Goal: Transaction & Acquisition: Book appointment/travel/reservation

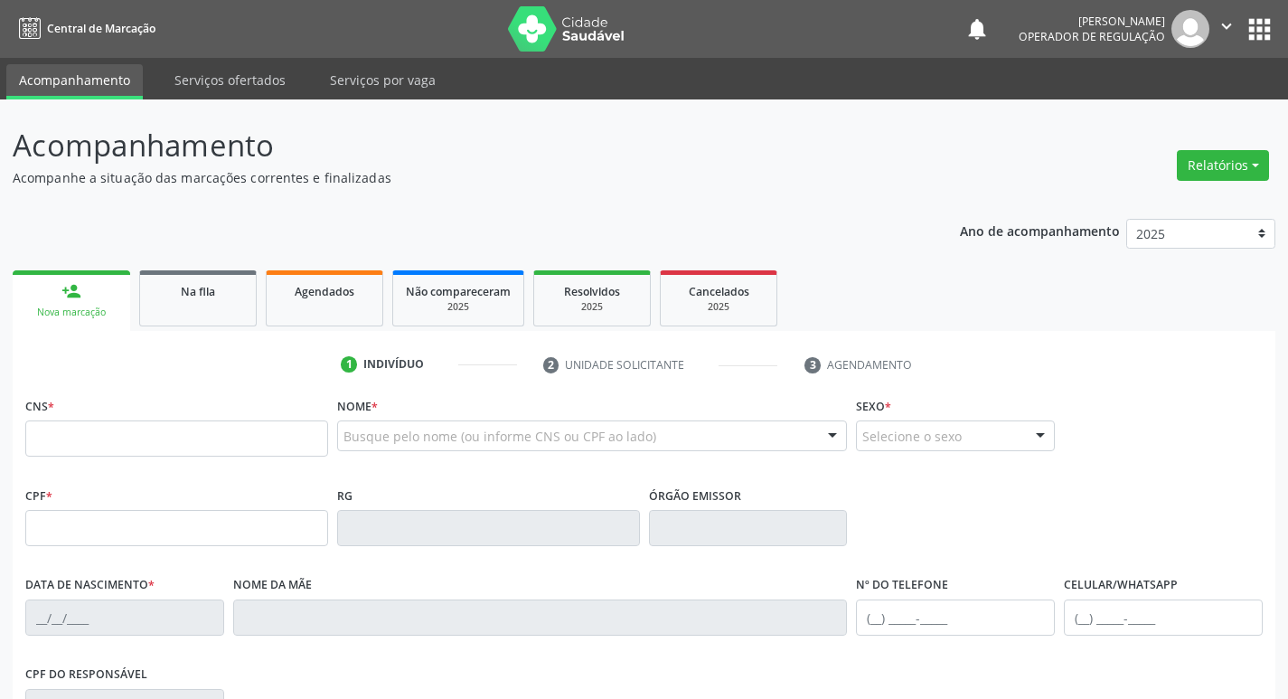
click at [147, 433] on input "text" at bounding box center [176, 438] width 303 height 36
type input "700 0094 0021 7204"
type input "197.897.397-70"
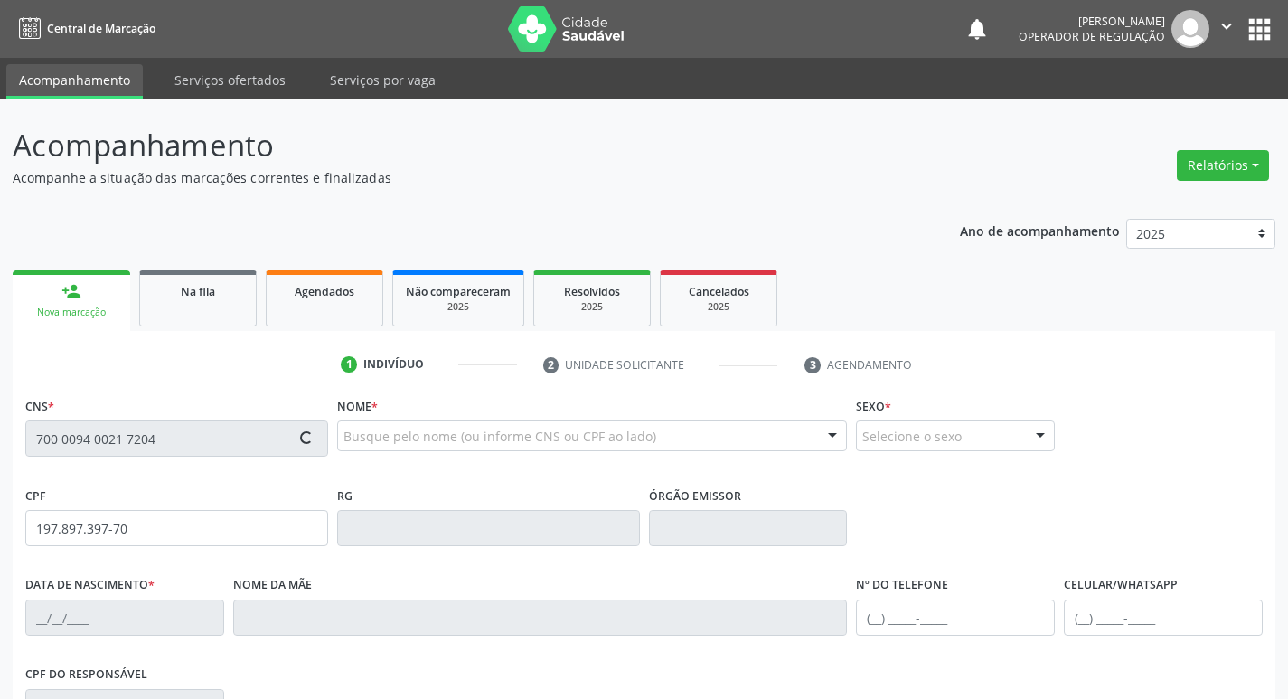
type input "18/03/2002"
type input "Veralucia de Andrade Luna Nascimento"
type input "(21) 98560-9185"
type input "023.994.997-86"
type input "8"
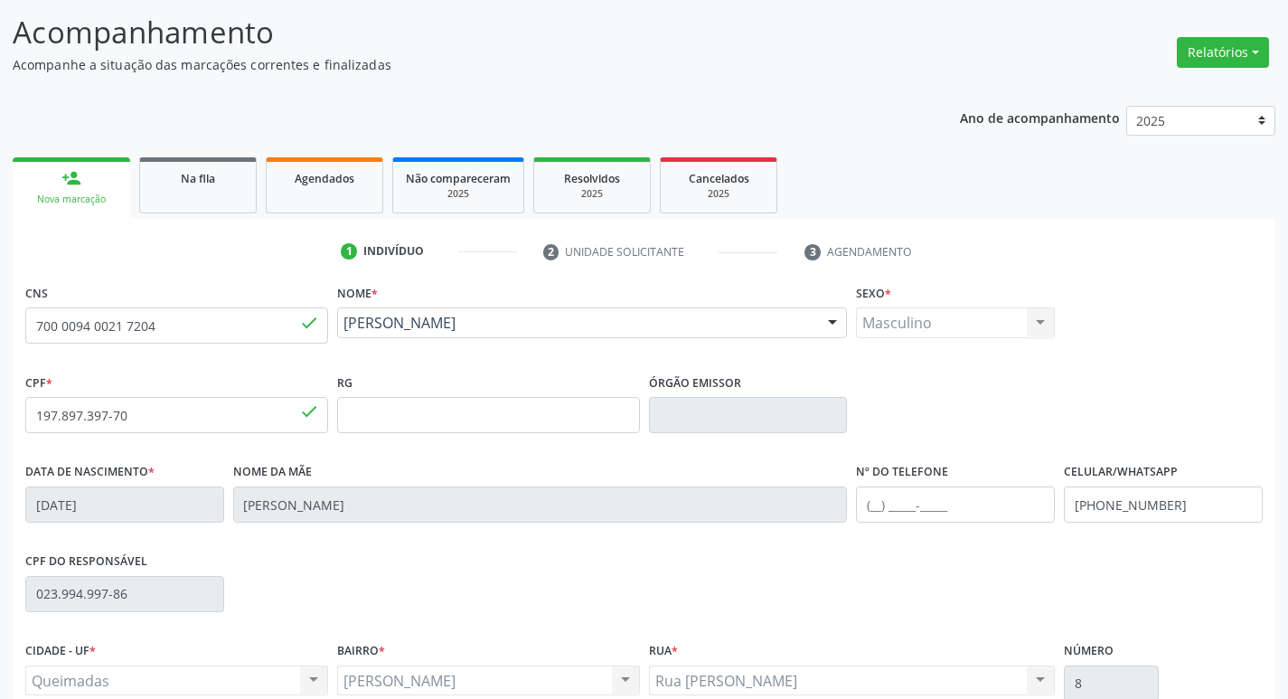
scroll to position [281, 0]
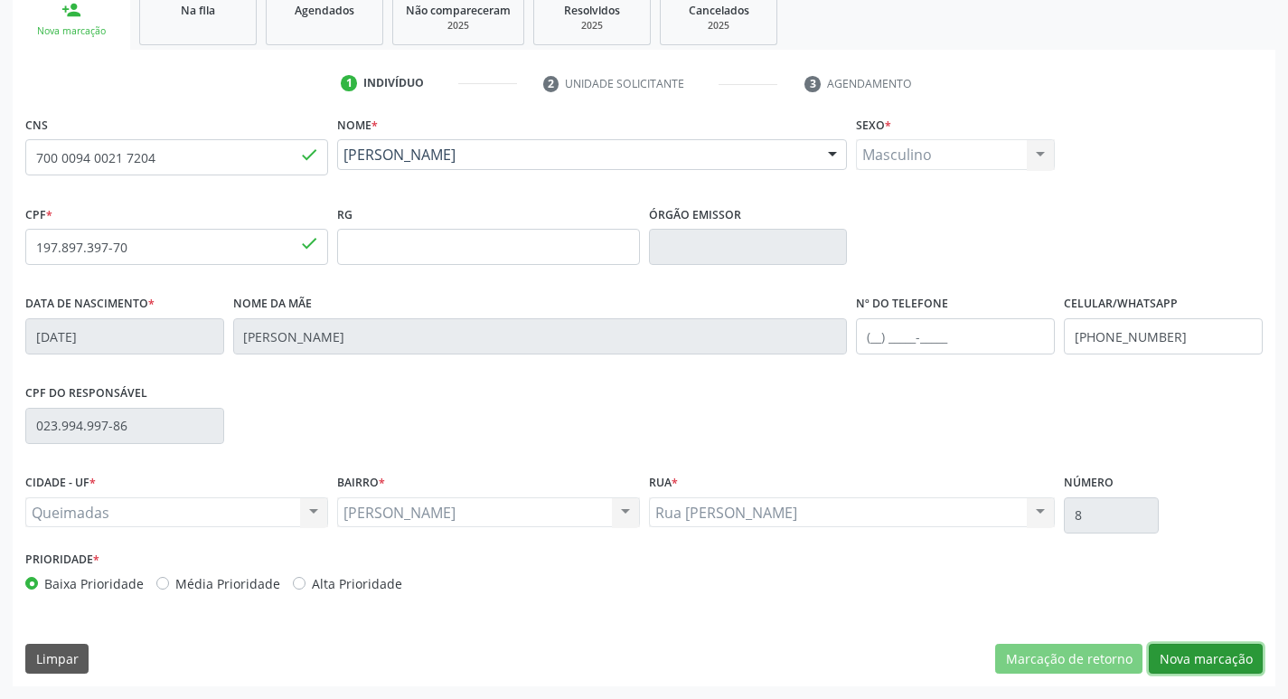
click at [1192, 656] on button "Nova marcação" at bounding box center [1206, 659] width 114 height 31
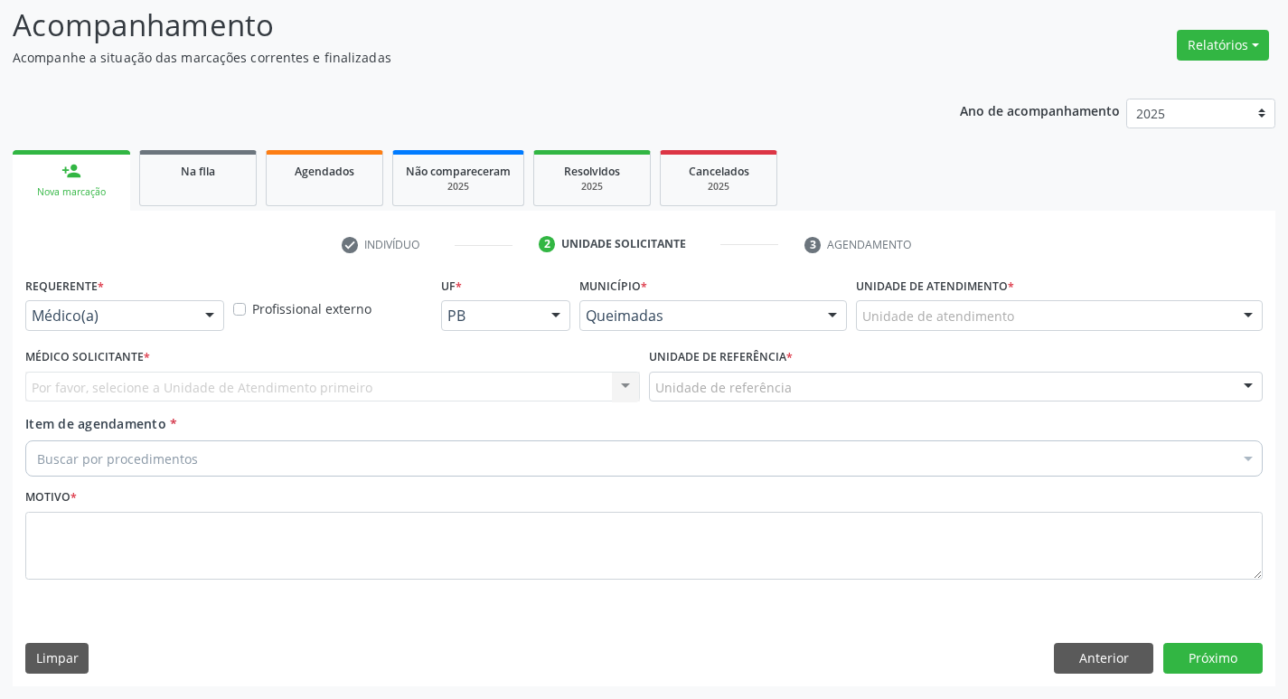
scroll to position [120, 0]
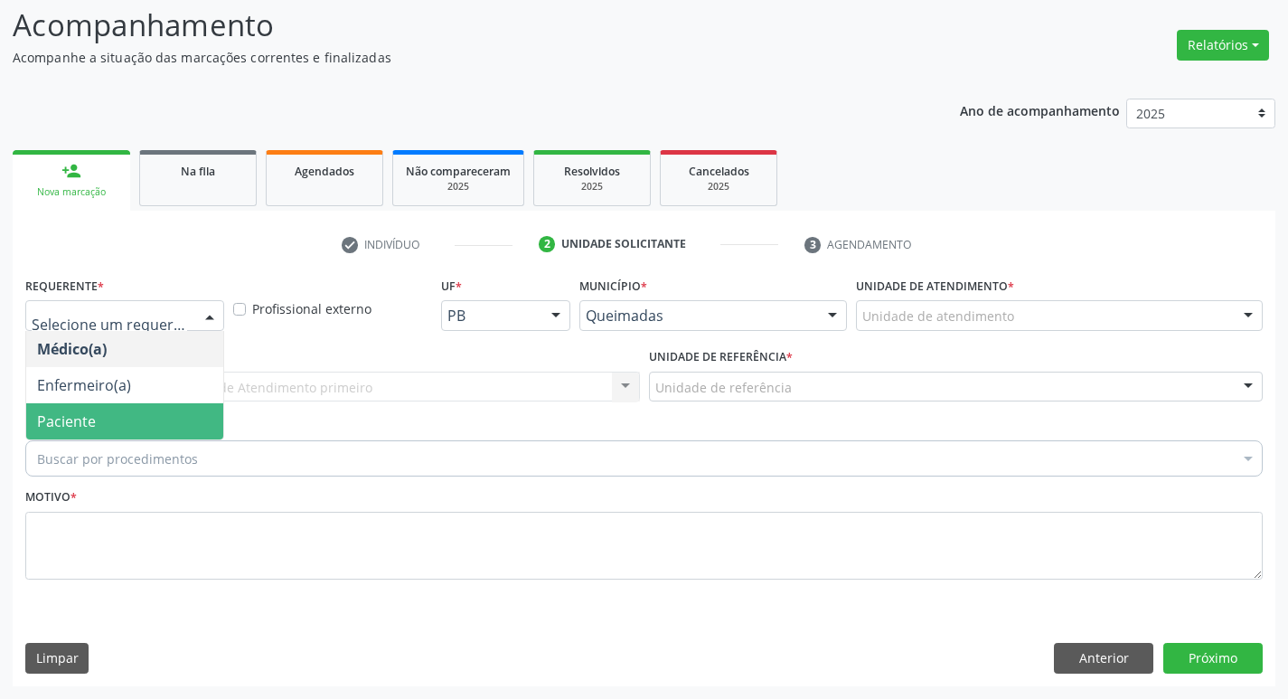
click at [98, 410] on span "Paciente" at bounding box center [124, 421] width 197 height 36
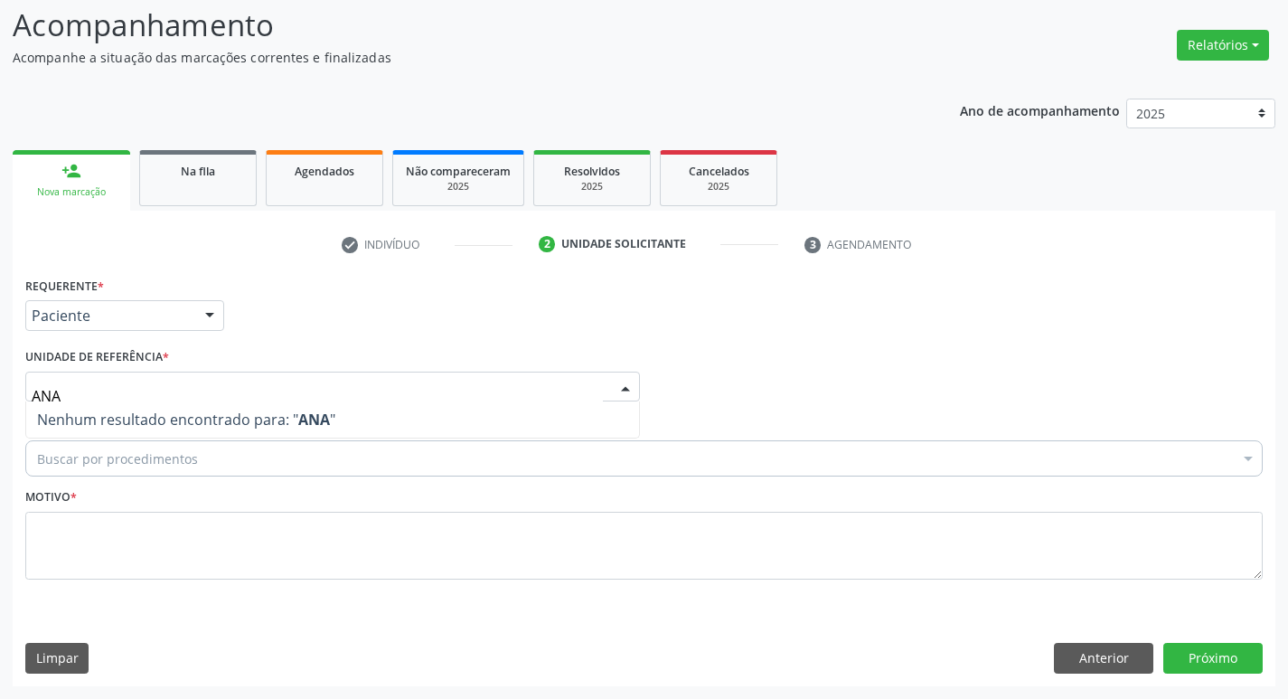
type input "AN"
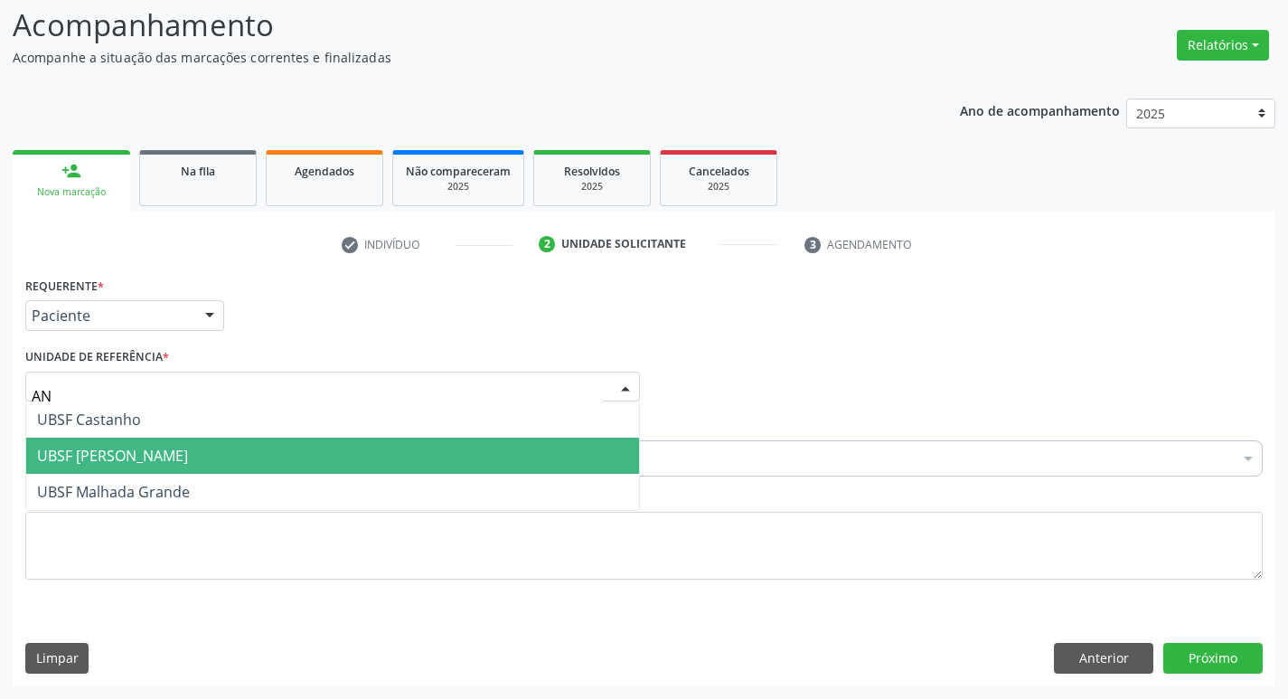
click at [104, 447] on span "UBSF [PERSON_NAME]" at bounding box center [112, 456] width 151 height 20
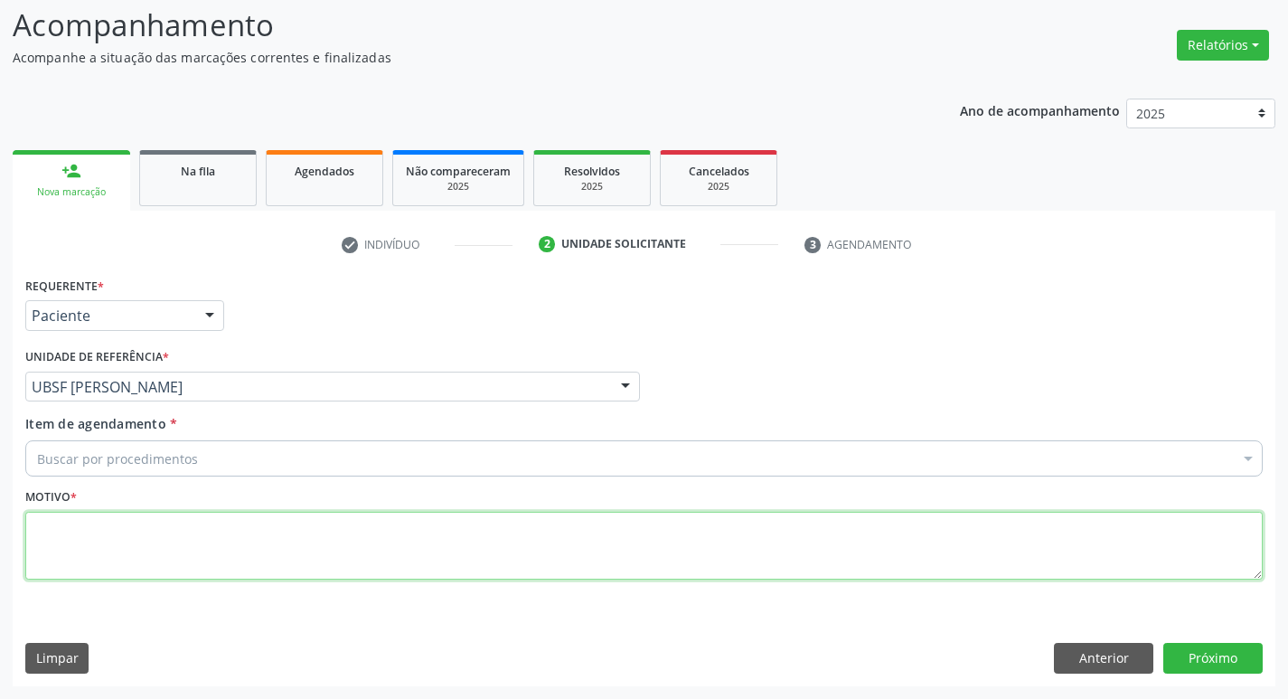
click at [193, 517] on textarea at bounding box center [643, 546] width 1237 height 69
type textarea "AVALIACAO"
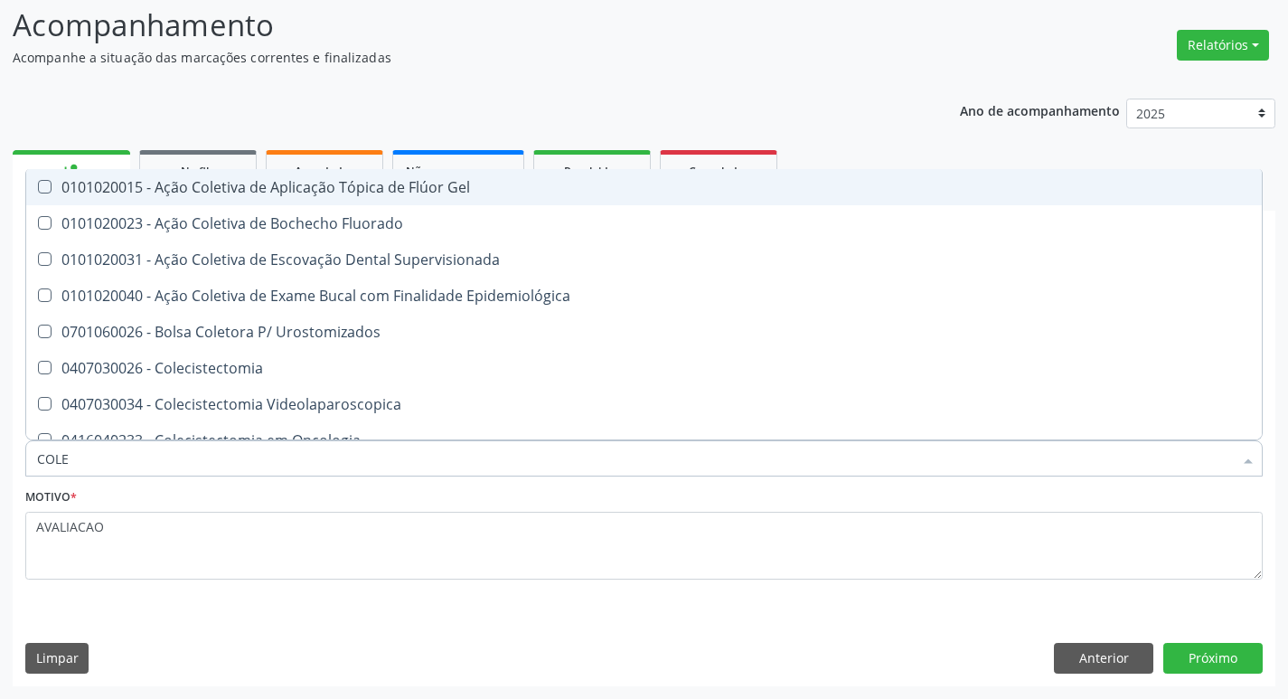
type input "COLES"
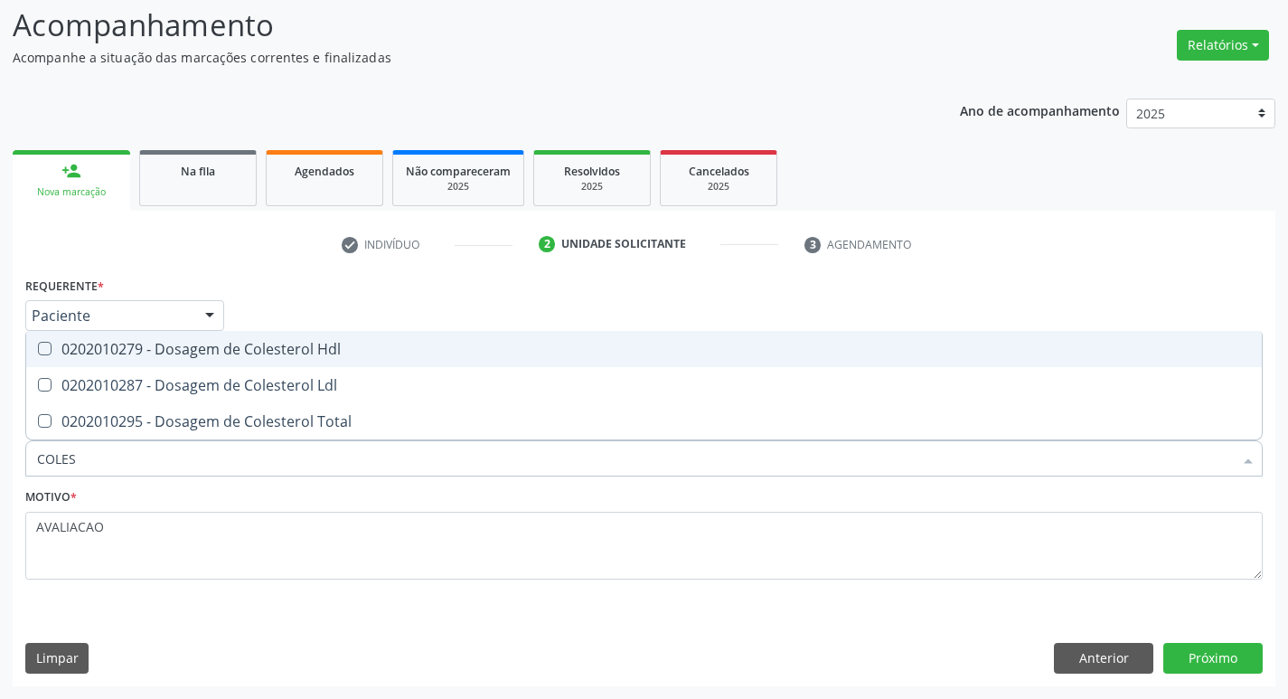
drag, startPoint x: 257, startPoint y: 358, endPoint x: 277, endPoint y: 399, distance: 45.7
click at [258, 356] on div "0202010279 - Dosagem de Colesterol Hdl" at bounding box center [644, 349] width 1214 height 14
checkbox Hdl "true"
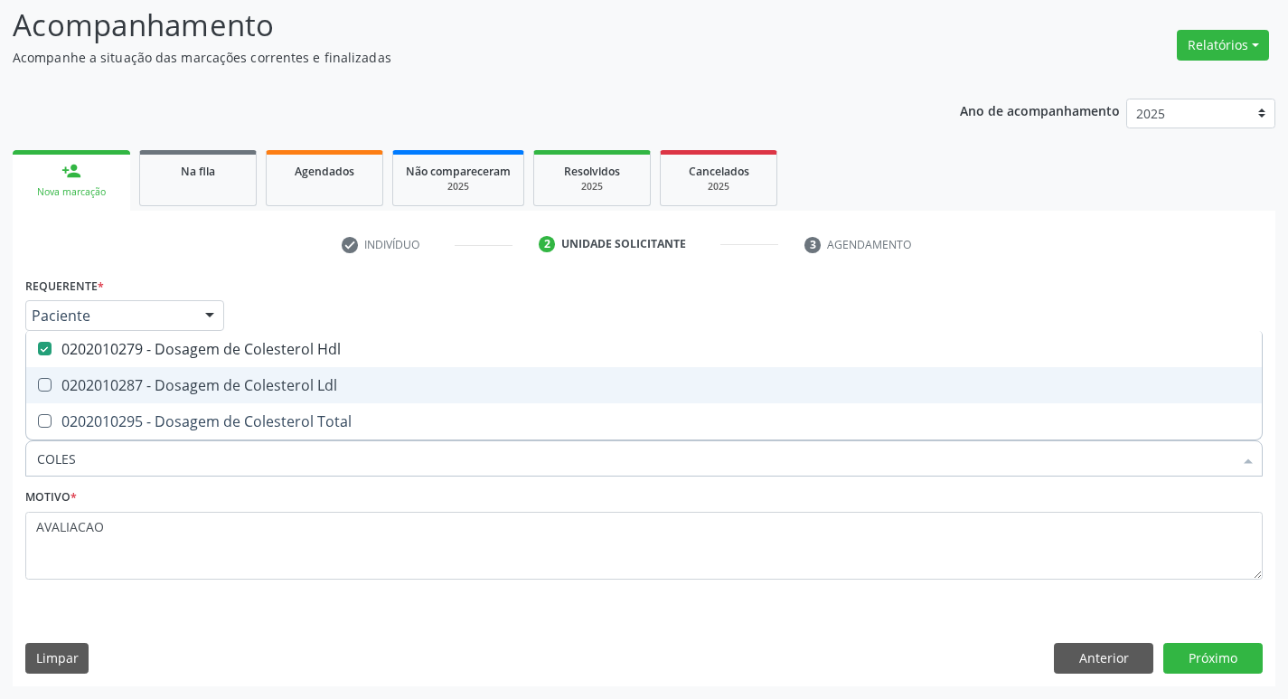
click at [278, 399] on span "0202010287 - Dosagem de Colesterol Ldl" at bounding box center [644, 385] width 1236 height 36
checkbox Ldl "true"
type input "COLE"
checkbox Hdl "false"
checkbox Ldl "false"
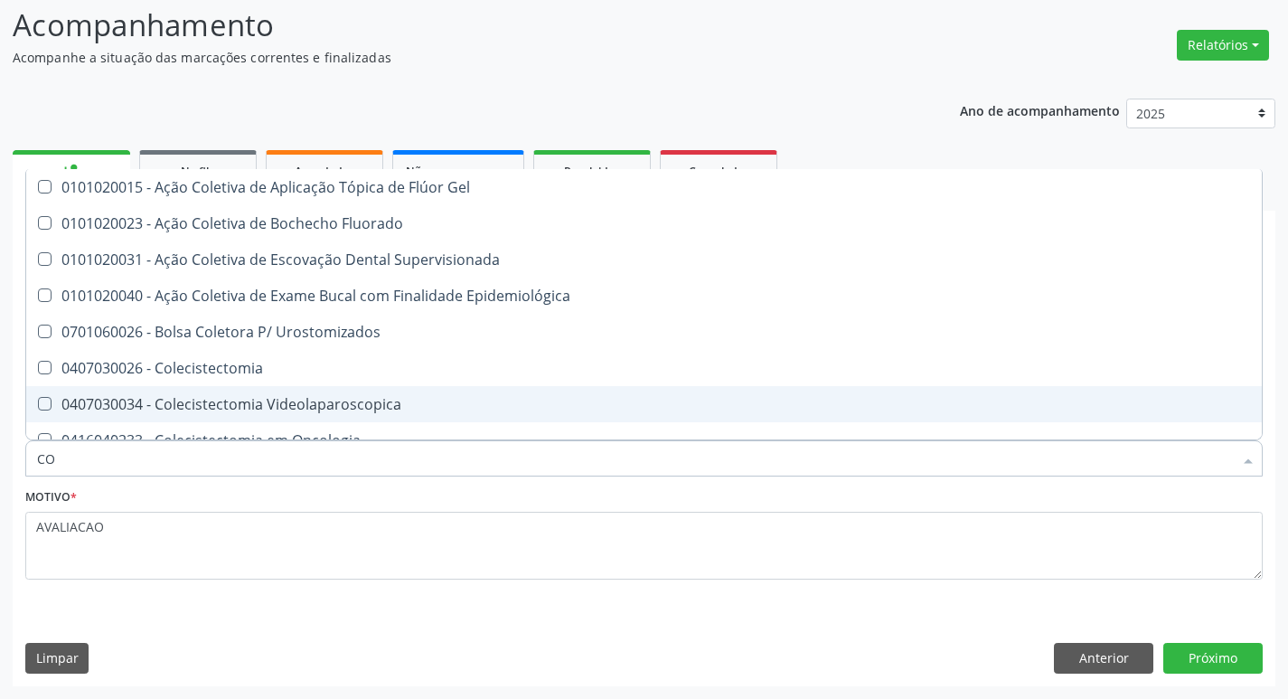
type input "C"
checkbox Hdl "false"
checkbox Ldl "false"
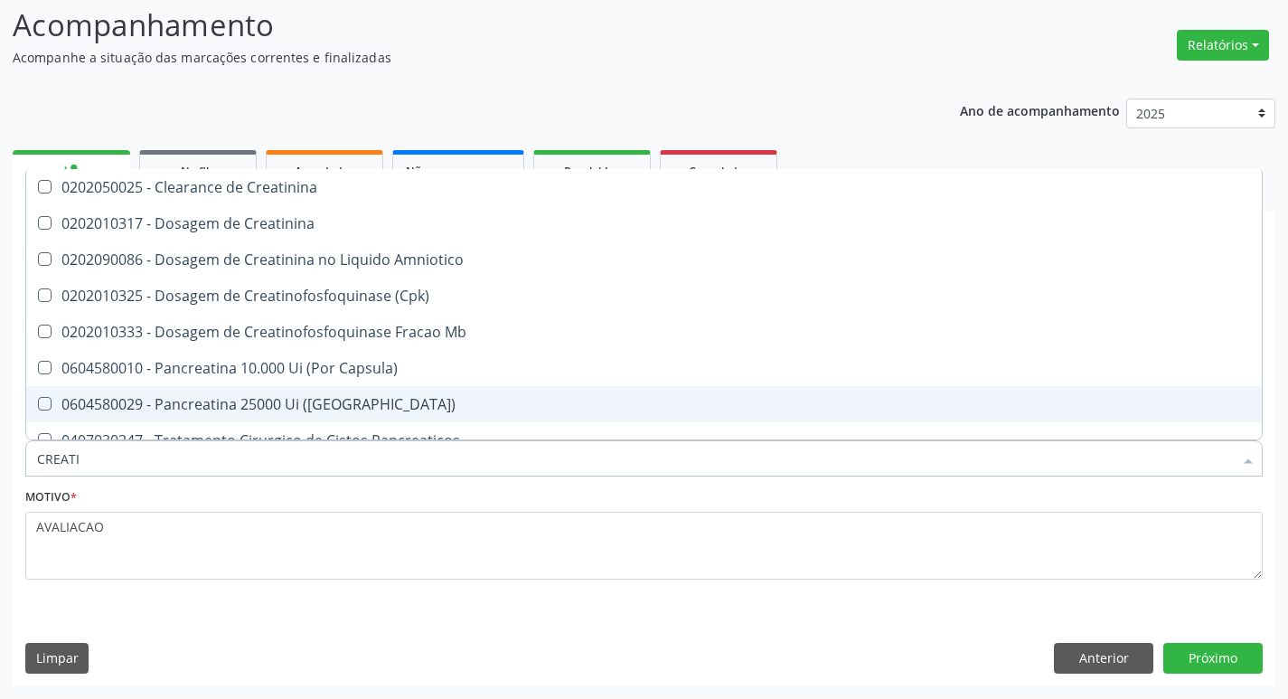
type input "CREATIN"
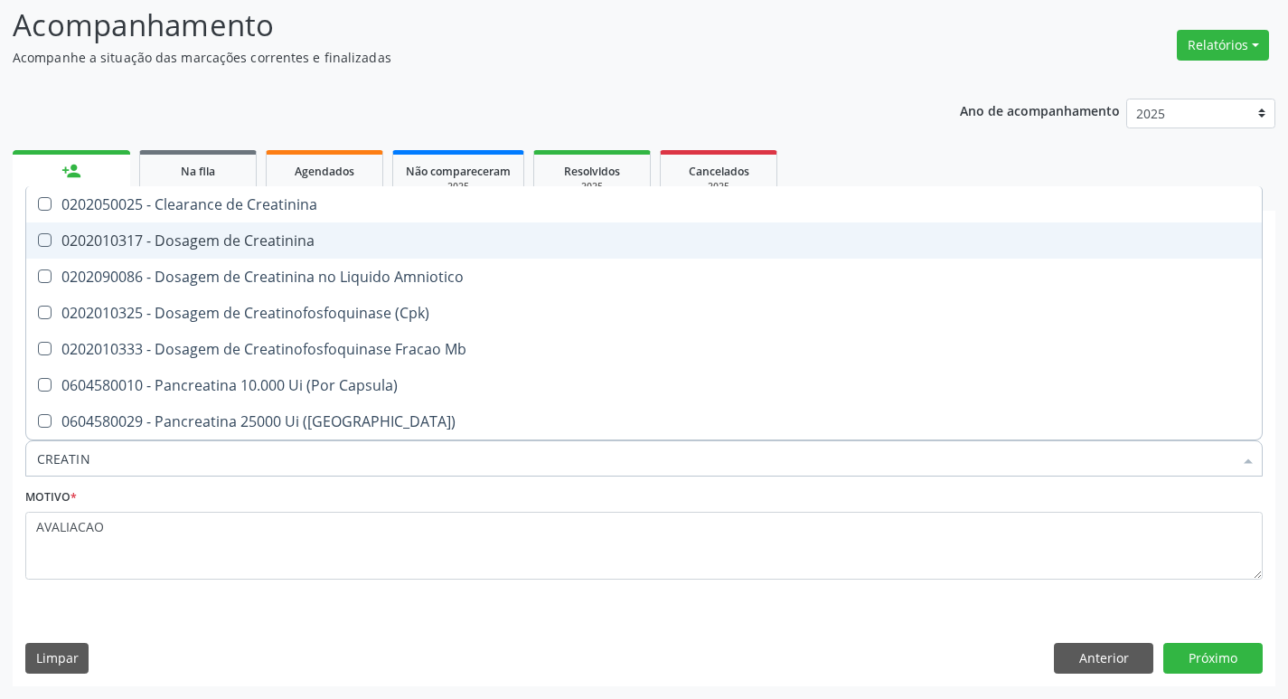
click at [242, 247] on div "0202010317 - Dosagem de Creatinina" at bounding box center [644, 240] width 1214 height 14
checkbox Creatinina "true"
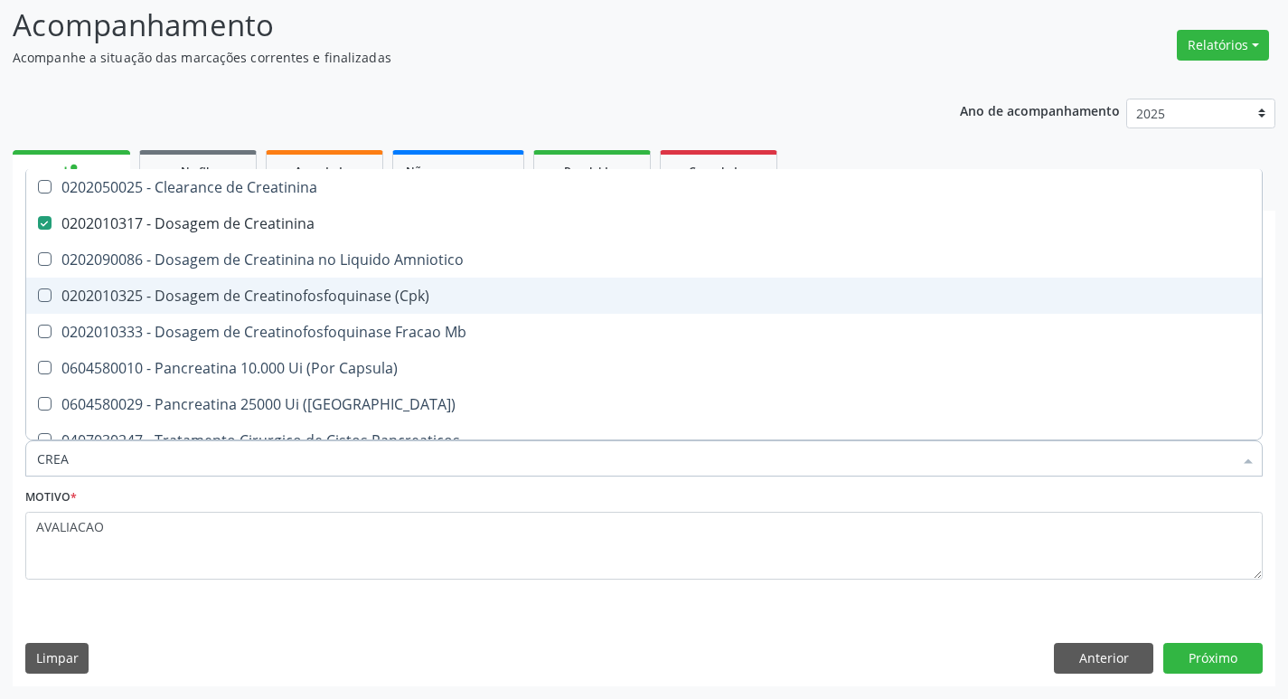
type input "CRE"
checkbox Creatinina "false"
checkbox Amniotico "false"
checkbox Mb "false"
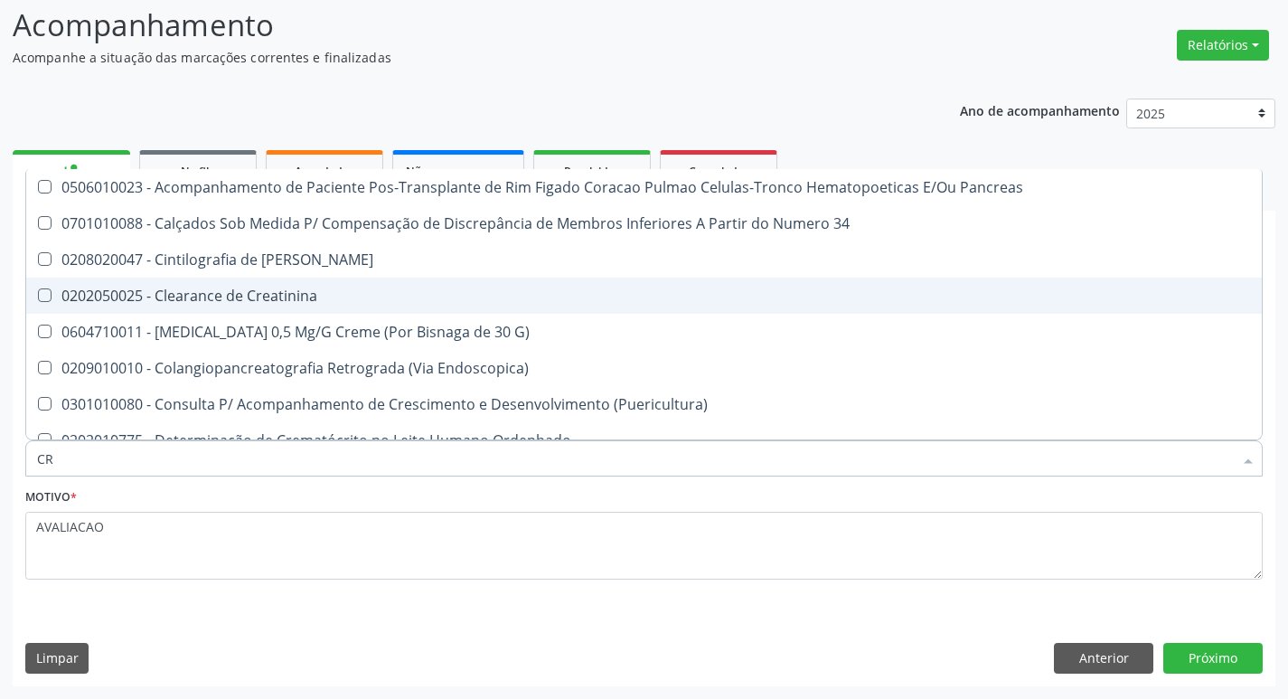
type input "C"
checkbox Creatinina "false"
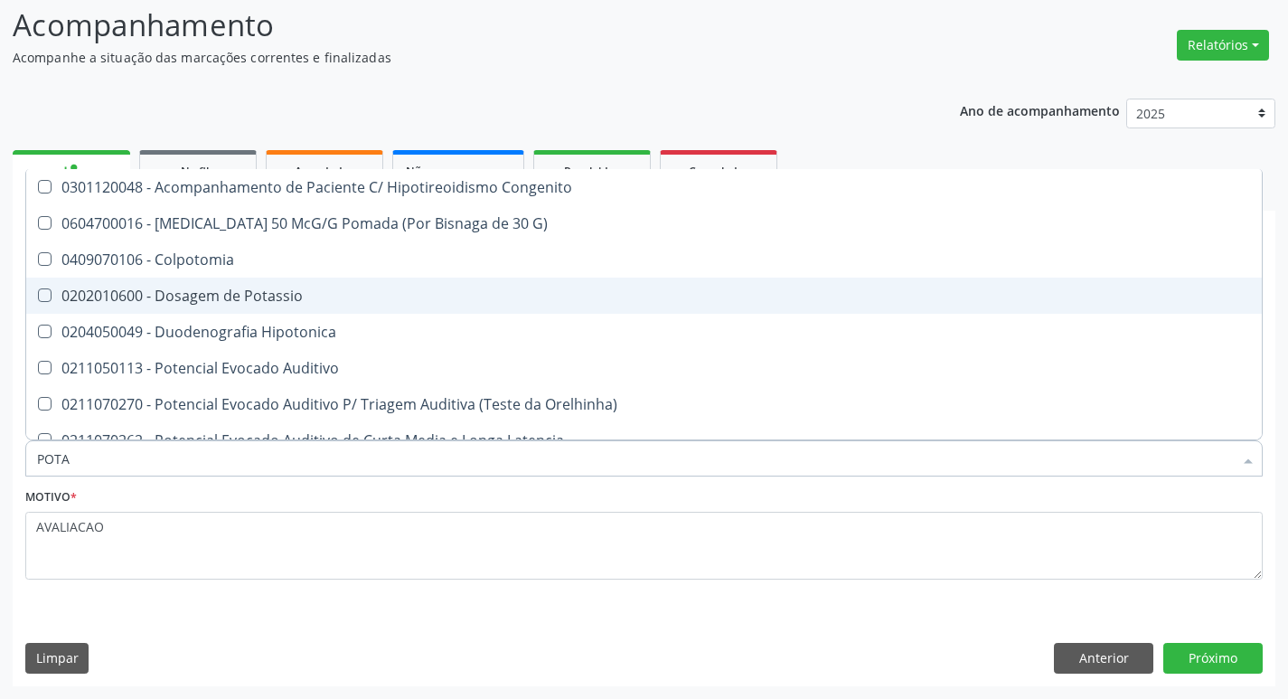
type input "POTAS"
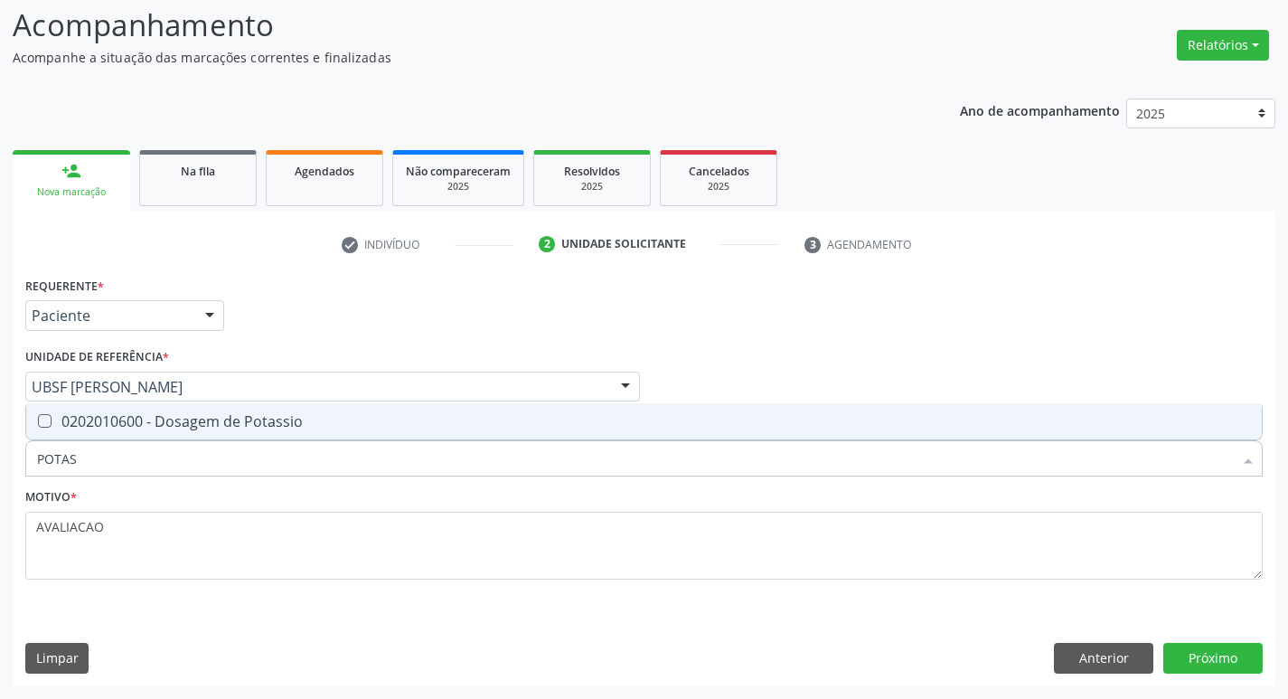
click at [317, 424] on div "0202010600 - Dosagem de Potassio" at bounding box center [644, 421] width 1214 height 14
checkbox Potassio "true"
type input "P"
checkbox Potassio "false"
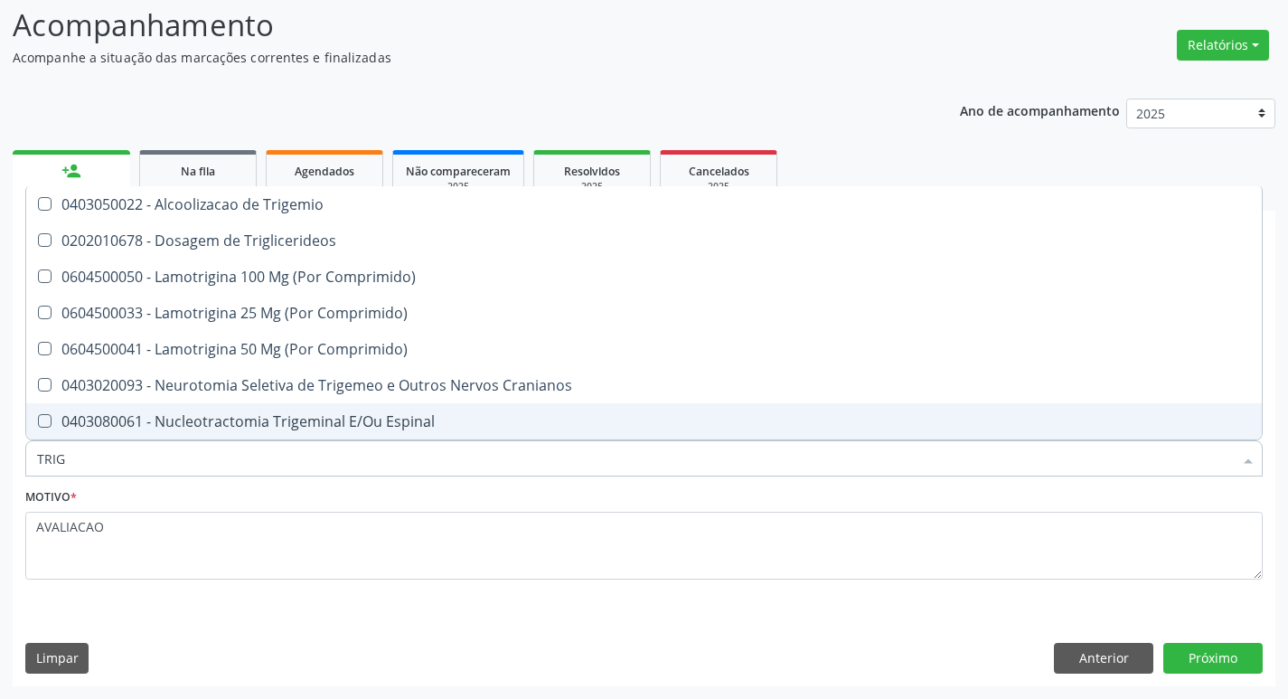
type input "TRIGL"
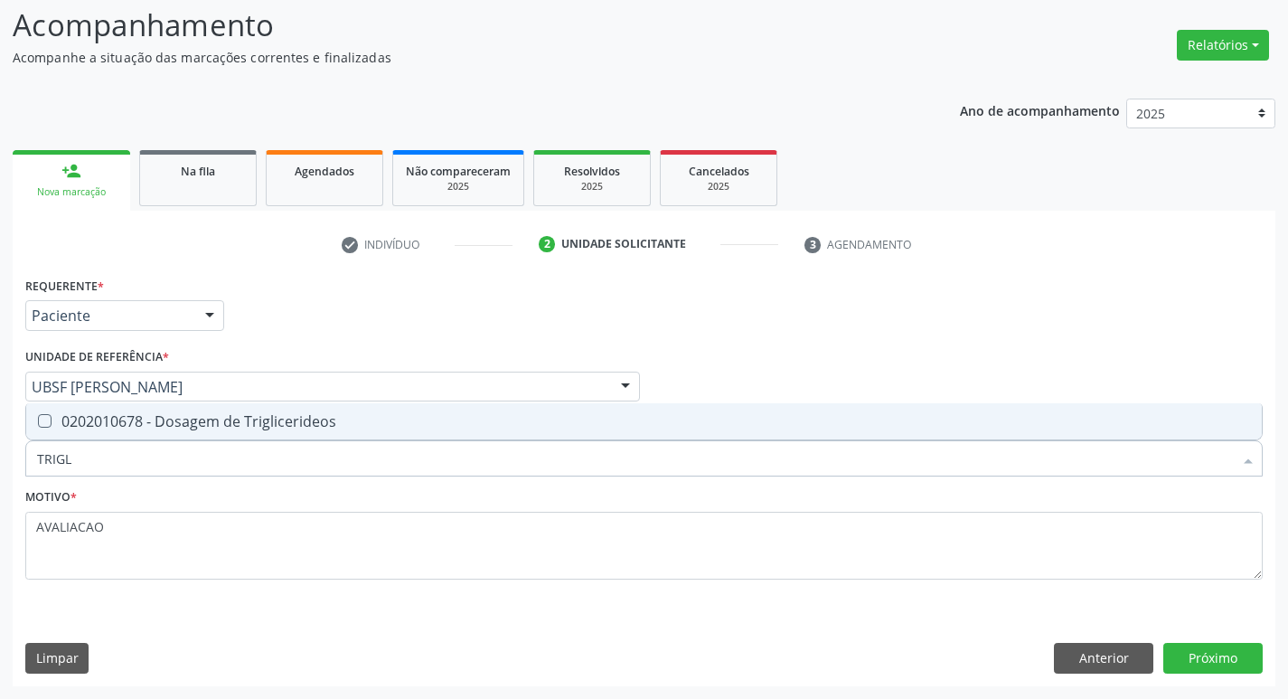
click at [317, 424] on div "0202010678 - Dosagem de Triglicerideos" at bounding box center [644, 421] width 1214 height 14
checkbox Triglicerideos "true"
type input "TRIG"
checkbox Triglicerideos "false"
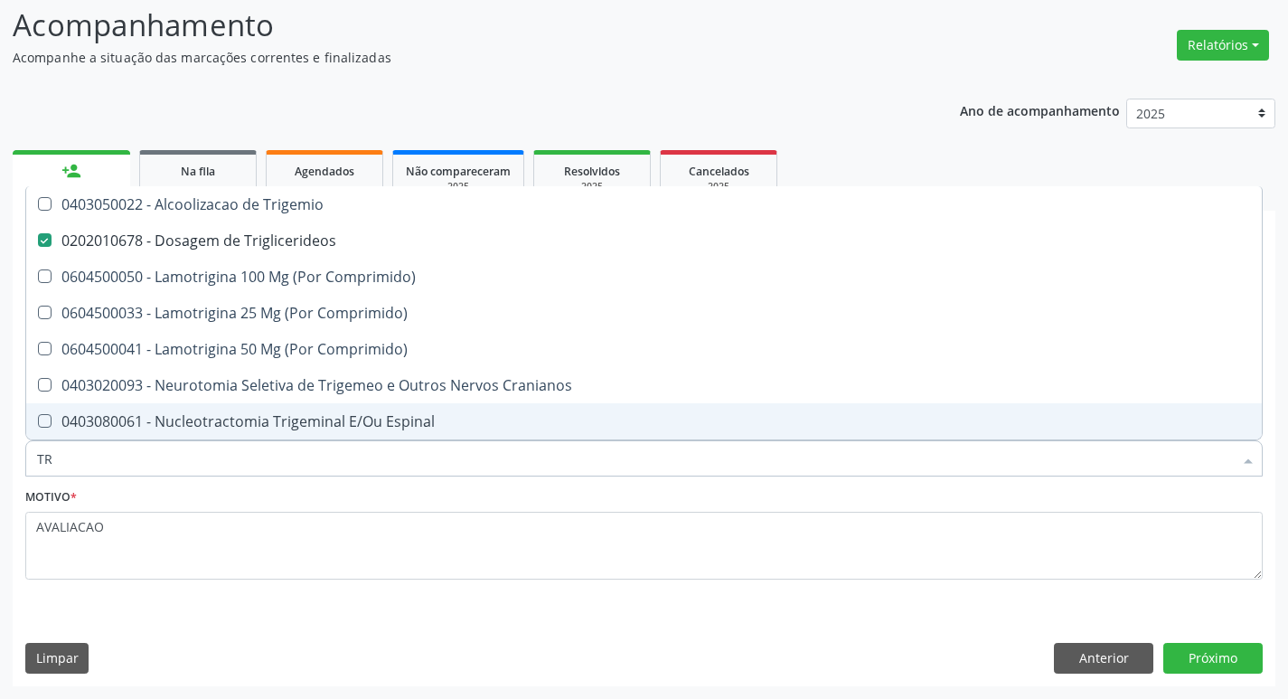
type input "T"
checkbox Triglicerideos "false"
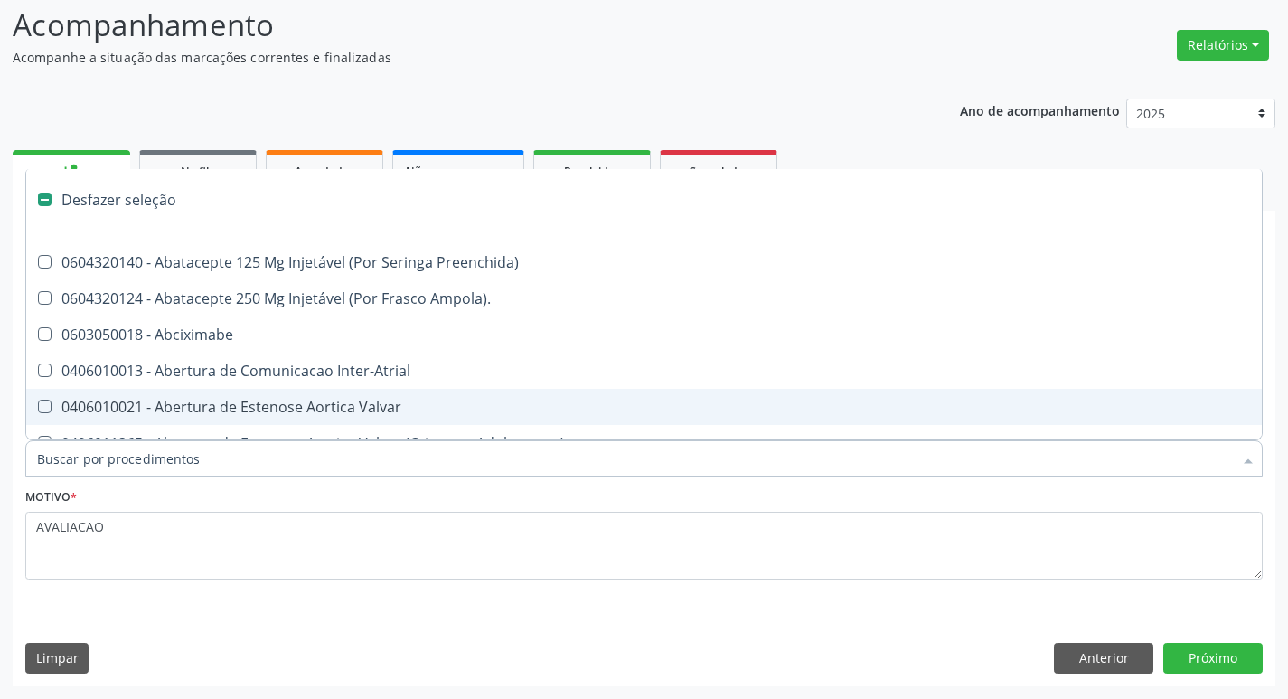
type input "G"
checkbox Comprimido\) "true"
checkbox Sanitária "true"
checkbox Criança "true"
checkbox Capsula\) "true"
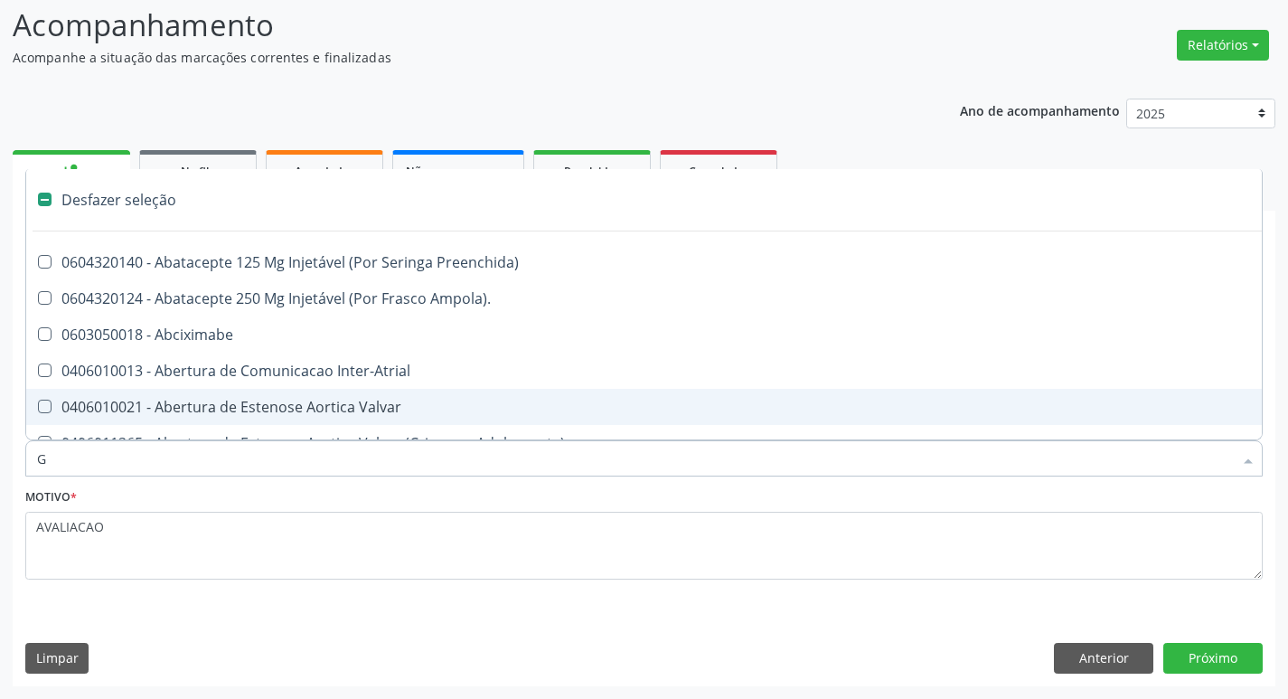
checkbox Osso "true"
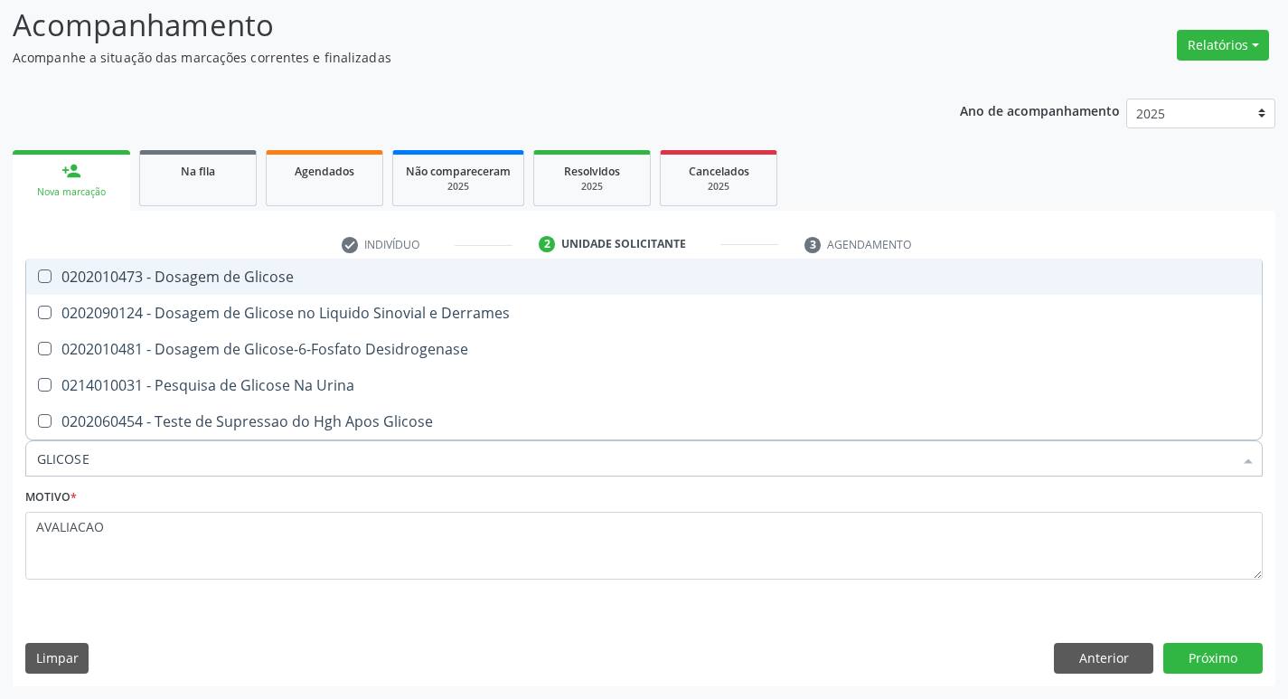
click at [224, 256] on div "check Indivíduo 2 Unidade solicitante 3 Agendamento CNS 700 0094 0021 7204 done…" at bounding box center [644, 458] width 1263 height 456
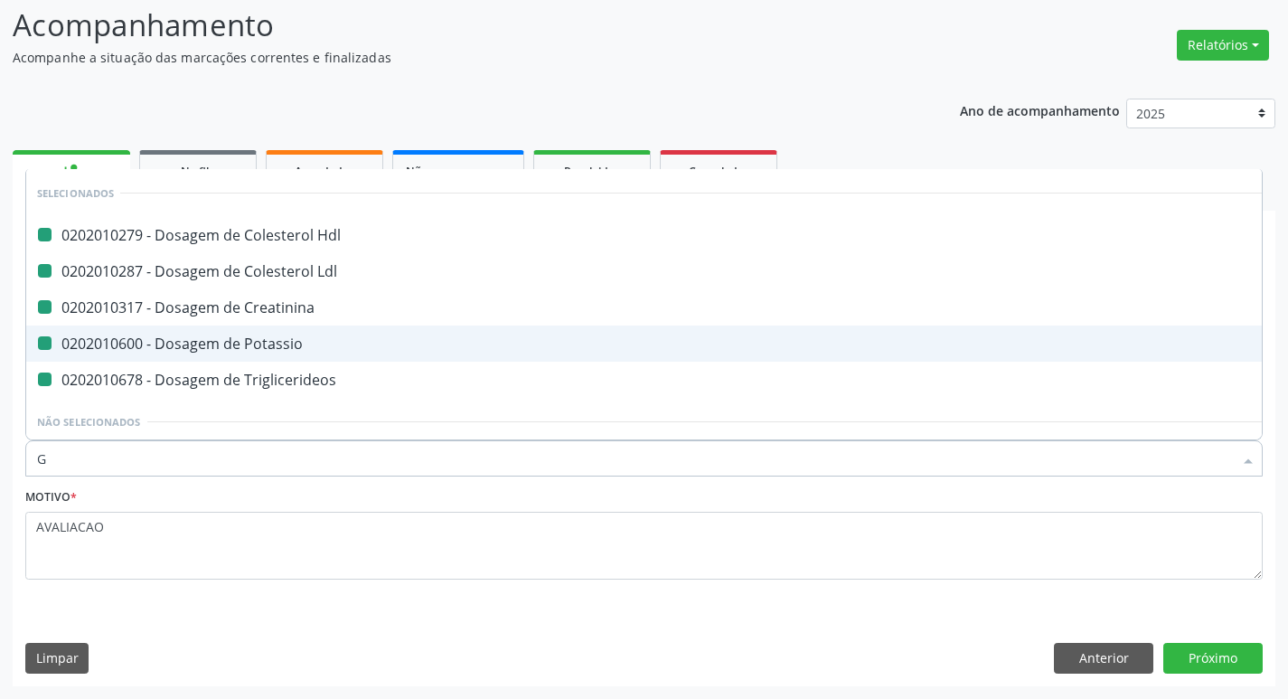
type input "GLICOSE"
checkbox Hdl "false"
checkbox Ldl "false"
checkbox Creatinina "false"
checkbox Potassio "false"
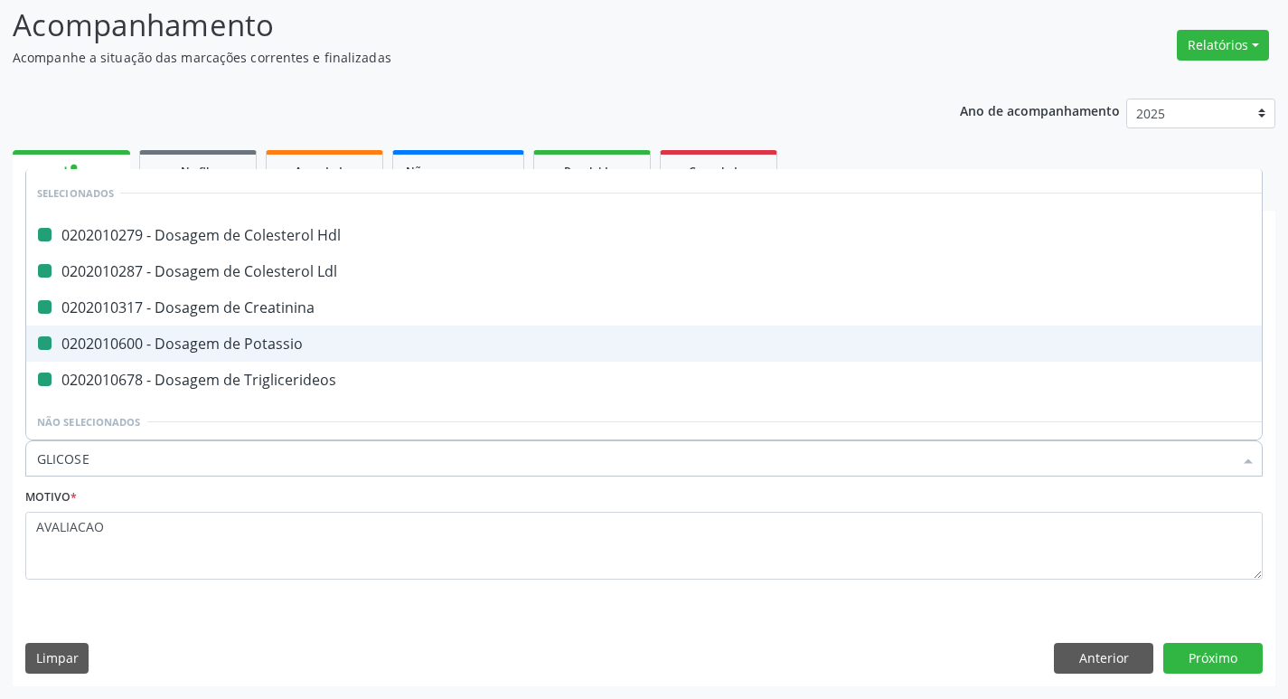
checkbox Triglicerideos "false"
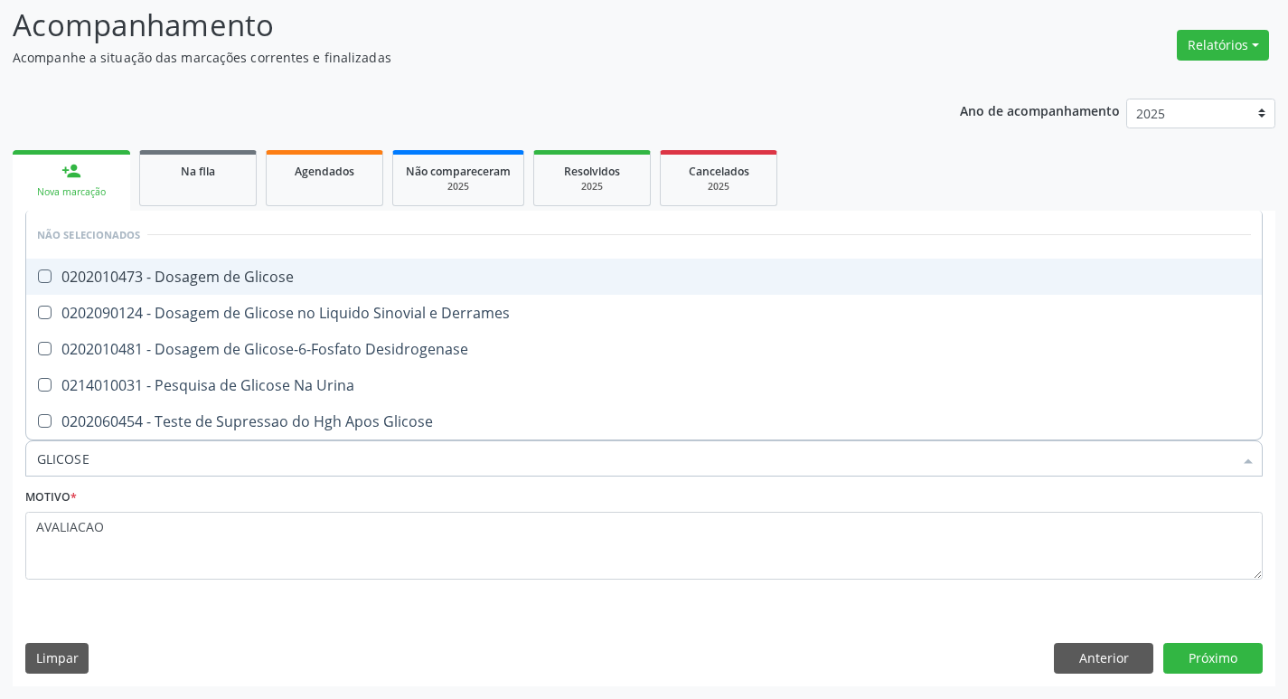
click at [227, 281] on div "0202010473 - Dosagem de Glicose" at bounding box center [644, 276] width 1214 height 14
checkbox Glicose "true"
type input "GLICOS"
checkbox Glicose "false"
checkbox Derrames "true"
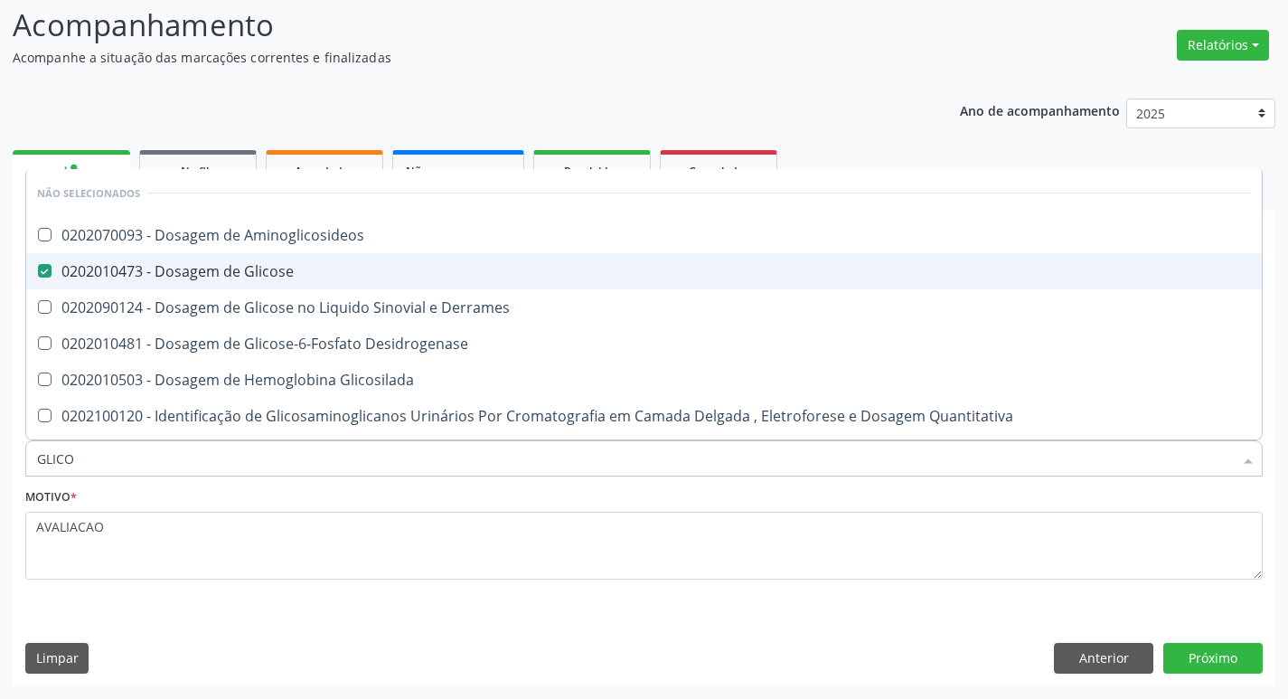
type input "GLIC"
checkbox Aminoglicosideos "true"
checkbox Derrames "false"
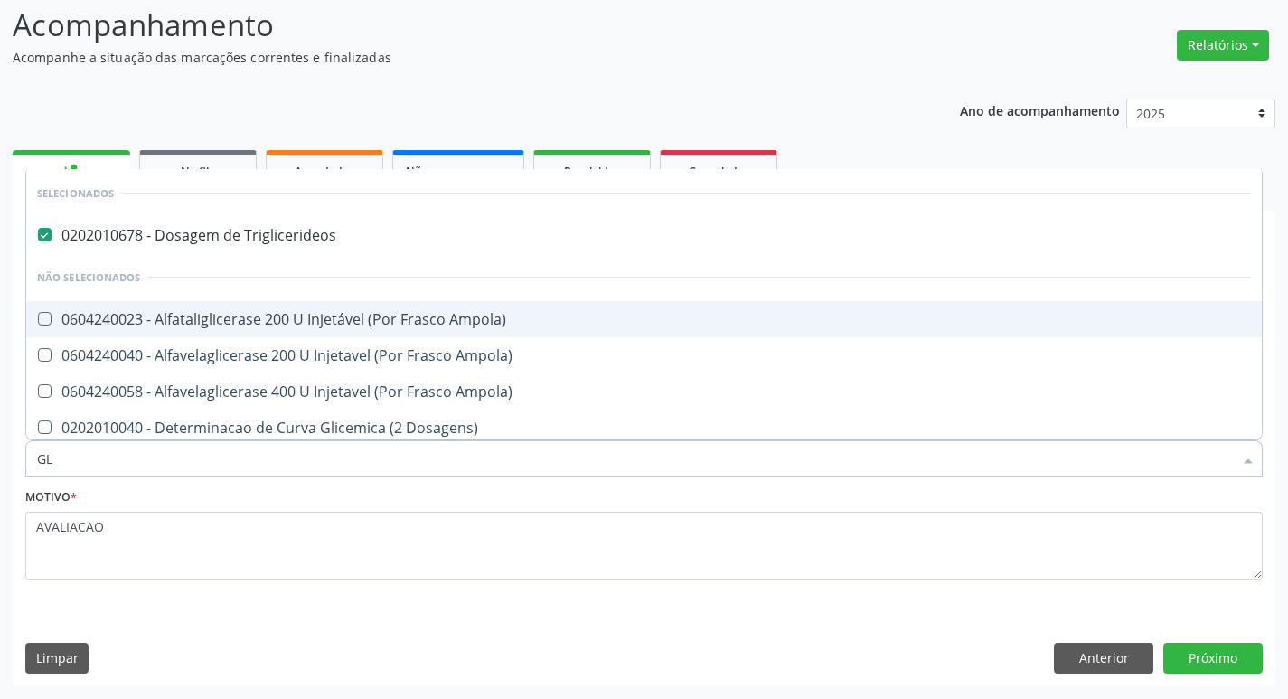
type input "G"
checkbox Ampola\) "true"
checkbox Glicose "false"
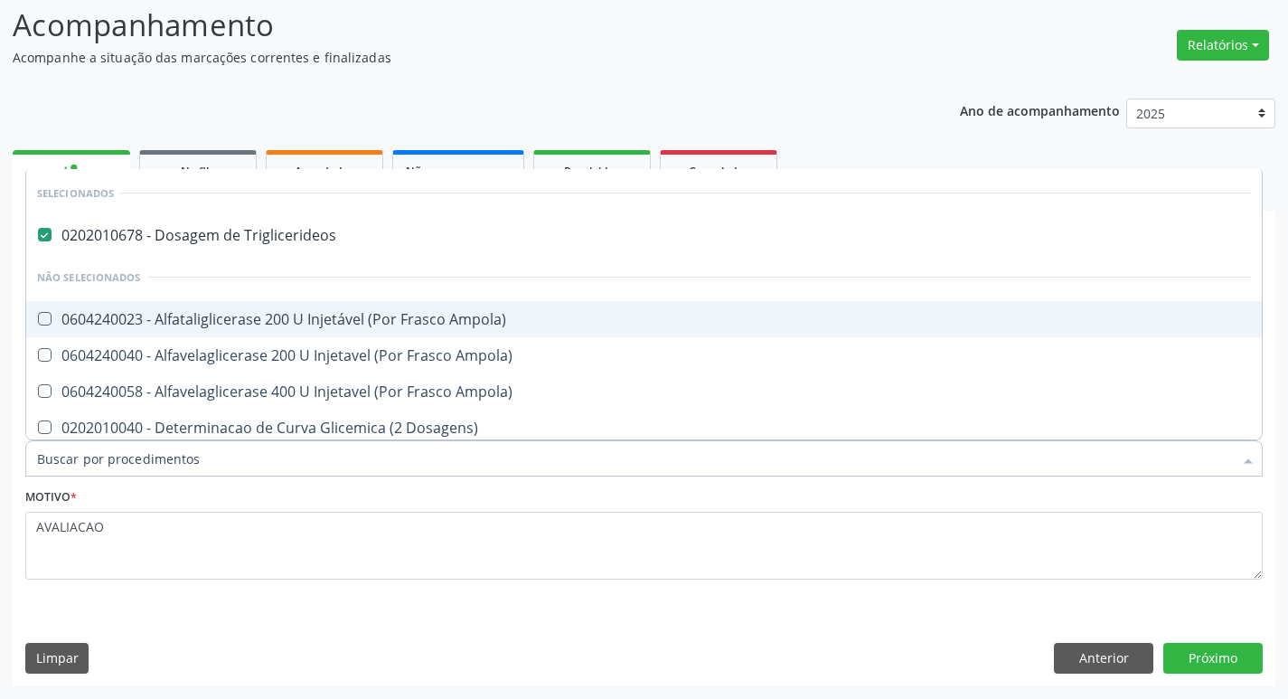
checkbox Derrames "false"
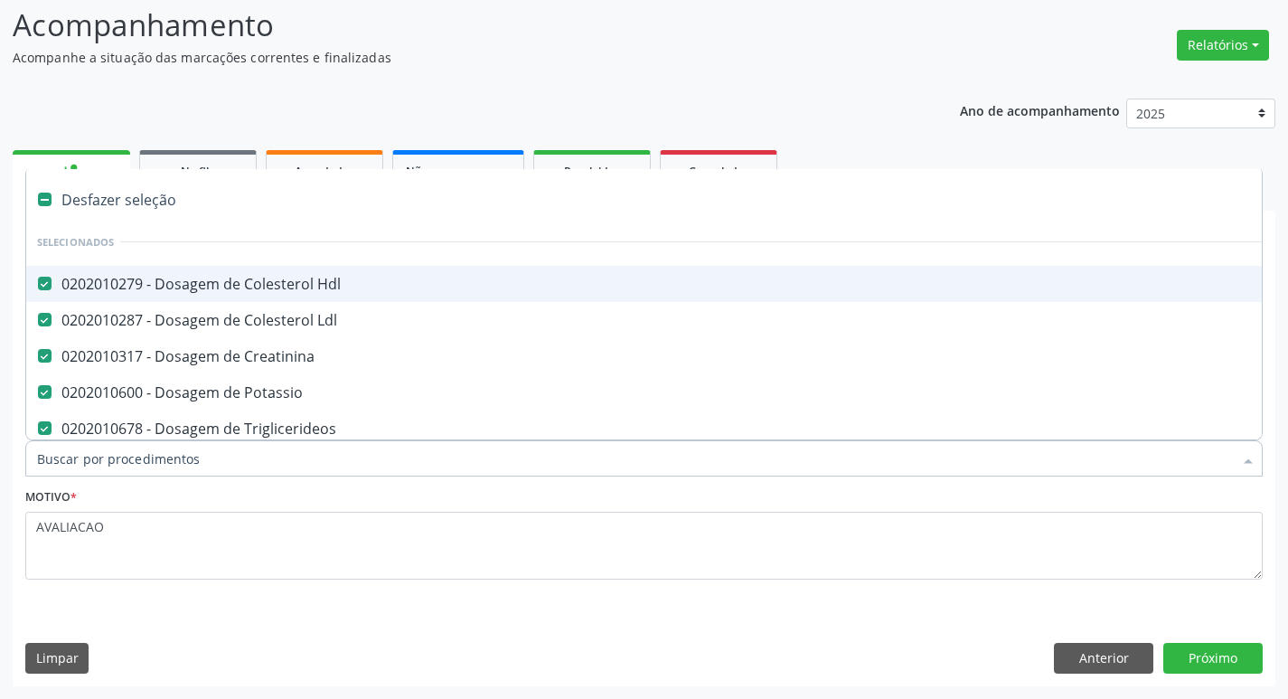
type input "H"
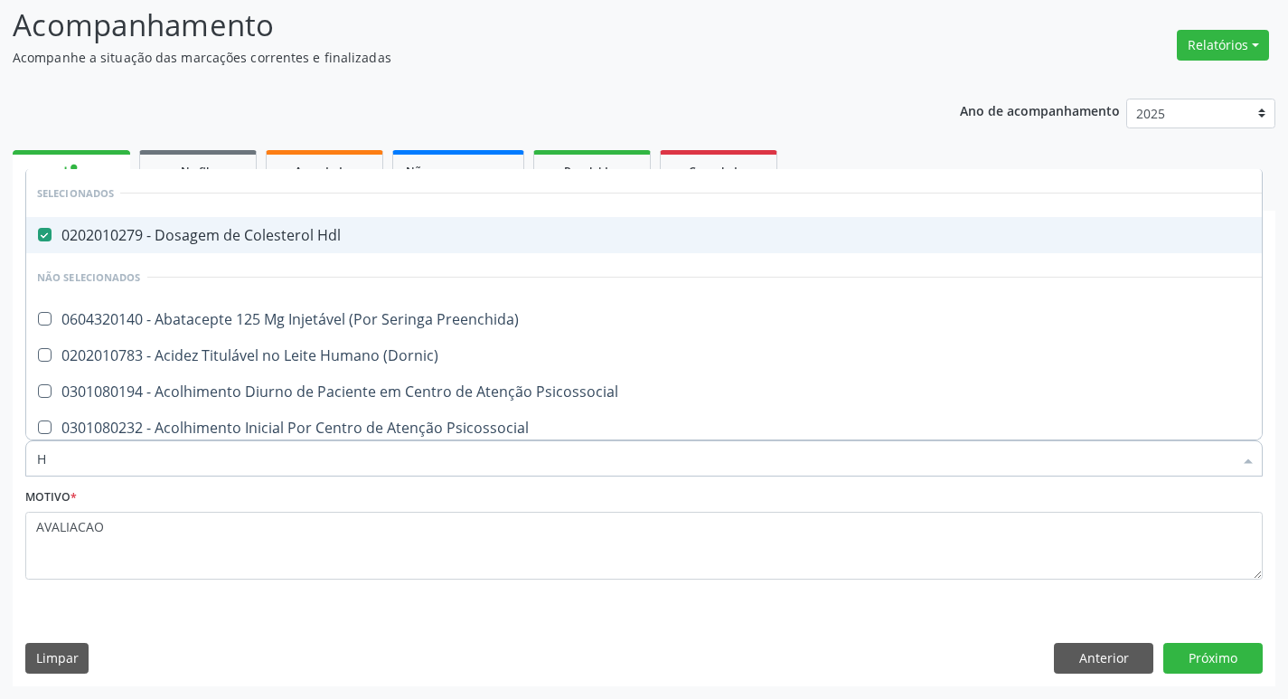
checkbox Preenchida\) "false"
checkbox \(Dornic\) "false"
checkbox Psicossocial "false"
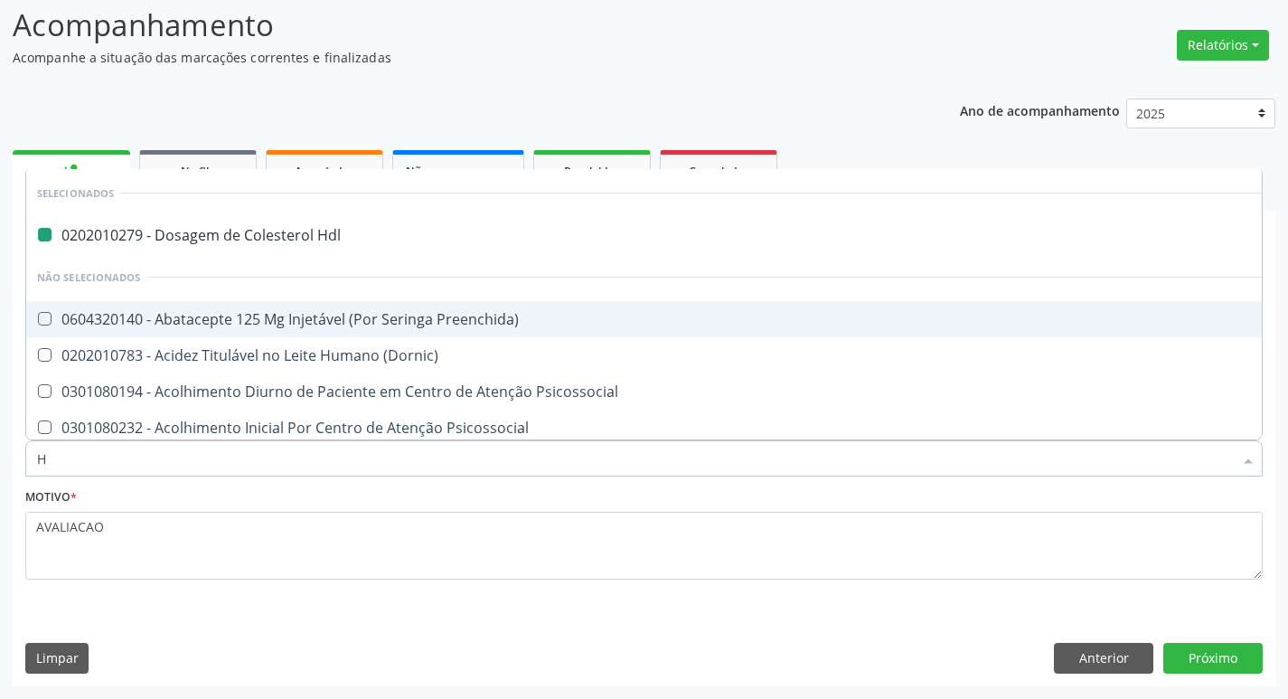
type input "HEMOGLOBINA G"
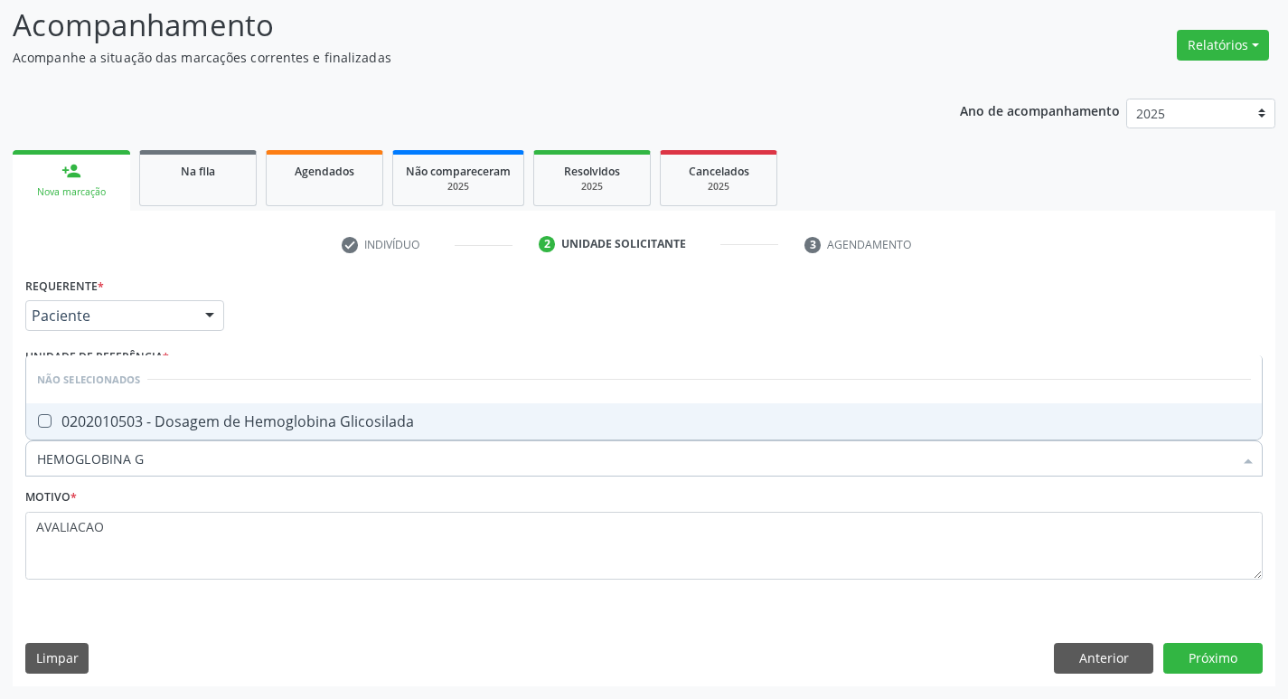
click at [250, 435] on span "0202010503 - Dosagem de Hemoglobina Glicosilada" at bounding box center [644, 421] width 1236 height 36
checkbox Glicosilada "true"
type input "HEMOGLOBINA"
checkbox Glicosilada "false"
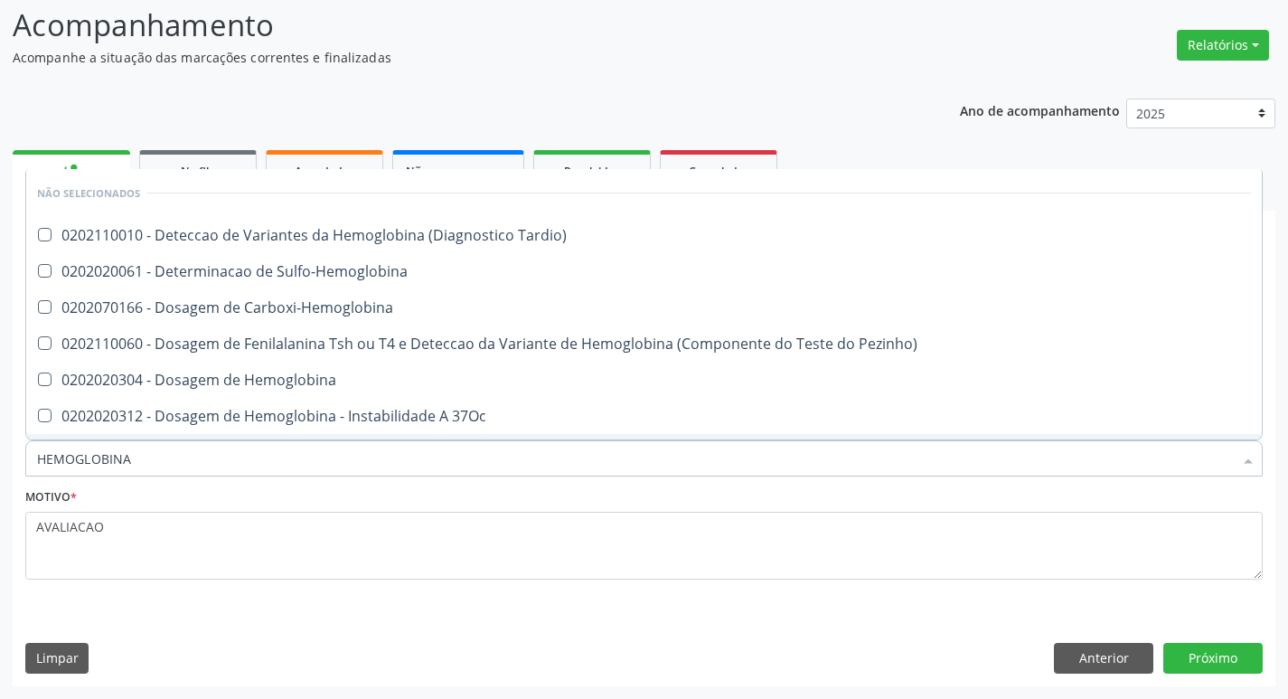
type input "HEMOGLOBIN"
checkbox Glicosilada "false"
checkbox Hemoglobina "true"
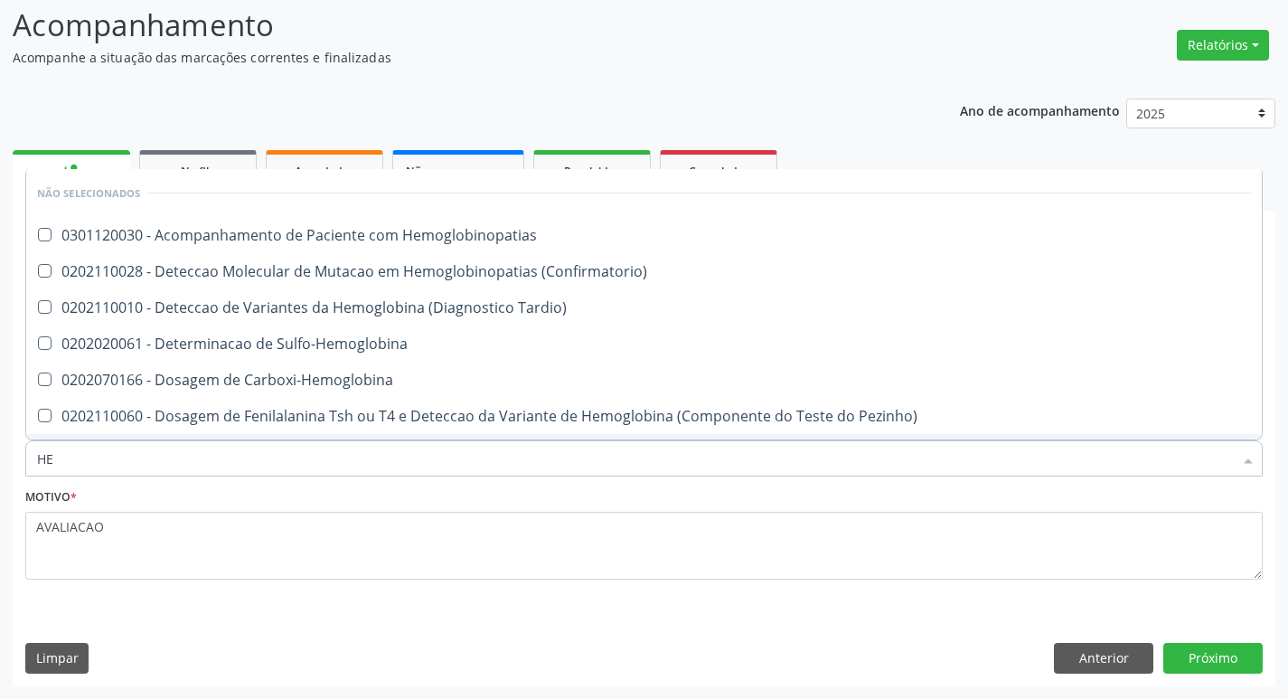
type input "H"
checkbox Hemoglobinopatias "true"
checkbox Tardio\) "true"
checkbox Sulfo-Hemoglobina "true"
checkbox Carboxi-Hemoglobina "true"
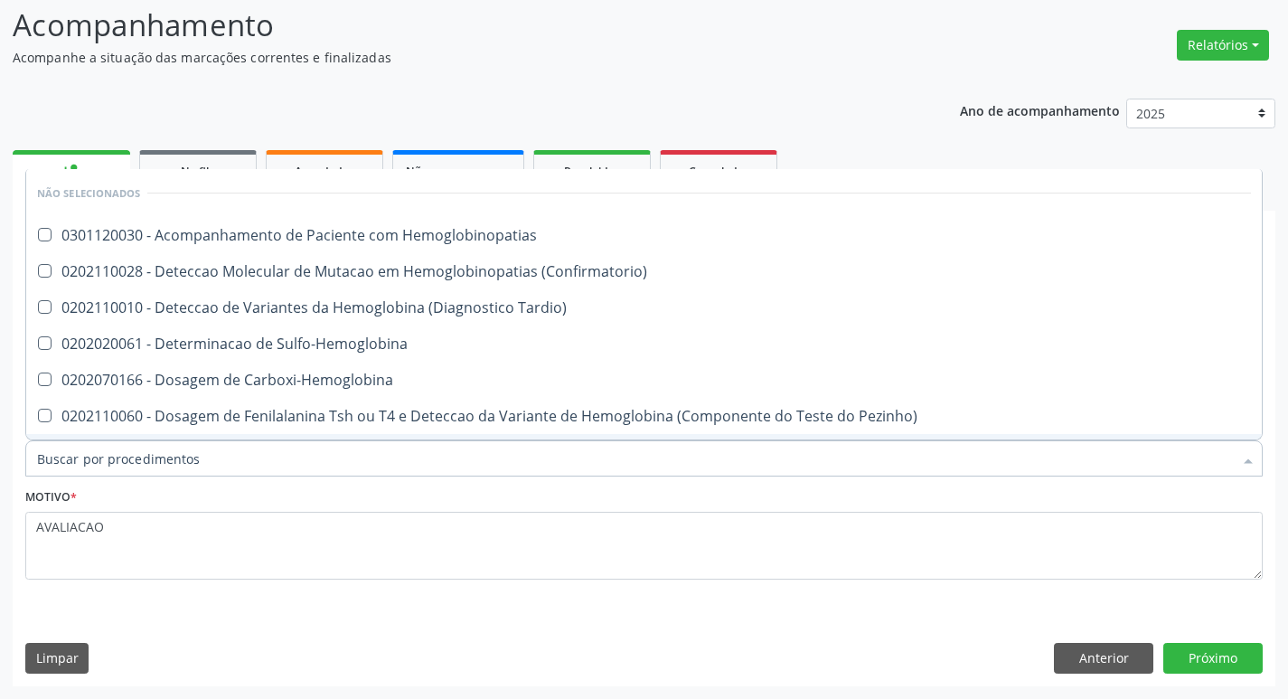
checkbox Glicosilada "false"
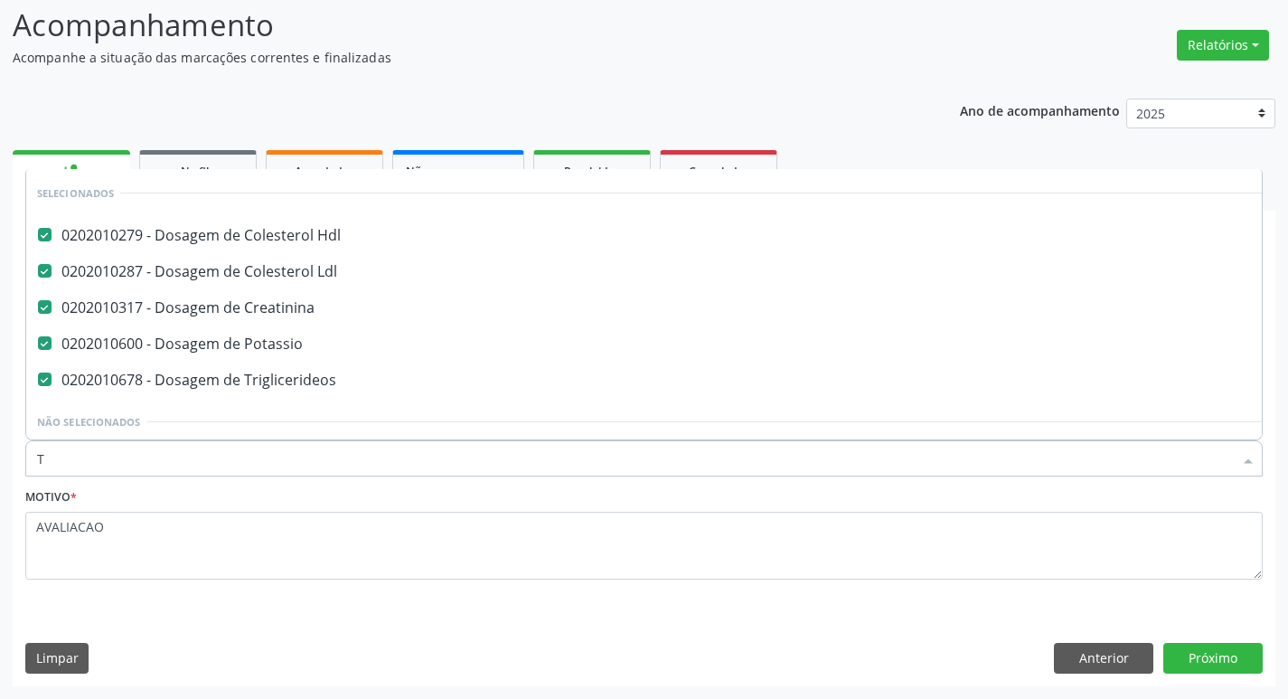
type input "TG"
checkbox Hdl "false"
checkbox Creatinina "false"
checkbox Ldl "false"
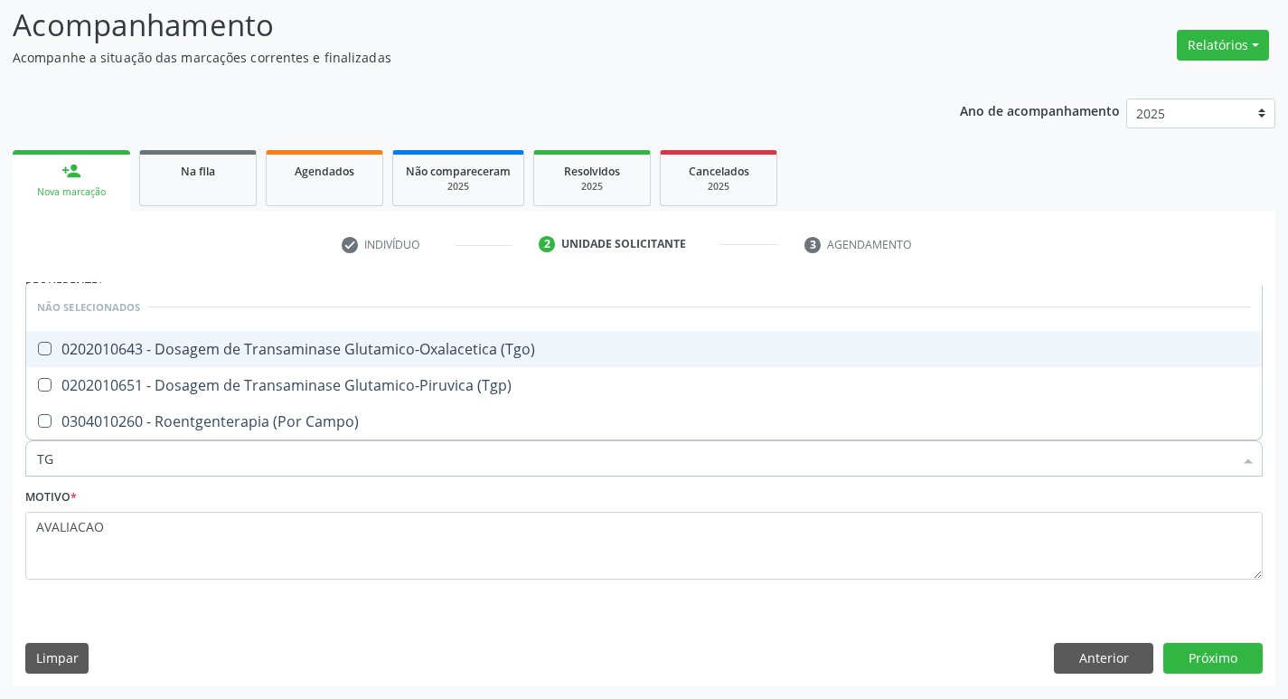
click at [512, 356] on div "0202010643 - Dosagem de Transaminase Glutamico-Oxalacetica (Tgo)" at bounding box center [644, 349] width 1214 height 14
checkbox \(Tgo\) "true"
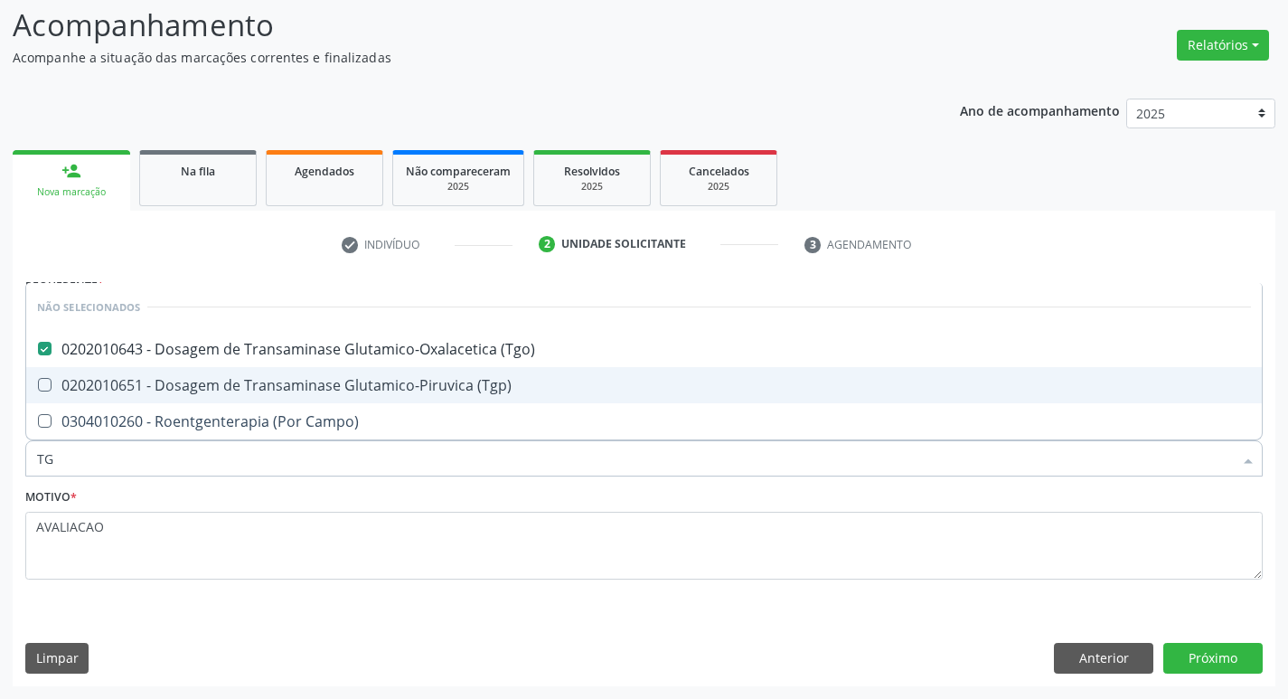
click at [503, 374] on span "0202010651 - Dosagem de Transaminase Glutamico-Piruvica (Tgp)" at bounding box center [644, 385] width 1236 height 36
checkbox \(Tgp\) "true"
type input "T"
checkbox Campo\) "true"
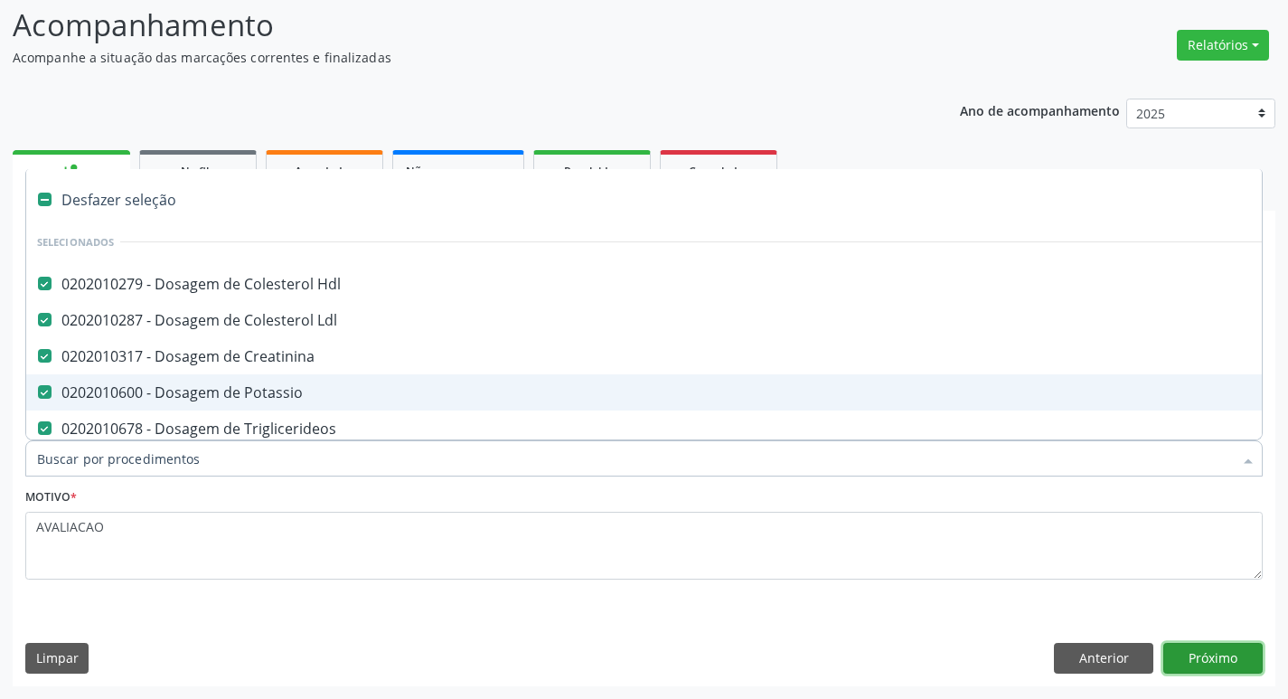
click at [1199, 648] on button "Próximo" at bounding box center [1212, 658] width 99 height 31
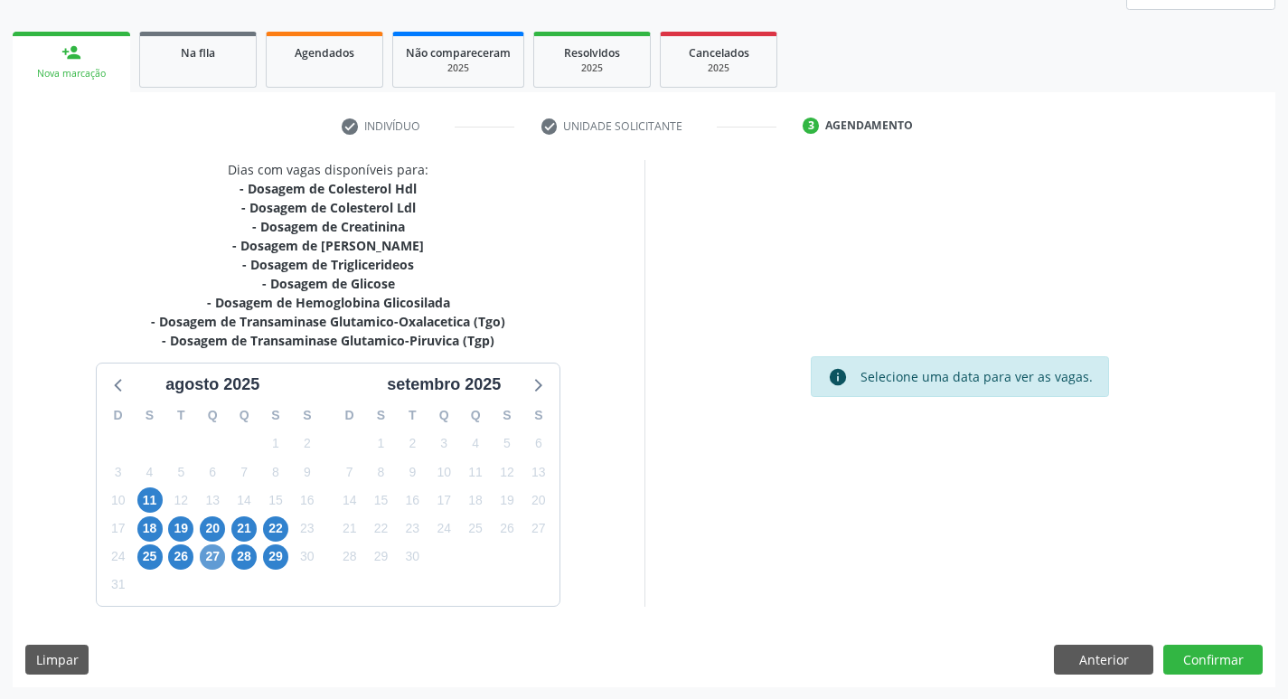
scroll to position [240, 0]
click at [147, 528] on span "18" at bounding box center [149, 527] width 25 height 25
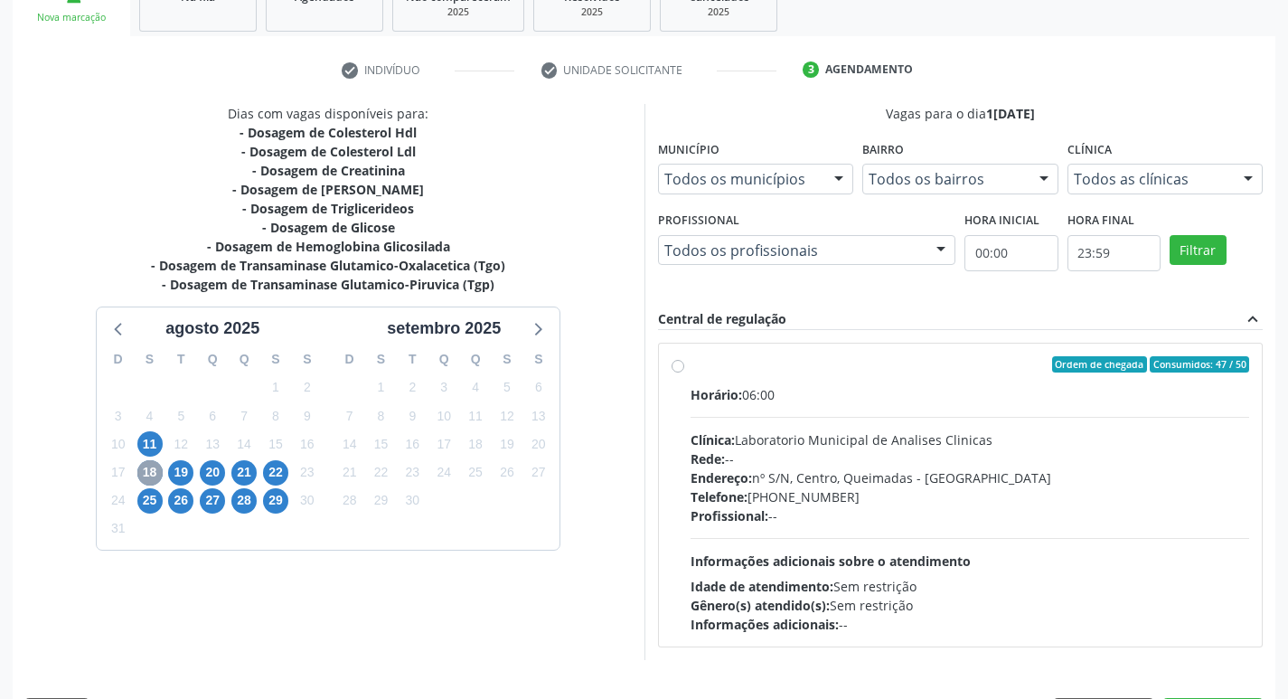
scroll to position [349, 0]
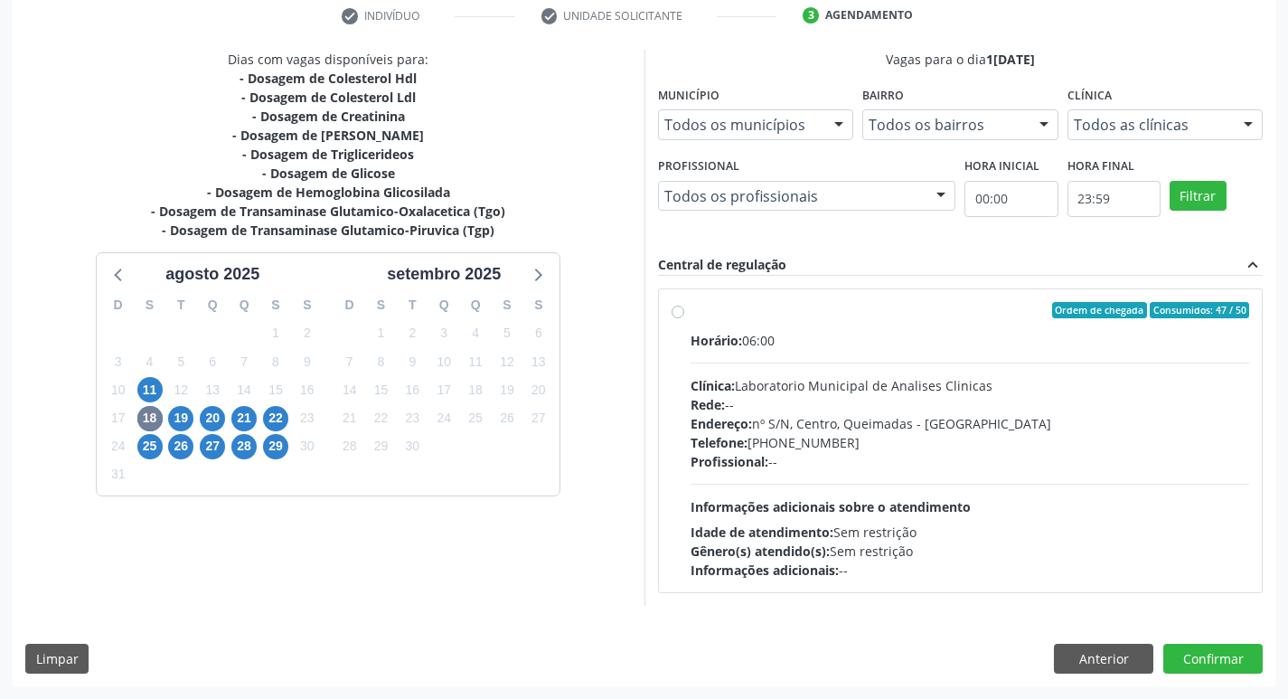
click at [793, 404] on div "Rede: --" at bounding box center [970, 404] width 559 height 19
click at [684, 318] on input "Ordem de chegada Consumidos: 47 / 50 Horário: 06:00 Clínica: Laboratorio Munici…" at bounding box center [678, 310] width 13 height 16
radio input "true"
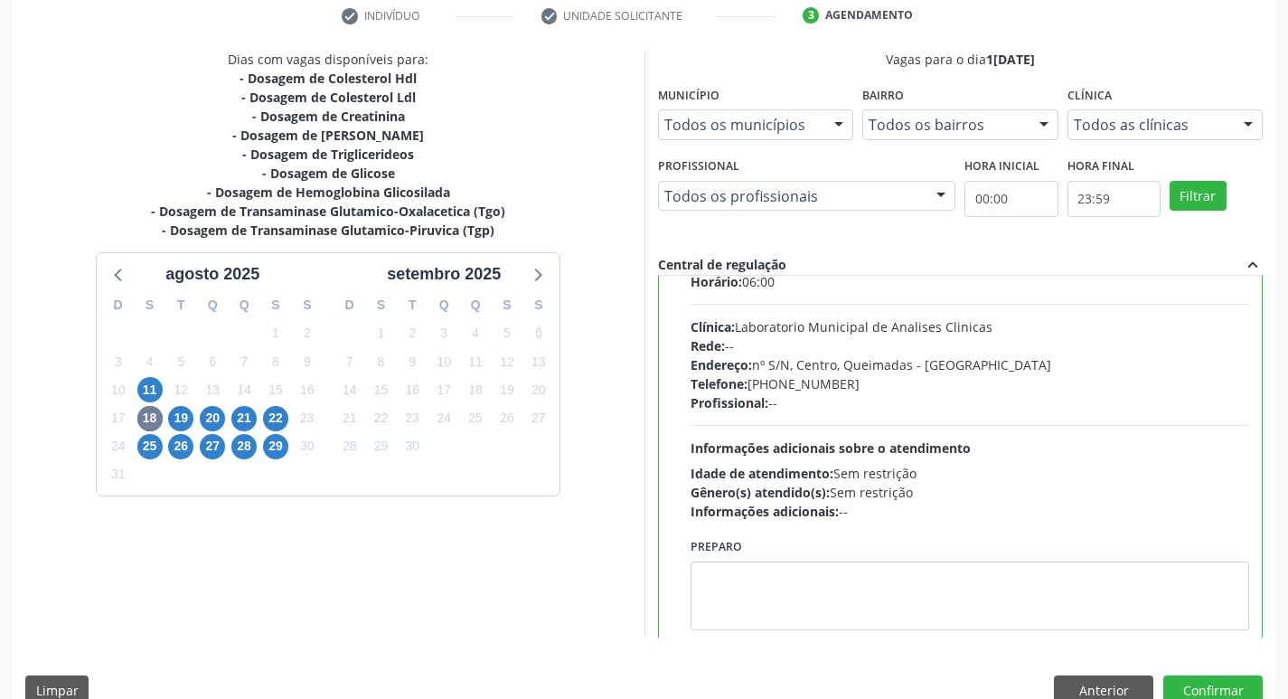
scroll to position [89, 0]
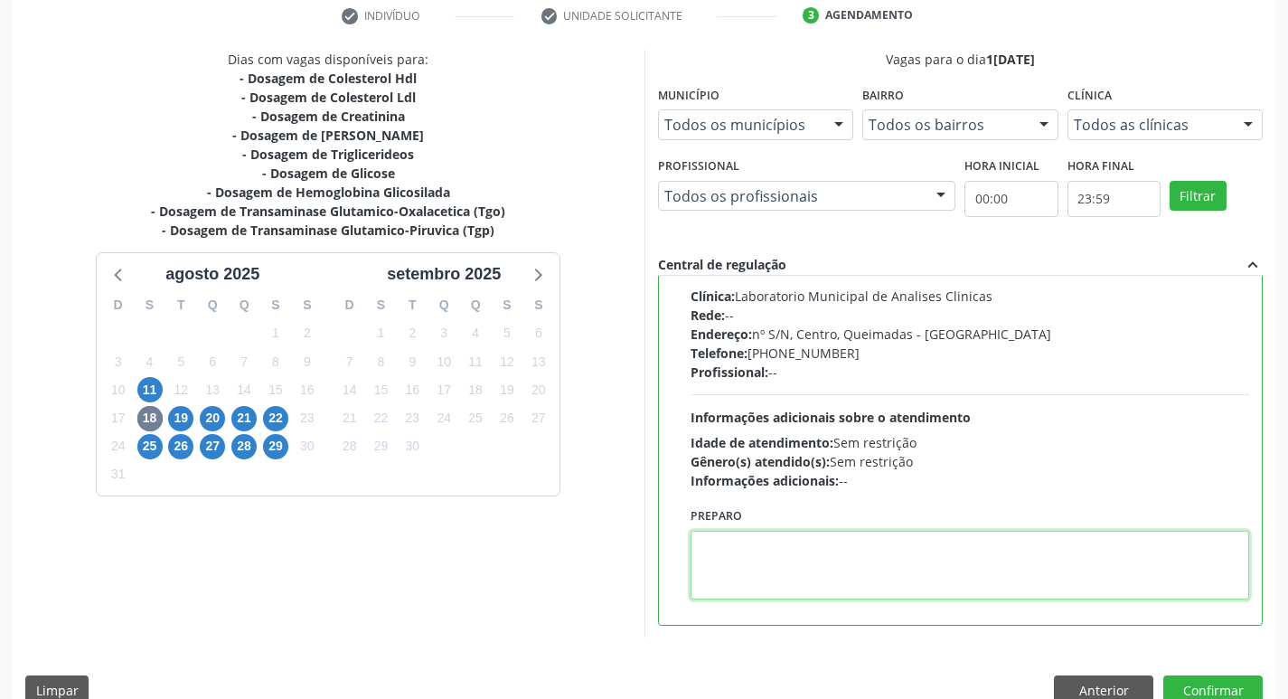
click at [794, 540] on textarea at bounding box center [970, 565] width 559 height 69
paste textarea "I"
type textarea "IR EM [GEOGRAPHIC_DATA]"
drag, startPoint x: 700, startPoint y: 535, endPoint x: 778, endPoint y: 546, distance: 79.4
click at [778, 546] on textarea "IR EM [GEOGRAPHIC_DATA]" at bounding box center [970, 565] width 559 height 69
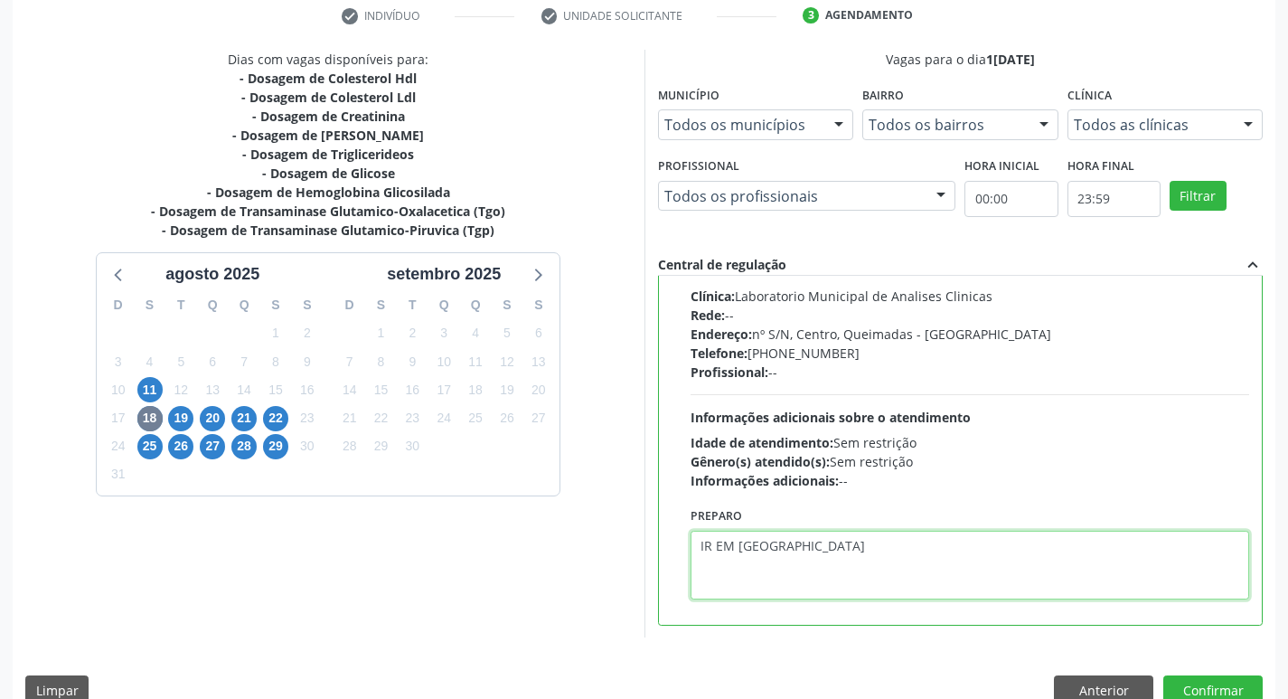
paste textarea
paste textarea "I"
drag, startPoint x: 700, startPoint y: 550, endPoint x: 773, endPoint y: 550, distance: 73.2
click at [773, 550] on textarea "IR EM [GEOGRAPHIC_DATA]" at bounding box center [970, 565] width 559 height 69
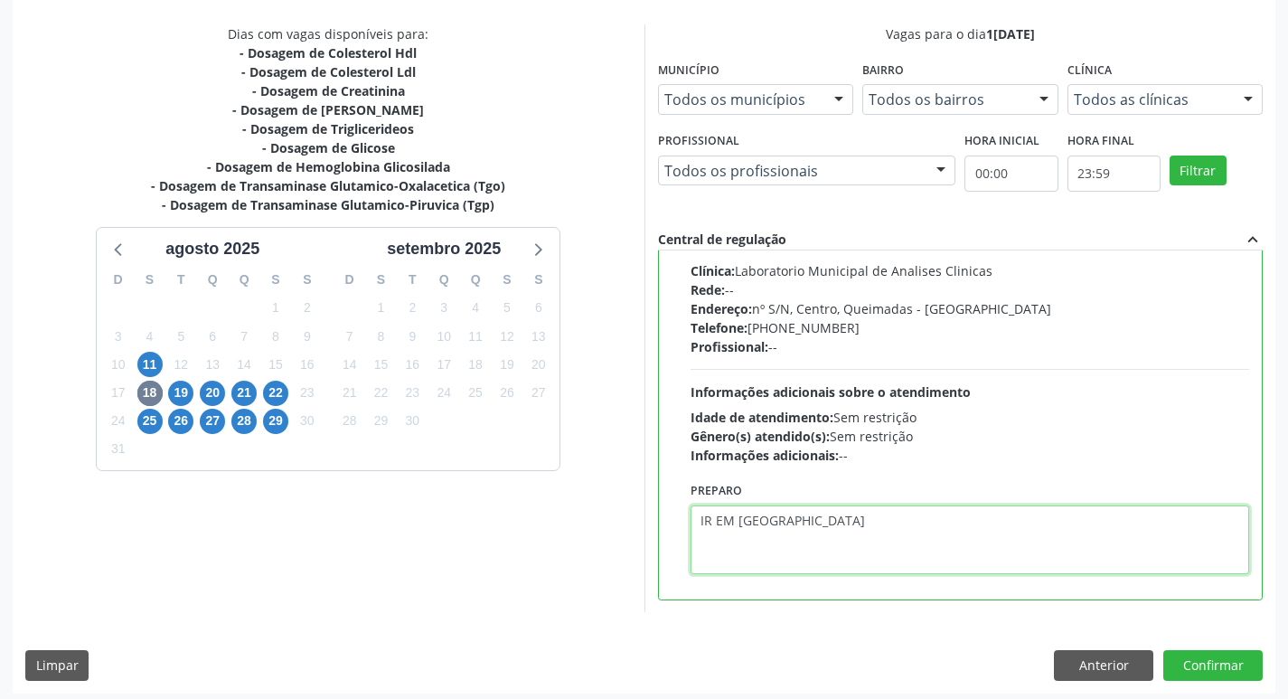
scroll to position [381, 0]
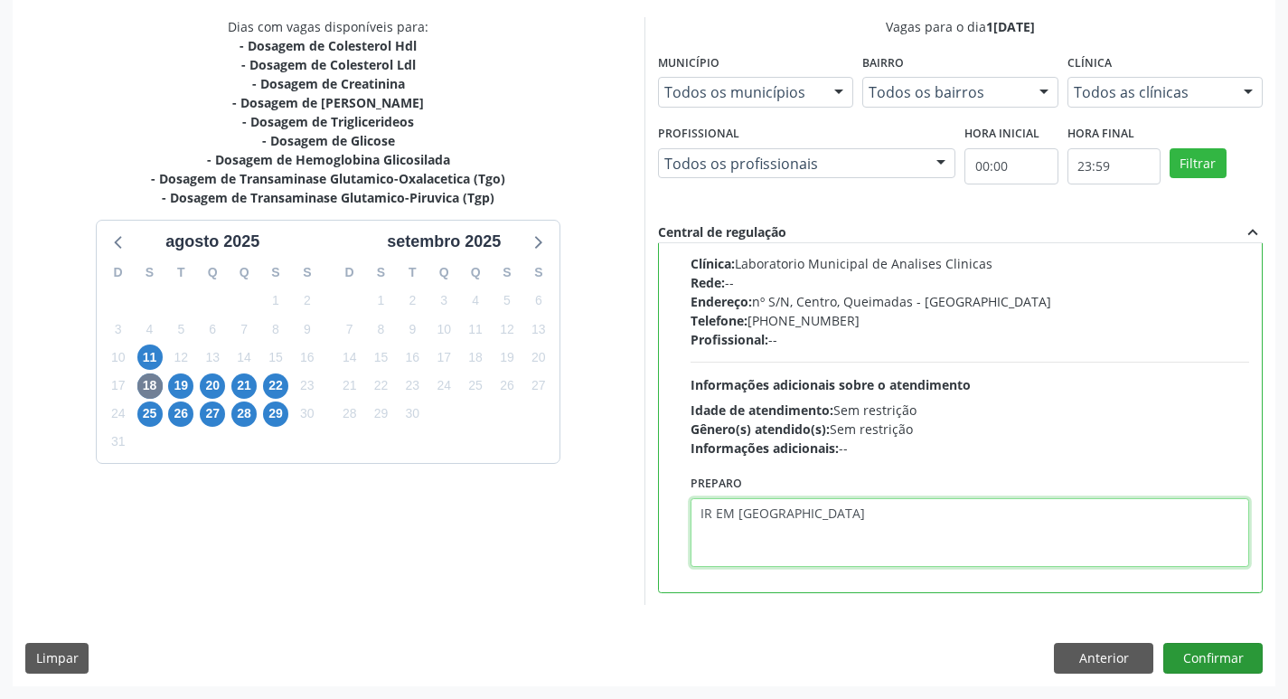
type textarea "IR EM [GEOGRAPHIC_DATA]"
click at [1210, 663] on button "Confirmar" at bounding box center [1212, 658] width 99 height 31
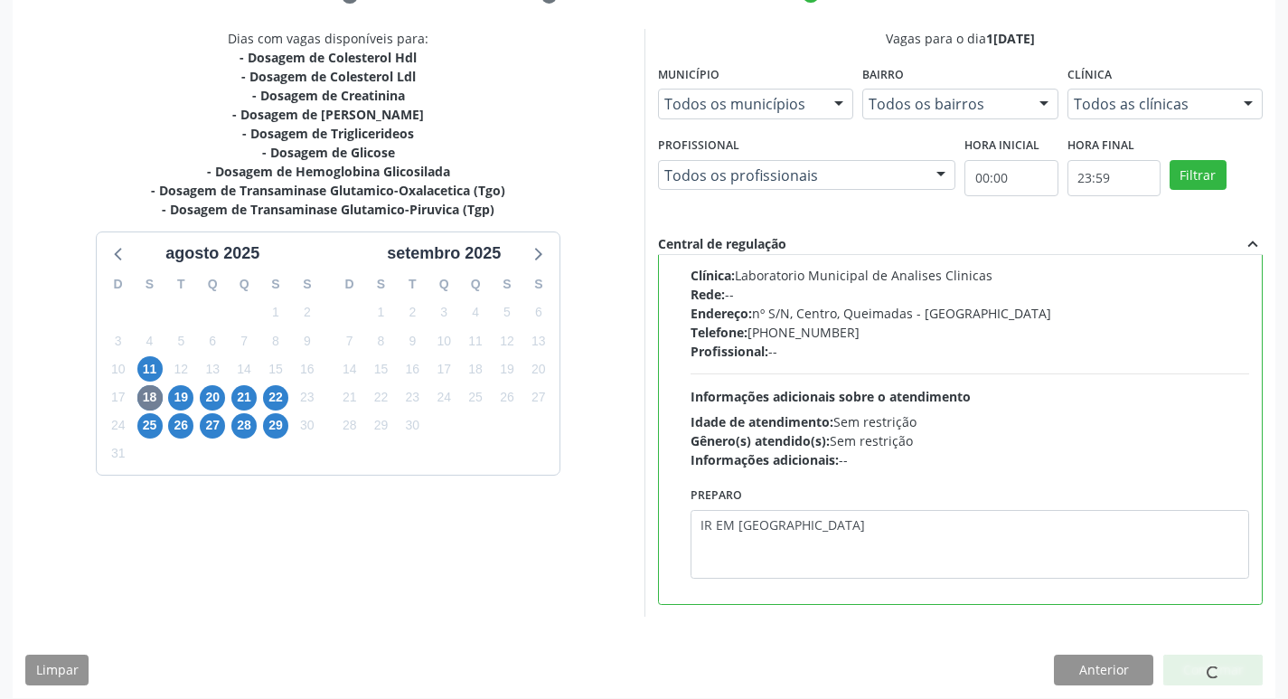
scroll to position [0, 0]
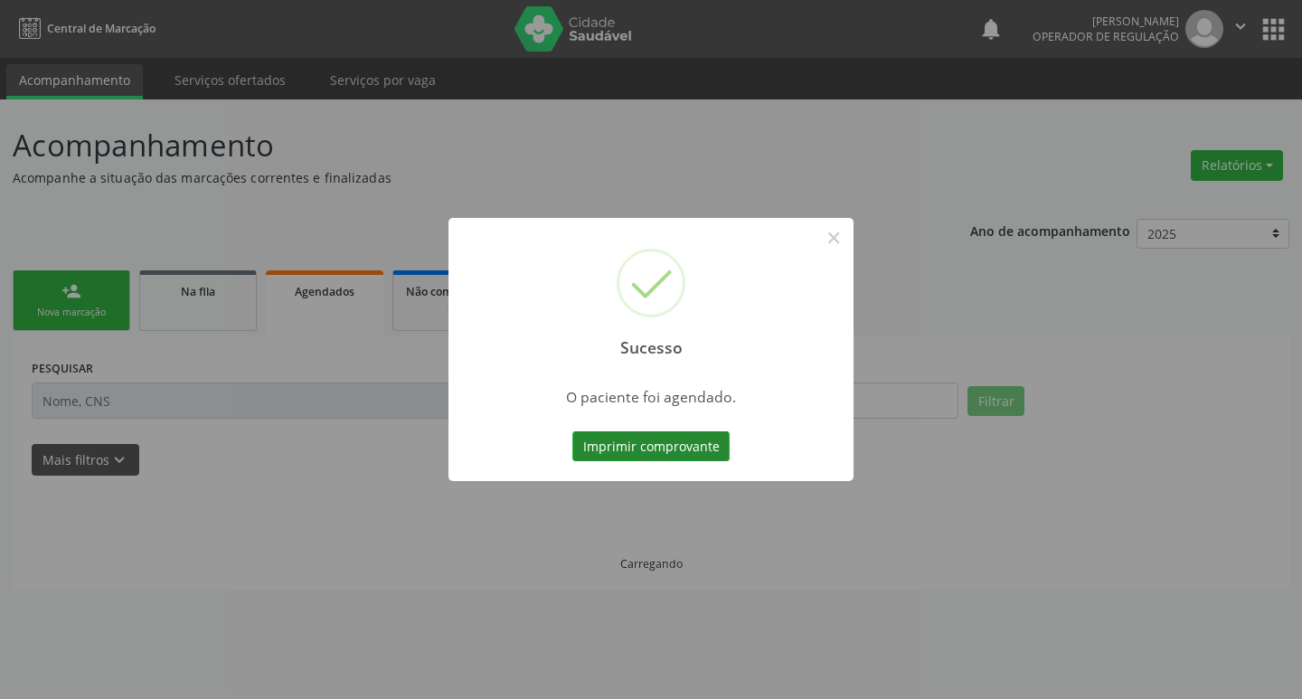
click at [681, 460] on button "Imprimir comprovante" at bounding box center [650, 446] width 157 height 31
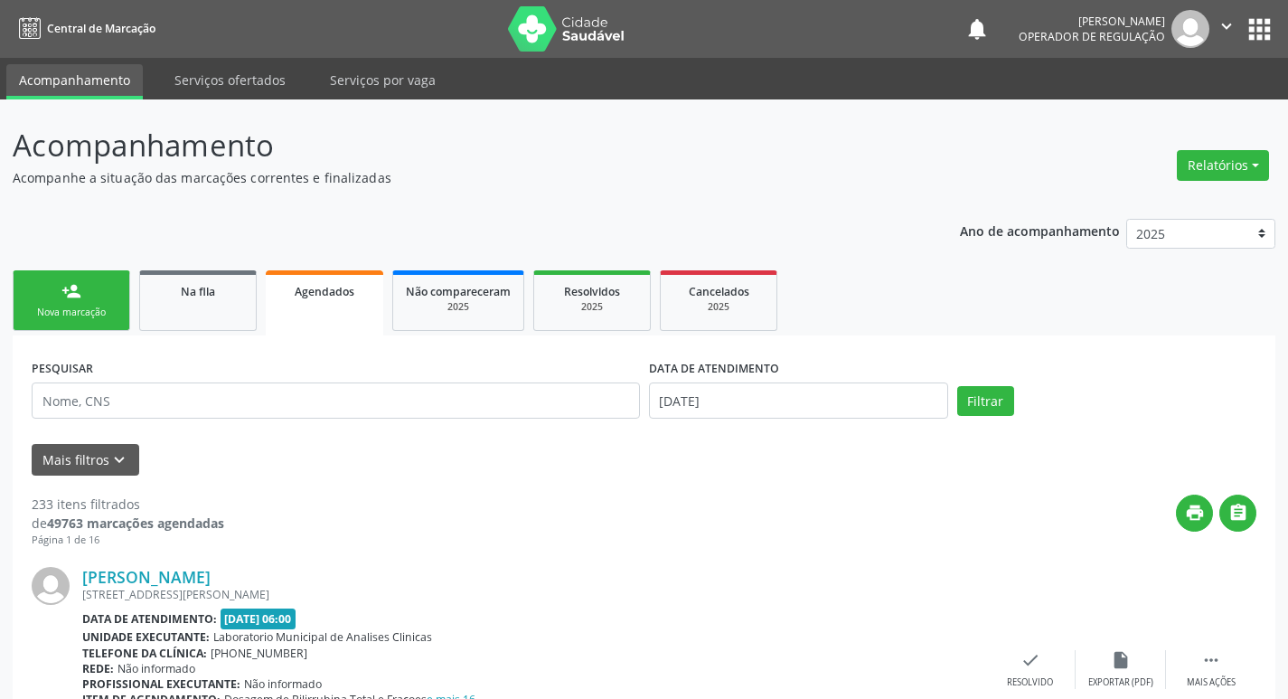
click at [88, 314] on div "Nova marcação" at bounding box center [71, 312] width 90 height 14
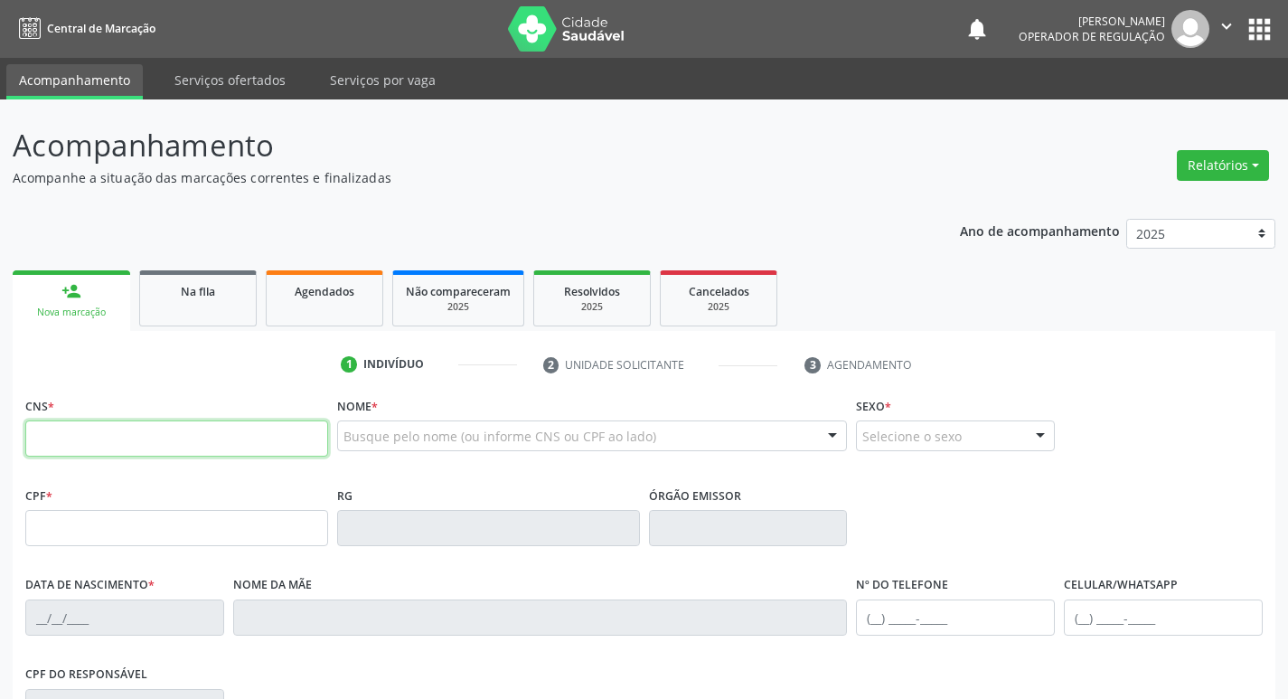
click at [174, 430] on input "text" at bounding box center [176, 438] width 303 height 36
type input "702 4065 4897 6824"
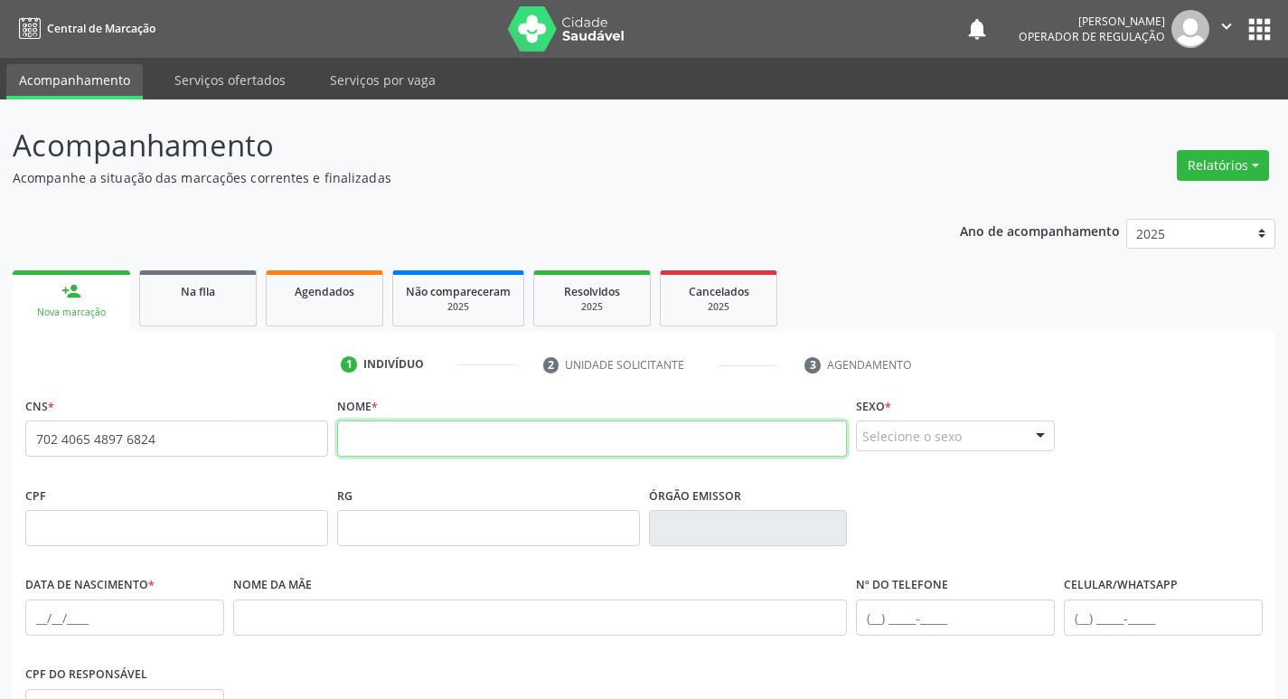
click at [412, 438] on input "text" at bounding box center [592, 438] width 511 height 36
type input "j"
type input "[PERSON_NAME]"
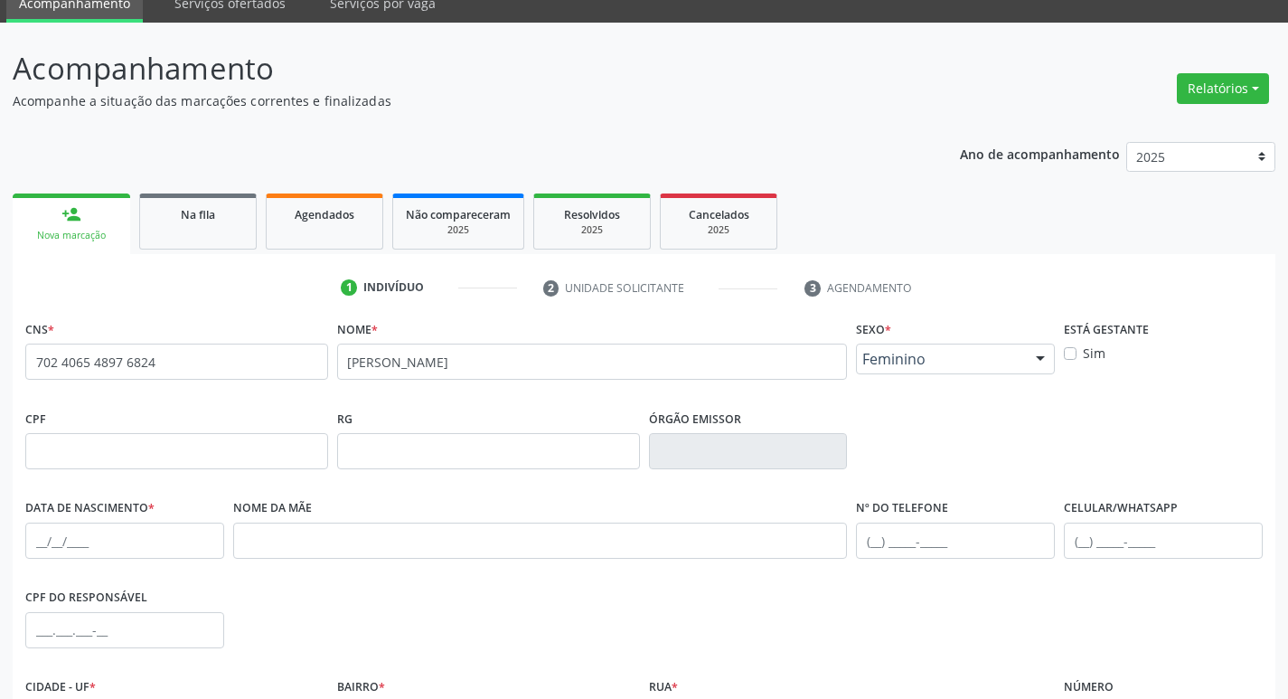
scroll to position [181, 0]
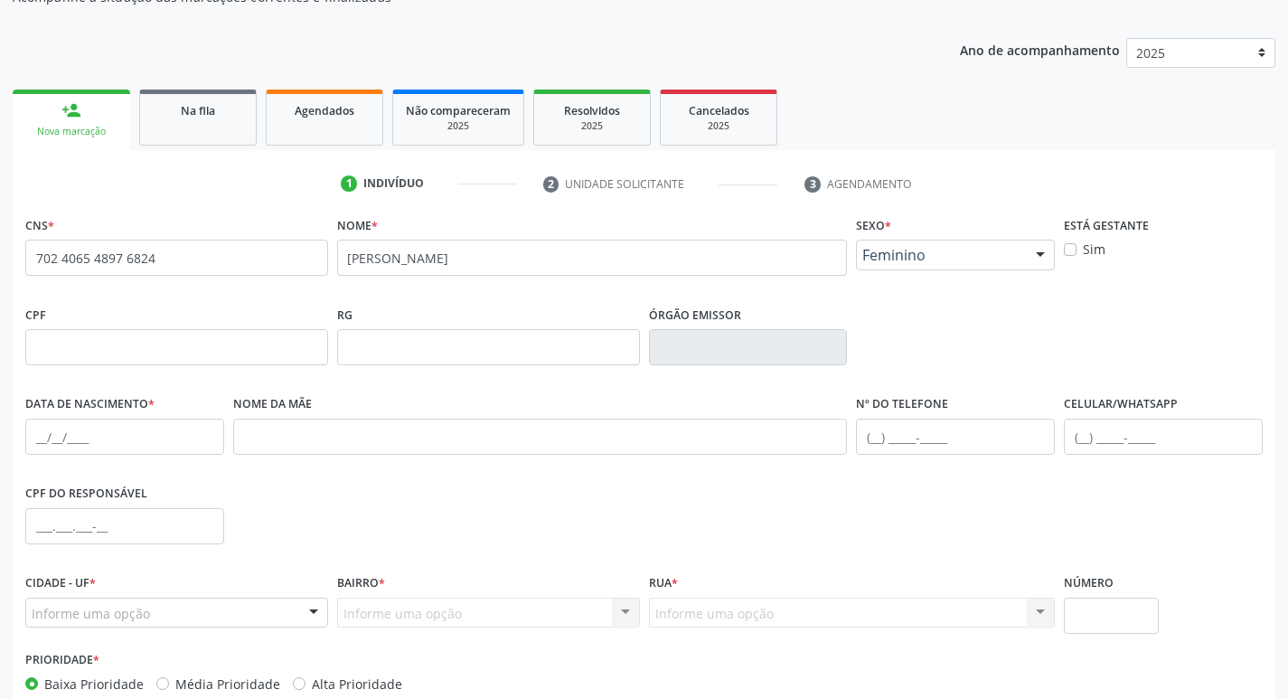
click at [73, 394] on label "Data de nascimento *" at bounding box center [89, 404] width 129 height 28
click at [63, 455] on fieldset "Data de nascimento *" at bounding box center [124, 428] width 199 height 77
click at [58, 443] on input "text" at bounding box center [124, 436] width 199 height 36
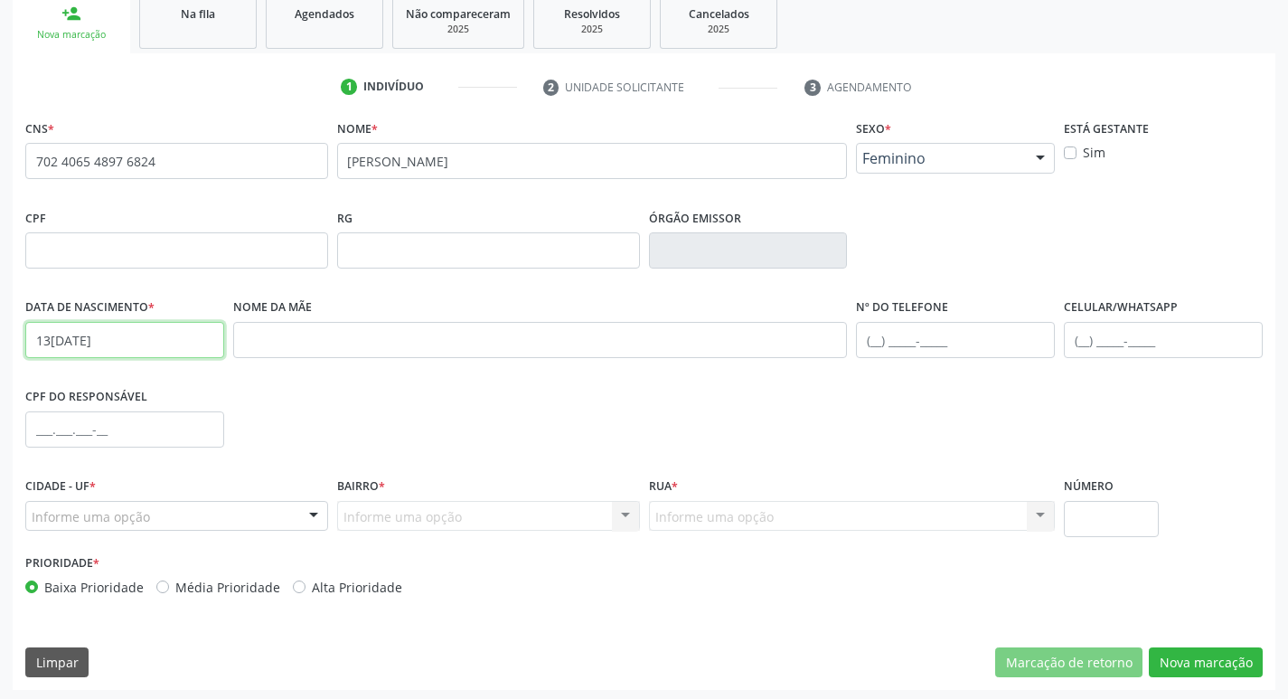
scroll to position [281, 0]
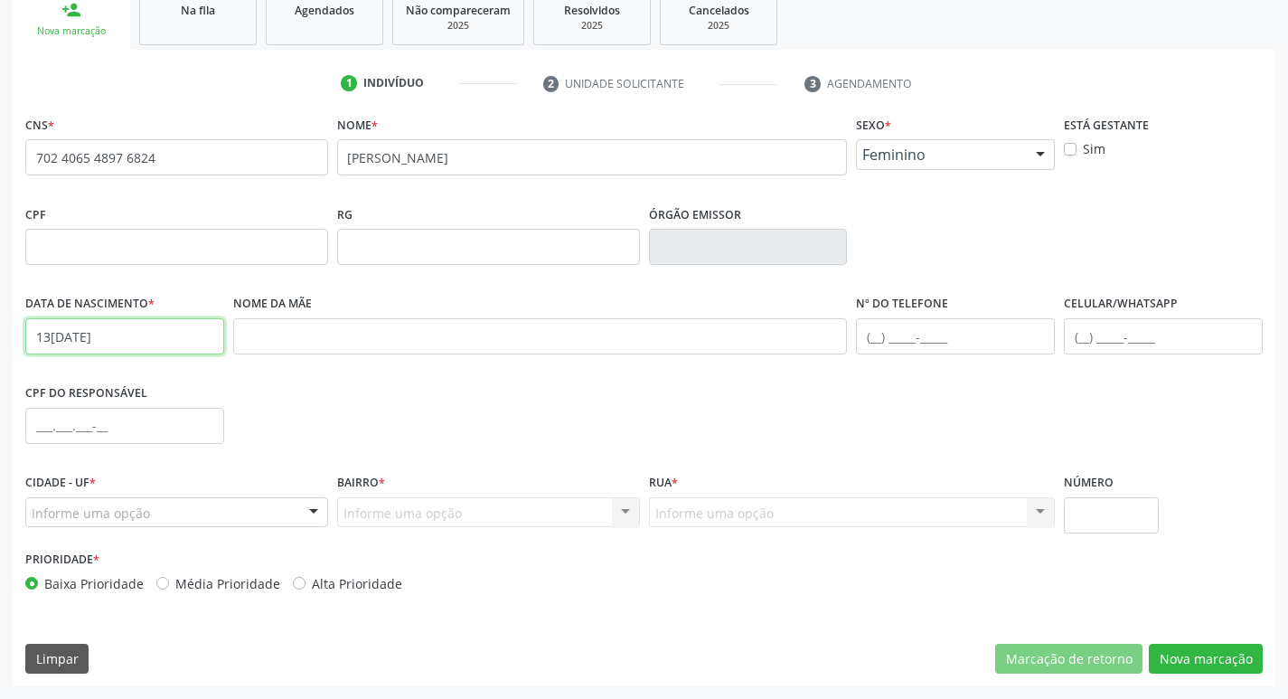
type input "1[DATE]"
click at [82, 531] on div "Cidade - UF * Informe uma opção Queimadas - PB Nenhum resultado encontrado para…" at bounding box center [177, 507] width 312 height 77
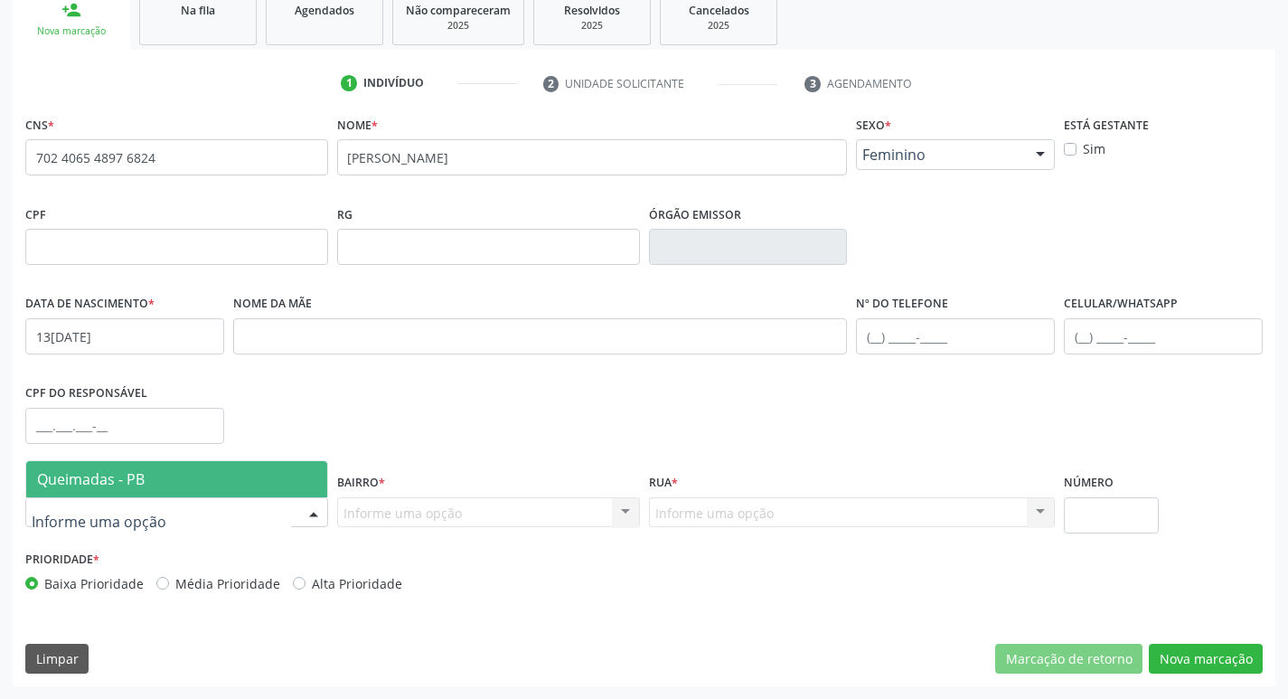
click at [88, 465] on span "Queimadas - PB" at bounding box center [176, 479] width 301 height 36
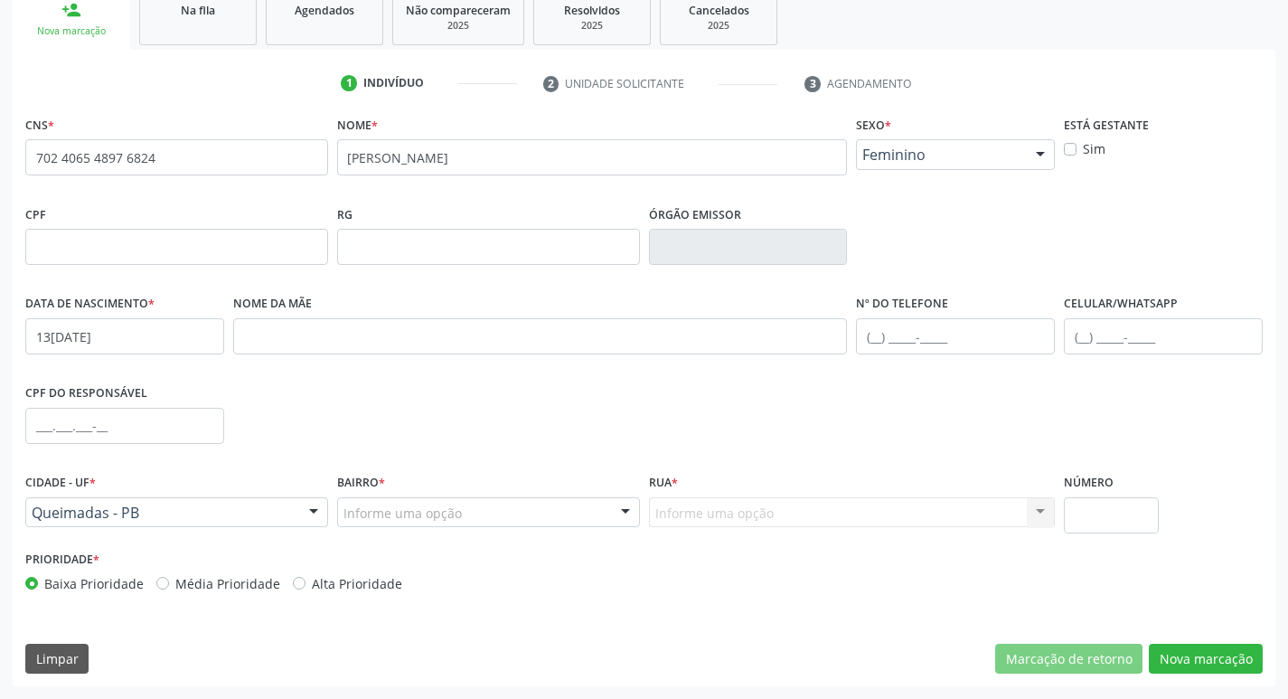
click at [544, 517] on div "Informe uma opção" at bounding box center [488, 512] width 303 height 31
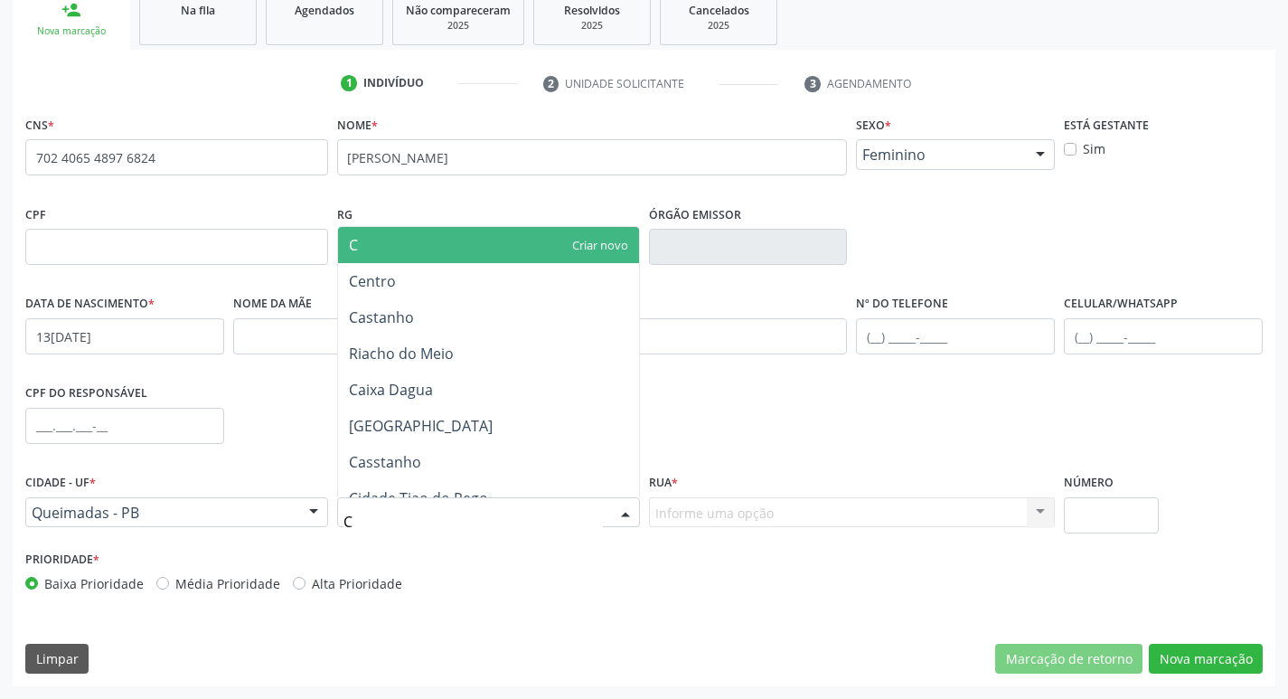
type input "CE"
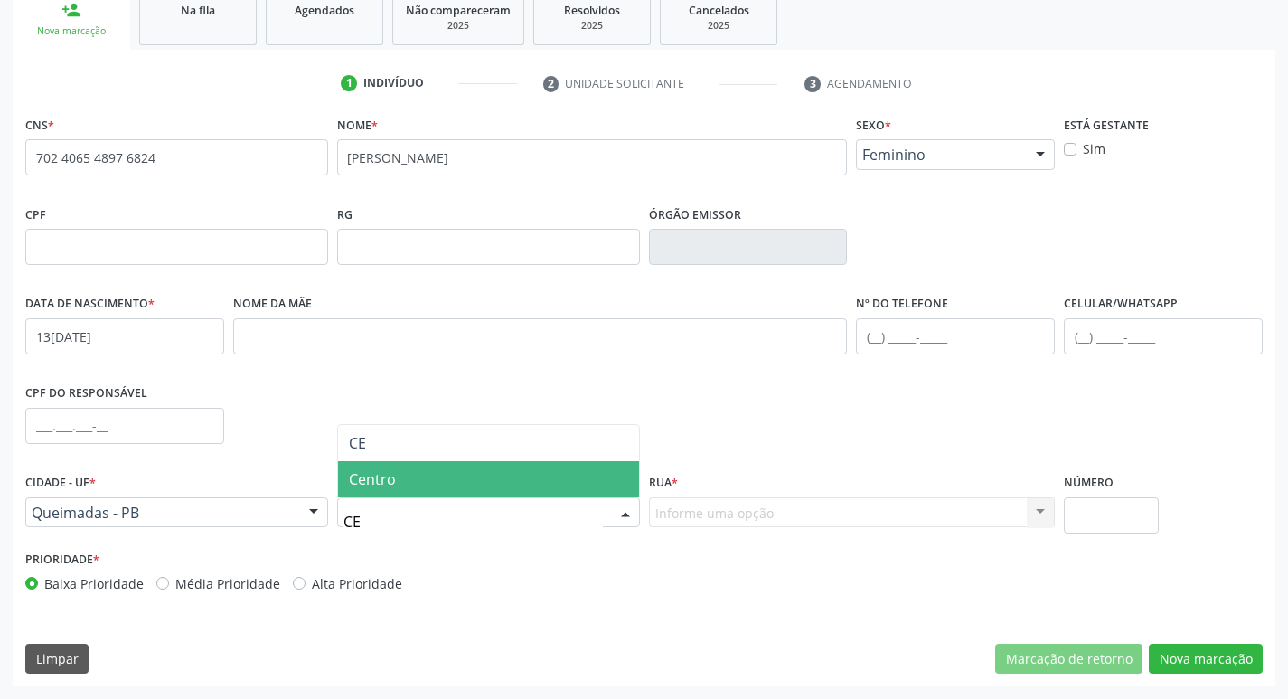
click at [382, 476] on span "Centro" at bounding box center [372, 479] width 47 height 20
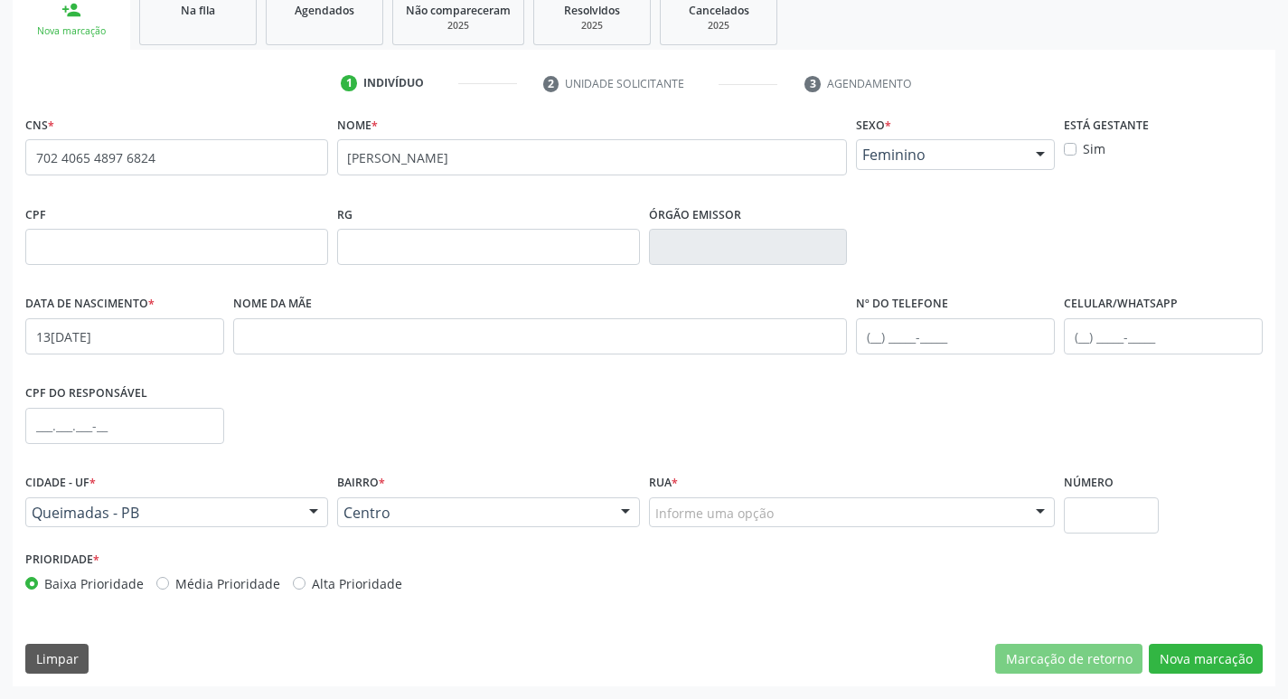
click at [896, 511] on div "Informe uma opção" at bounding box center [852, 512] width 407 height 31
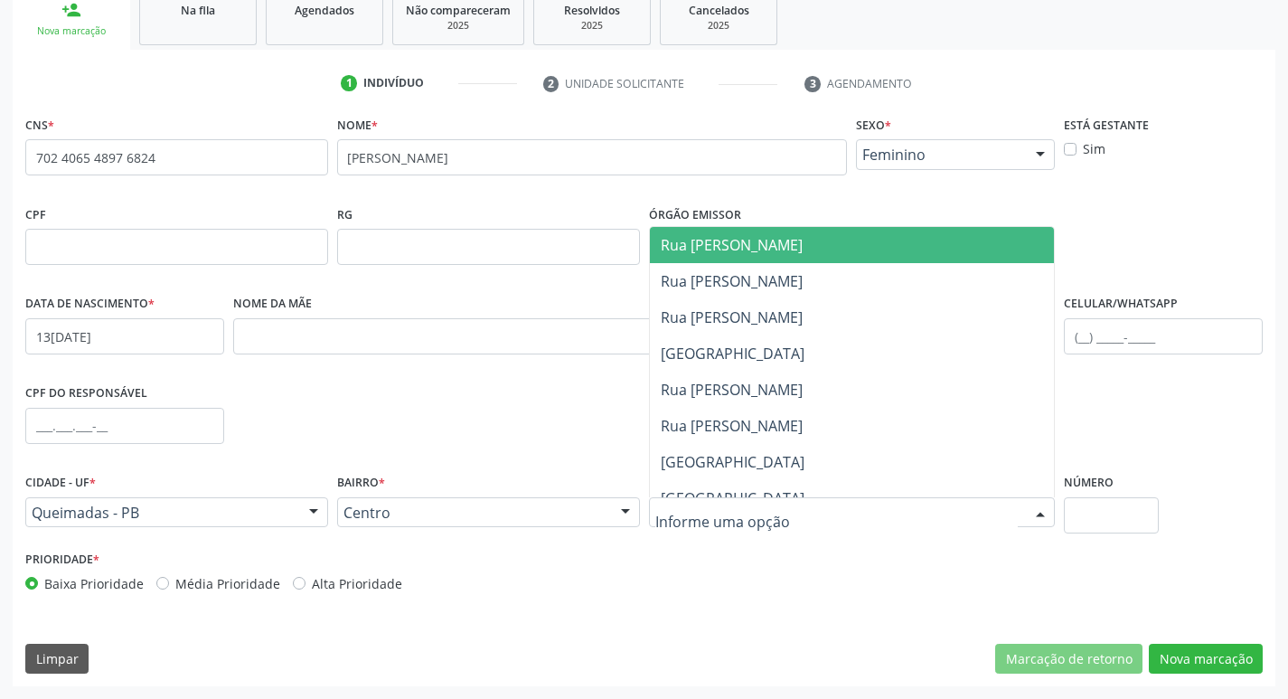
click at [872, 248] on span "Rua [PERSON_NAME]" at bounding box center [852, 245] width 405 height 36
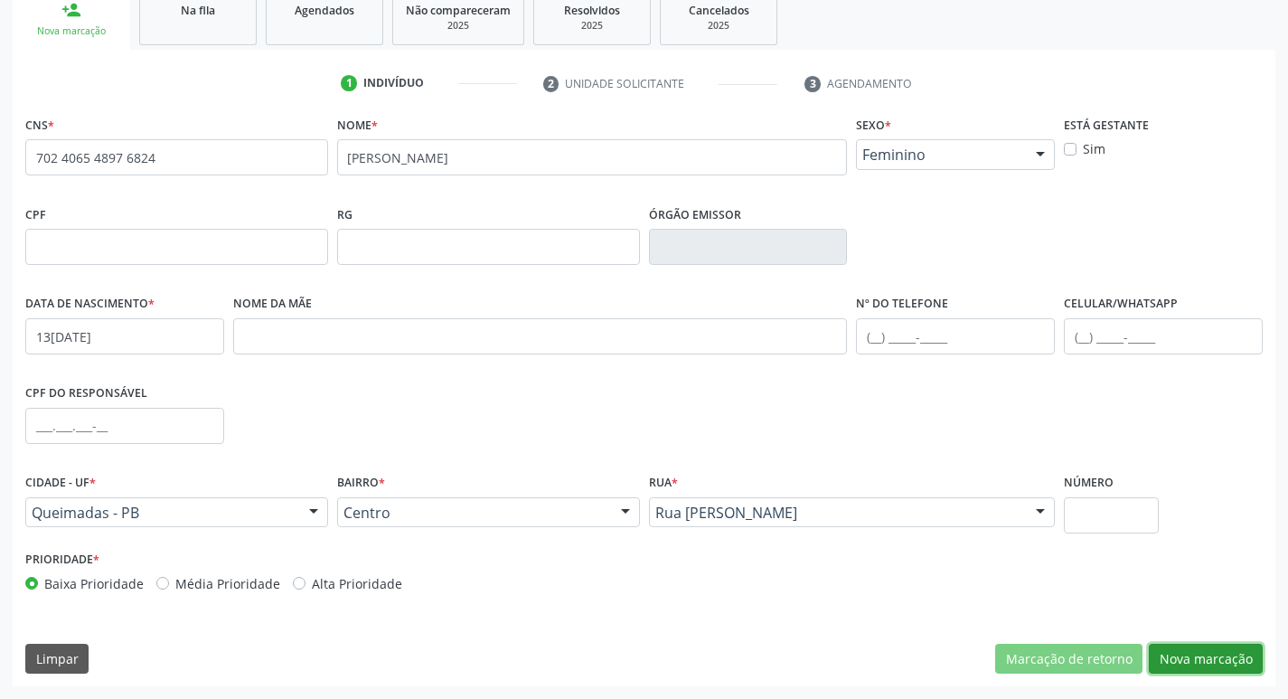
click at [1245, 665] on button "Nova marcação" at bounding box center [1206, 659] width 114 height 31
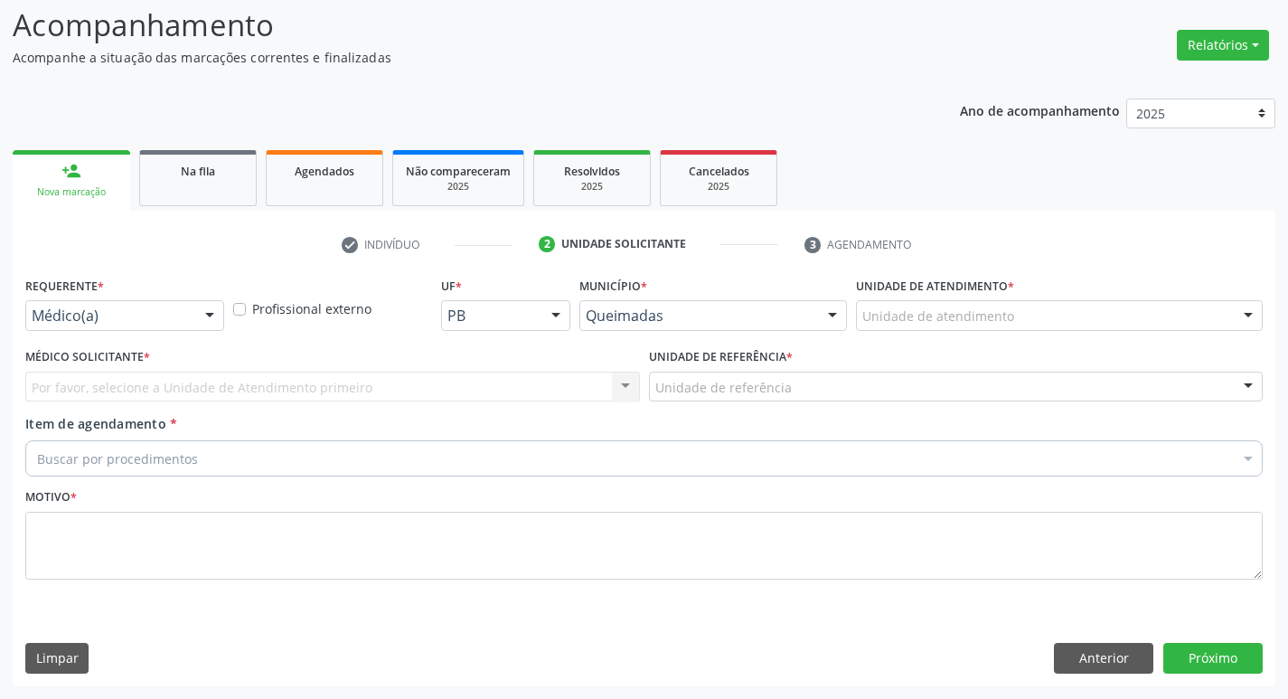
scroll to position [120, 0]
click at [185, 331] on div "Requerente * Médico(a) Médico(a) Enfermeiro(a) Paciente Nenhum resultado encont…" at bounding box center [125, 307] width 208 height 70
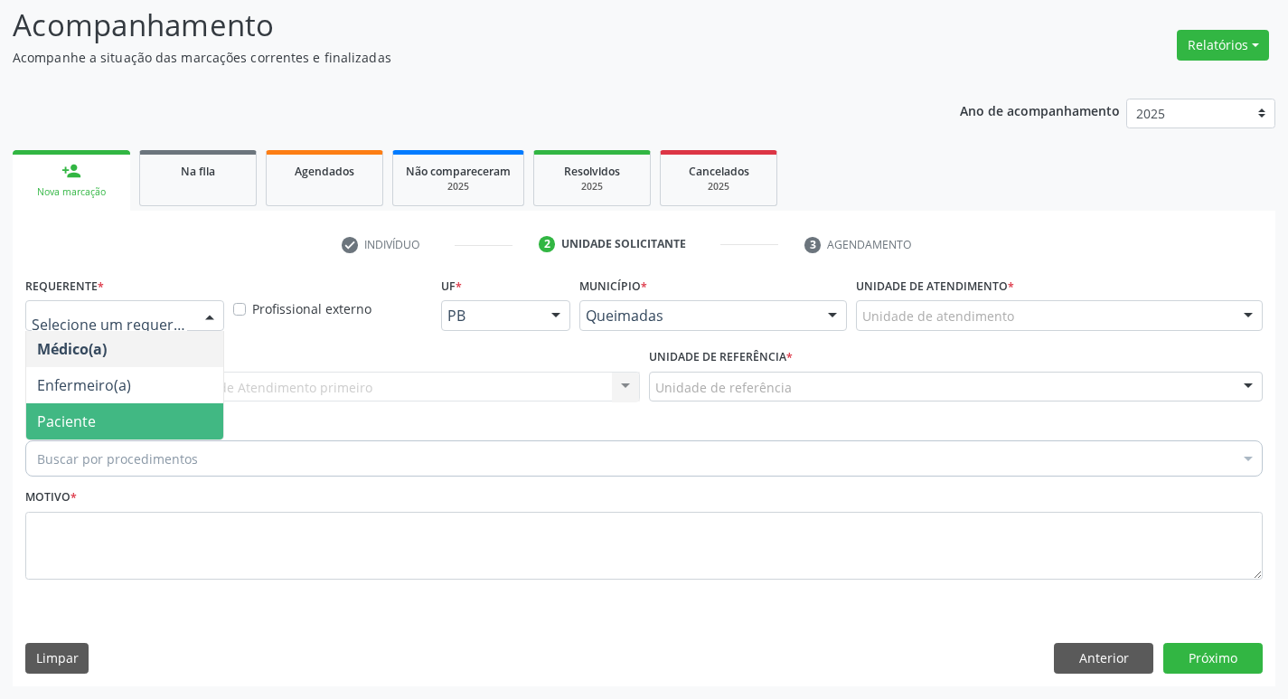
click at [173, 428] on span "Paciente" at bounding box center [124, 421] width 197 height 36
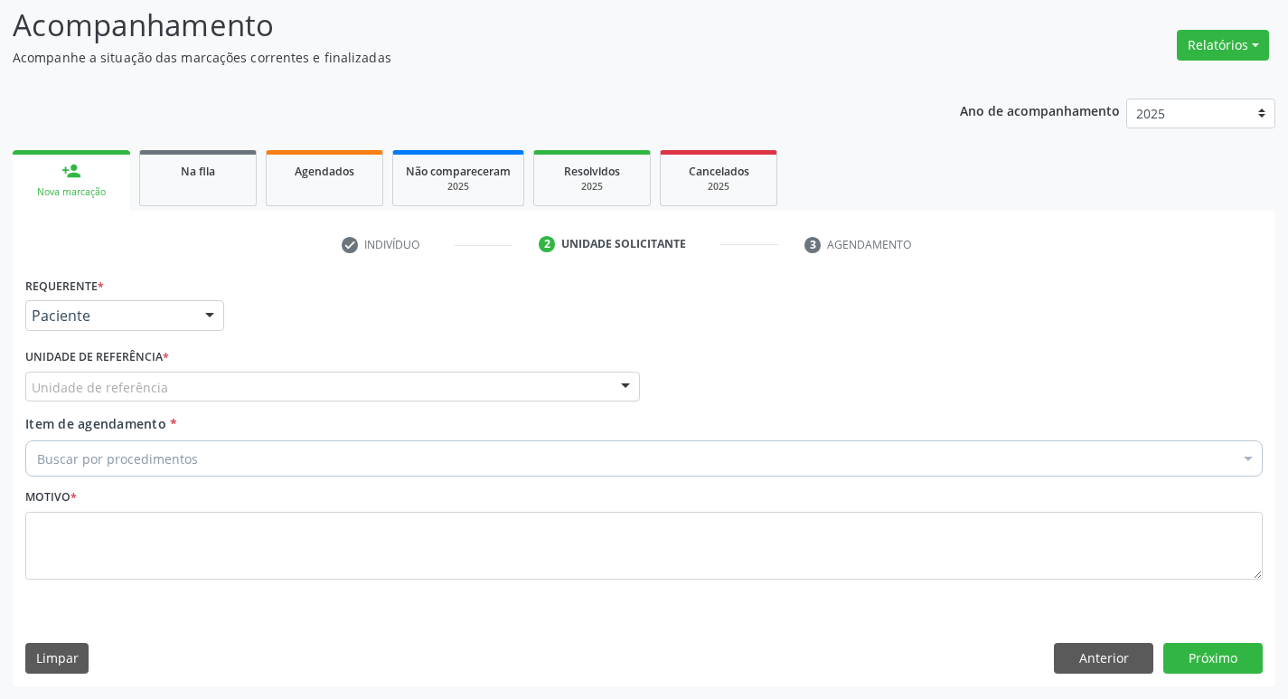
click at [218, 373] on div "Unidade de referência" at bounding box center [332, 386] width 615 height 31
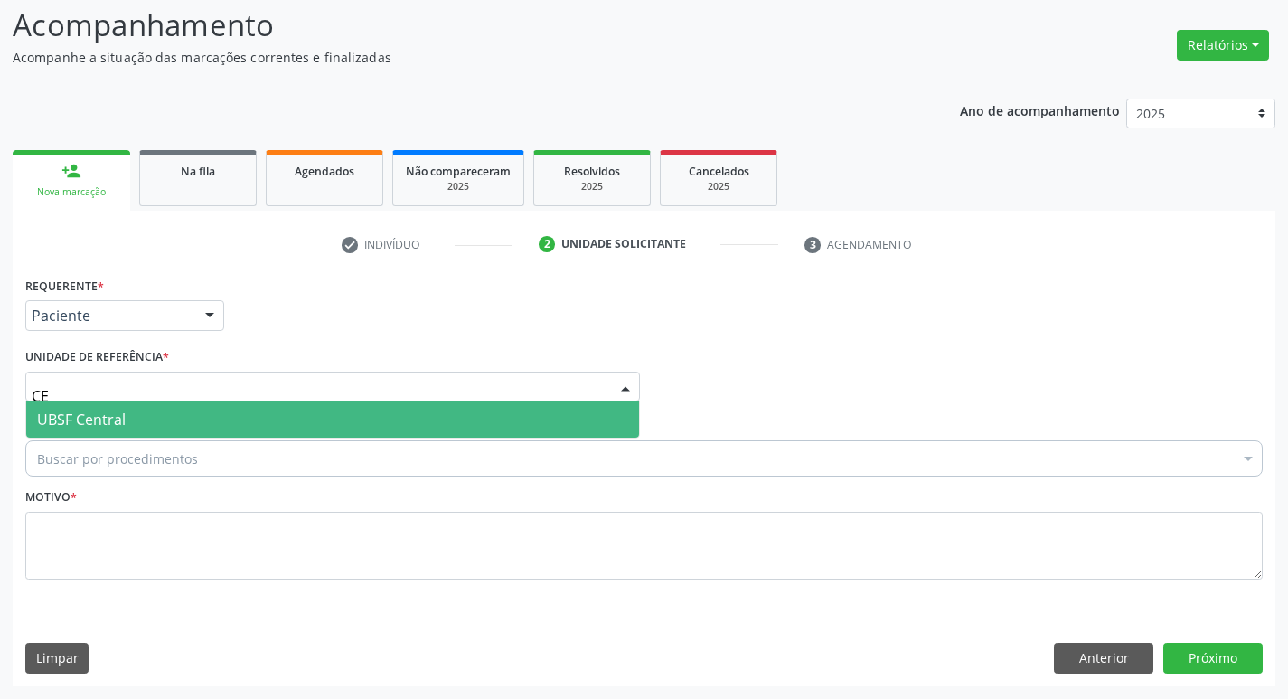
type input "CEN"
click at [183, 414] on span "UBSF Central" at bounding box center [332, 419] width 613 height 36
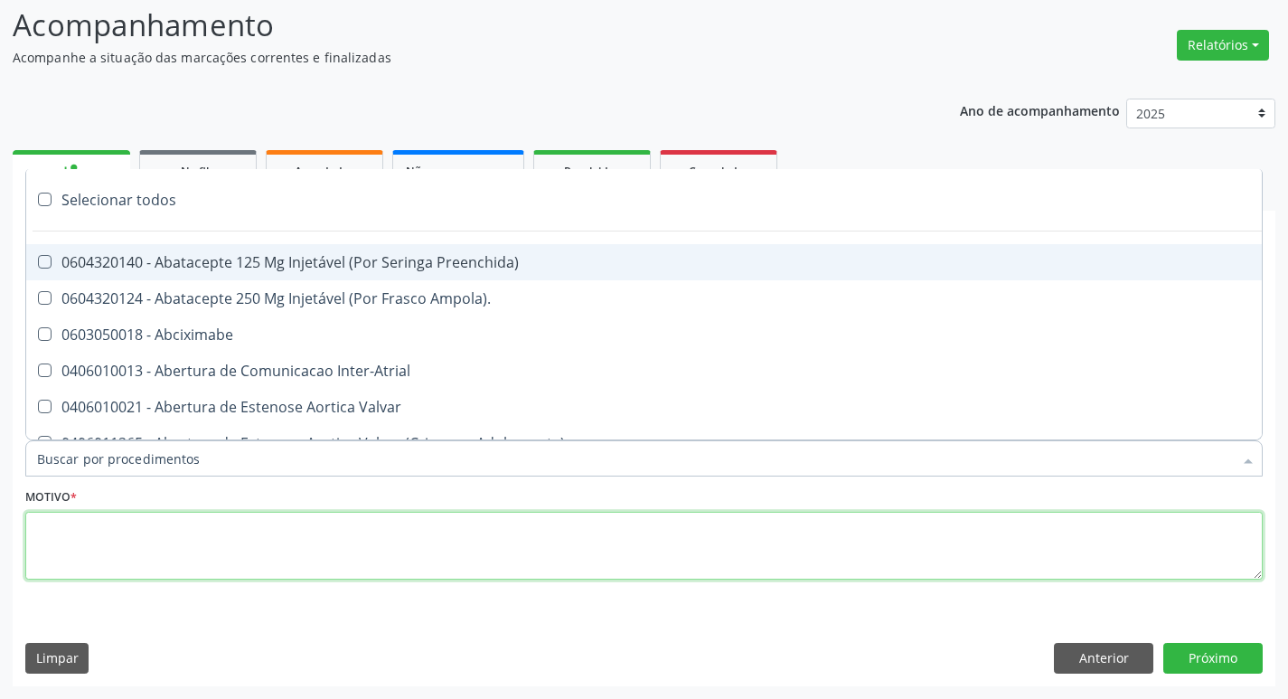
click at [208, 540] on textarea at bounding box center [643, 546] width 1237 height 69
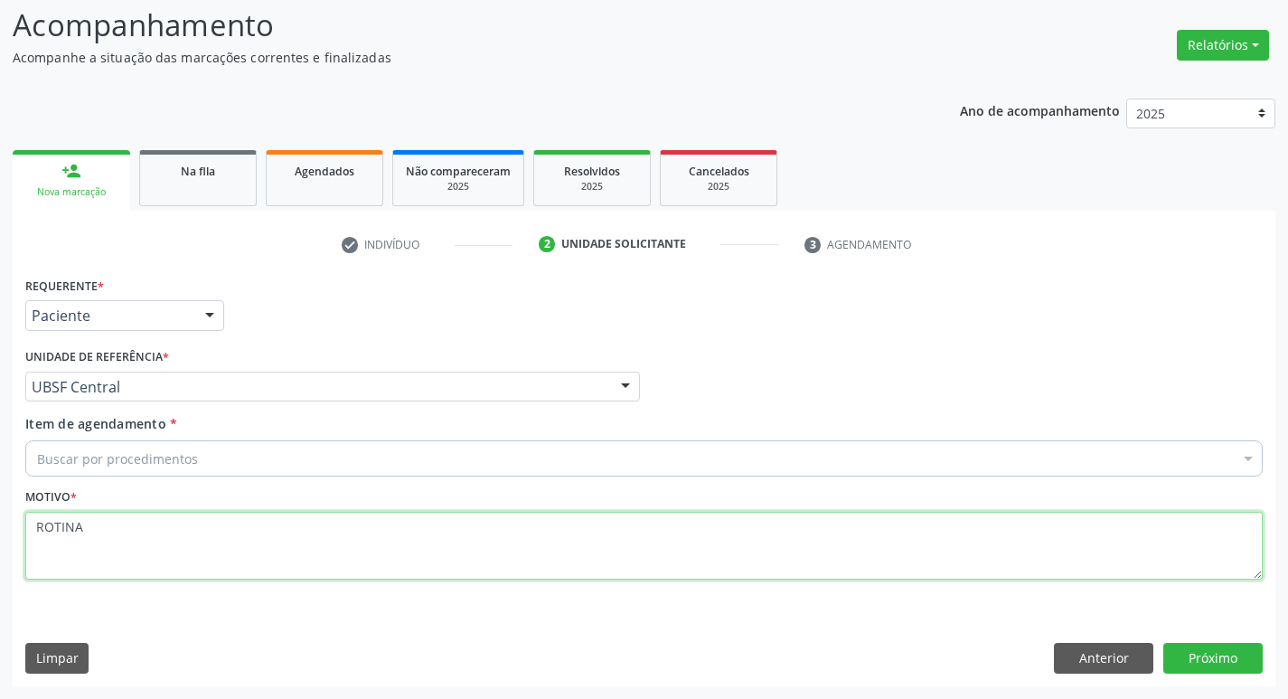
type textarea "ROTINA"
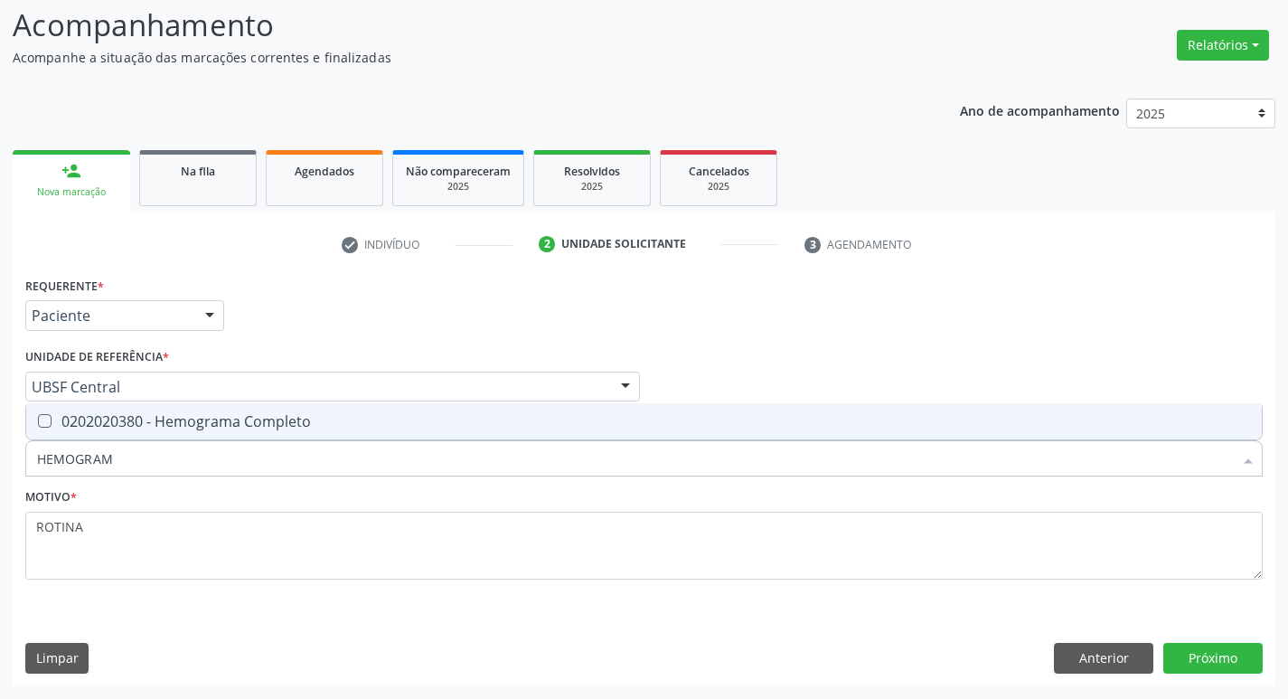
type input "HEMOGRAMA"
click at [180, 416] on div "0202020380 - Hemograma Completo" at bounding box center [644, 421] width 1214 height 14
checkbox Completo "true"
type input "HEMOG"
checkbox Completo "false"
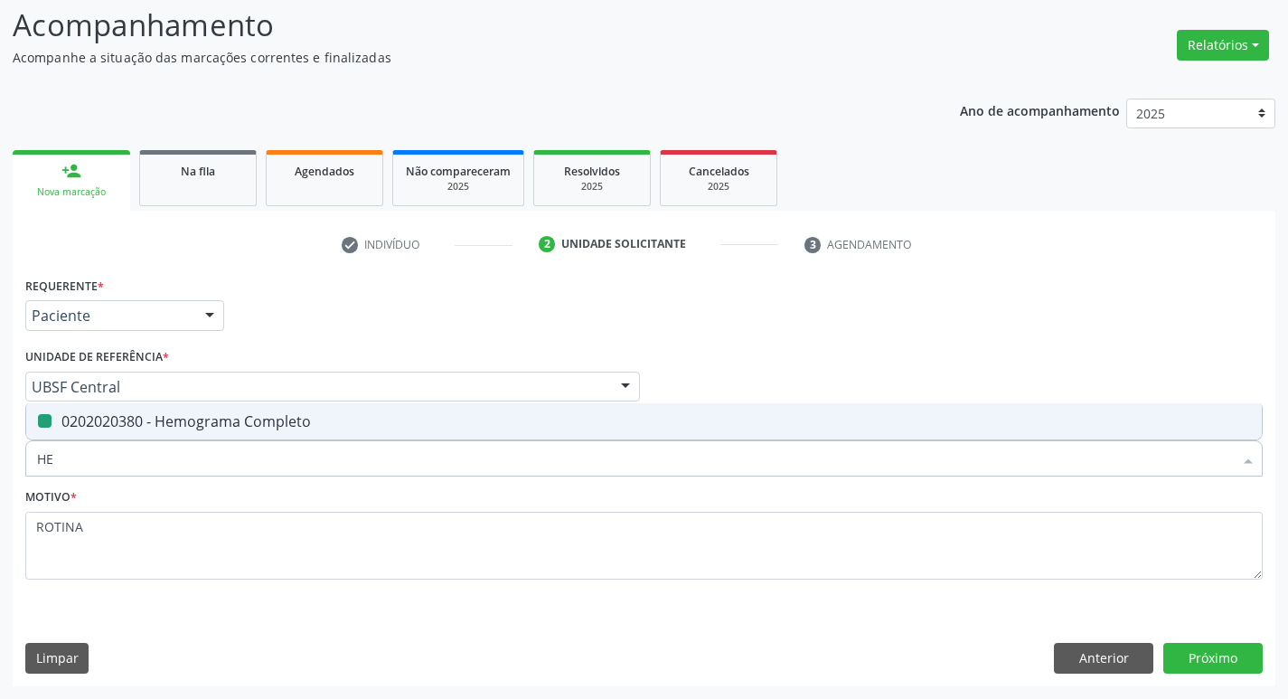
type input "H"
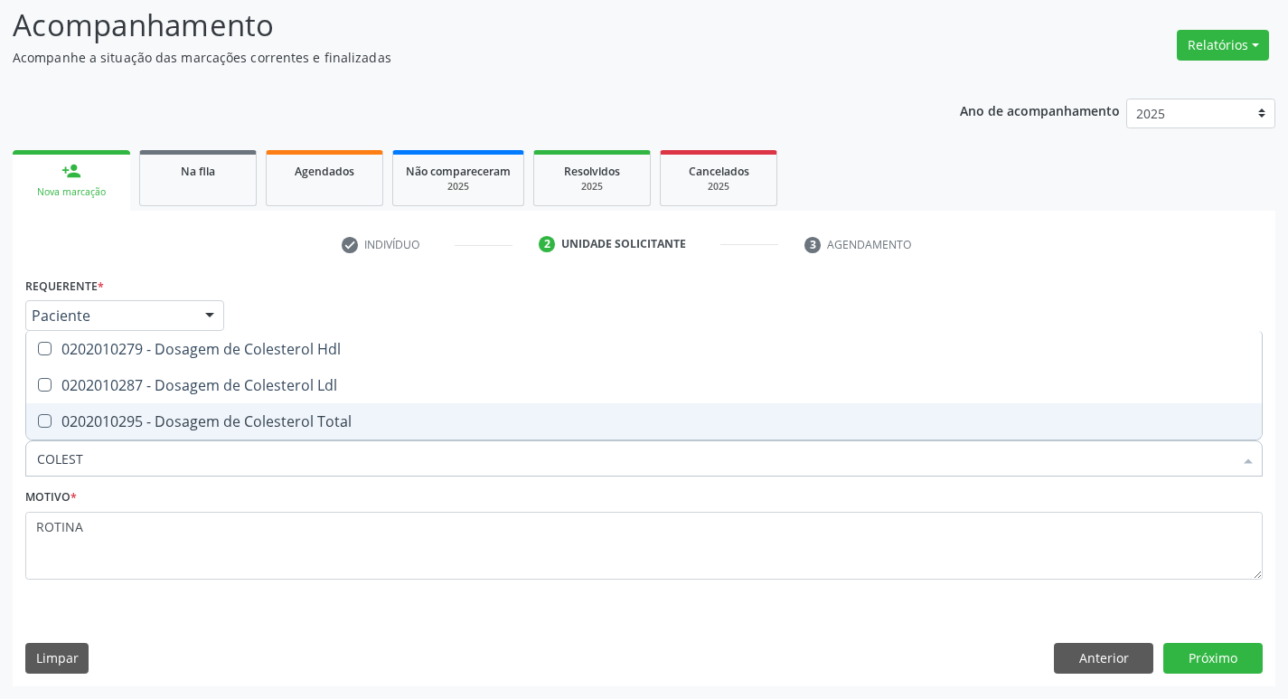
type input "COLESTE"
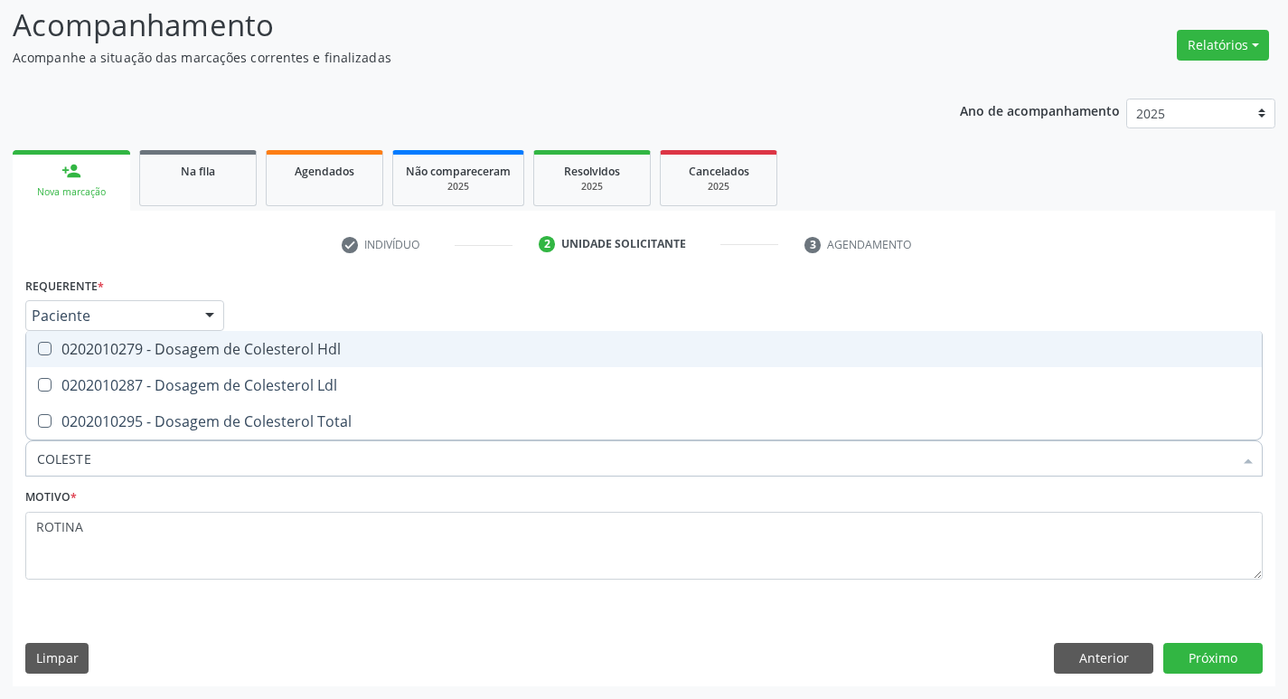
click at [260, 356] on div "0202010279 - Dosagem de Colesterol Hdl" at bounding box center [644, 349] width 1214 height 14
checkbox Hdl "true"
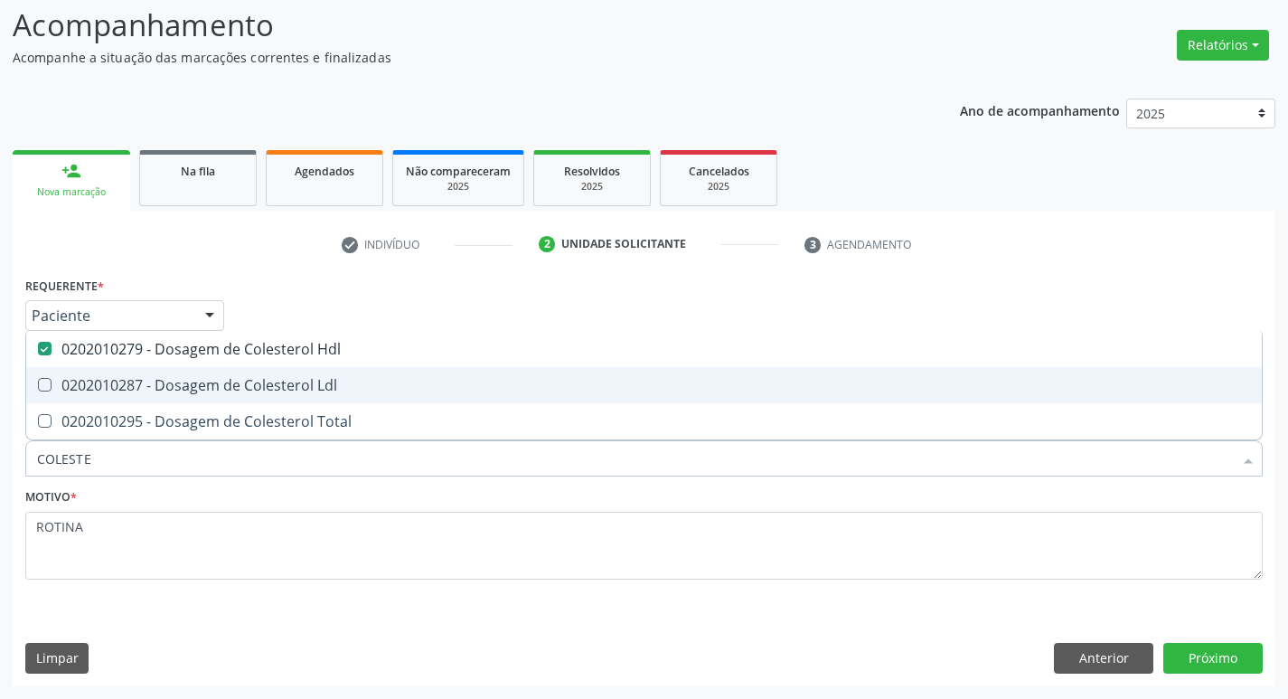
click at [258, 380] on div "0202010287 - Dosagem de Colesterol Ldl" at bounding box center [644, 385] width 1214 height 14
checkbox Ldl "true"
type input "C"
checkbox Hdl "false"
checkbox Ldl "false"
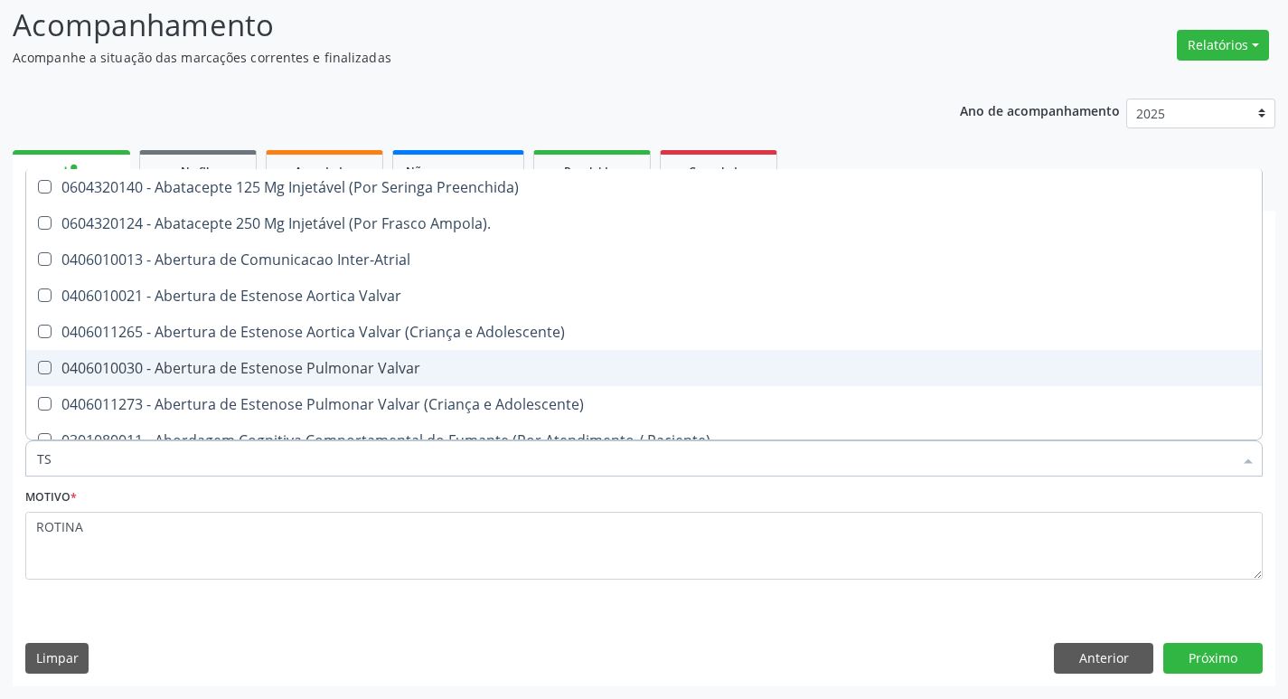
type input "TSH"
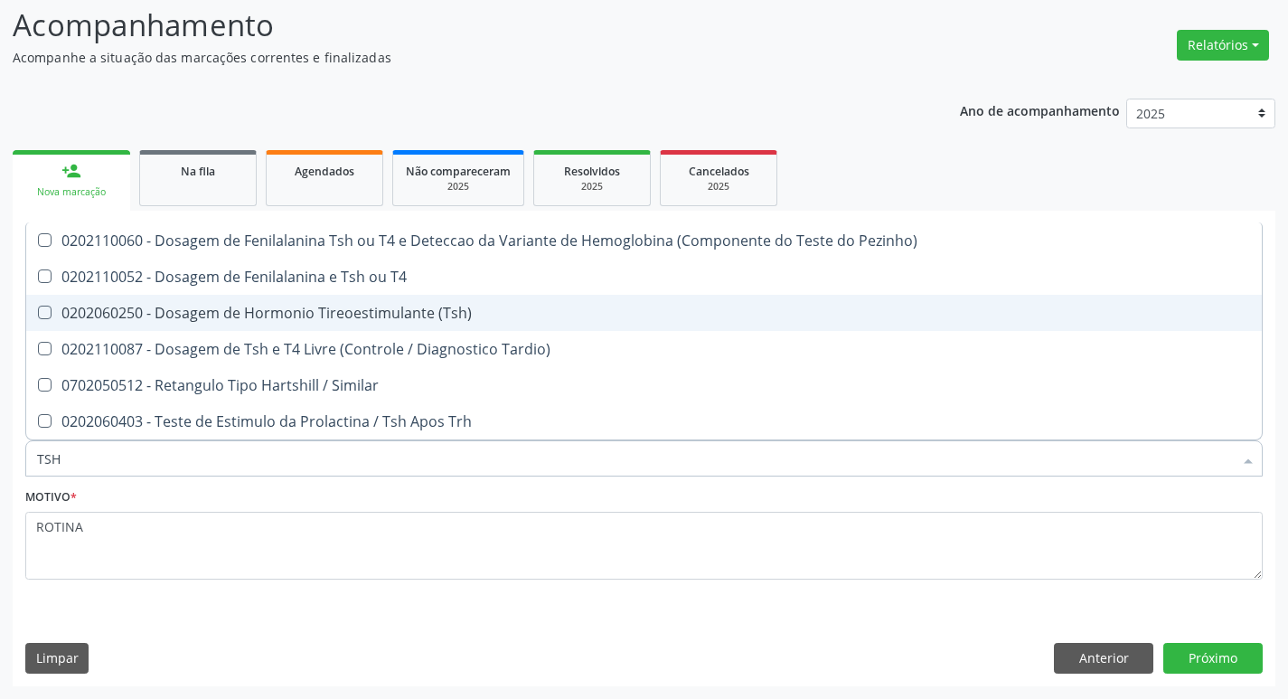
click at [446, 315] on div "0202060250 - Dosagem de Hormonio Tireoestimulante (Tsh)" at bounding box center [644, 312] width 1214 height 14
checkbox \(Tsh\) "true"
type input "TS"
checkbox \(Tsh\) "false"
checkbox Tardio\) "true"
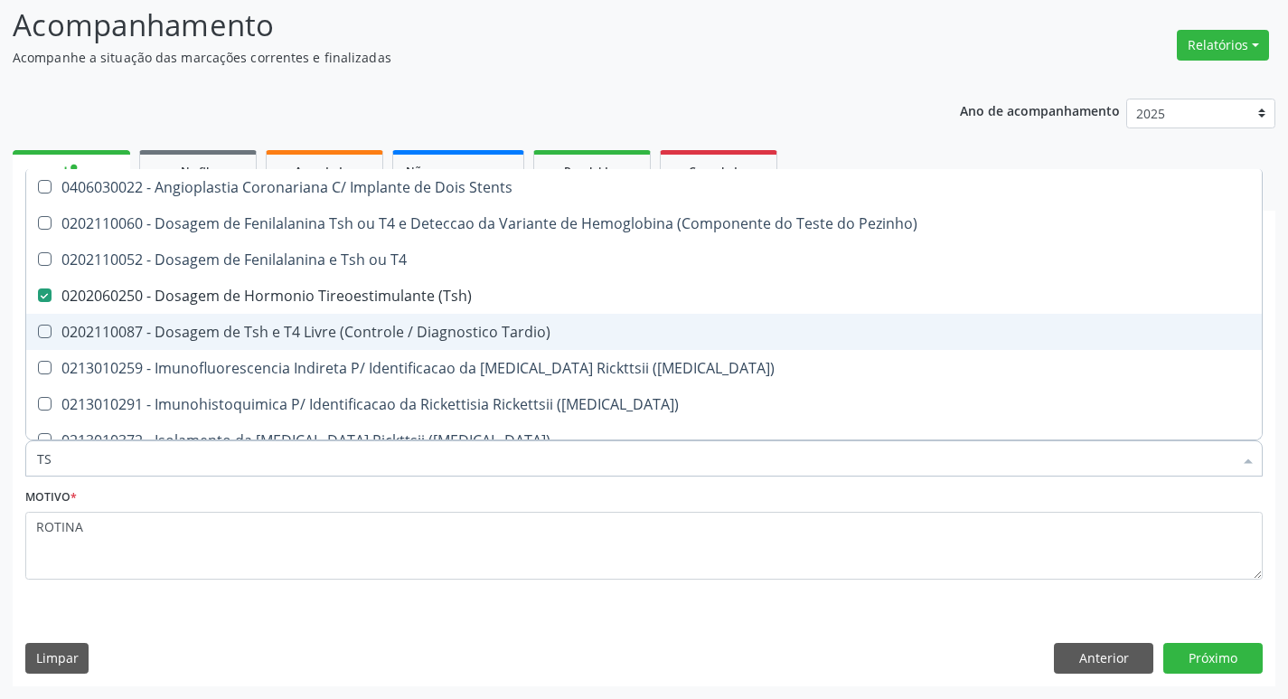
type input "T"
checkbox \(Tsh\) "false"
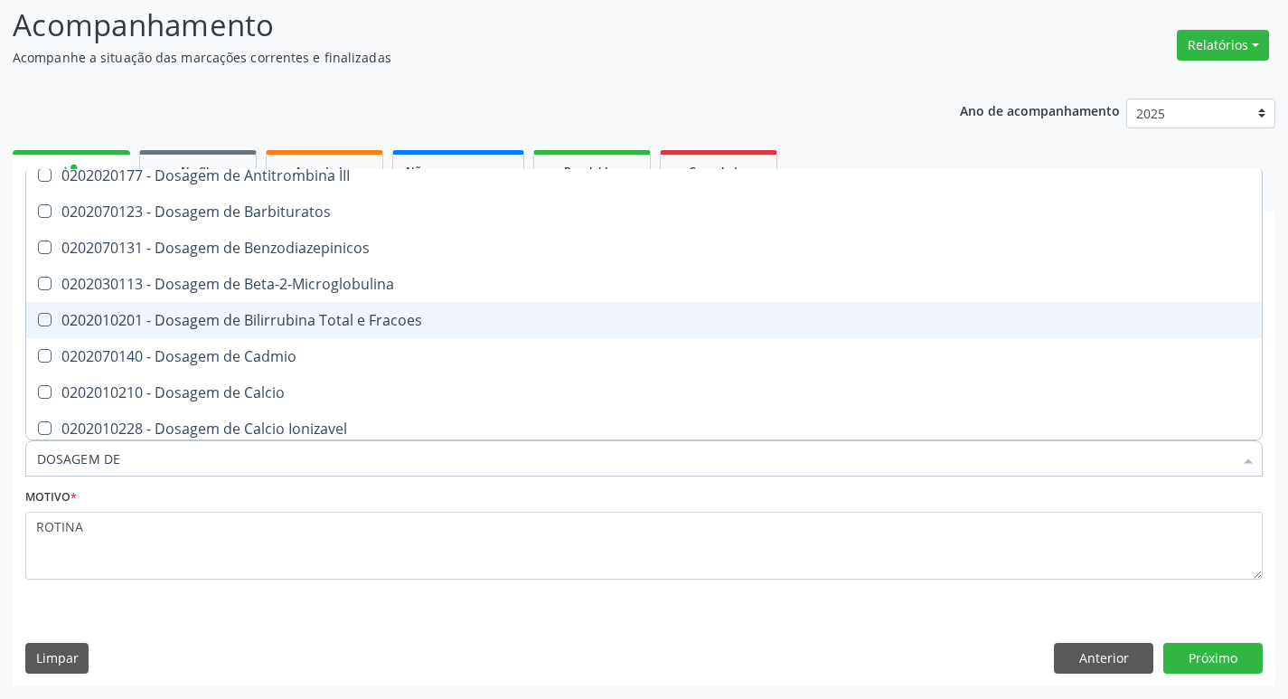
scroll to position [1356, 0]
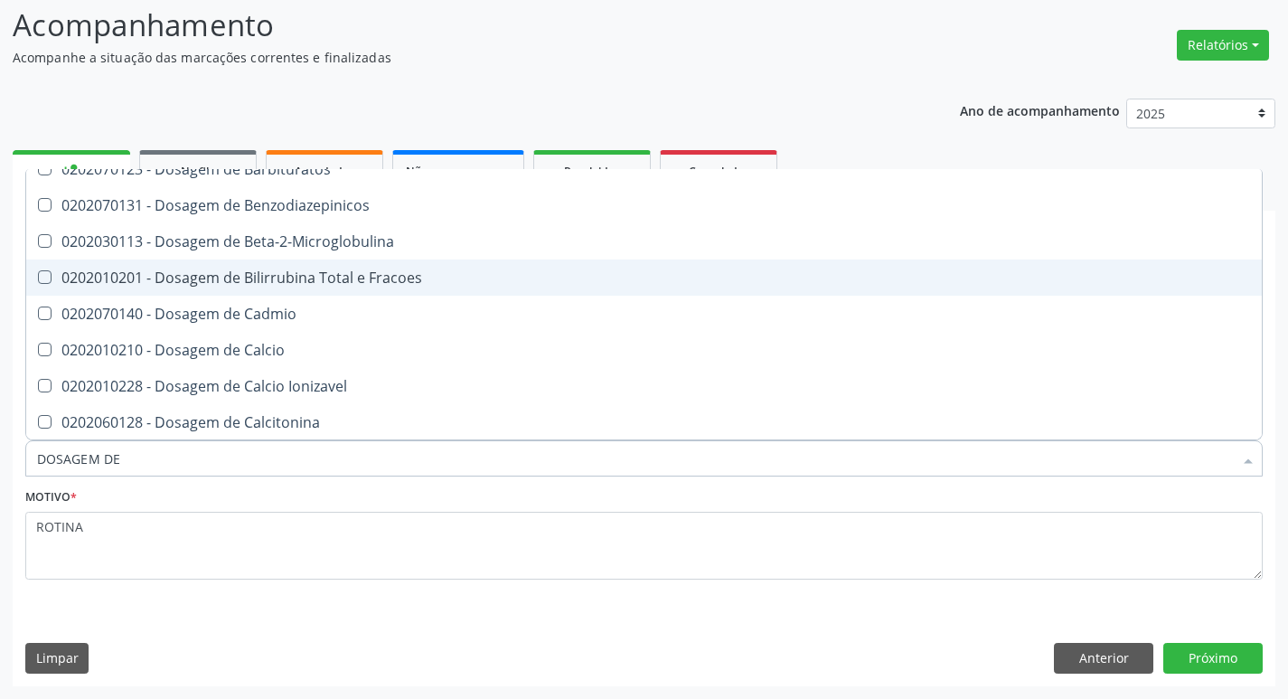
click at [205, 270] on div "0202010201 - Dosagem de Bilirrubina Total e Fracoes" at bounding box center [644, 277] width 1214 height 14
checkbox Fracoes "true"
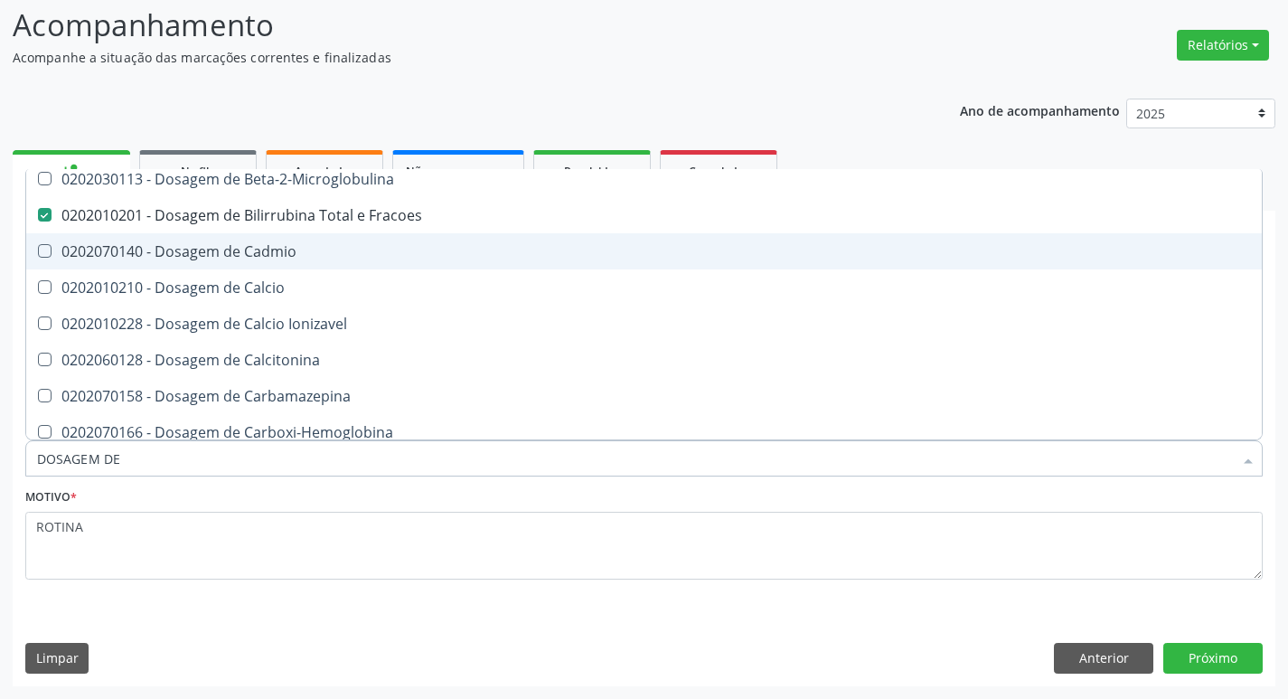
scroll to position [1446, 0]
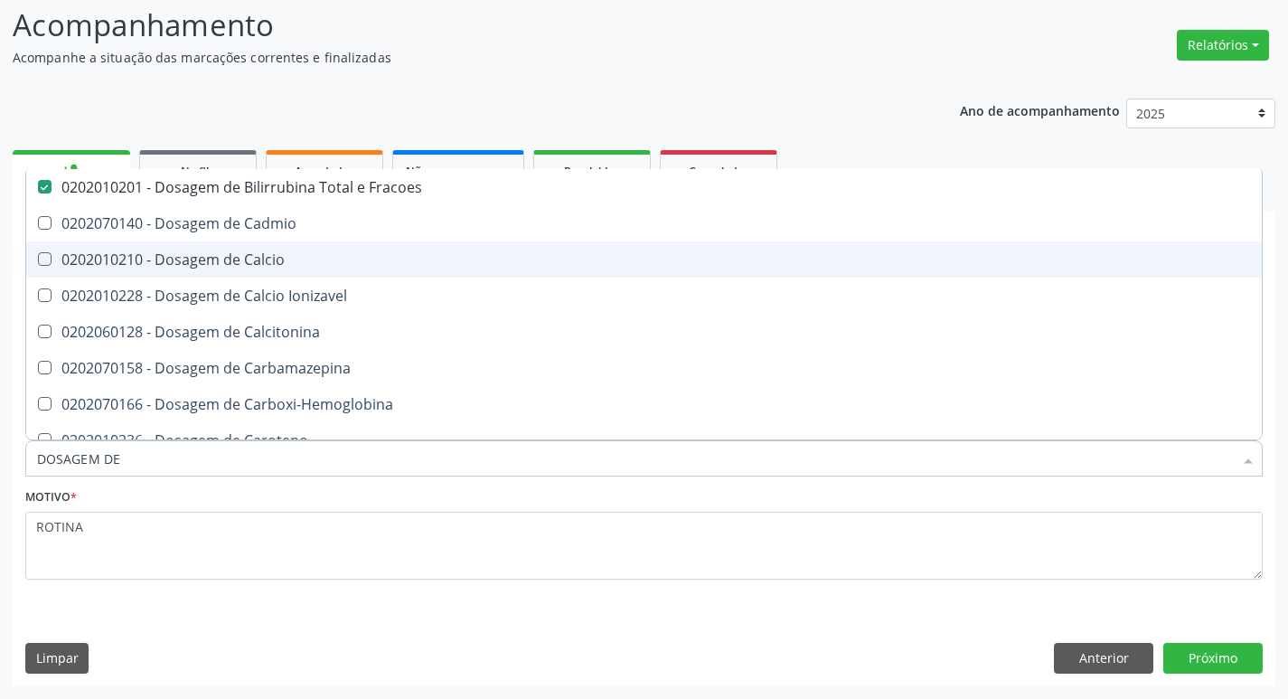
click at [166, 252] on div "0202010210 - Dosagem de Calcio" at bounding box center [644, 259] width 1214 height 14
checkbox Calcio "true"
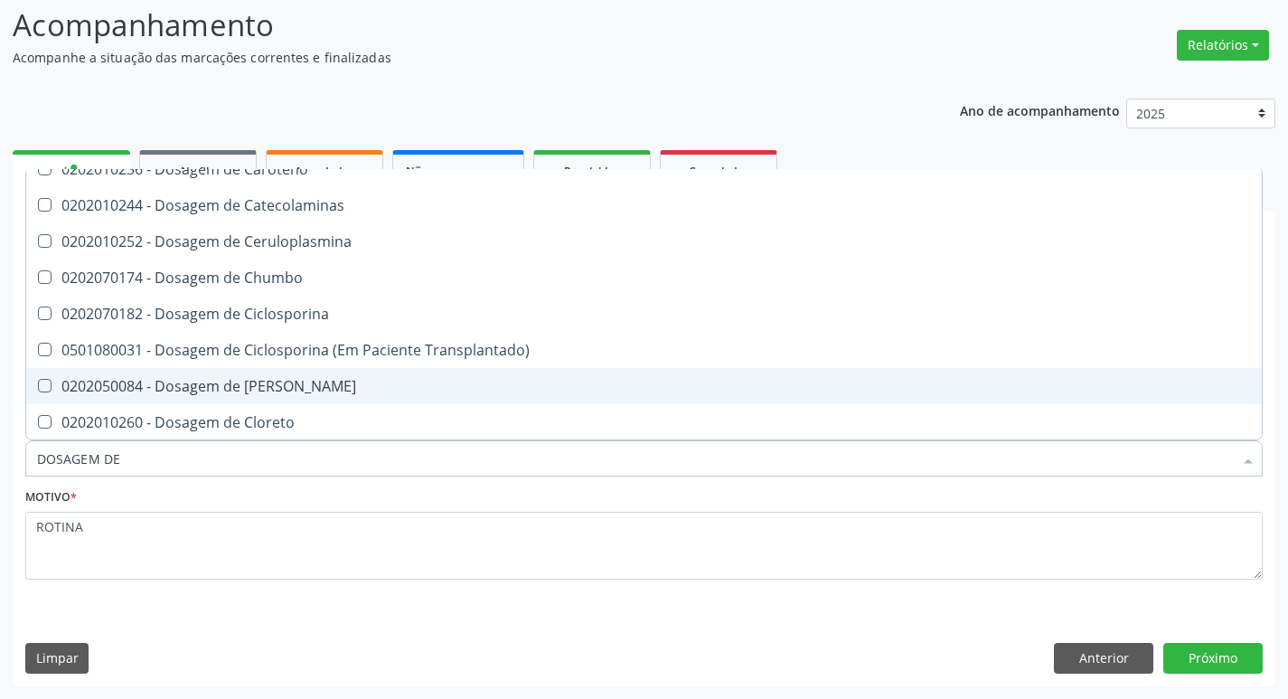
scroll to position [1808, 0]
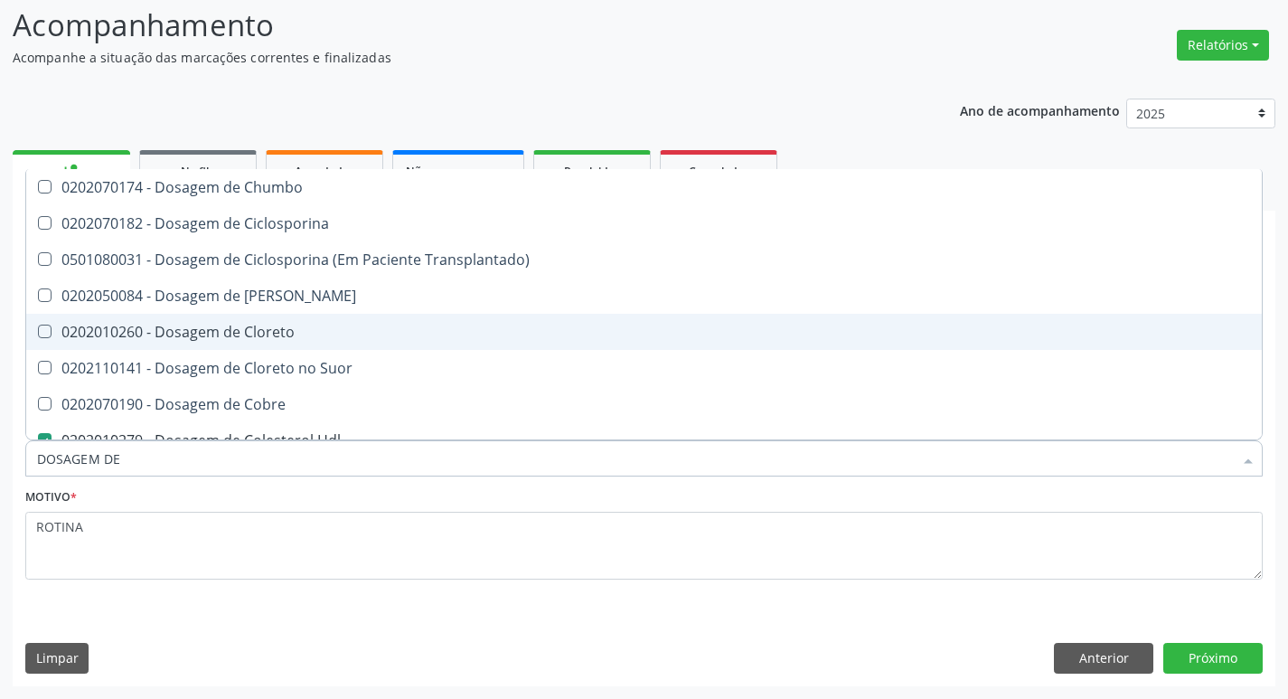
click at [317, 336] on div "0202010260 - Dosagem de Cloreto" at bounding box center [644, 331] width 1214 height 14
checkbox Cloreto "true"
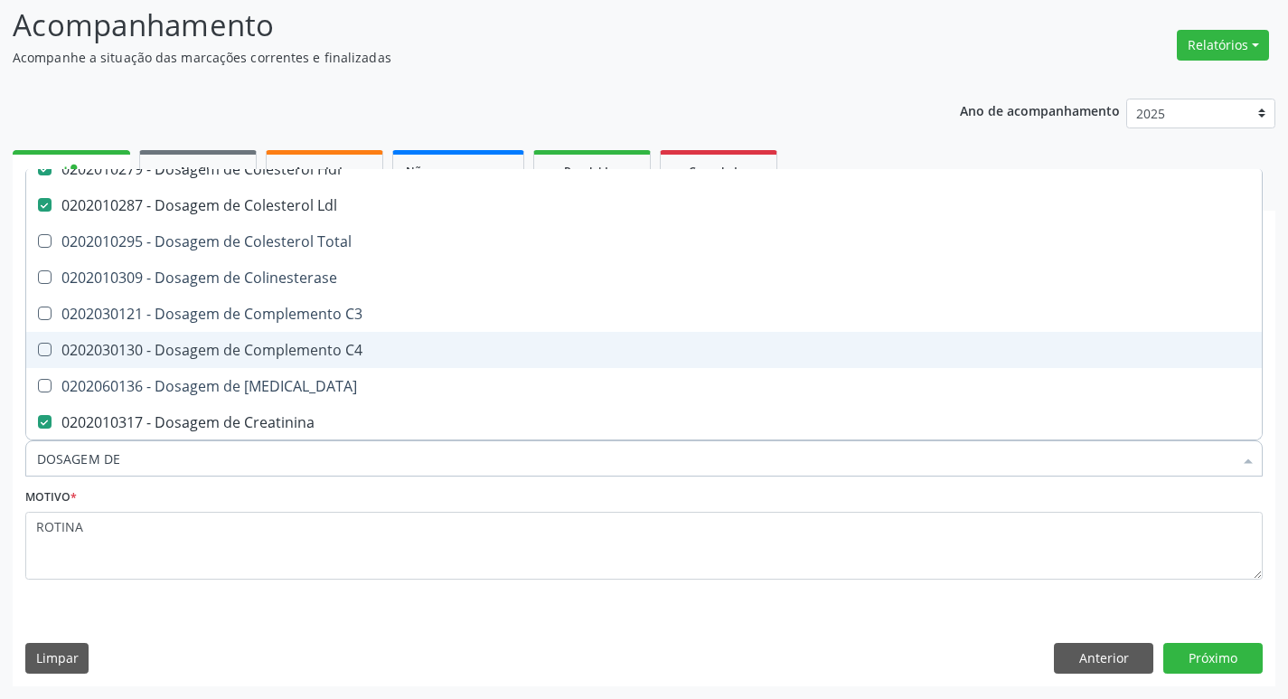
scroll to position [2169, 0]
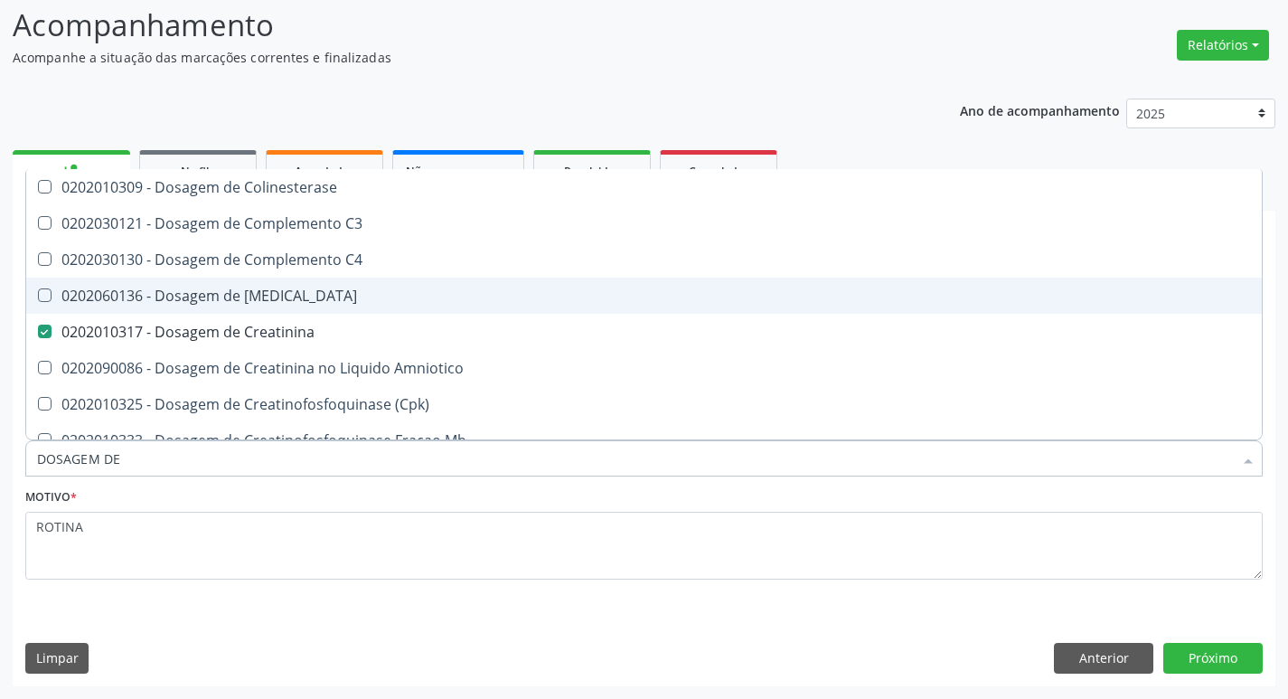
click at [238, 290] on div "0202060136 - Dosagem de [MEDICAL_DATA]" at bounding box center [644, 295] width 1214 height 14
checkbox Cortisol "true"
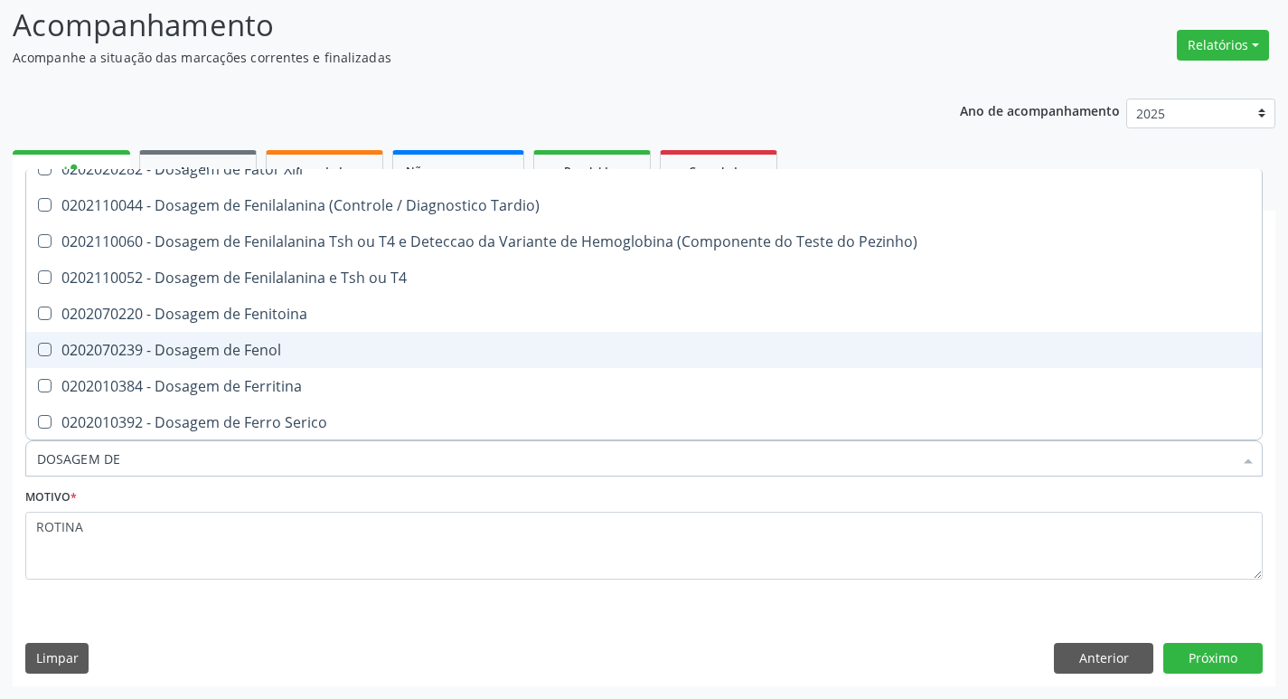
scroll to position [3435, 0]
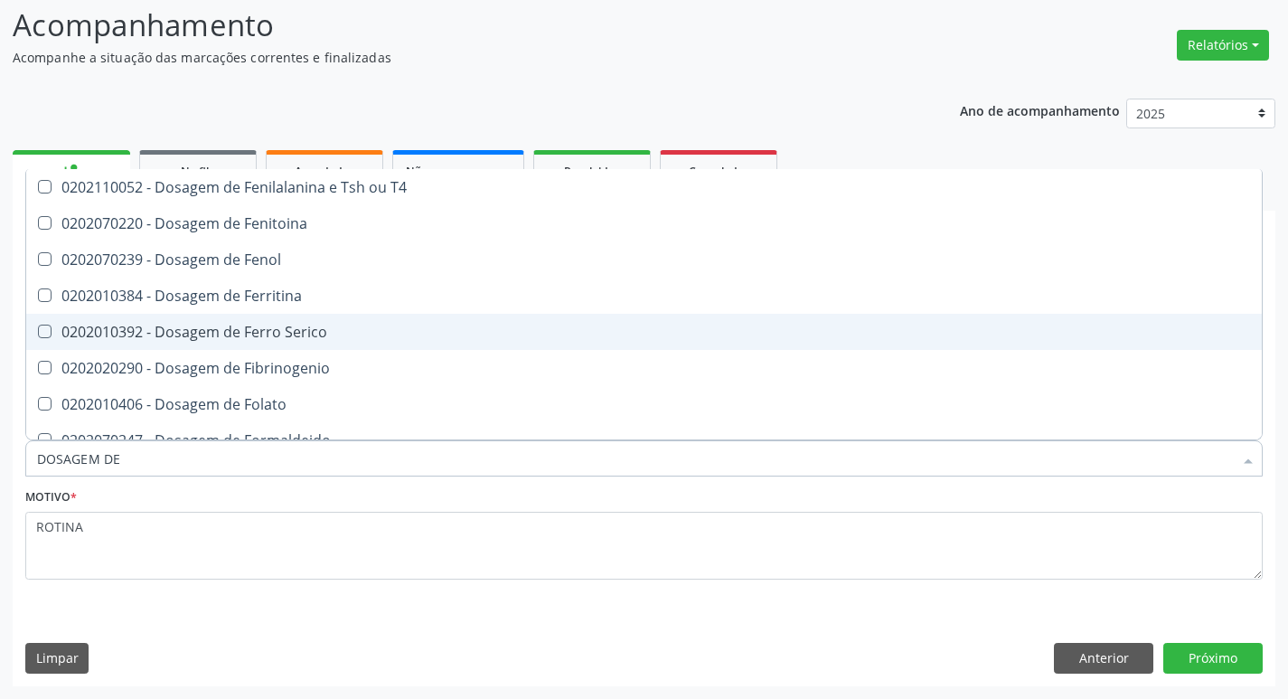
click at [329, 339] on div "0202010392 - Dosagem de Ferro Serico" at bounding box center [644, 331] width 1214 height 14
checkbox Serico "true"
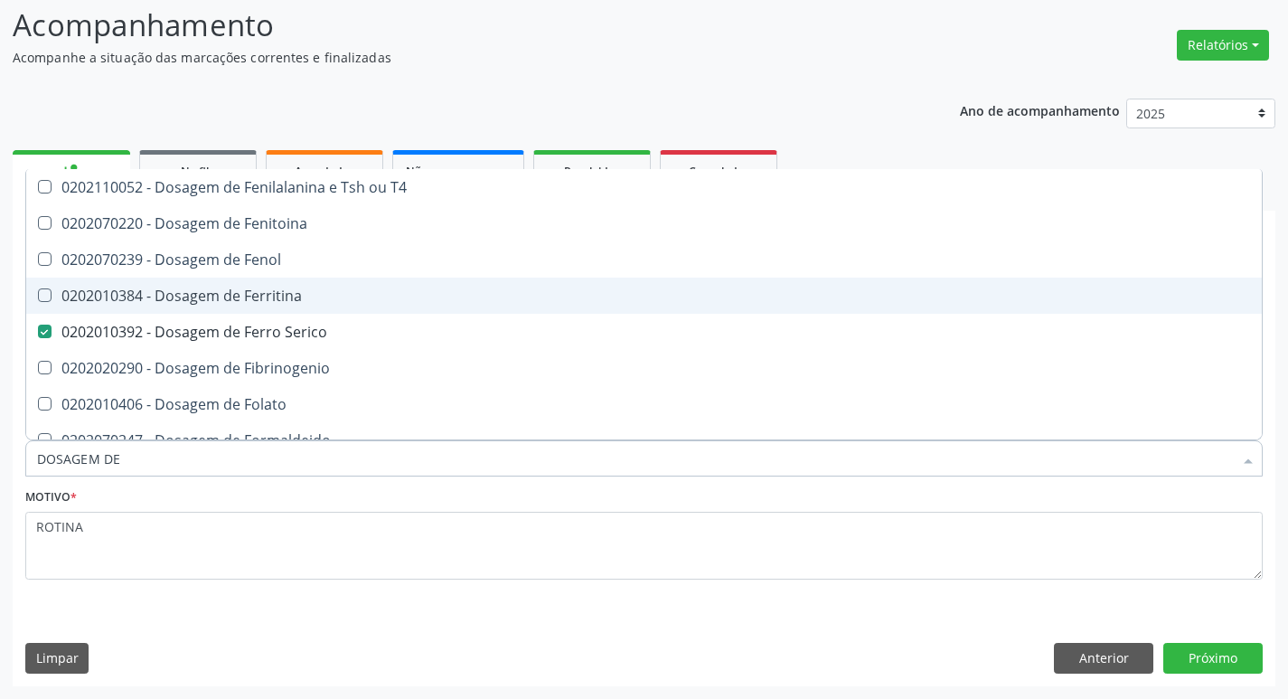
click at [312, 296] on div "0202010384 - Dosagem de Ferritina" at bounding box center [644, 295] width 1214 height 14
checkbox Ferritina "true"
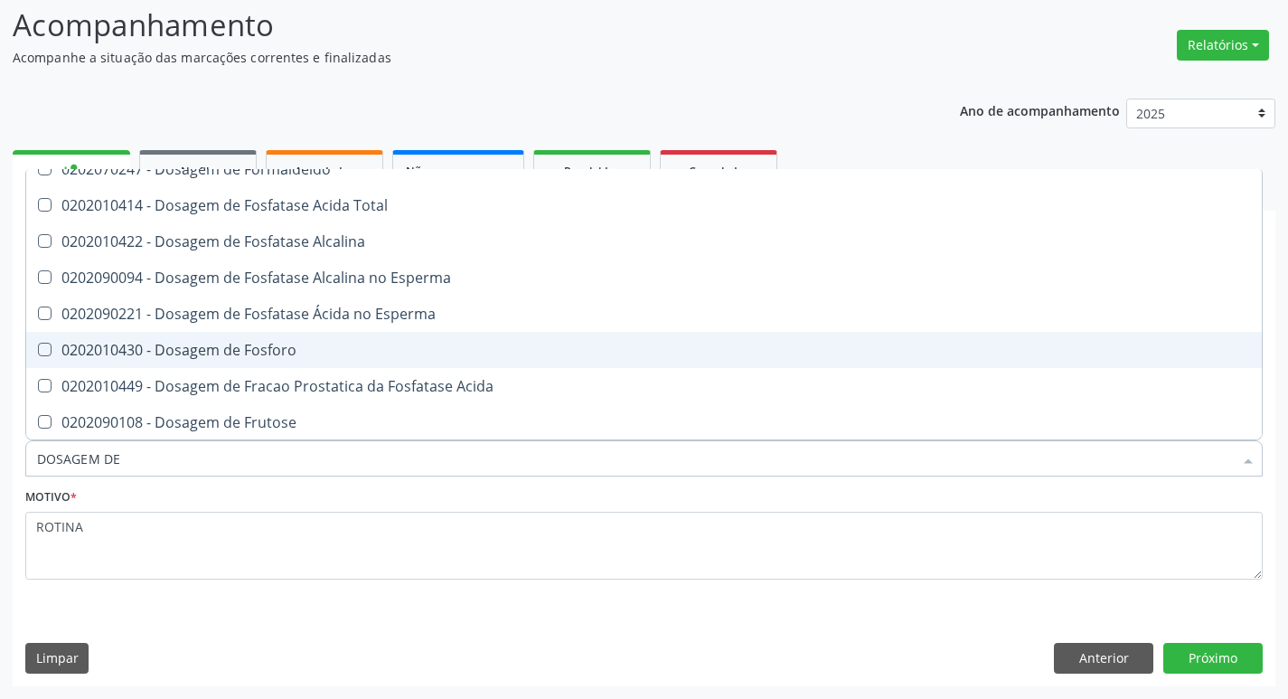
scroll to position [3796, 0]
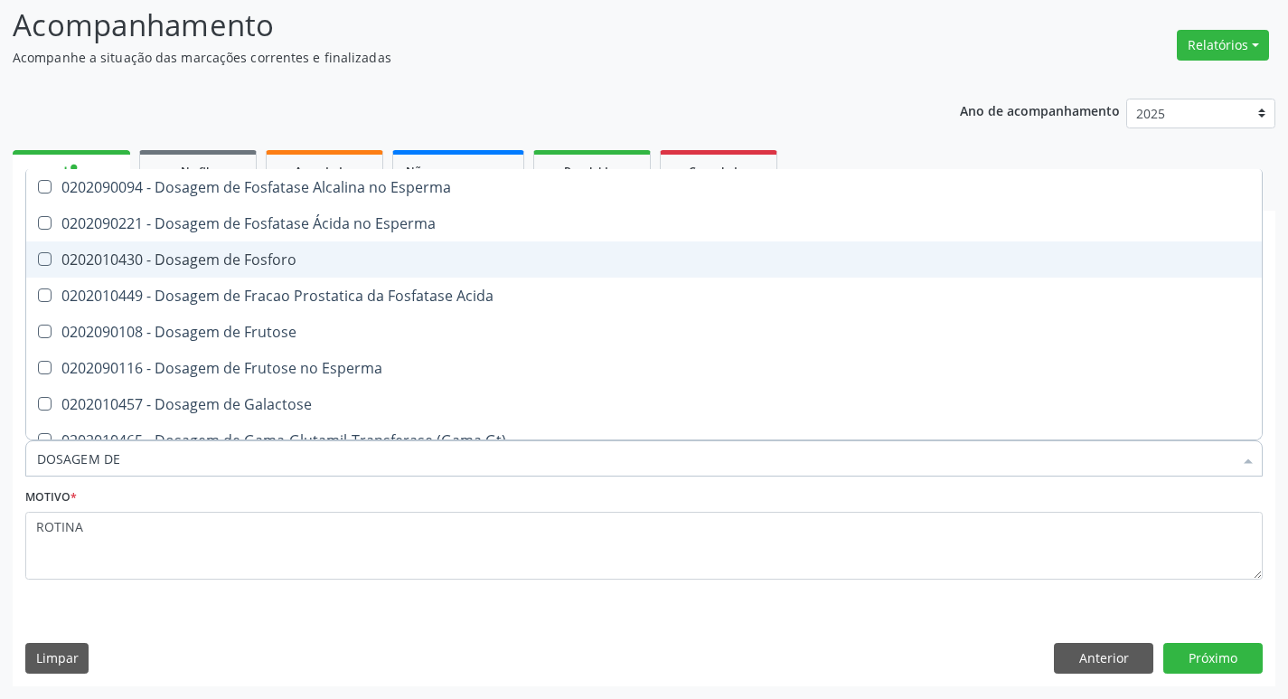
click at [236, 261] on div "0202010430 - Dosagem de Fosforo" at bounding box center [644, 259] width 1214 height 14
checkbox Fosforo "true"
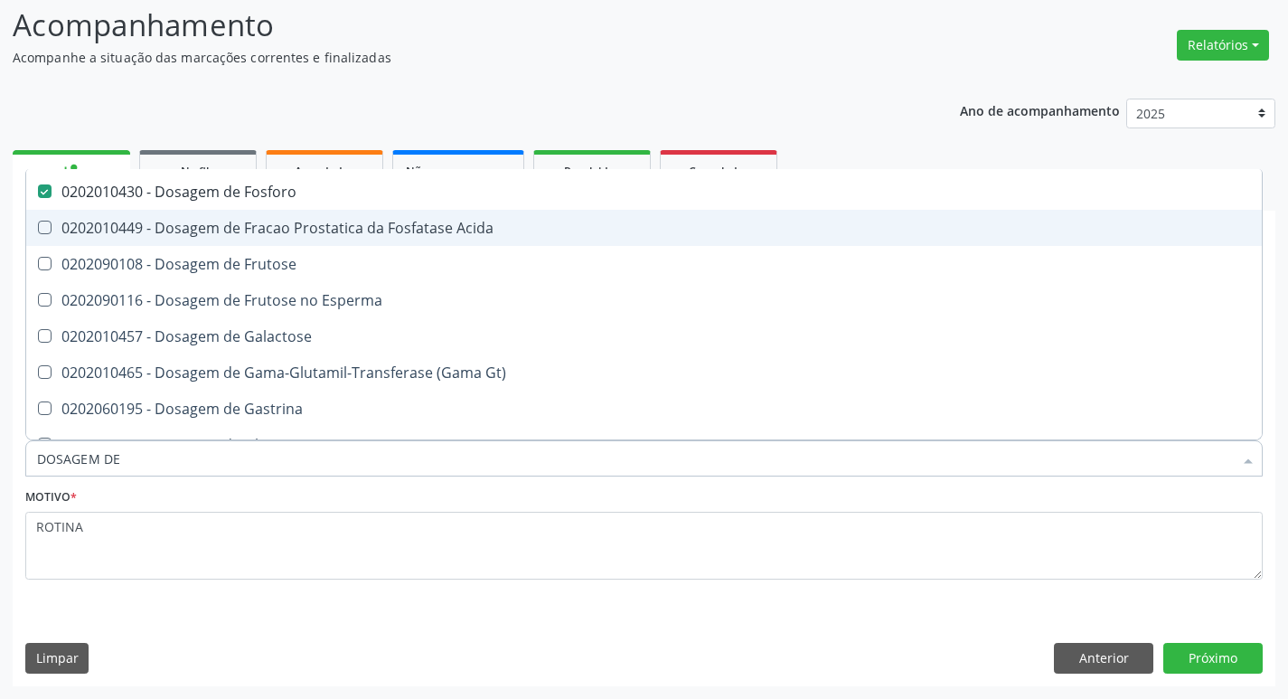
scroll to position [3977, 0]
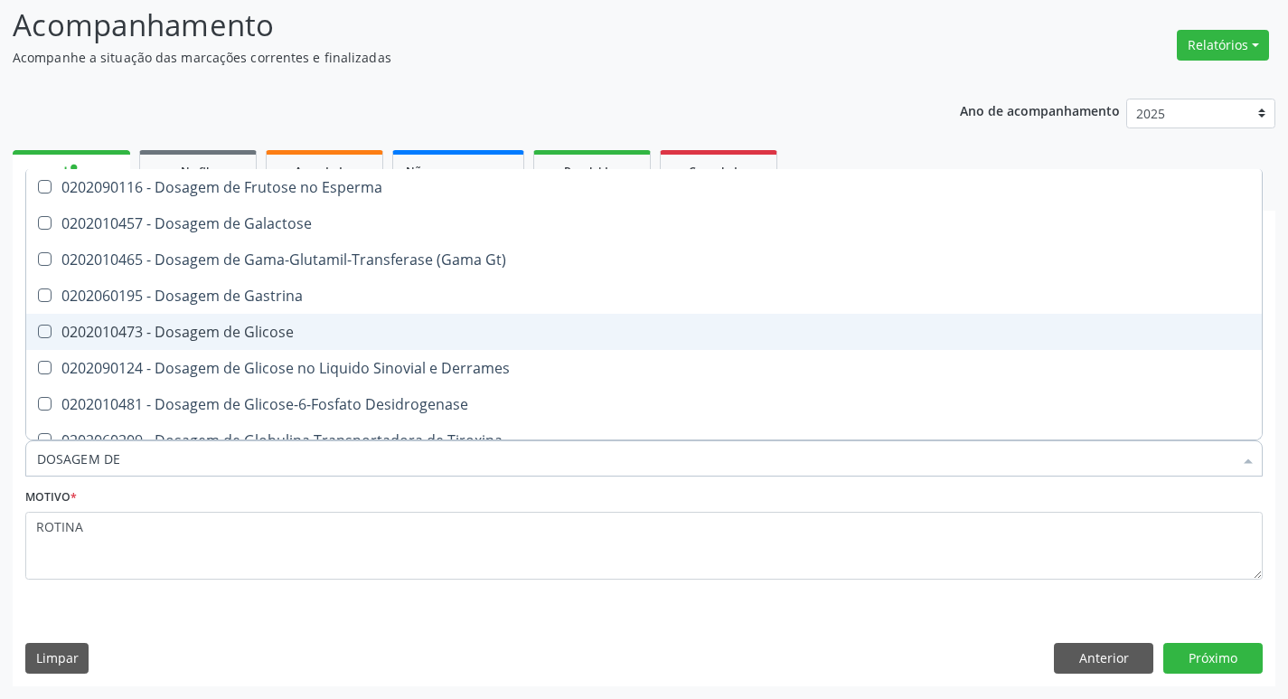
click at [290, 334] on div "0202010473 - Dosagem de Glicose" at bounding box center [644, 331] width 1214 height 14
checkbox Glicose "true"
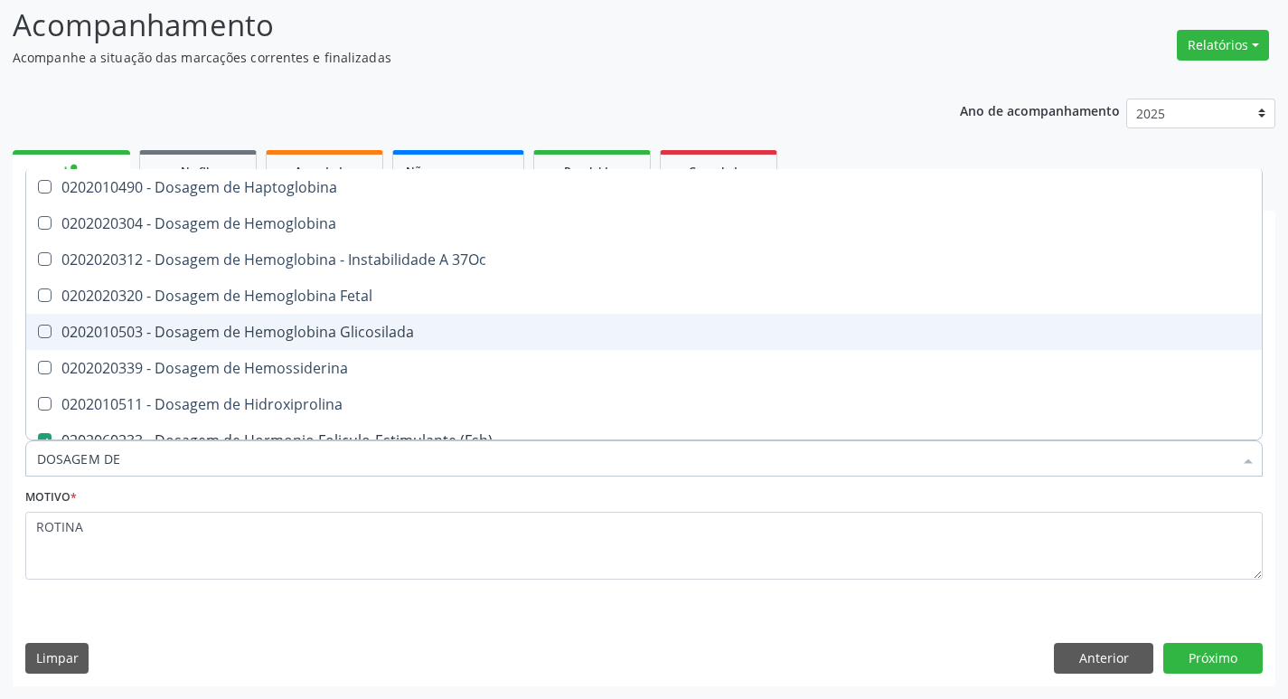
scroll to position [4429, 0]
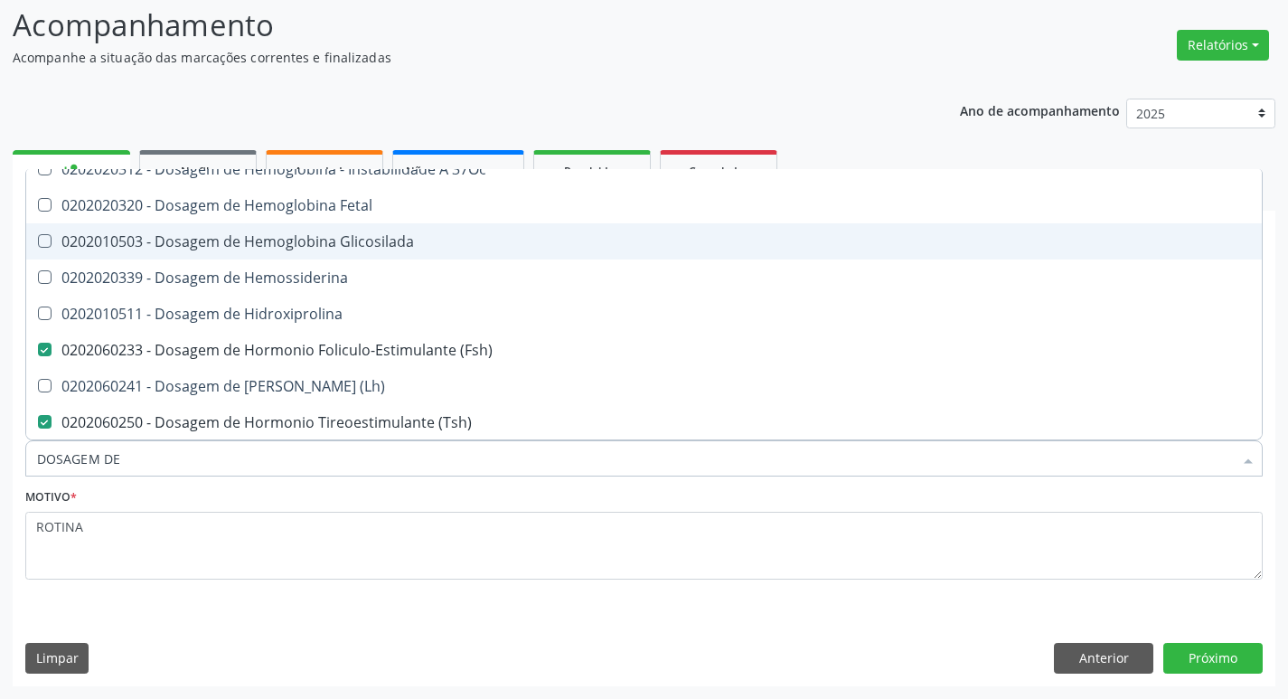
click at [363, 247] on div "0202010503 - Dosagem de Hemoglobina Glicosilada" at bounding box center [644, 241] width 1214 height 14
checkbox Glicosilada "true"
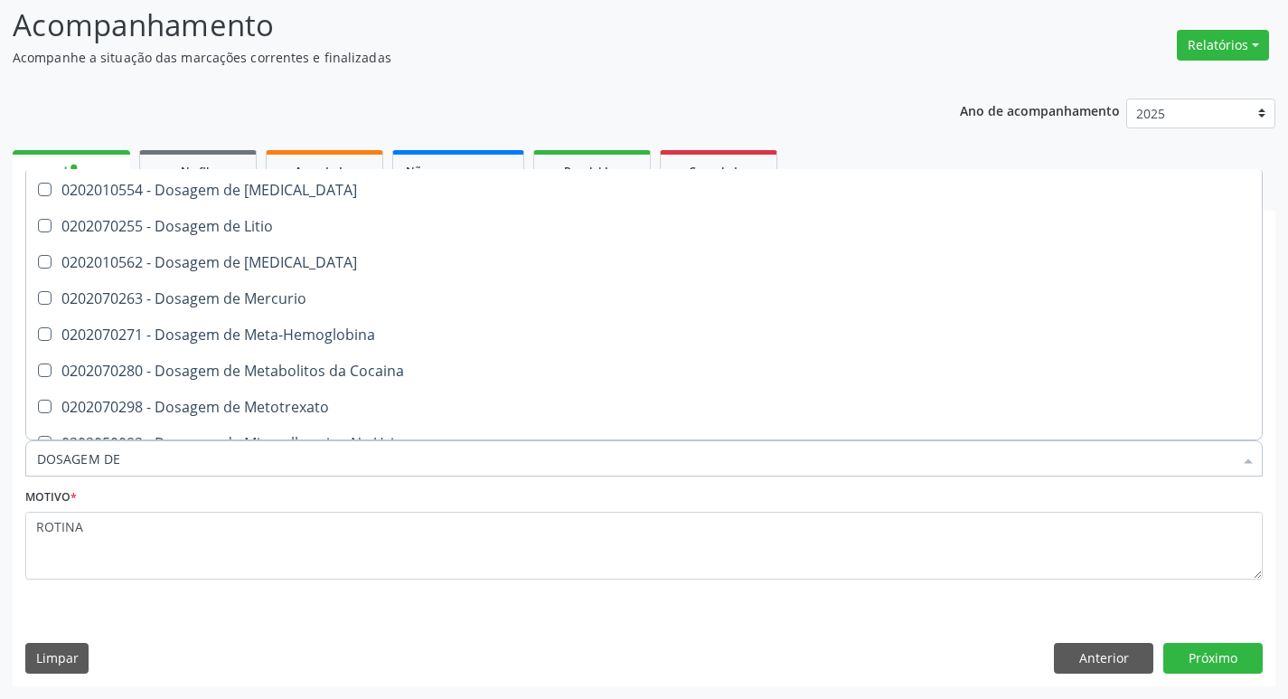
scroll to position [5061, 0]
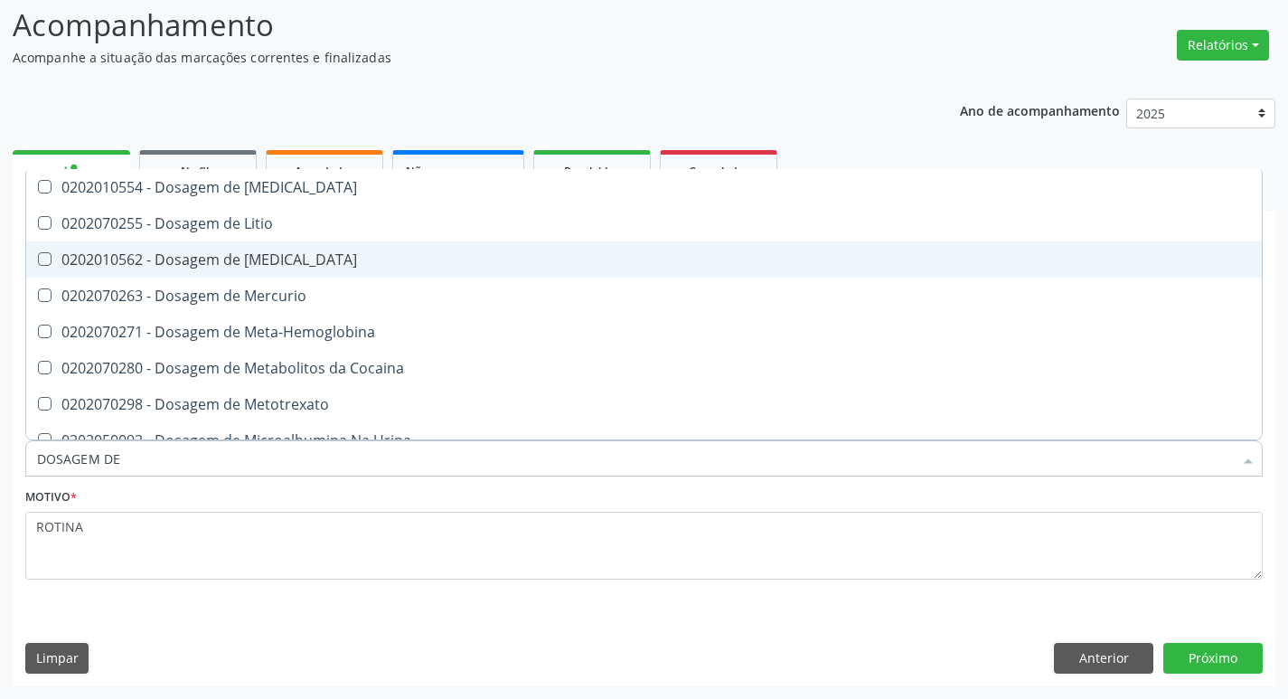
click at [268, 257] on div "0202010562 - Dosagem de [MEDICAL_DATA]" at bounding box center [644, 259] width 1214 height 14
checkbox Magnesio "true"
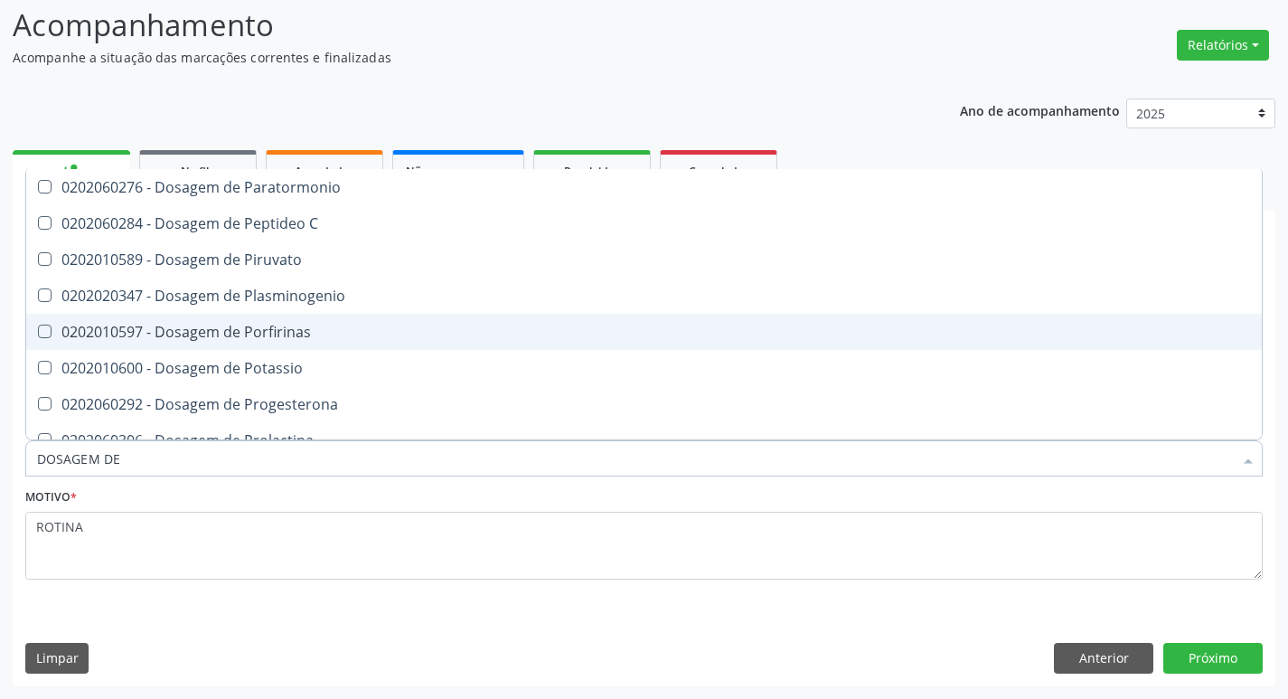
scroll to position [5513, 0]
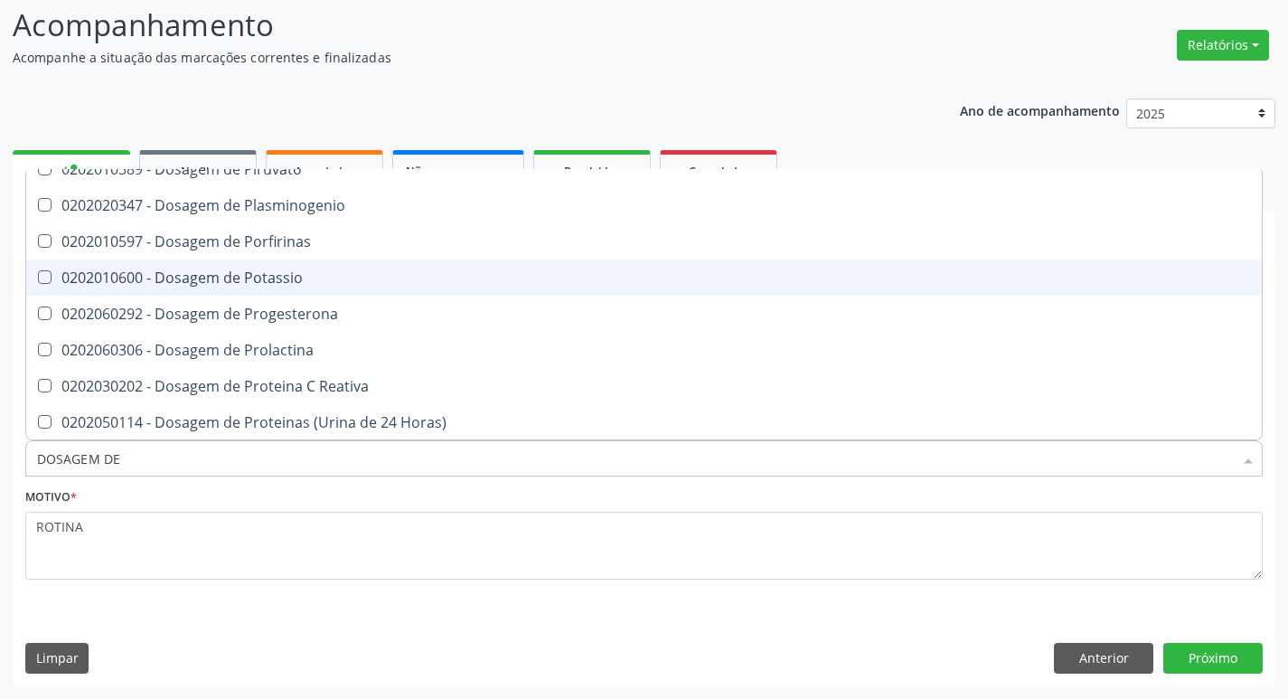
click at [236, 270] on div "0202010600 - Dosagem de Potassio" at bounding box center [644, 277] width 1214 height 14
checkbox Potassio "true"
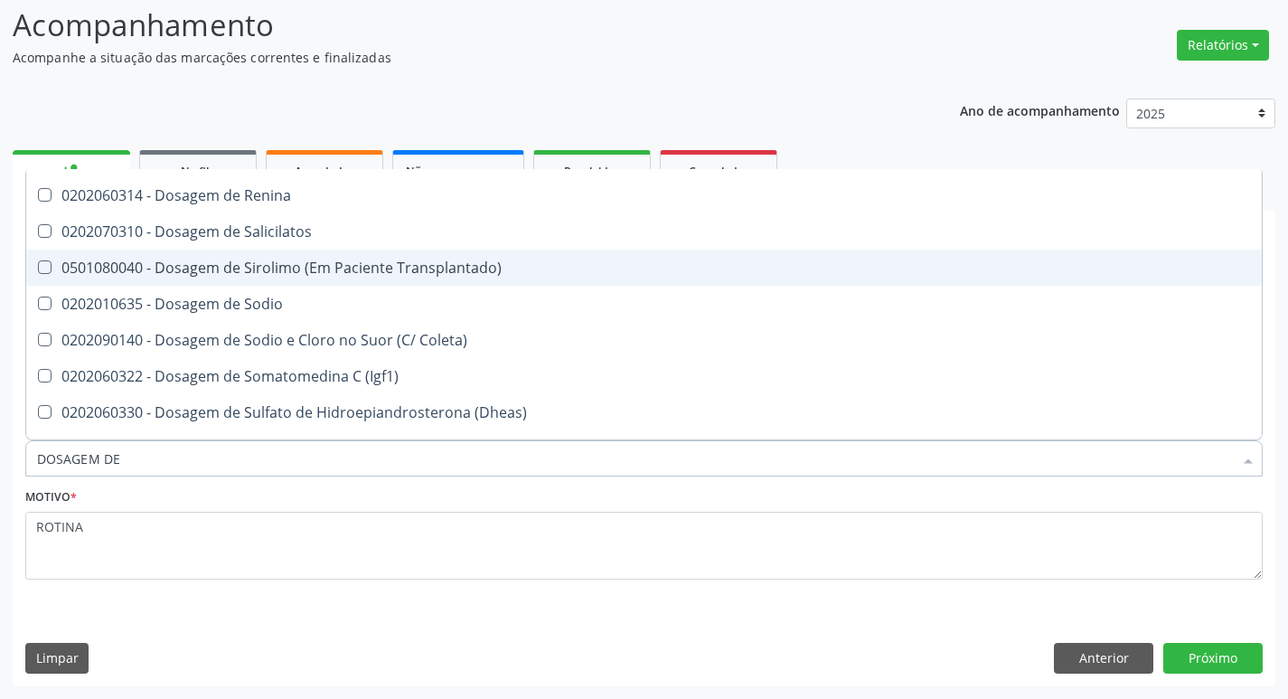
scroll to position [5965, 0]
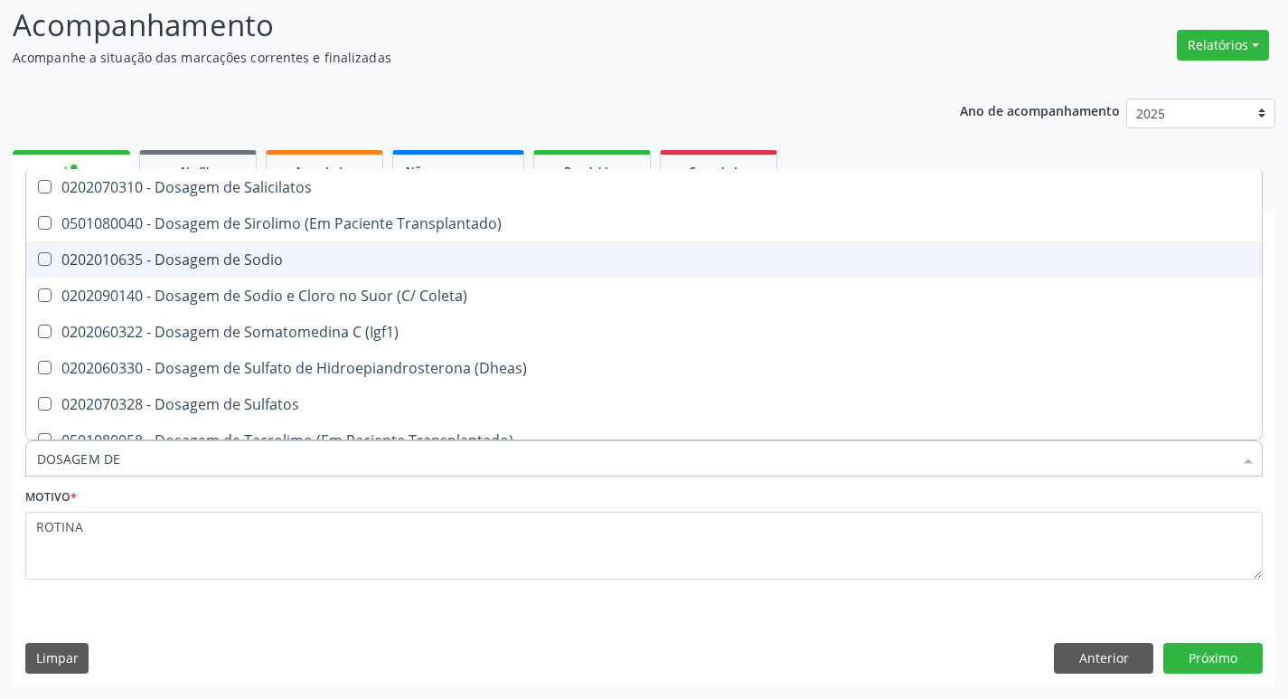
click at [247, 261] on div "0202010635 - Dosagem de Sodio" at bounding box center [644, 259] width 1214 height 14
checkbox Sodio "true"
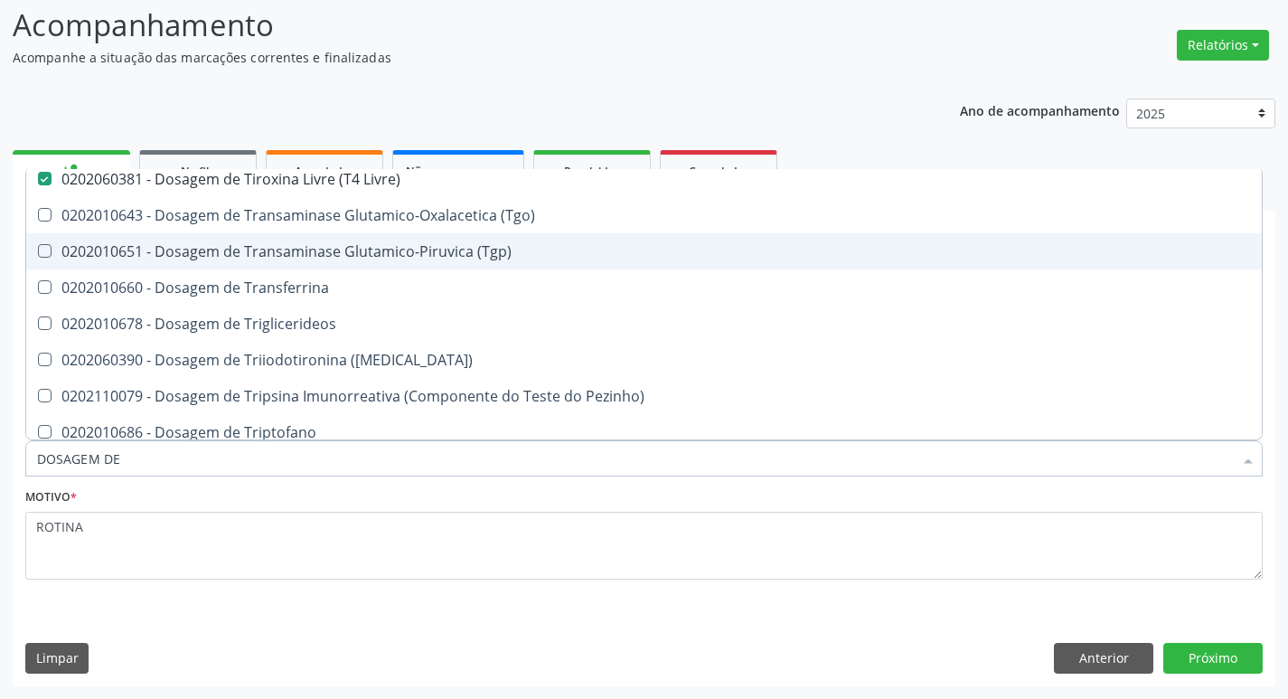
scroll to position [6508, 0]
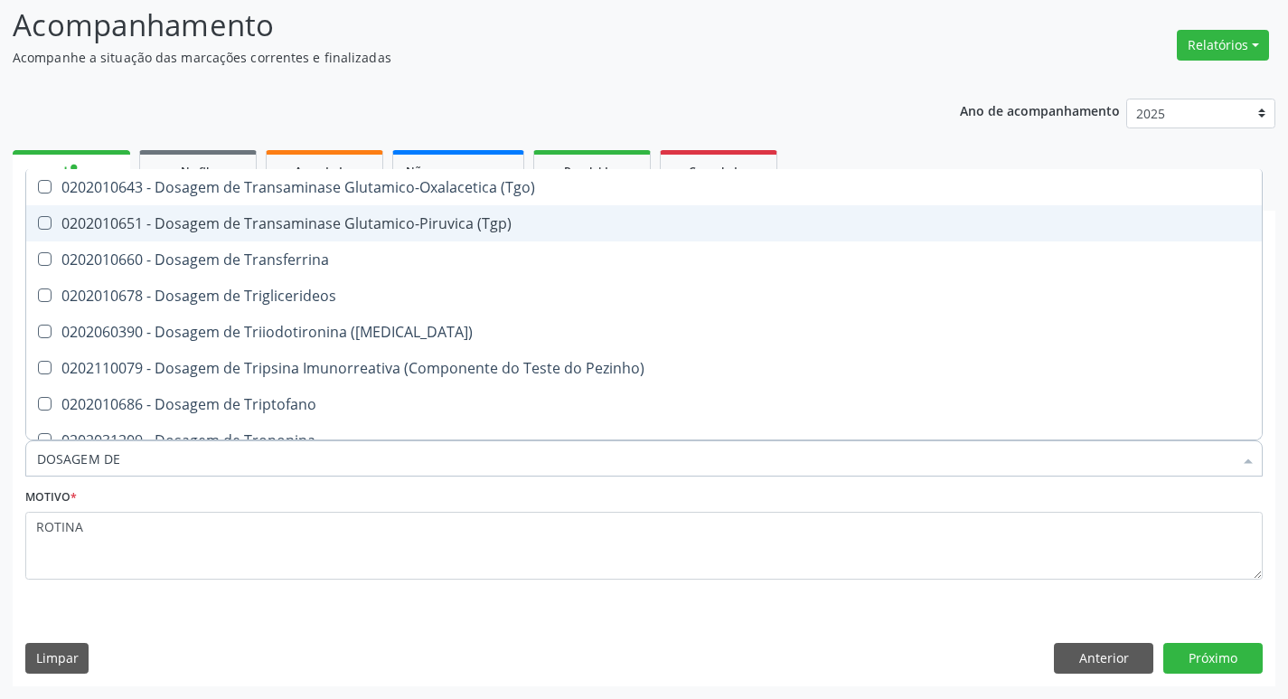
click at [460, 211] on span "0202010651 - Dosagem de Transaminase Glutamico-Piruvica (Tgp)" at bounding box center [644, 223] width 1236 height 36
checkbox \(Tgp\) "true"
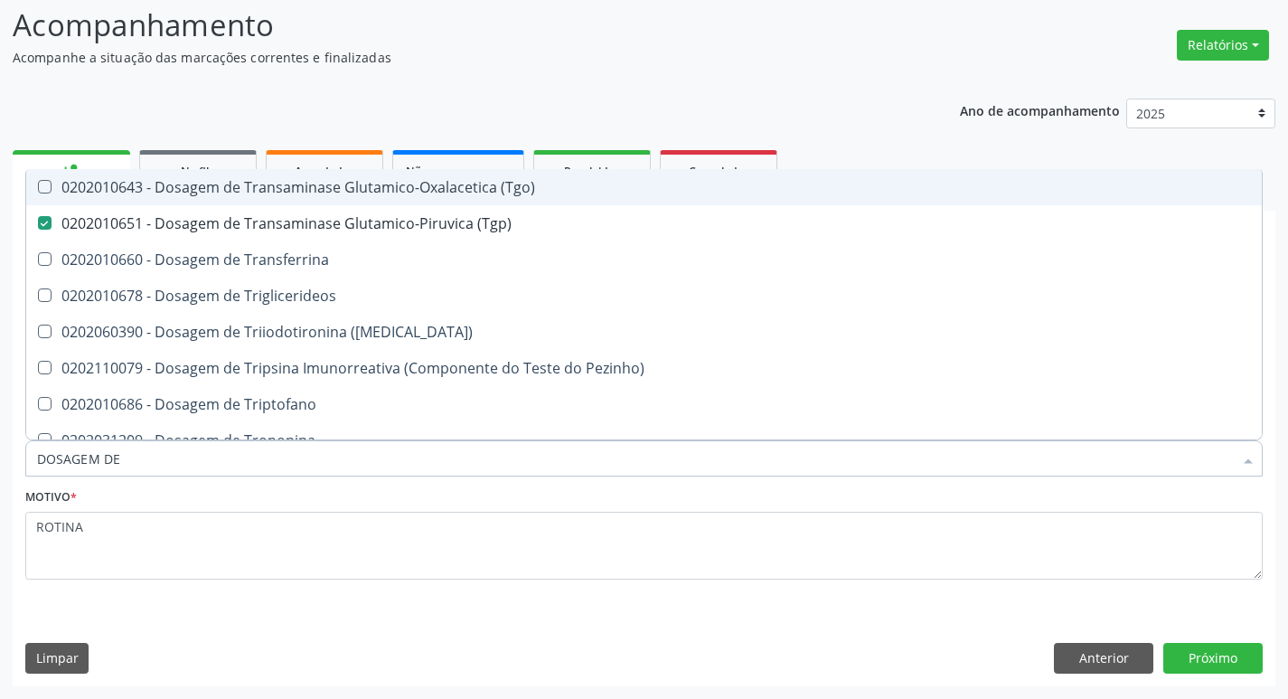
click at [465, 180] on div "0202010643 - Dosagem de Transaminase Glutamico-Oxalacetica (Tgo)" at bounding box center [644, 187] width 1214 height 14
checkbox \(Tgo\) "true"
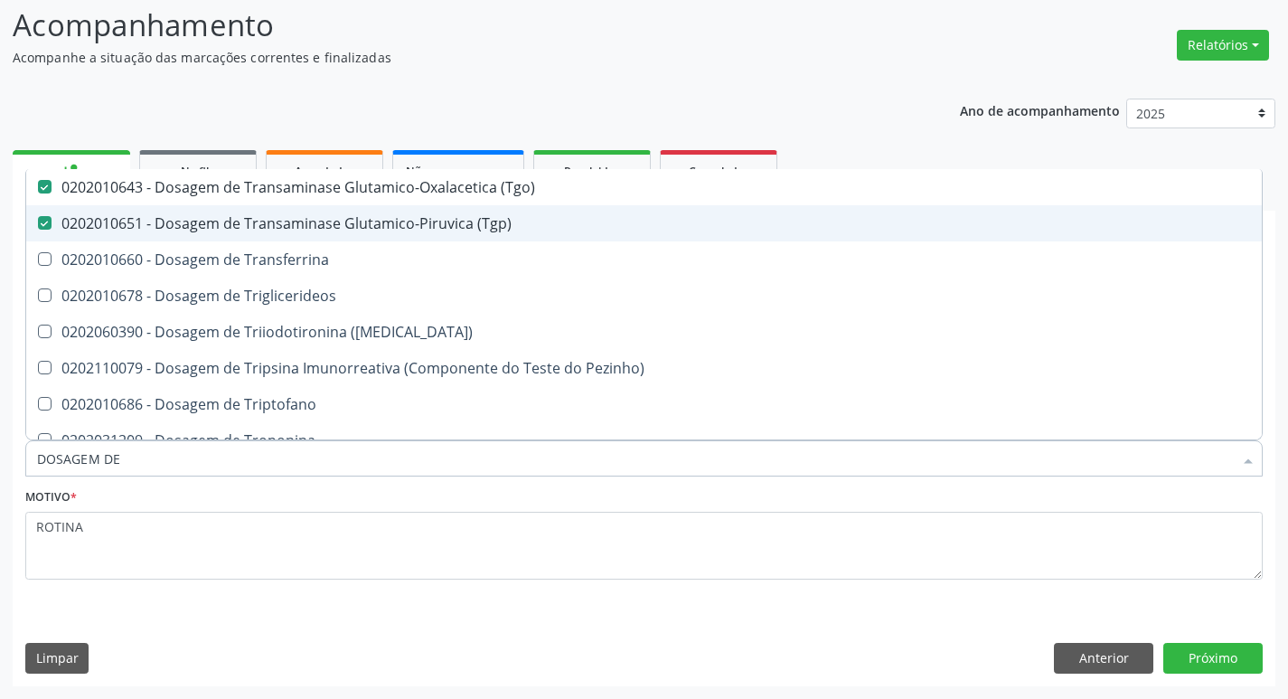
scroll to position [6598, 0]
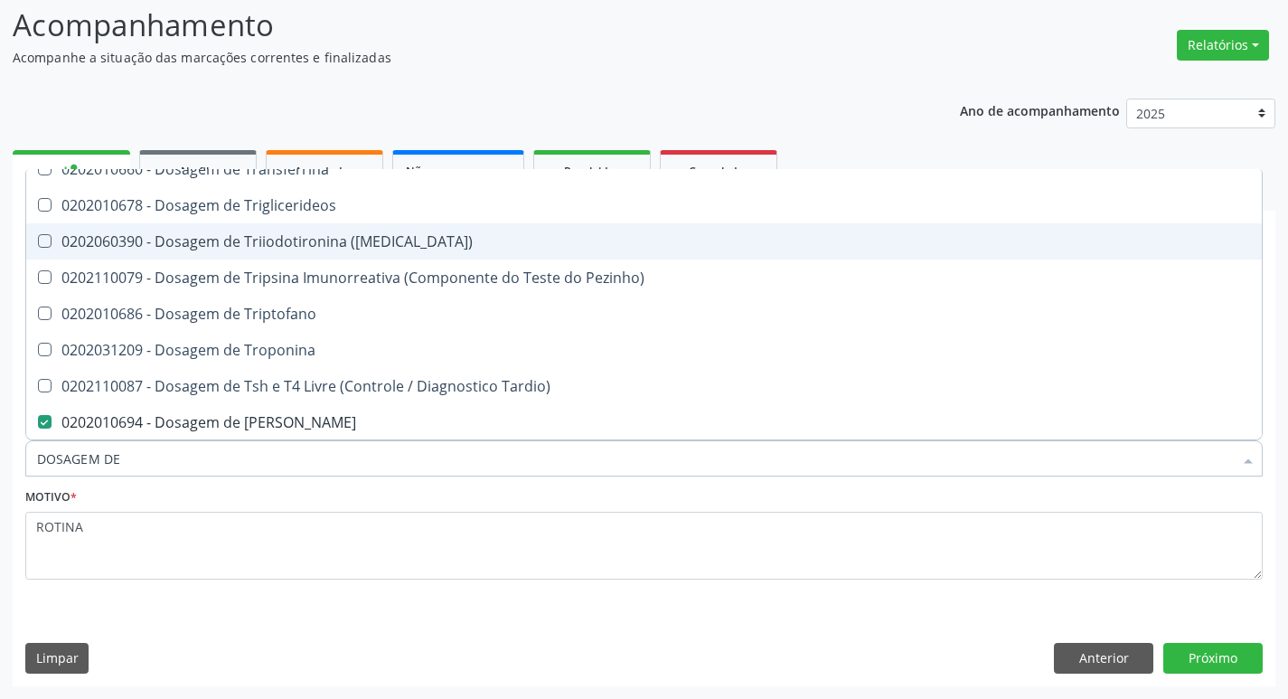
click at [443, 240] on div "0202060390 - Dosagem de Triiodotironina ([MEDICAL_DATA])" at bounding box center [644, 241] width 1214 height 14
checkbox \(T3\) "true"
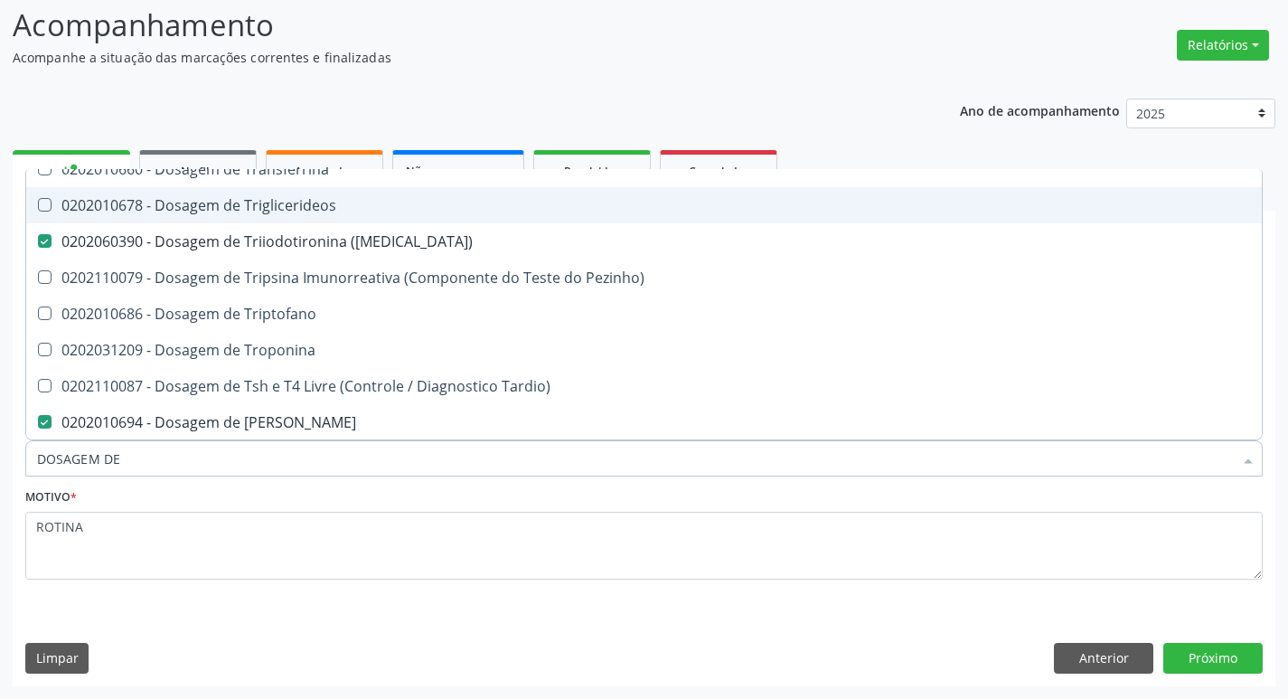
click at [382, 211] on div "0202010678 - Dosagem de Triglicerideos" at bounding box center [644, 205] width 1214 height 14
checkbox Triglicerideos "true"
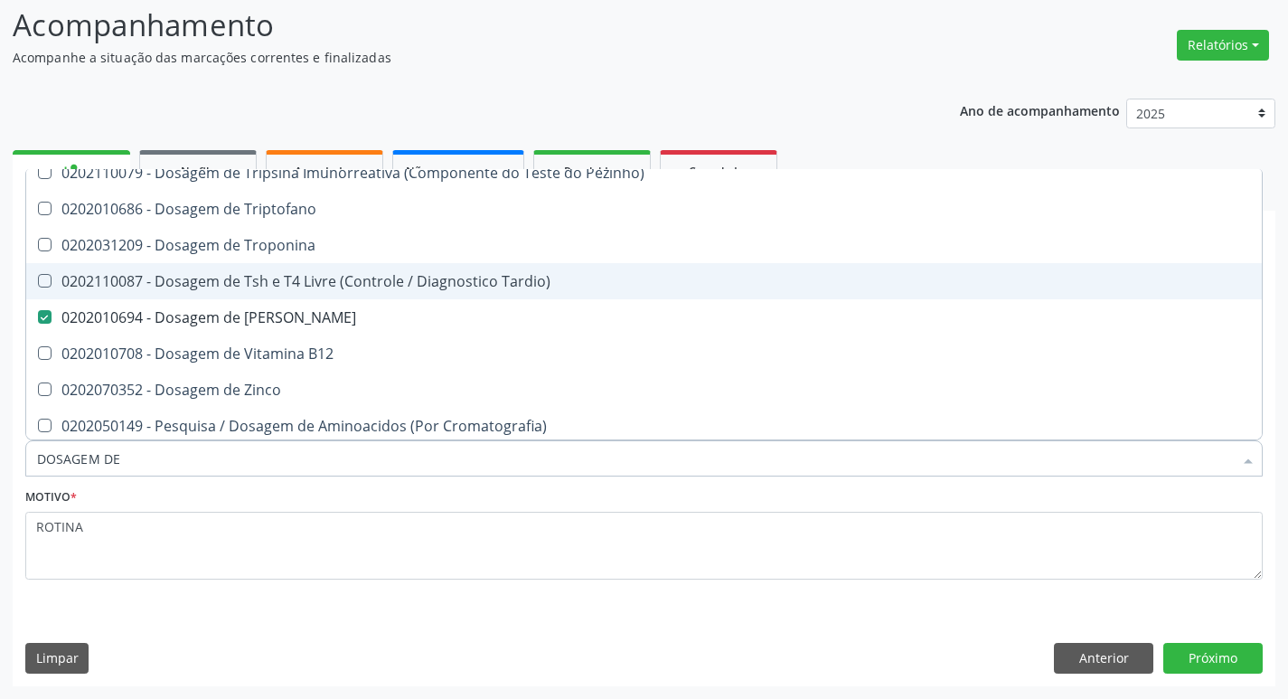
scroll to position [6707, 0]
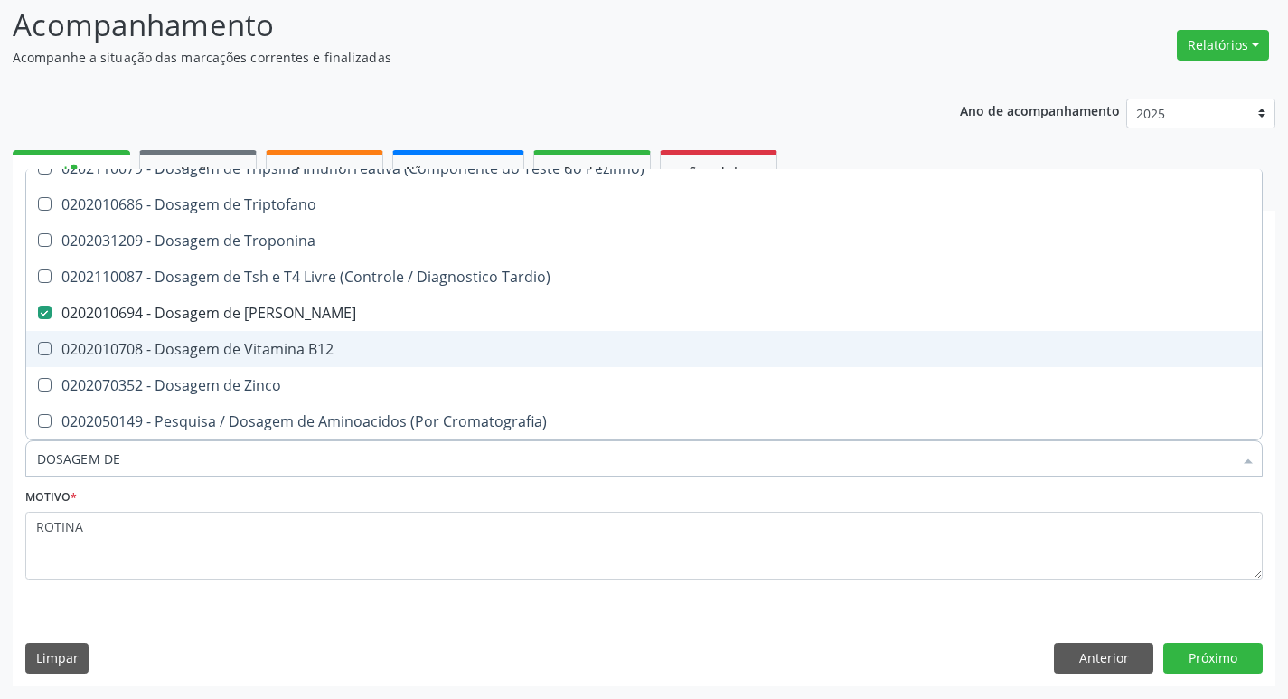
click at [304, 345] on div "0202010708 - Dosagem de Vitamina B12" at bounding box center [644, 349] width 1214 height 14
checkbox B12 "true"
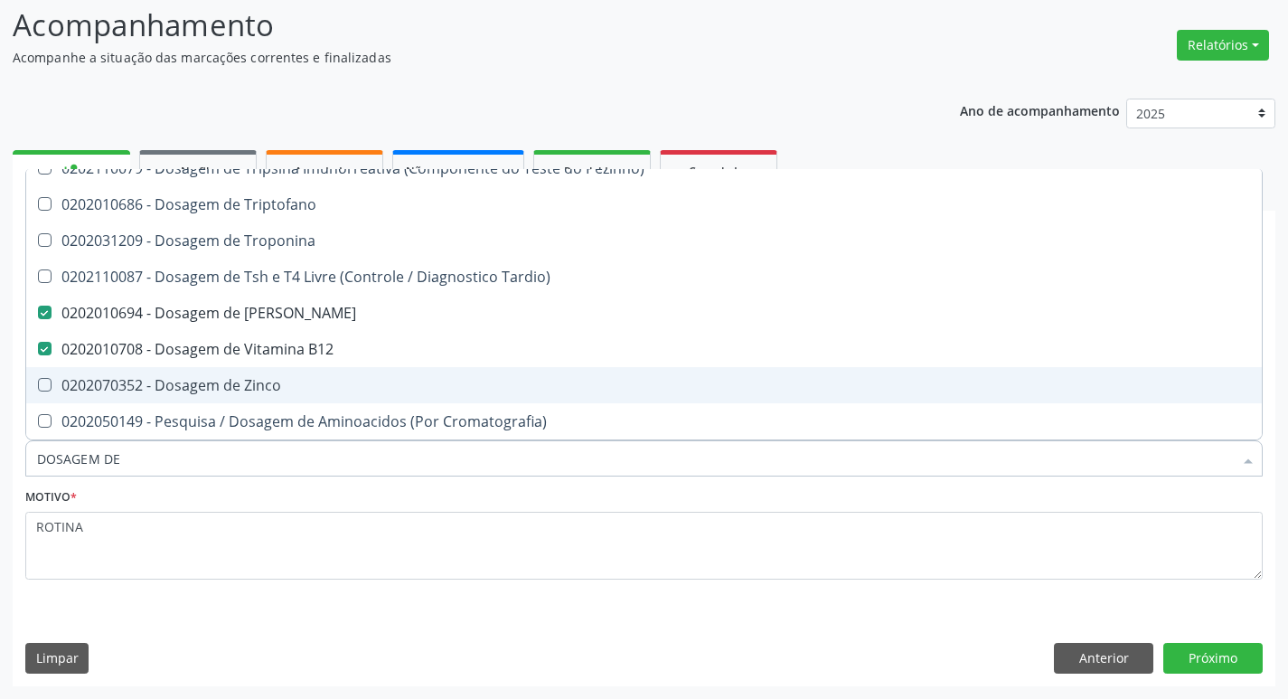
click at [282, 390] on div "0202070352 - Dosagem de Zinco" at bounding box center [644, 385] width 1214 height 14
checkbox Zinco "true"
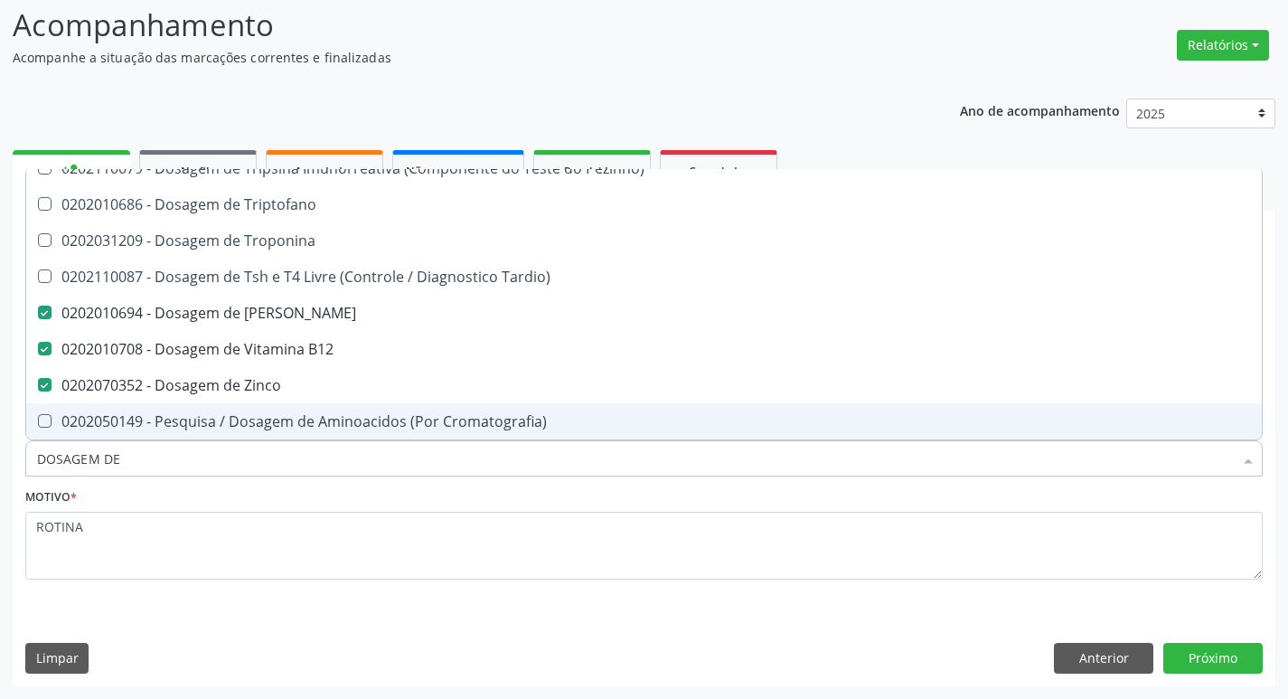
type input "DOSAGEM DE"
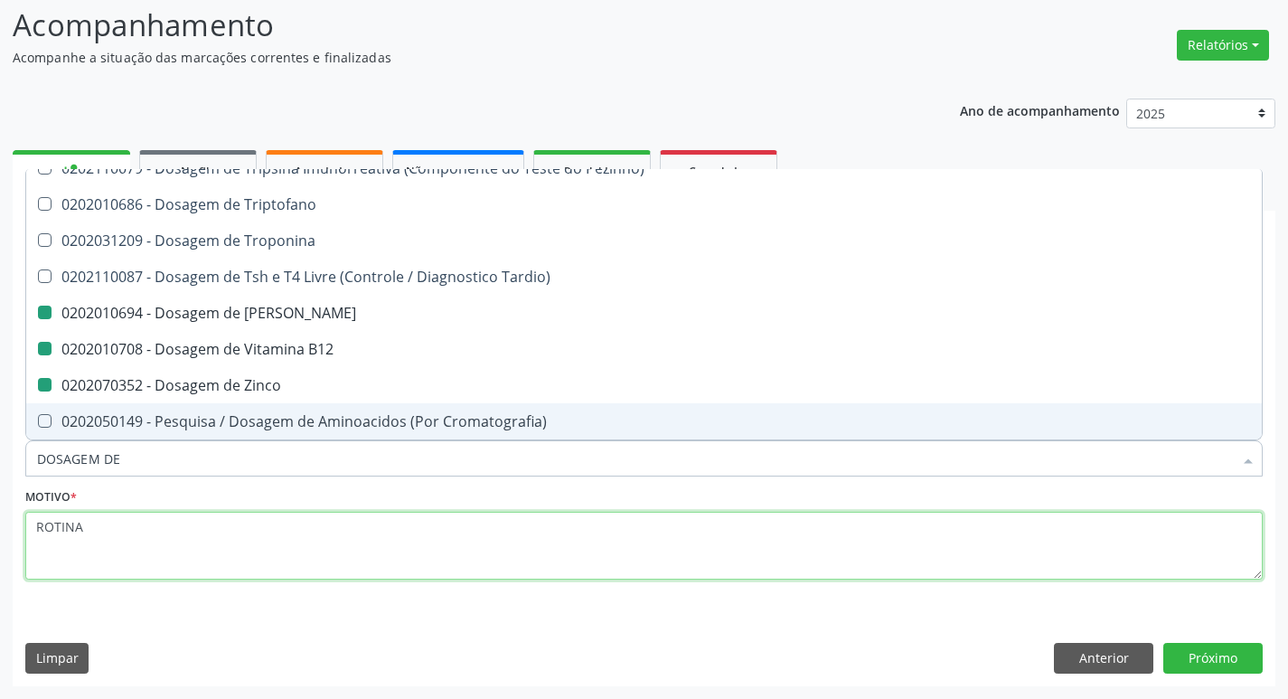
click at [286, 576] on textarea "ROTINA" at bounding box center [643, 546] width 1237 height 69
checkbox 17-Alfa-Hidroxiprogesterona "true"
checkbox Totais "true"
checkbox 17-Hidroxicorticosteroides "true"
checkbox 5-Nucleotidase "true"
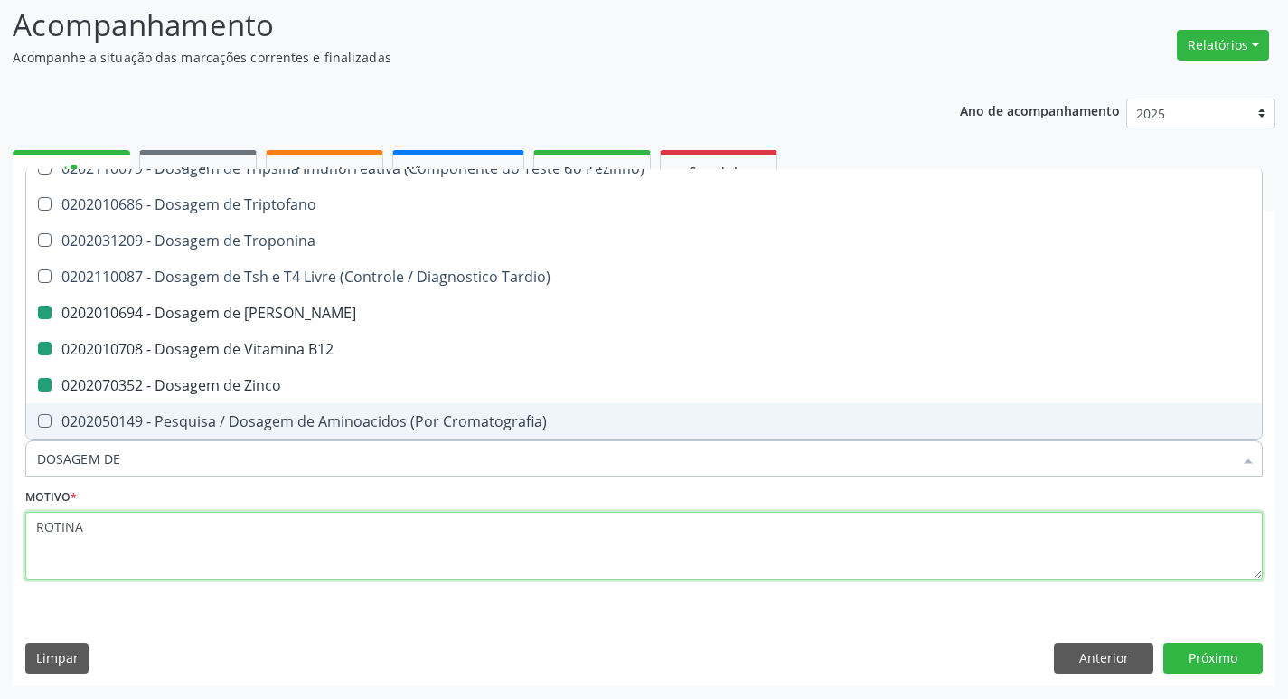
checkbox Acetona "true"
checkbox \(Serotonina\) "true"
checkbox Ascorbico "true"
checkbox Delta-Aminolevulinico "true"
checkbox Hipurico "true"
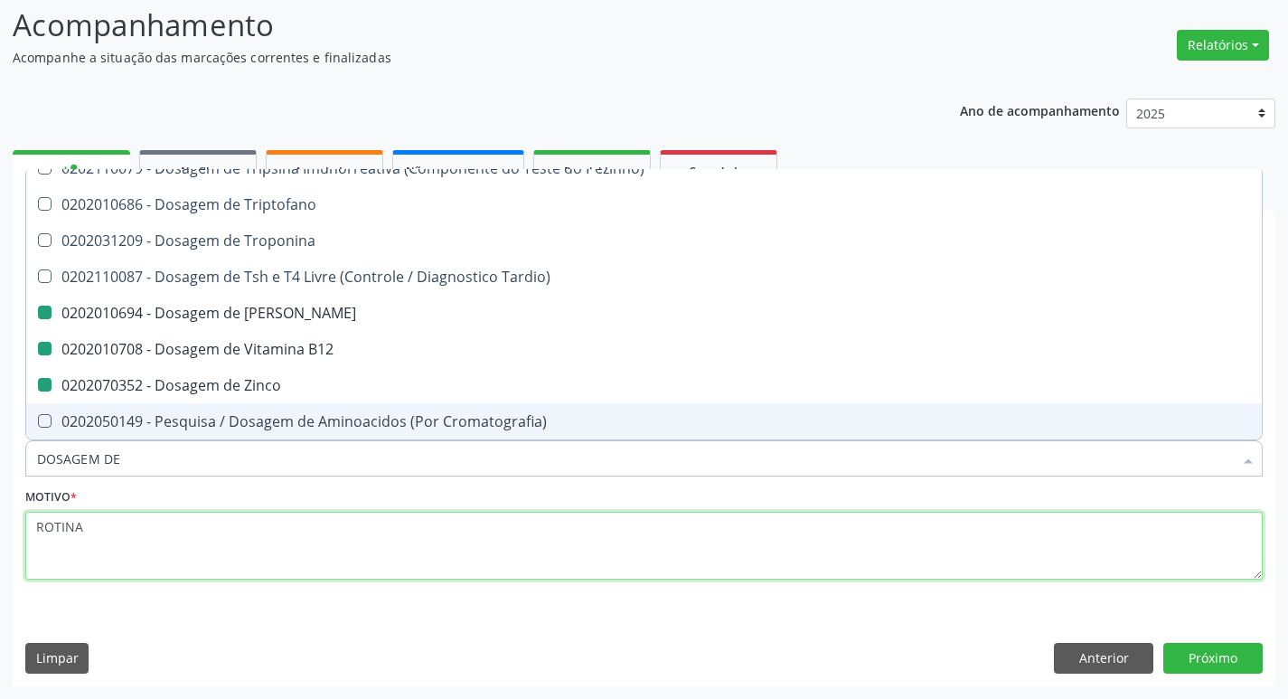
checkbox Mandelico "true"
checkbox Metil-Hipurico "true"
checkbox Valproico "true"
checkbox Vanilmandelico "true"
checkbox \(Acth\) "true"
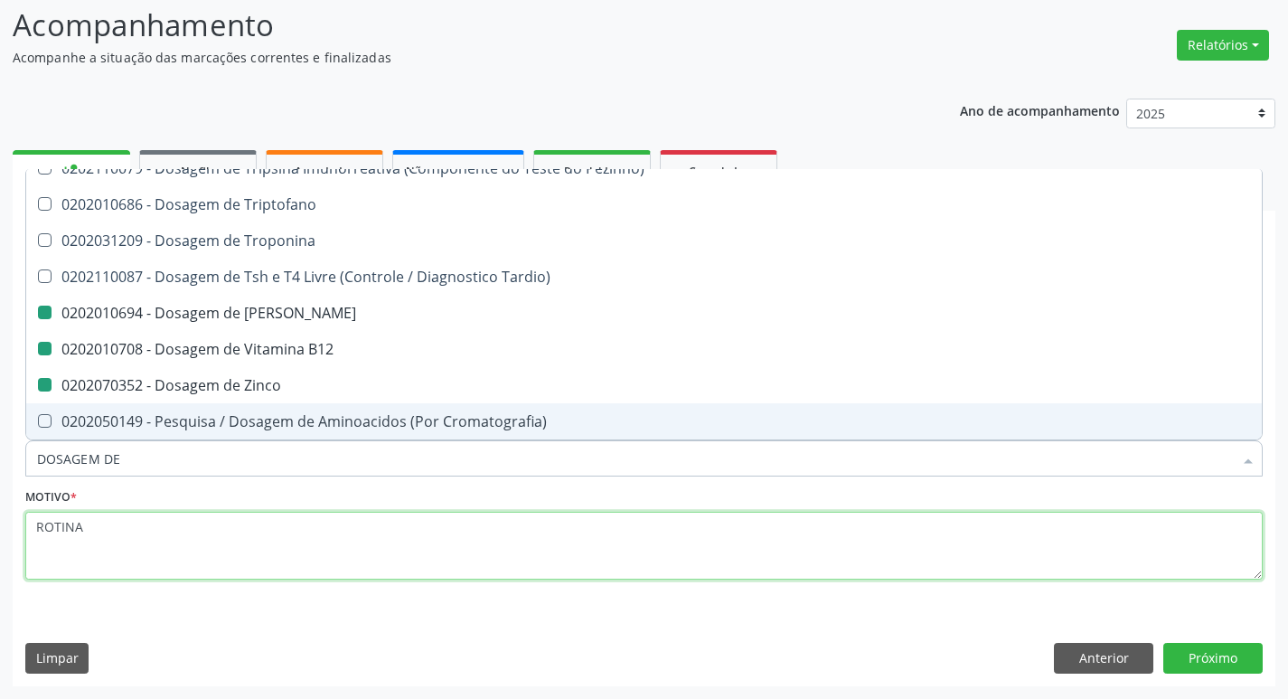
checkbox Ala-Desidratase "true"
checkbox Etilico "true"
checkbox Aldolase "true"
checkbox Aldosterona "true"
checkbox Alfa-1-Antitripsina "true"
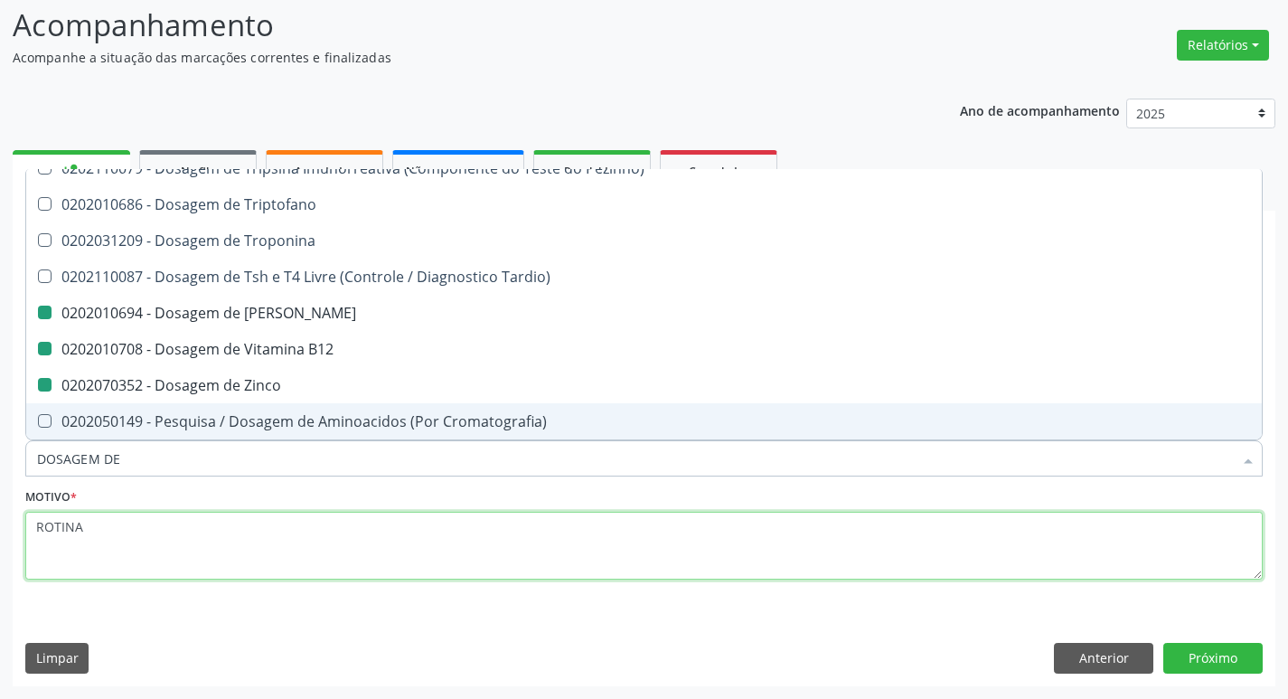
checkbox Acida "true"
checkbox Alfa-2-Macroglobulina "true"
checkbox Alfa-Fetoproteina "true"
checkbox Aluminio "true"
checkbox Amilase "true"
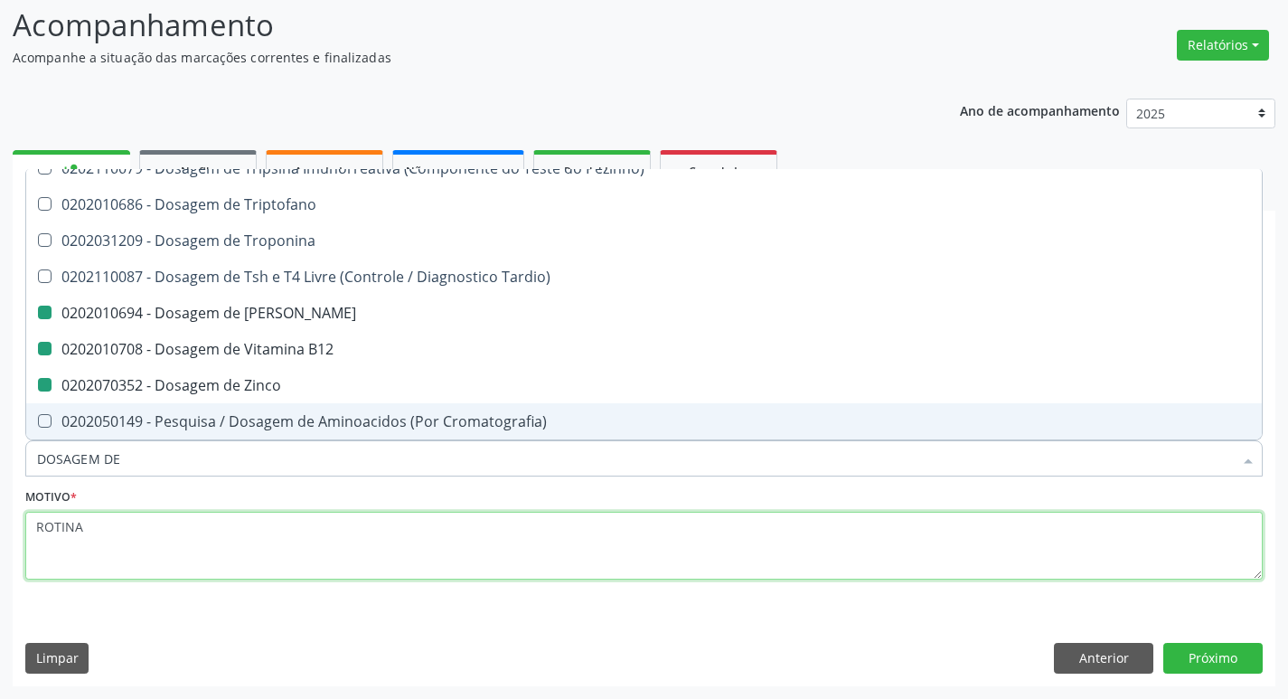
checkbox Aminoglicosideos "true"
checkbox Amonia "true"
checkbox Ciclico "true"
checkbox Fracoes "false"
checkbox Calcio "false"
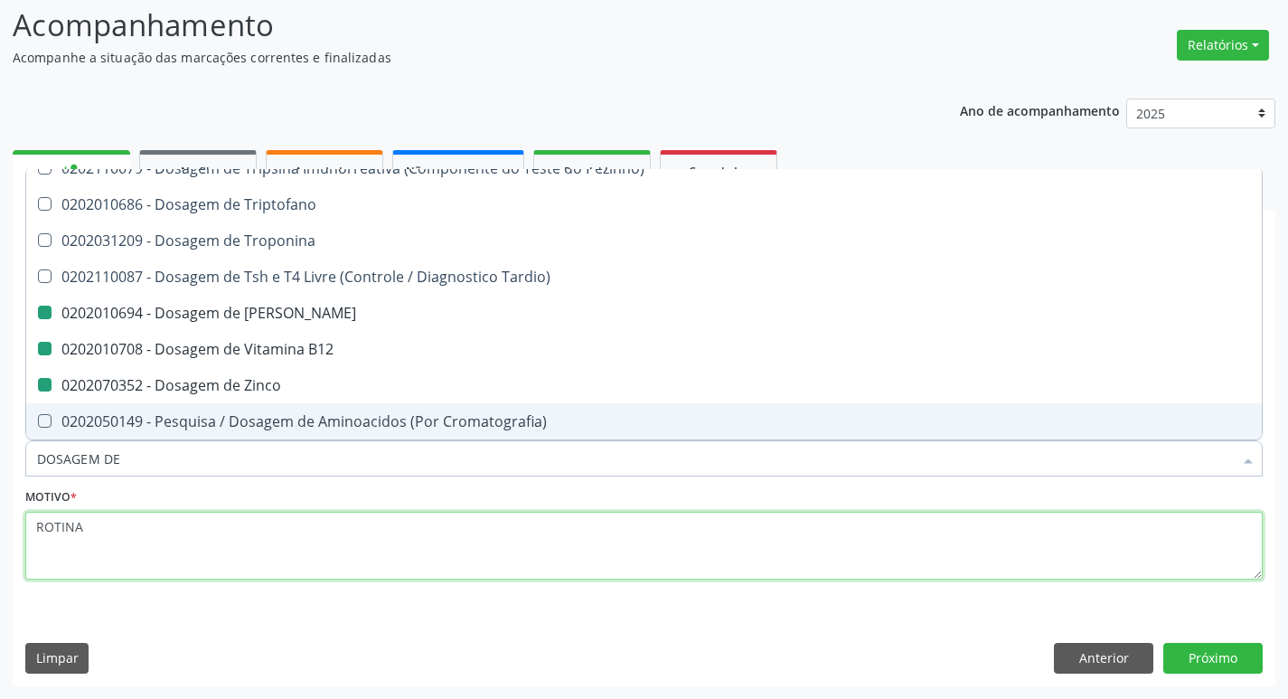
checkbox Cloreto "false"
checkbox Hdl "false"
checkbox Ldl "false"
checkbox Cortisol "false"
checkbox Creatinina "false"
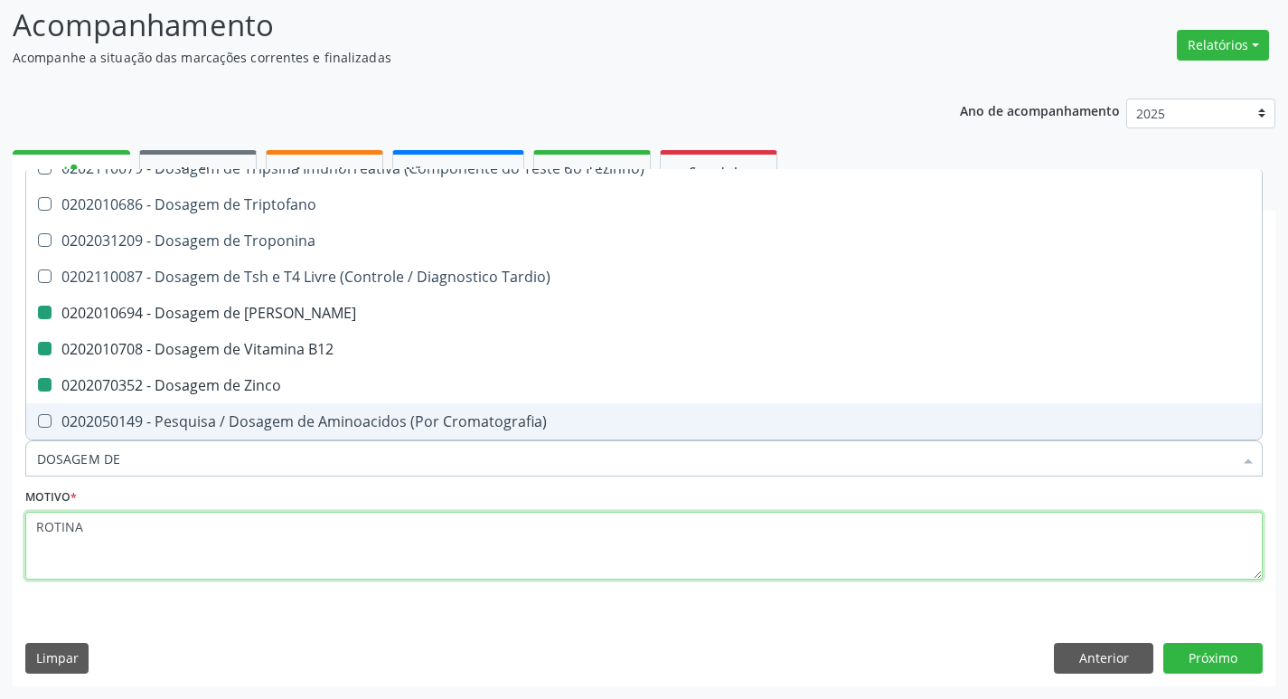
checkbox Ferritina "false"
checkbox Serico "false"
checkbox Fosforo "false"
checkbox Glicose "false"
checkbox Glicosilada "false"
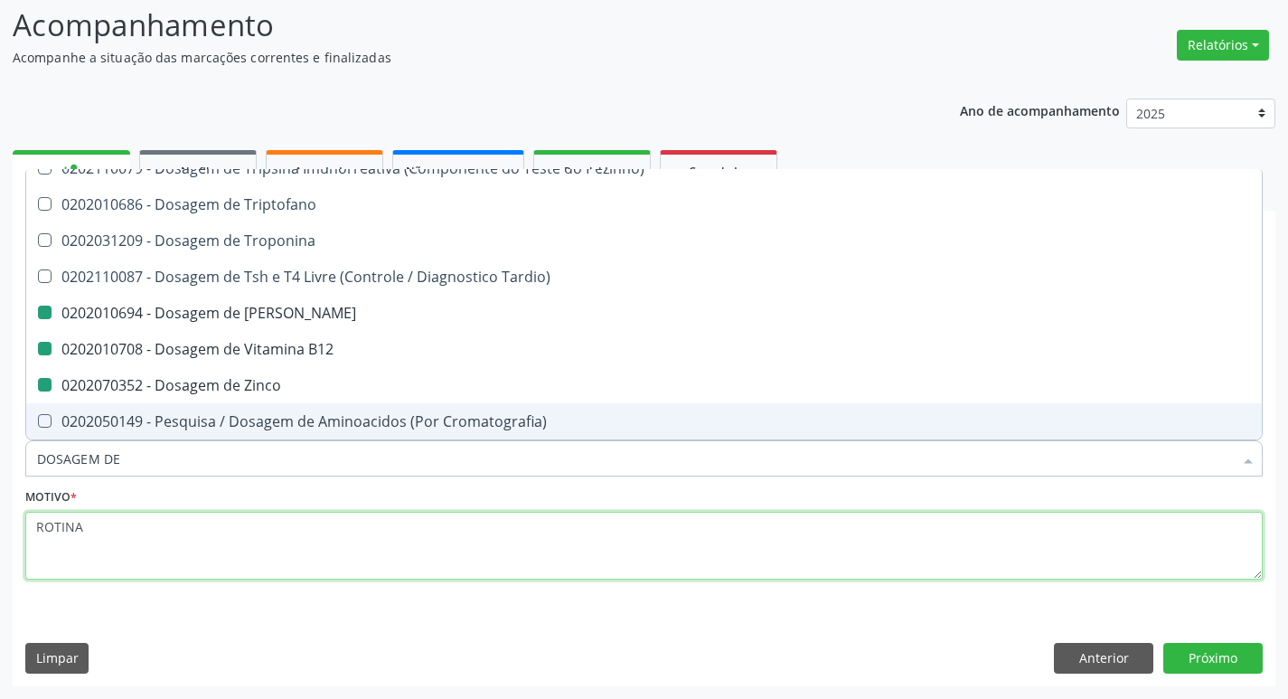
checkbox \(Fsh\) "false"
checkbox \(Tsh\) "false"
checkbox Magnesio "false"
checkbox Potassio "false"
checkbox Sodio "false"
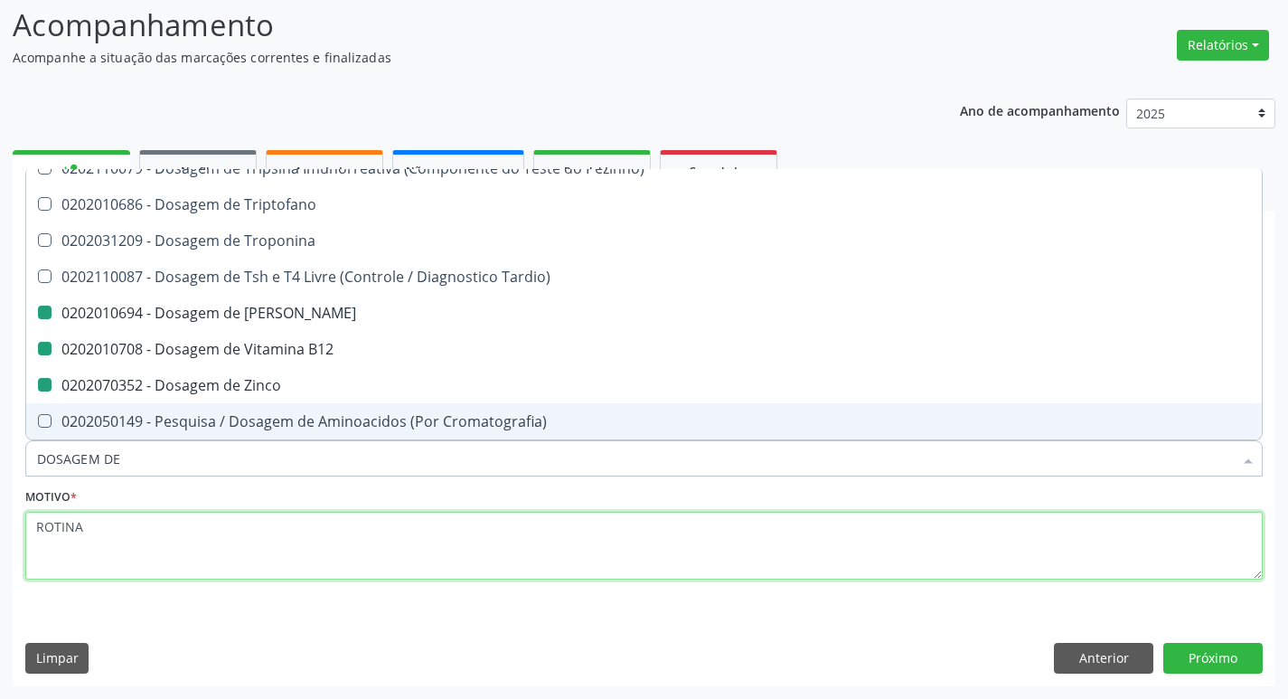
checkbox \(T4\) "false"
checkbox Livre\) "false"
checkbox \(Tgo\) "false"
checkbox \(Tgp\) "false"
checkbox Triglicerideos "false"
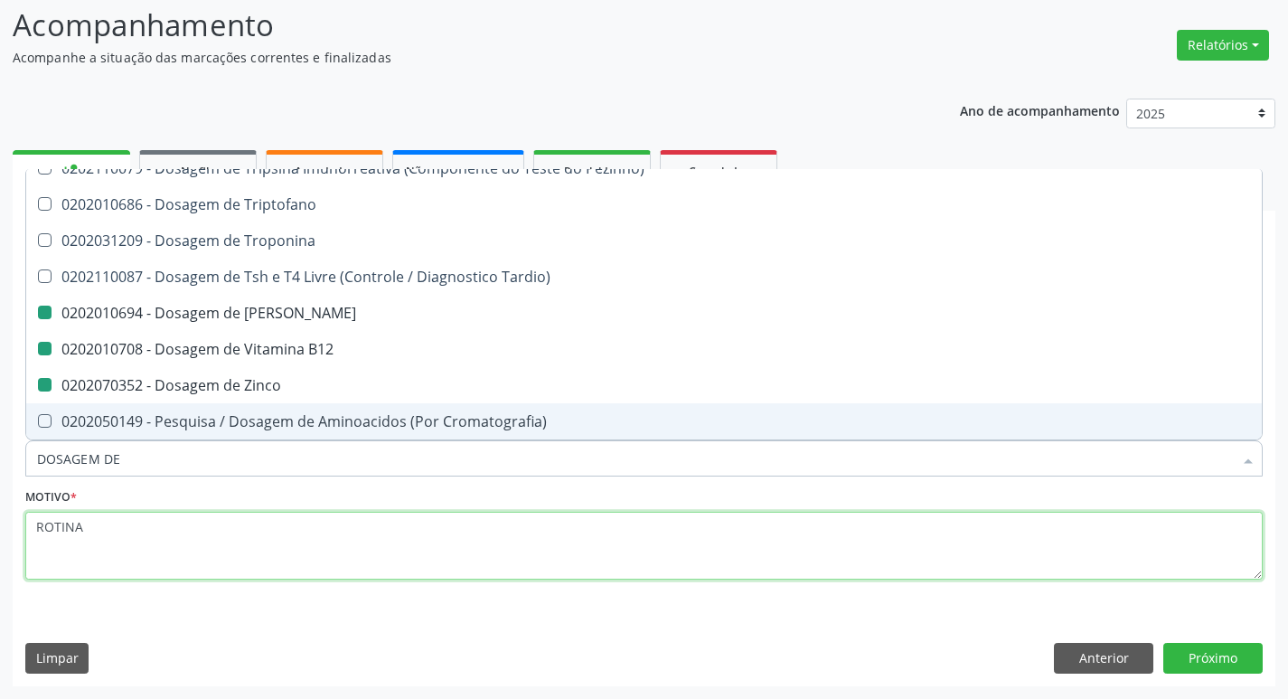
checkbox \(T3\) "false"
checkbox Ureia "false"
checkbox B12 "false"
checkbox Zinco "false"
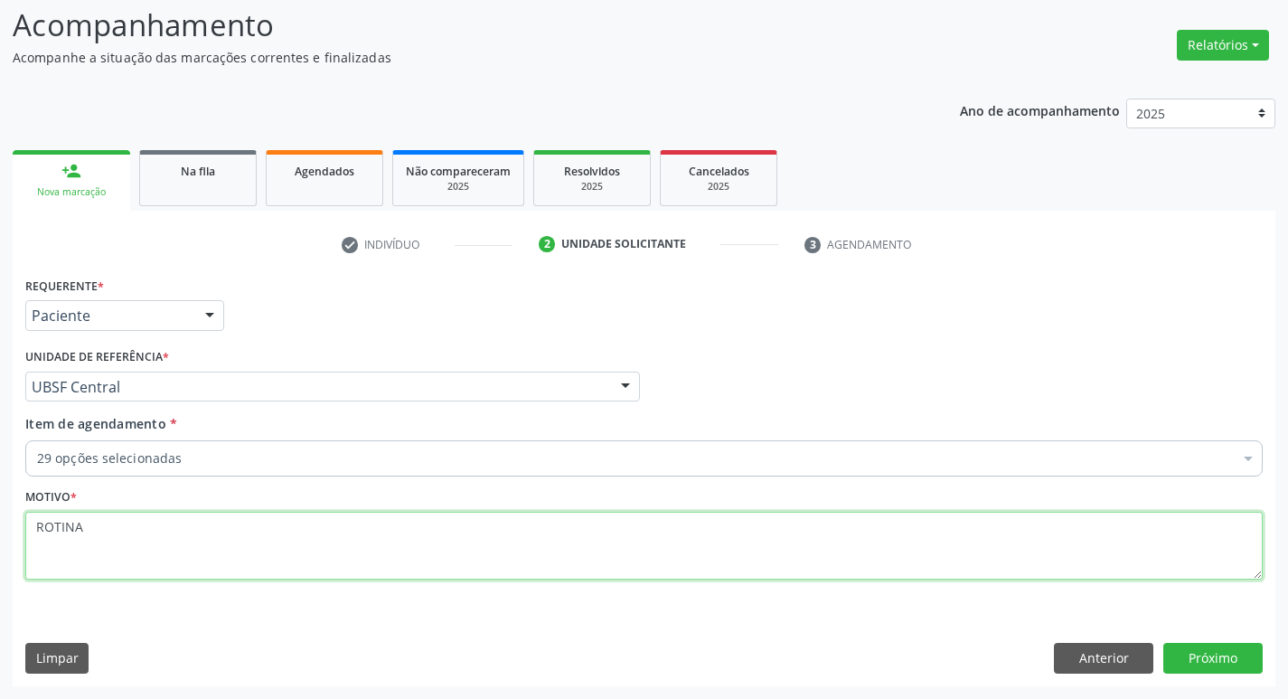
scroll to position [0, 0]
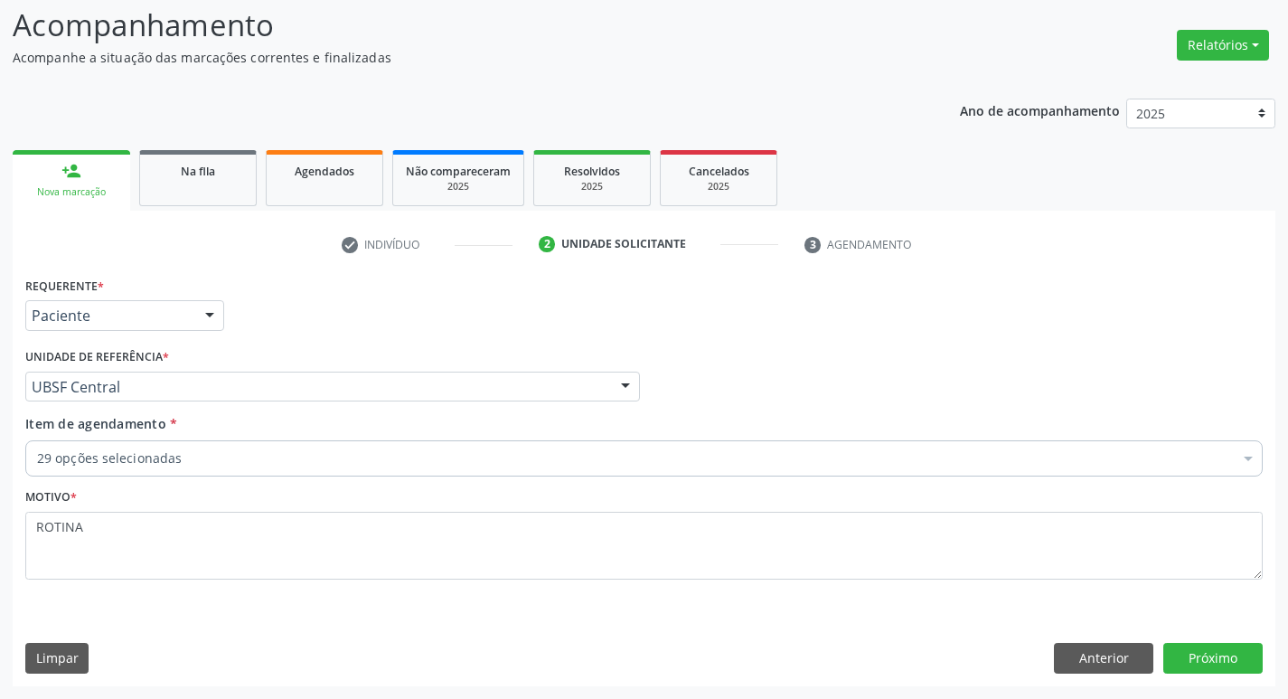
click at [299, 421] on div "Item de agendamento * 29 opções selecionadas Desfazer seleção Selecionados 0202…" at bounding box center [643, 442] width 1237 height 57
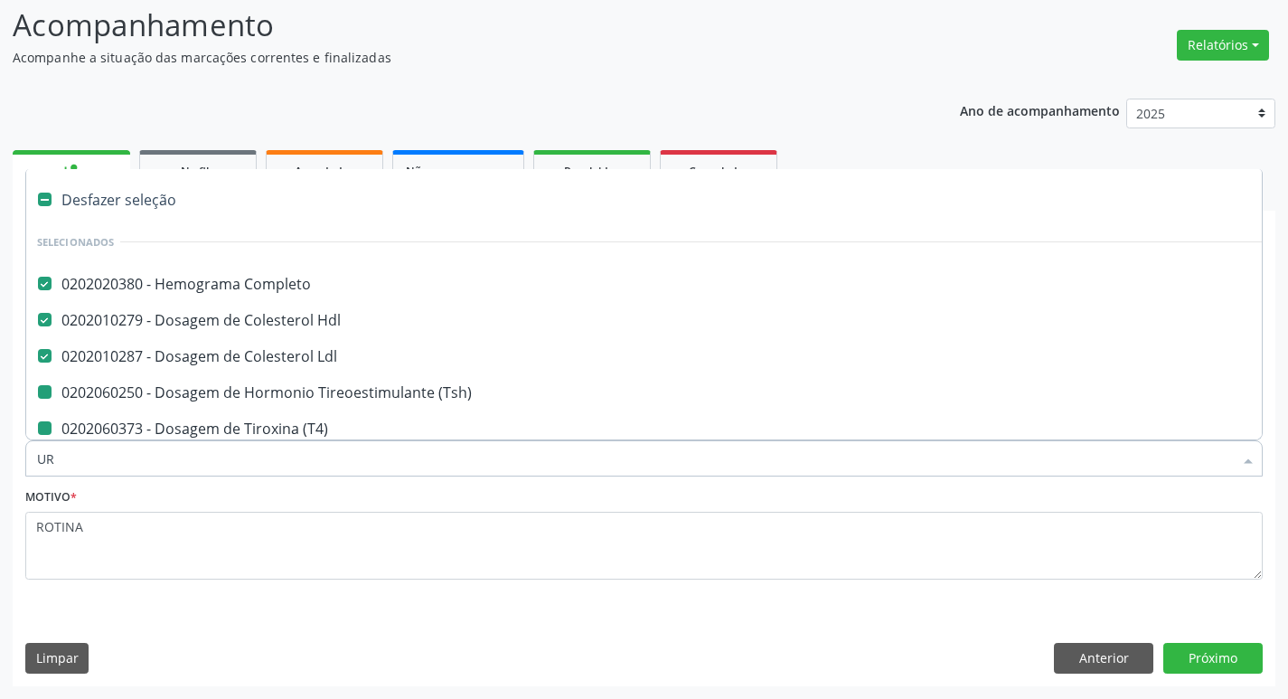
type input "URI"
checkbox \(Tsh\) "false"
checkbox \(T4\) "false"
checkbox Livre\) "false"
checkbox \(Fsh\) "false"
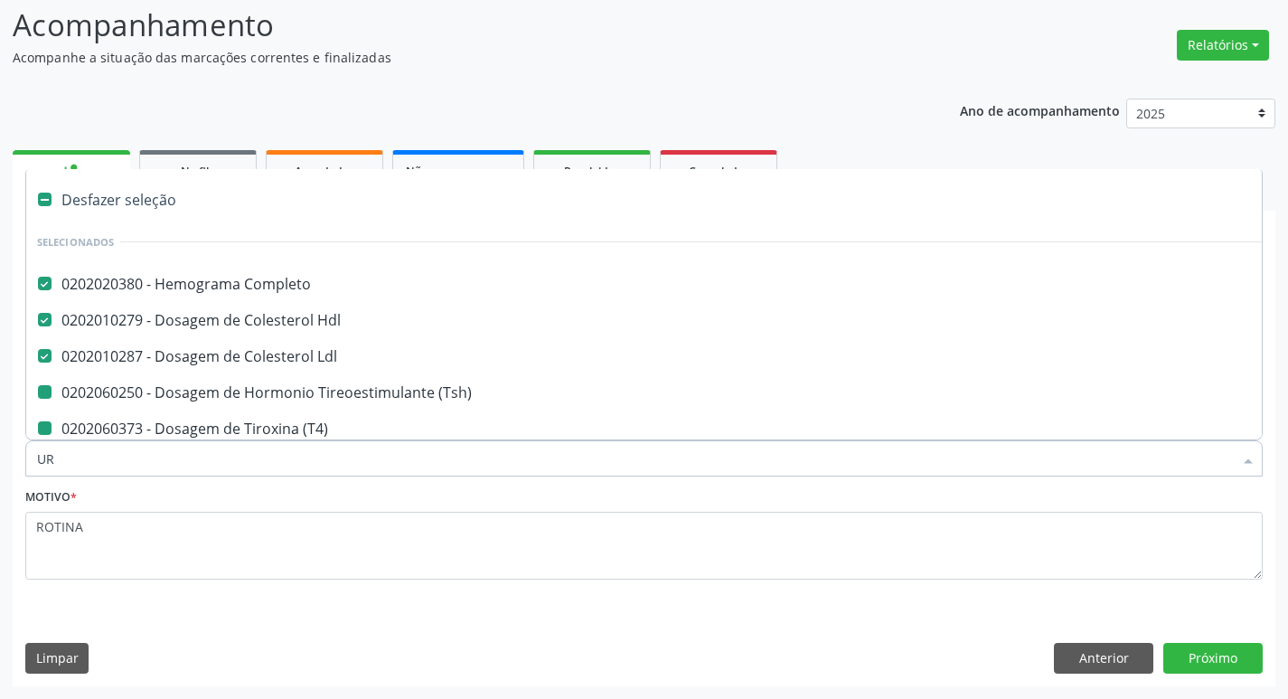
checkbox Ureia "false"
checkbox D "false"
checkbox Urico "false"
checkbox Fracoes "false"
checkbox Calcio "false"
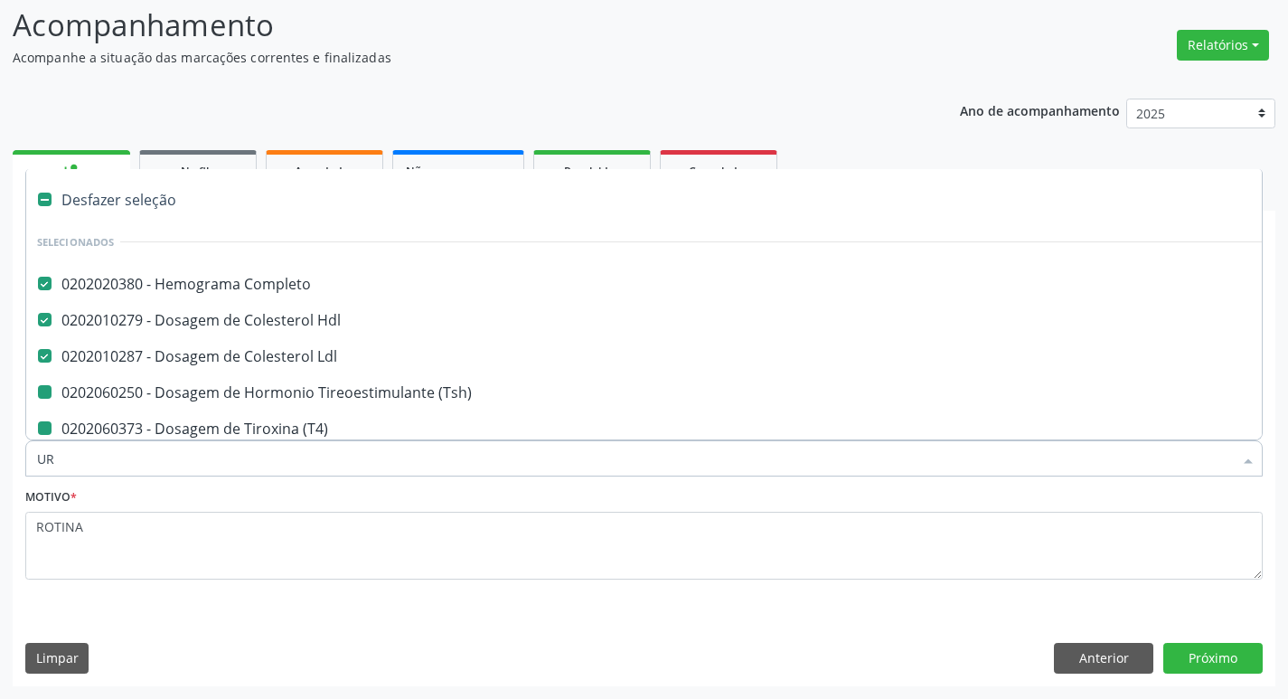
checkbox Cloreto "false"
checkbox Cortisol "false"
checkbox Serico "false"
checkbox Ferritina "false"
checkbox Fosforo "false"
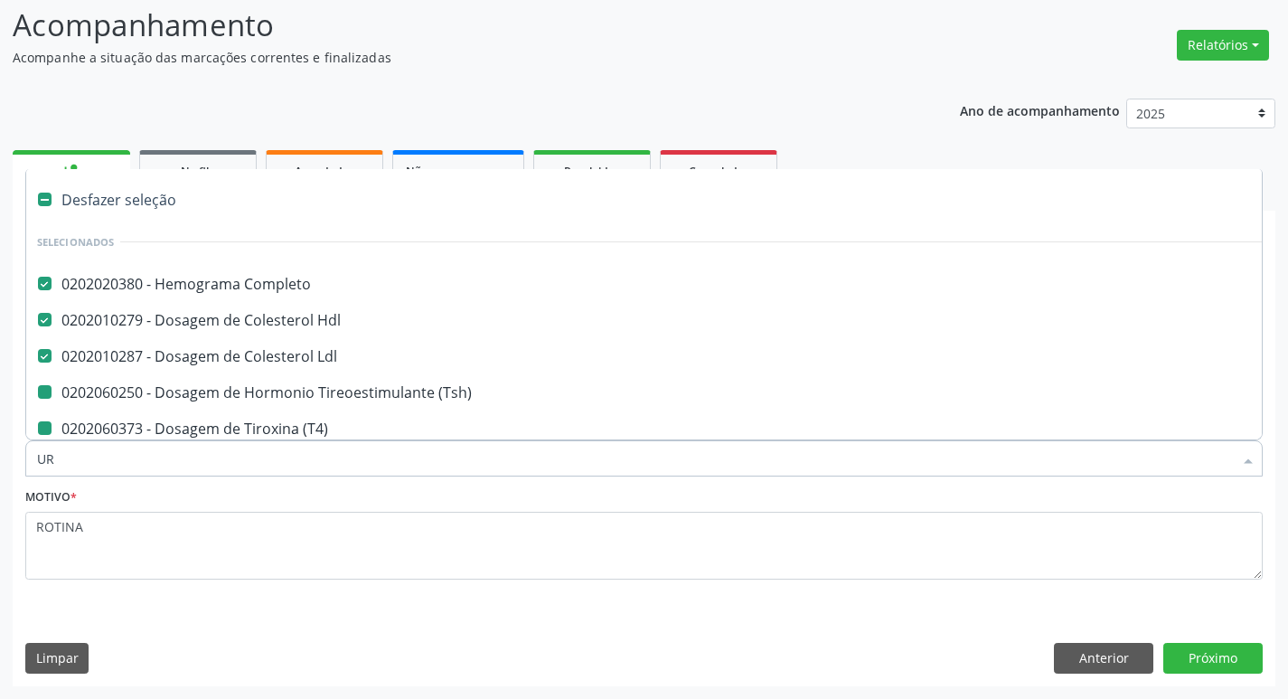
checkbox Glicose "false"
checkbox Glicosilada "false"
checkbox Magnesio "false"
checkbox Potassio "false"
checkbox Sodio "false"
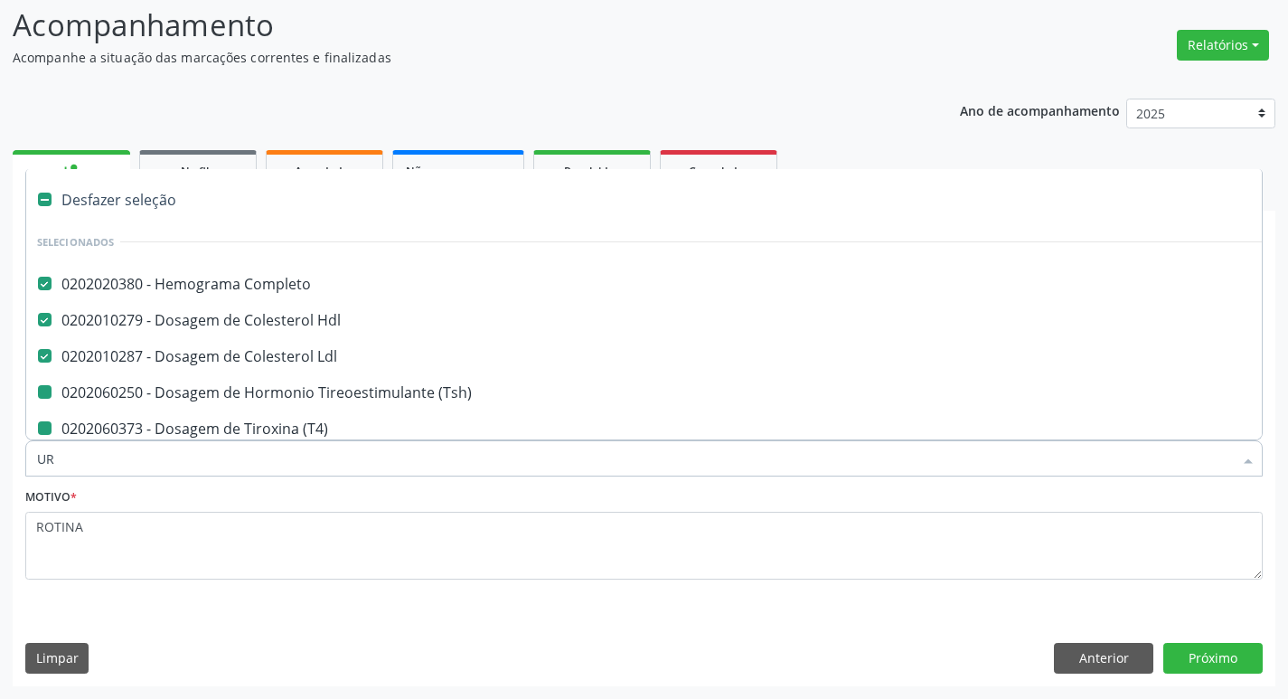
checkbox \(Tgp\) "false"
checkbox \(Tgo\) "false"
checkbox \(T3\) "false"
checkbox Triglicerideos "false"
checkbox B12 "false"
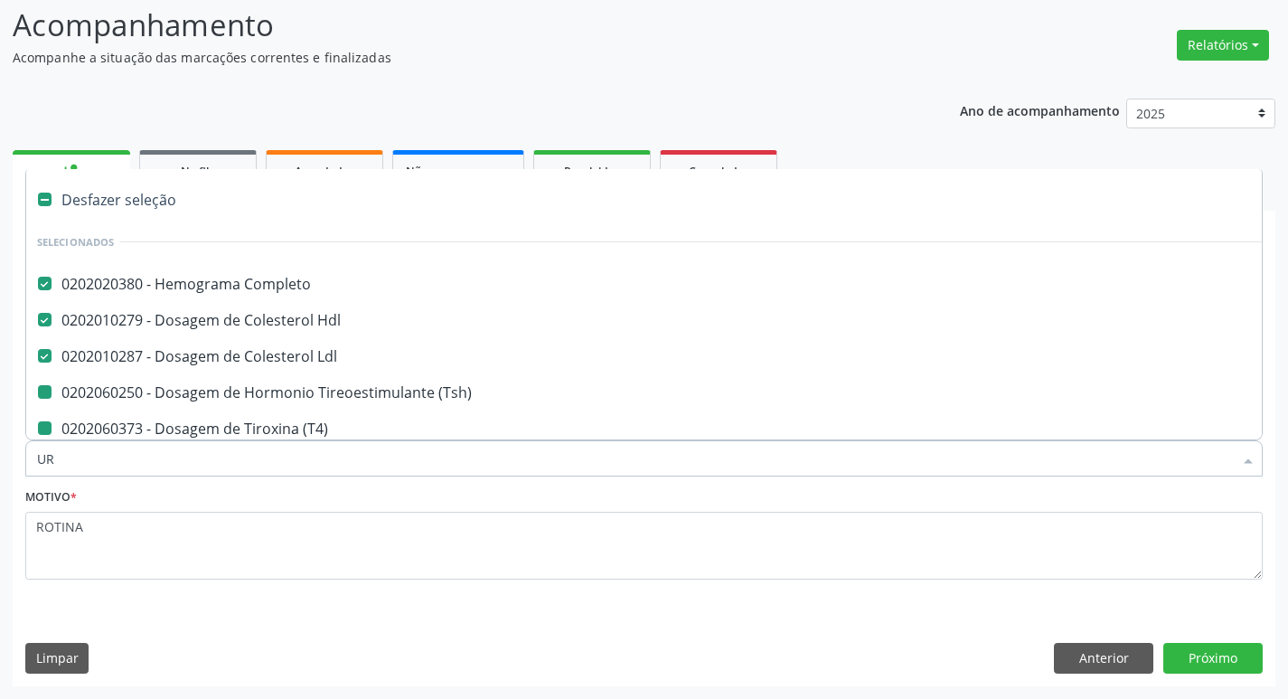
checkbox Zinco "false"
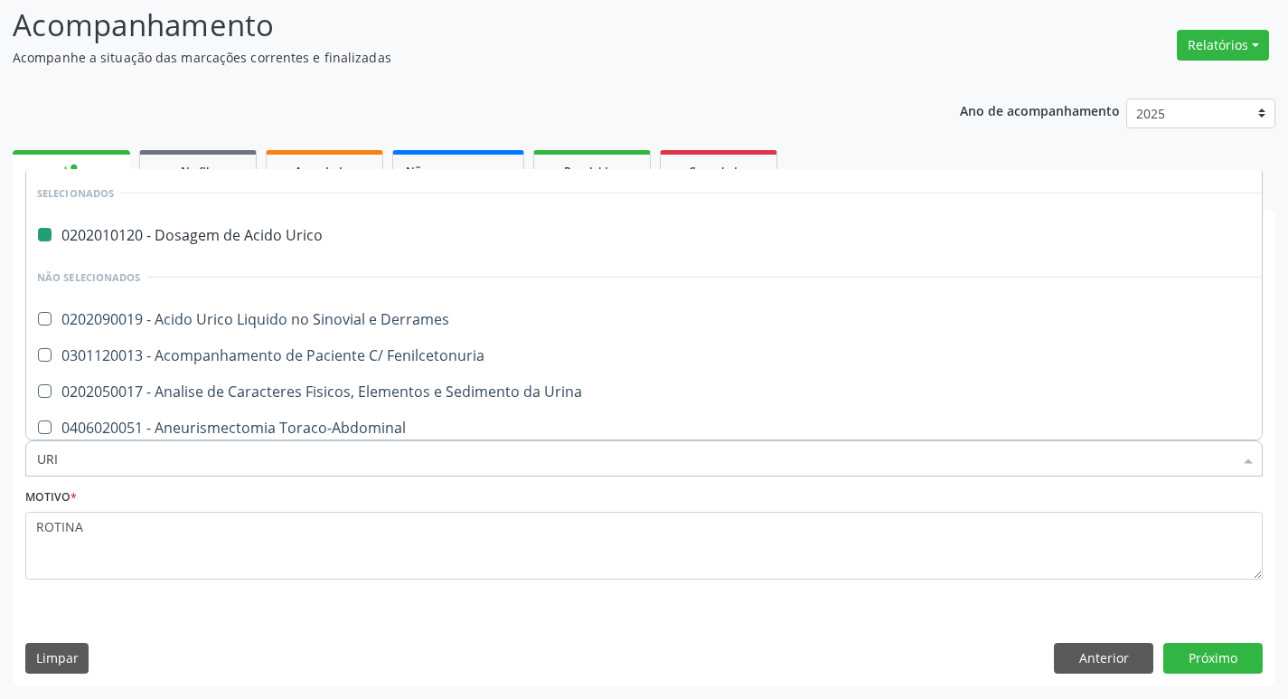
type input "URIN"
checkbox Urico "false"
type input "URINA"
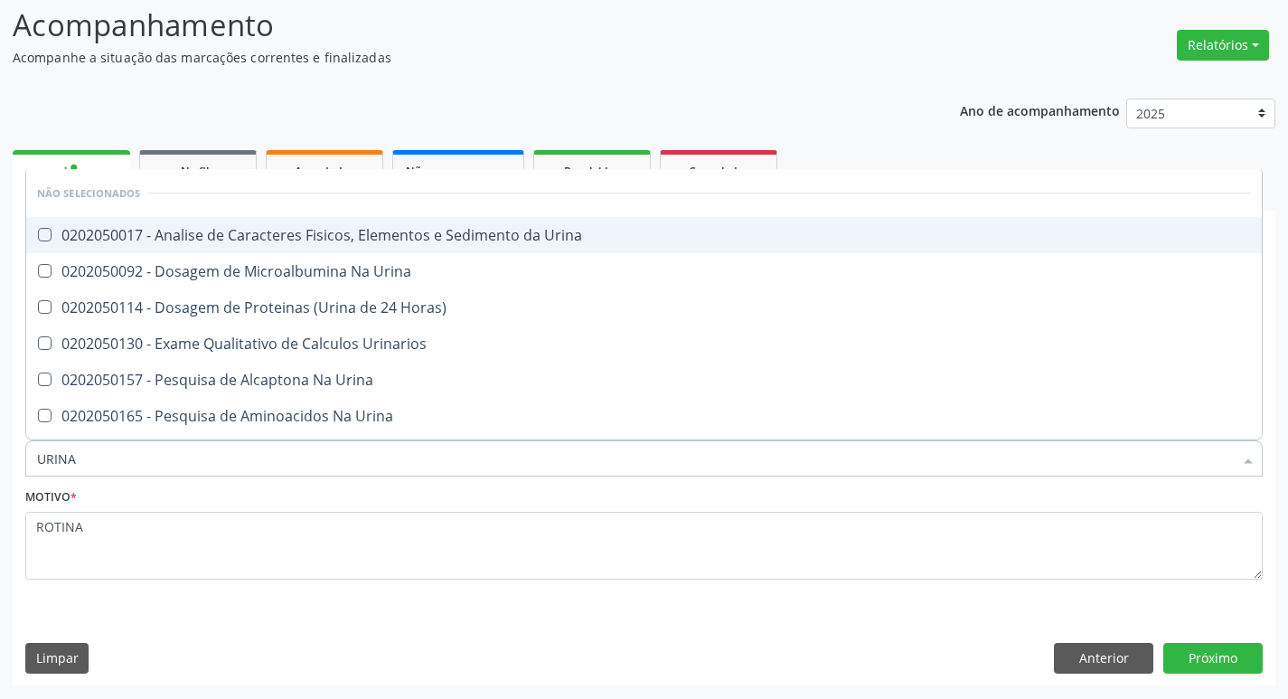
click at [485, 240] on div "0202050017 - Analise de Caracteres Fisicos, Elementos e Sedimento da Urina" at bounding box center [644, 235] width 1214 height 14
checkbox Urina "true"
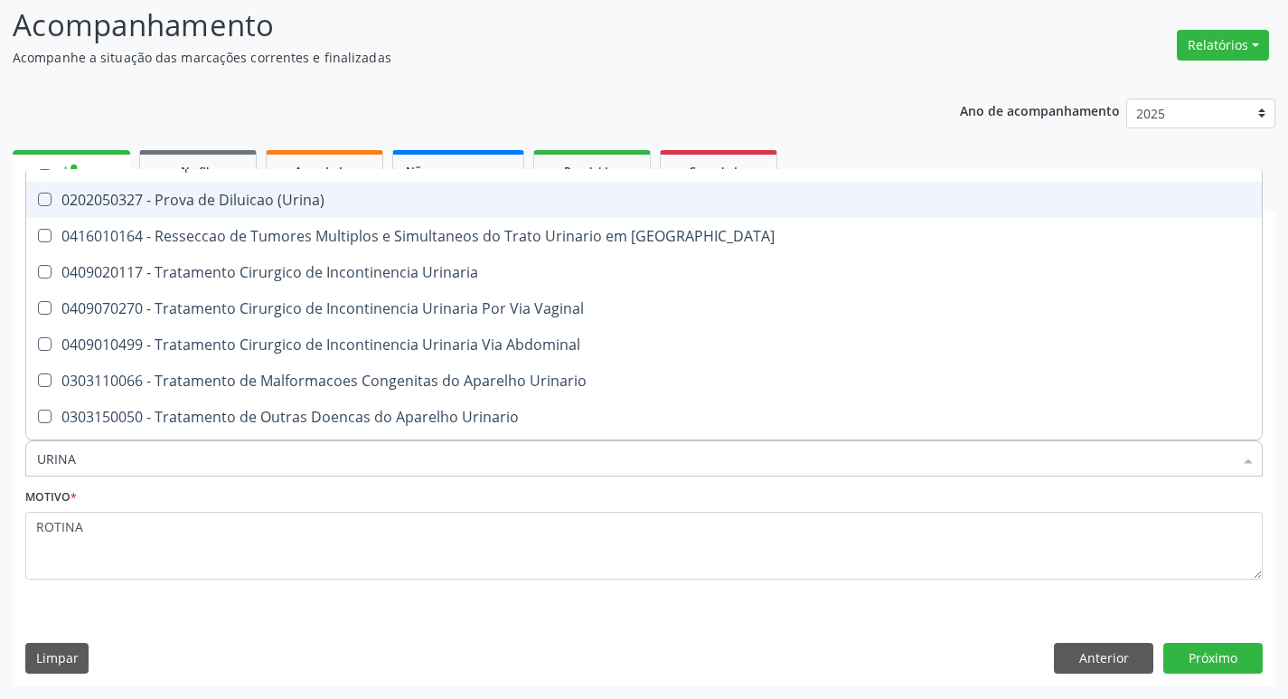
scroll to position [790, 0]
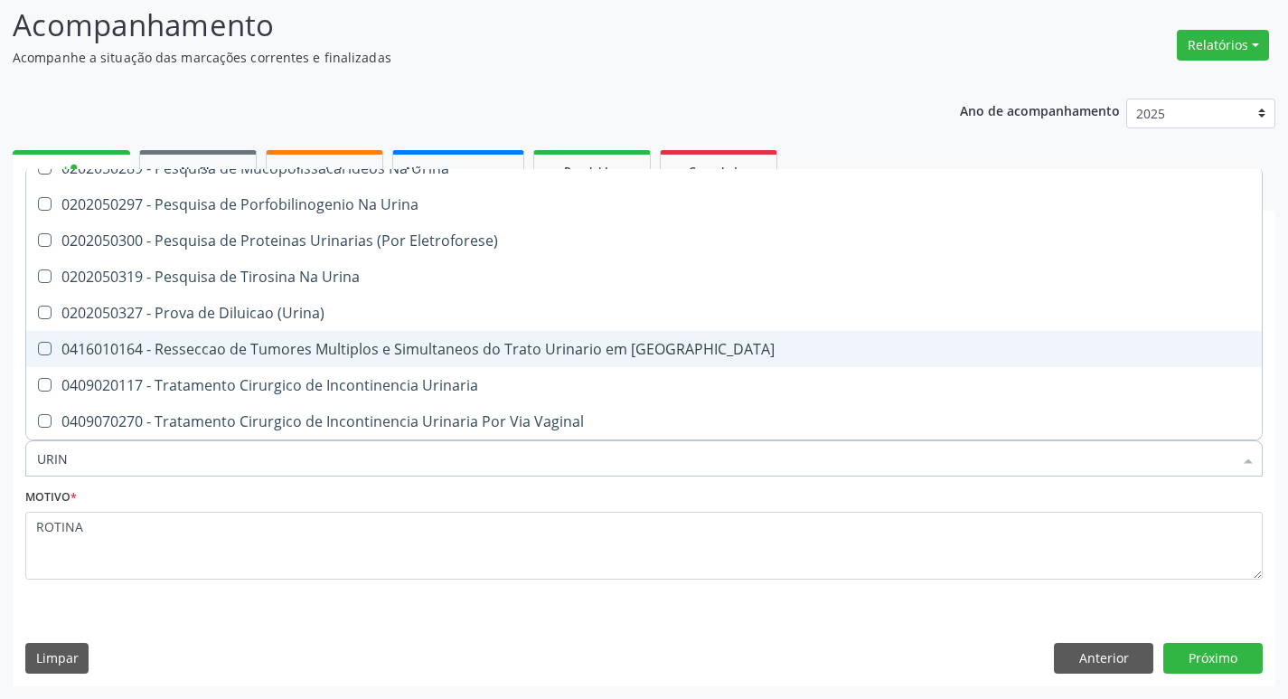
type input "URI"
checkbox Urinoso "true"
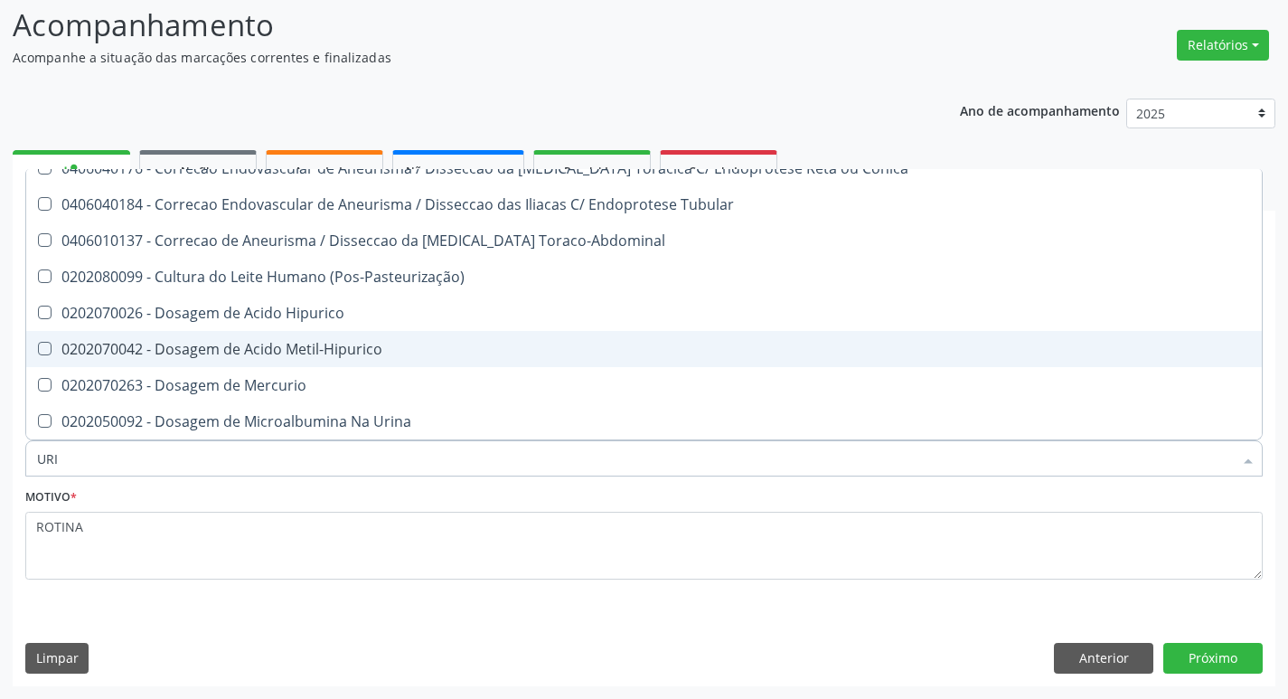
type input "UR"
checkbox Urina "false"
checkbox Conica "true"
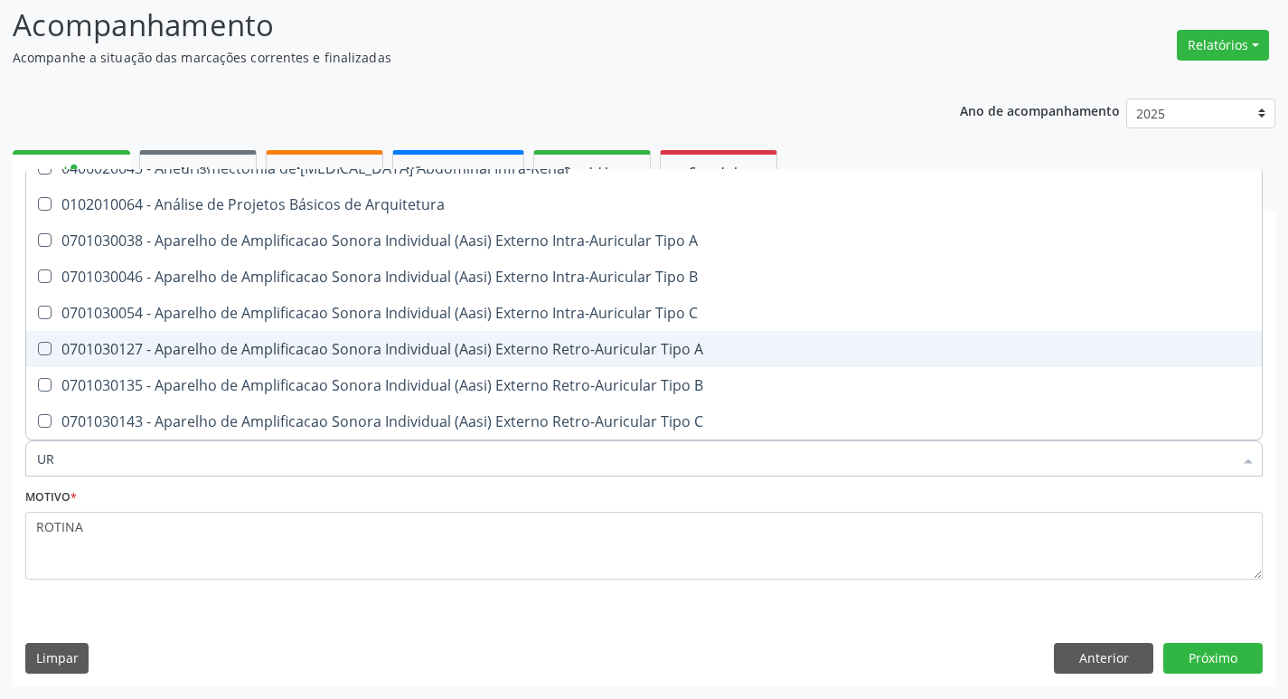
type input "U"
checkbox Inter-Atrial "true"
checkbox Valvar "true"
checkbox Adolescente\) "true"
checkbox Valvar "true"
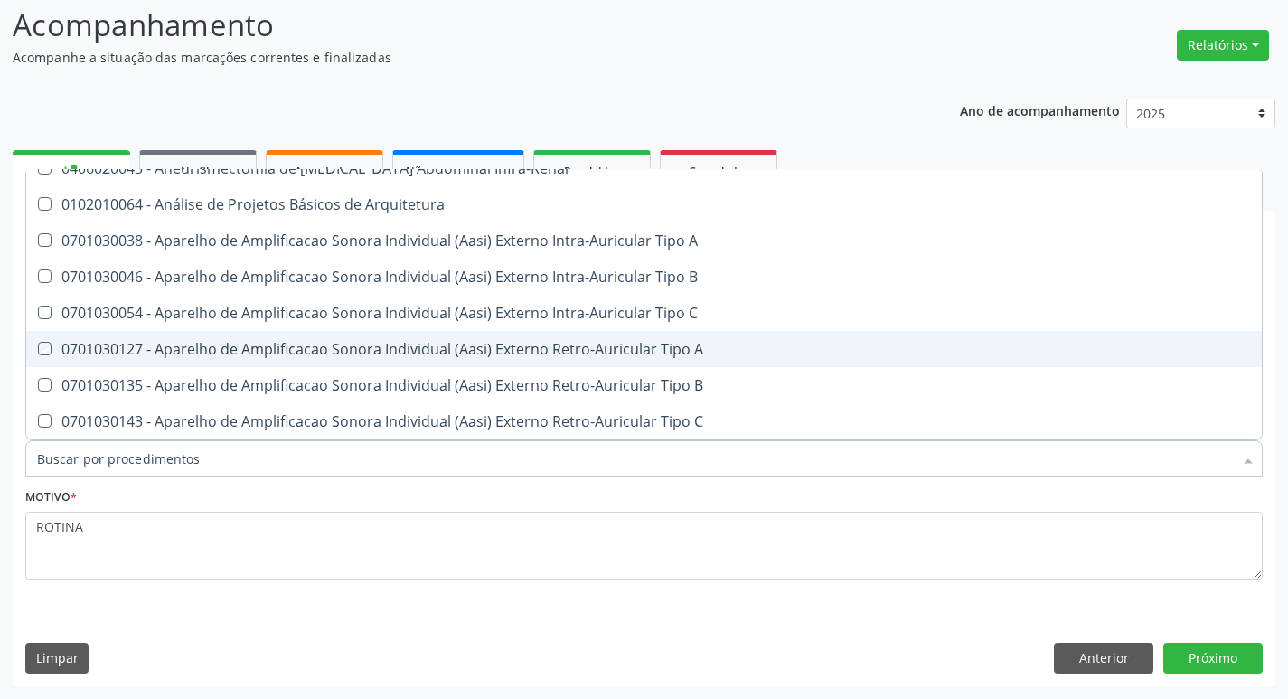
checkbox Derrames "true"
checkbox Psicossocial "true"
checkbox Reabilitacao "true"
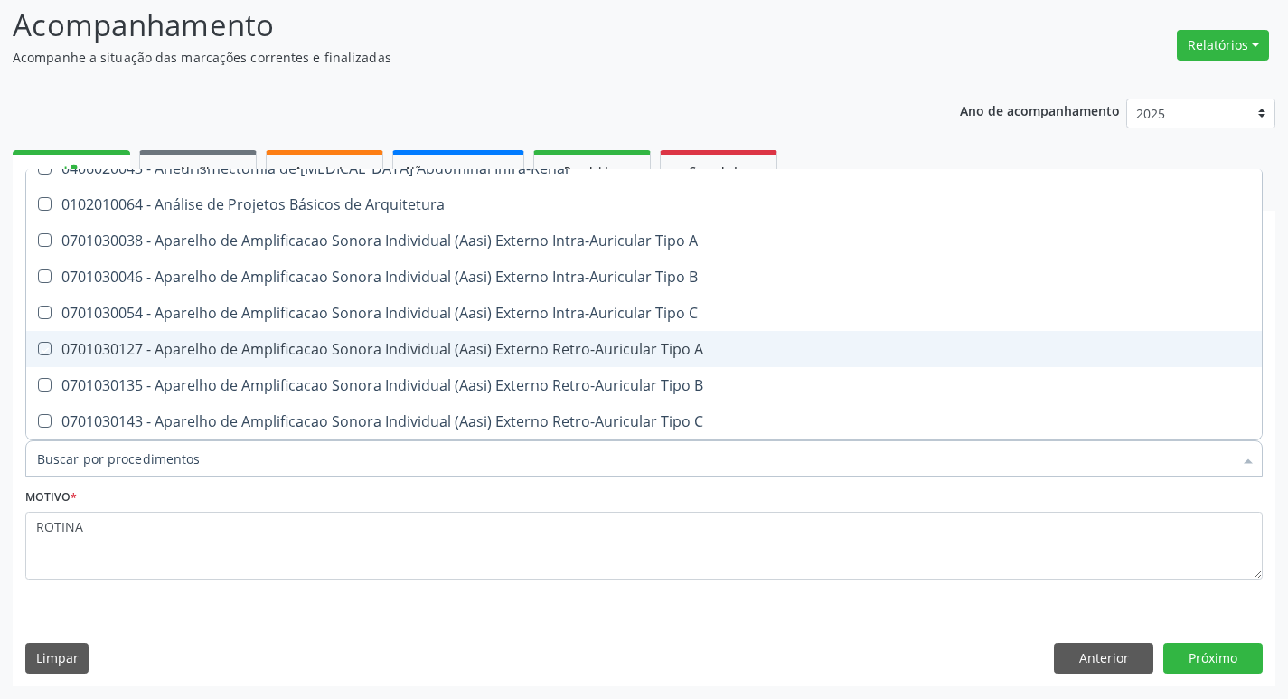
checkbox Fenilcetonuria "true"
checkbox Multiprofissional "true"
checkbox Agudizadas "true"
checkbox Miotendinoso "true"
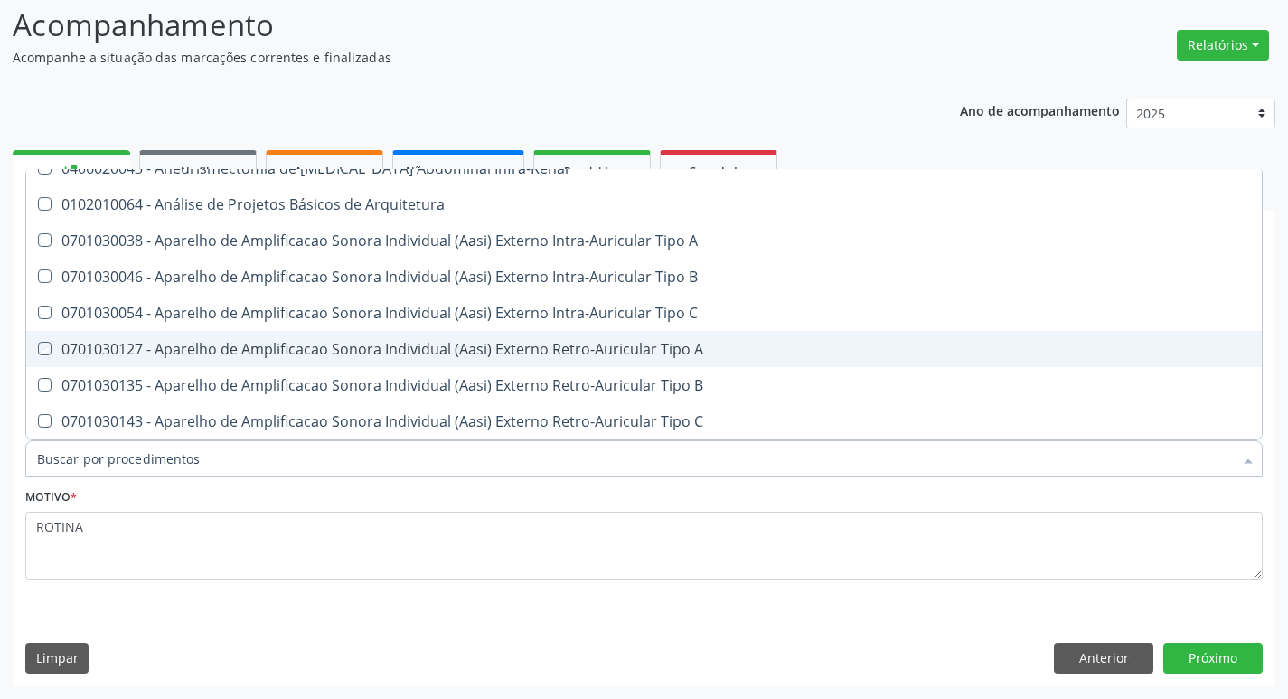
checkbox Urina "true"
checkbox Toraco-Abdominal "true"
checkbox Infra-Renal "true"
checkbox Arquitetura "true"
checkbox A "true"
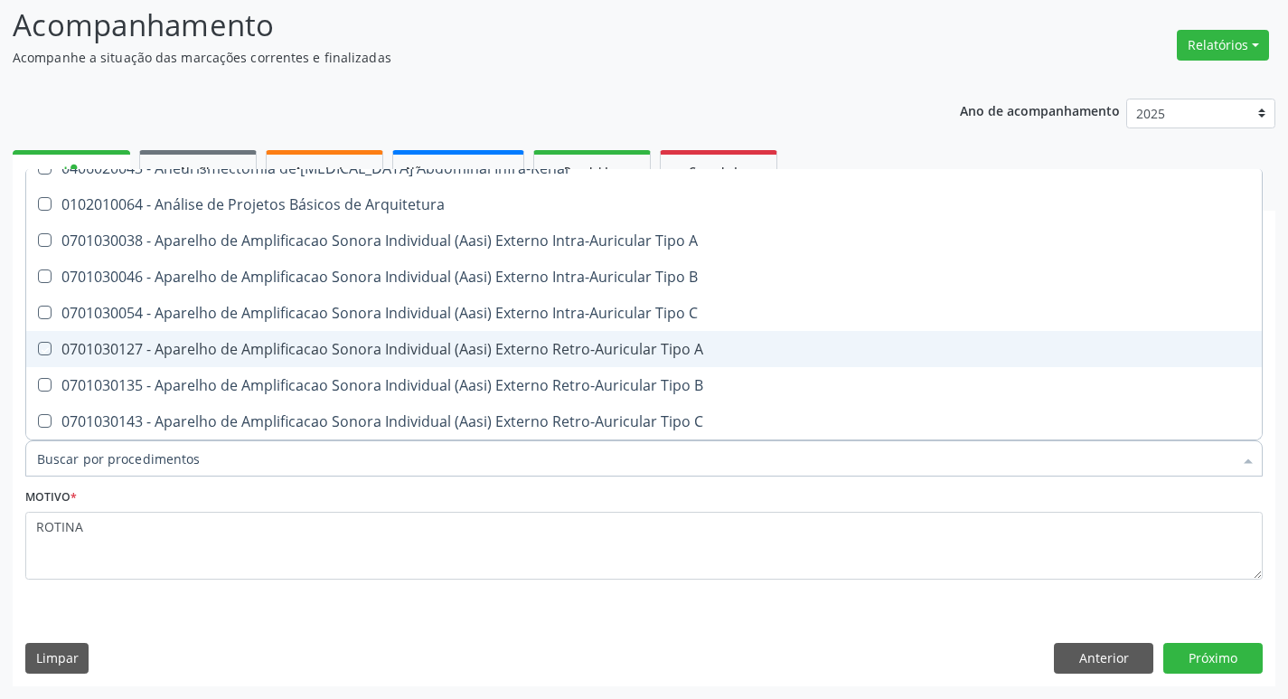
checkbox B "true"
checkbox C "true"
checkbox A "true"
checkbox B "true"
checkbox C "true"
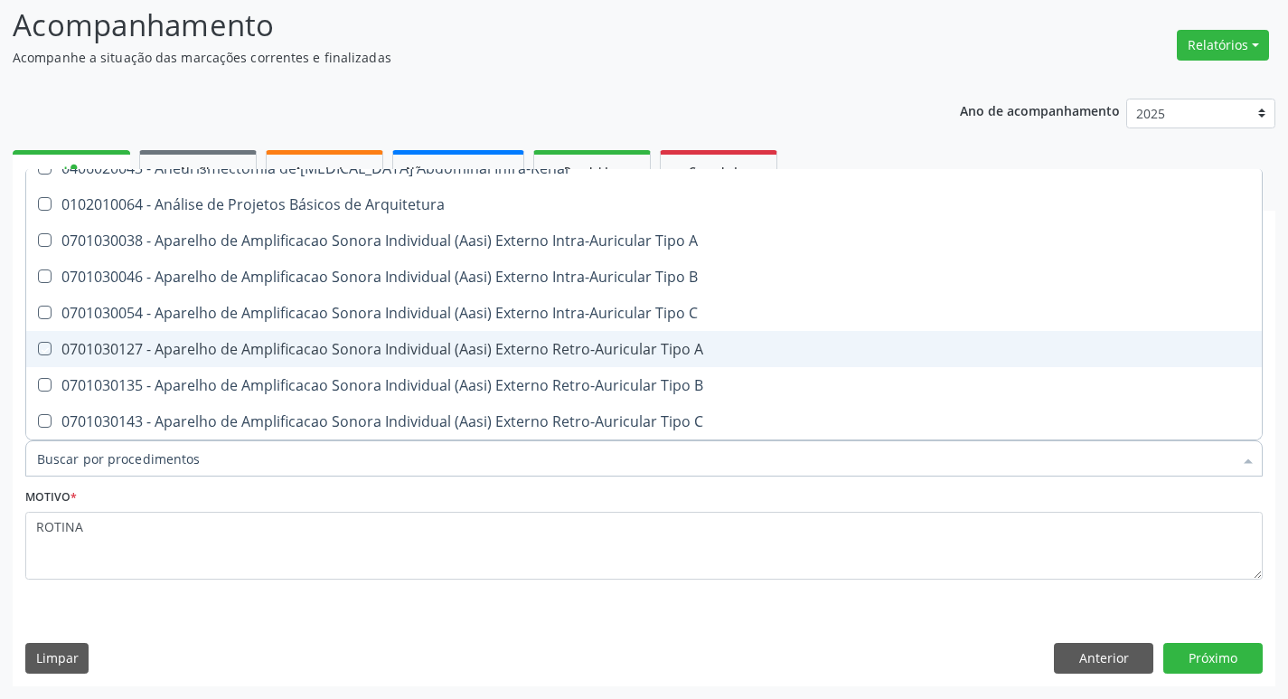
checkbox A "true"
checkbox Musculos\) "false"
checkbox Fêmur "true"
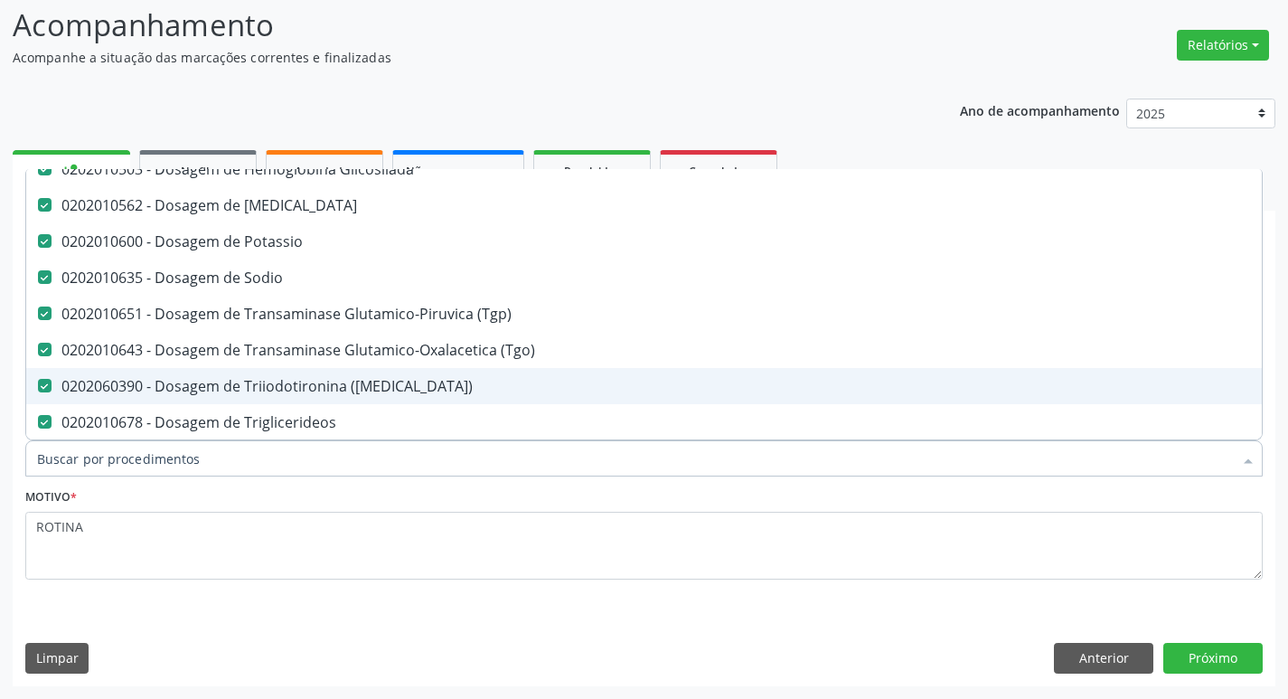
scroll to position [839, 0]
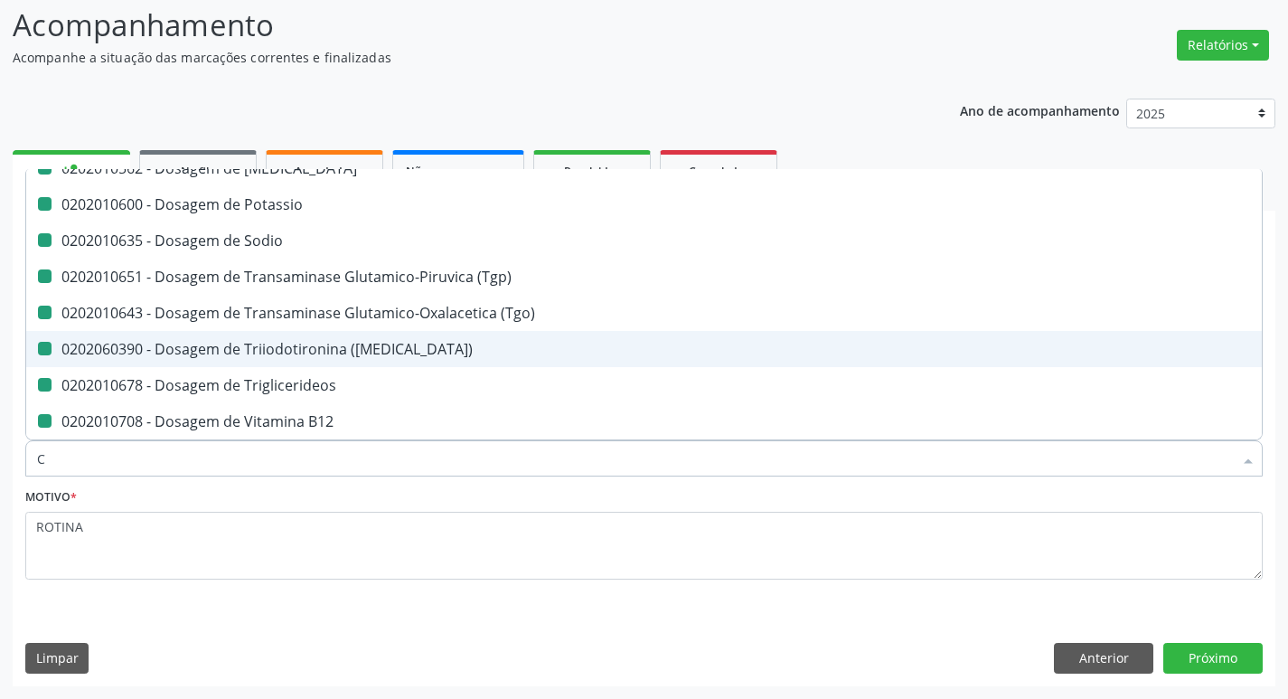
type input "CO"
checkbox Cloreto "false"
checkbox Cortisol "false"
checkbox Serico "false"
checkbox Ferritina "false"
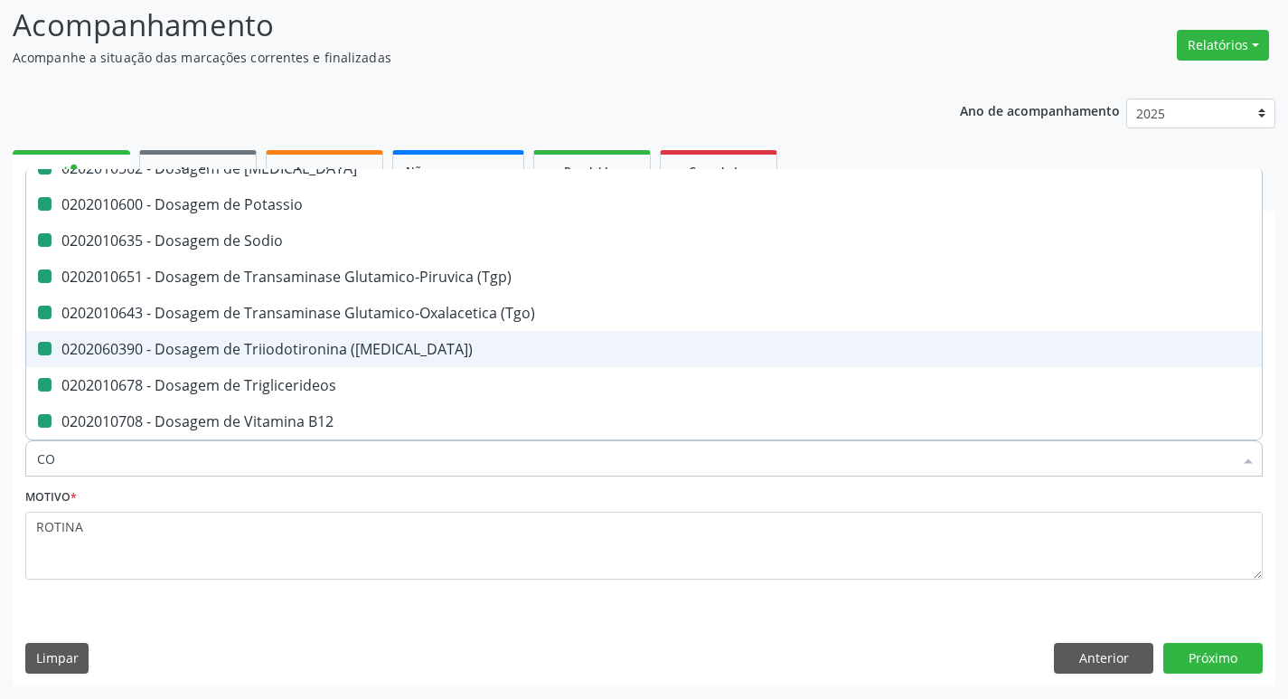
checkbox Glicose "false"
checkbox Glicosilada "false"
checkbox Magnesio "false"
checkbox Potassio "false"
checkbox Sodio "false"
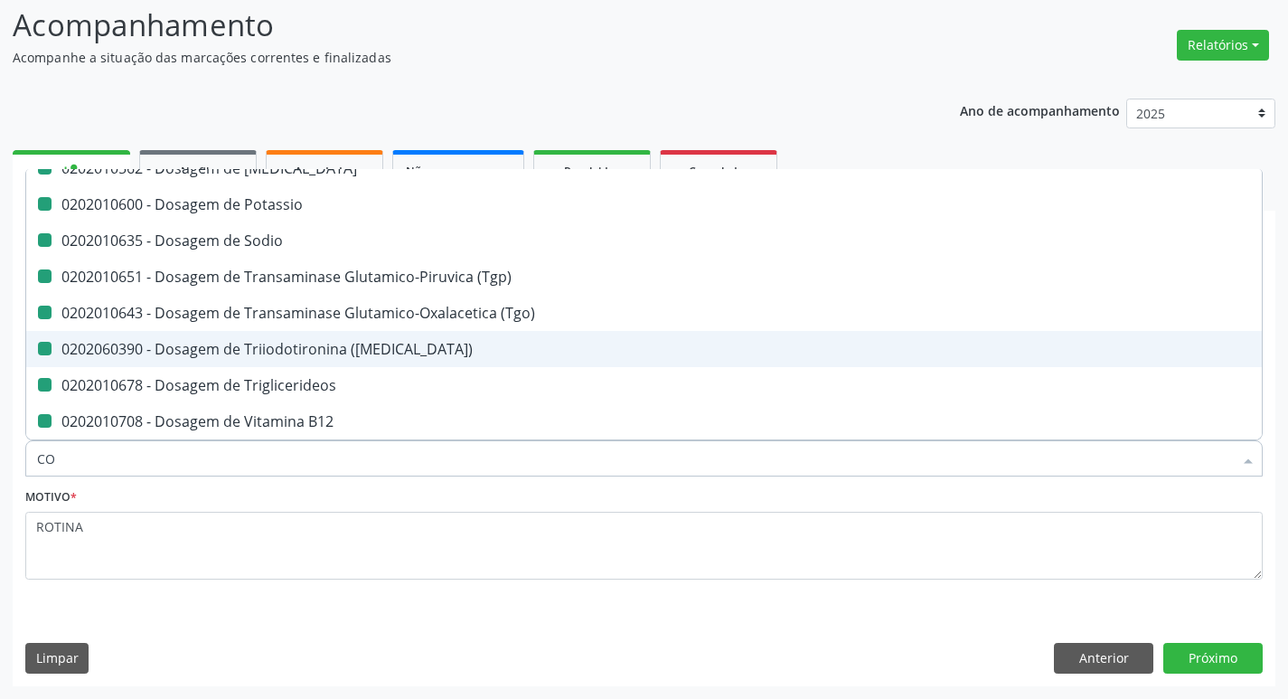
checkbox \(Tgp\) "false"
checkbox \(Tgo\) "false"
checkbox \(T3\) "false"
checkbox Triglicerideos "false"
checkbox B12 "false"
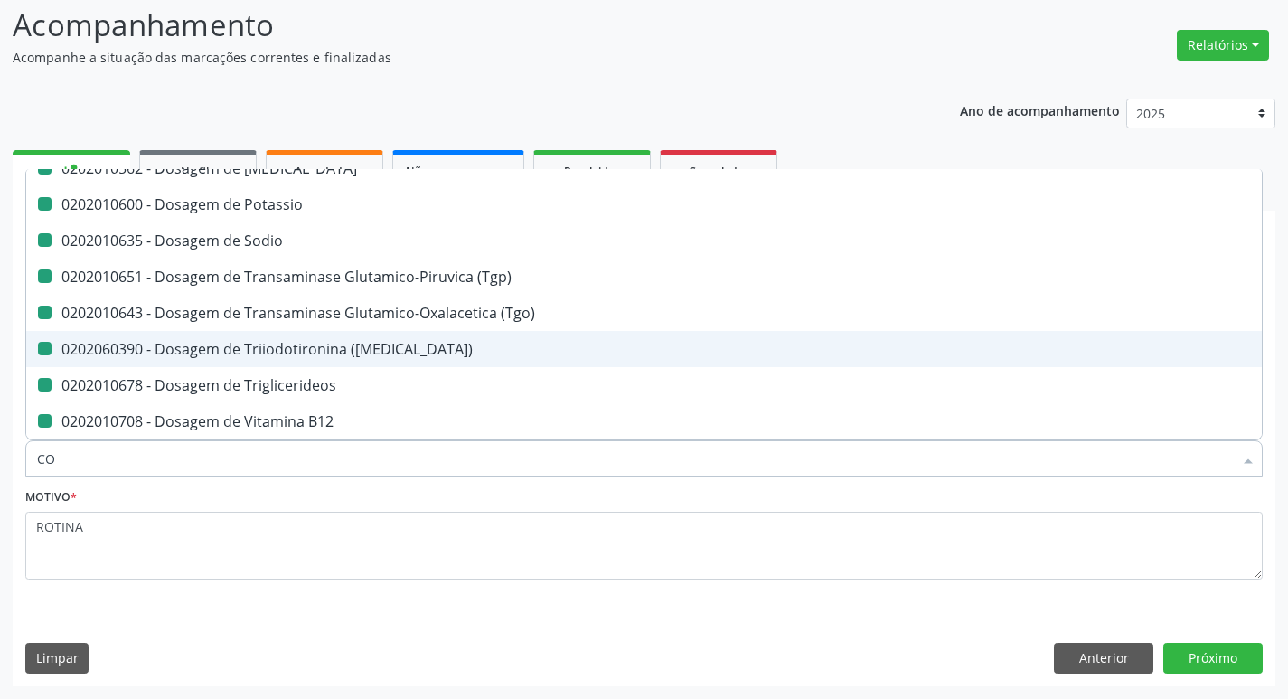
checkbox Zinco "false"
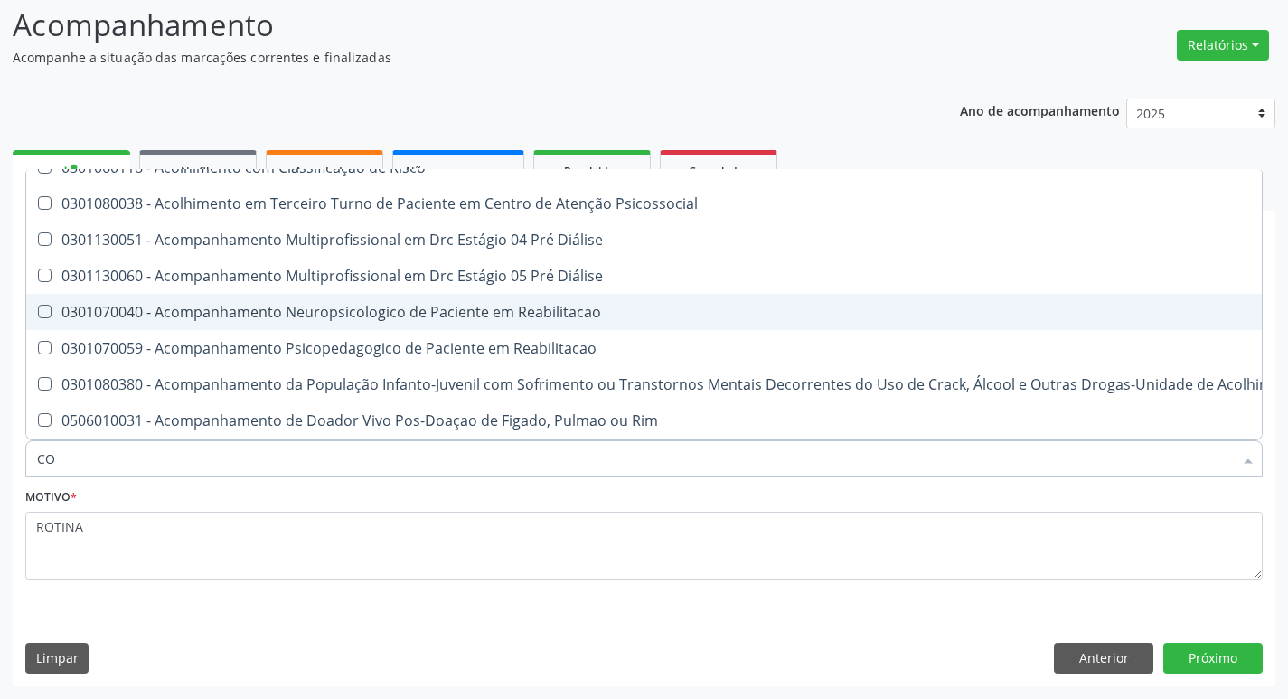
type input "COP"
checkbox Completo "false"
checkbox Urico "false"
checkbox Fracoes "false"
checkbox Cortisol "false"
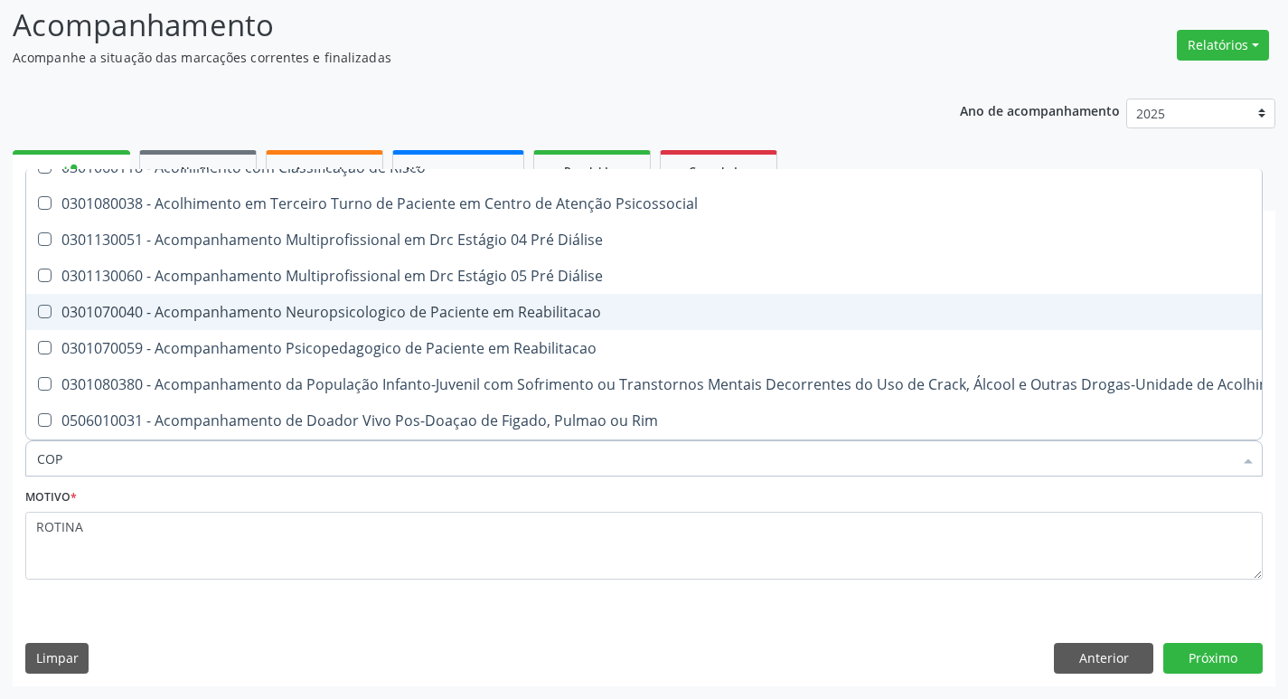
checkbox Serico "false"
checkbox Glicosilada "false"
checkbox \(Tgp\) "false"
checkbox \(Tgo\) "false"
checkbox Zinco "false"
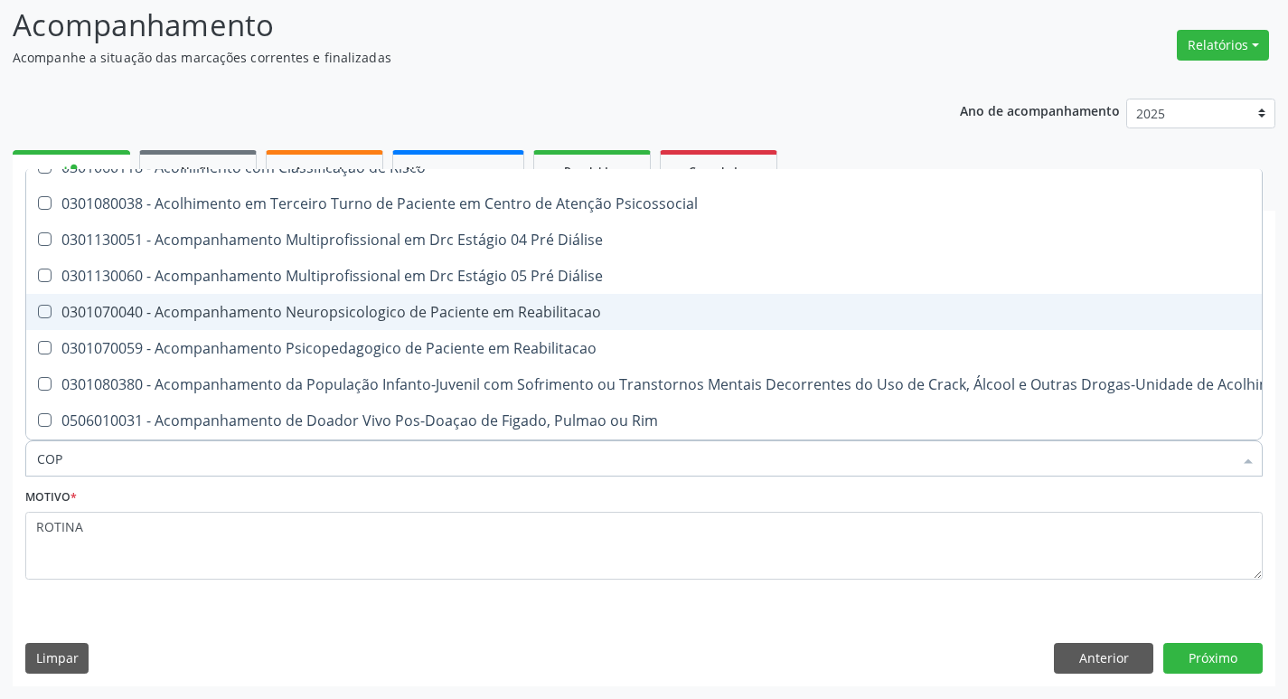
checkbox Hdl "false"
checkbox Glicose "false"
checkbox Ldl "false"
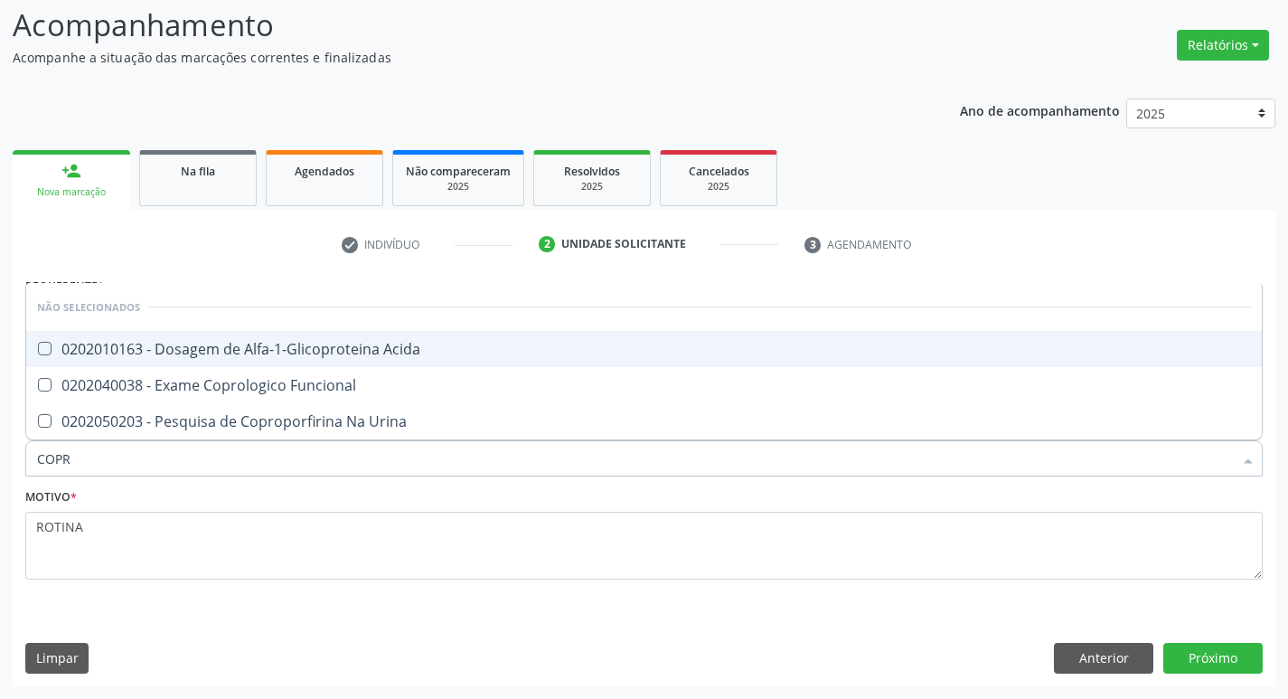
scroll to position [0, 0]
type input "COPRO"
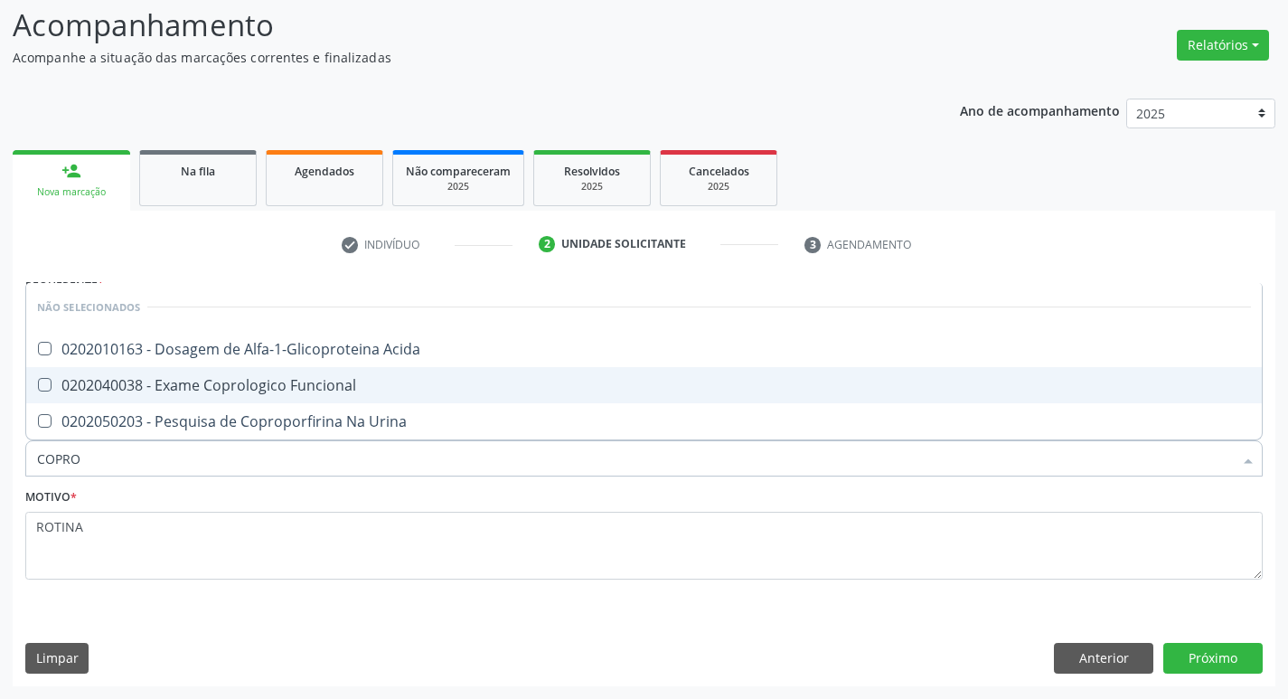
click at [188, 400] on span "0202040038 - Exame Coprologico Funcional" at bounding box center [644, 385] width 1236 height 36
checkbox Funcional "true"
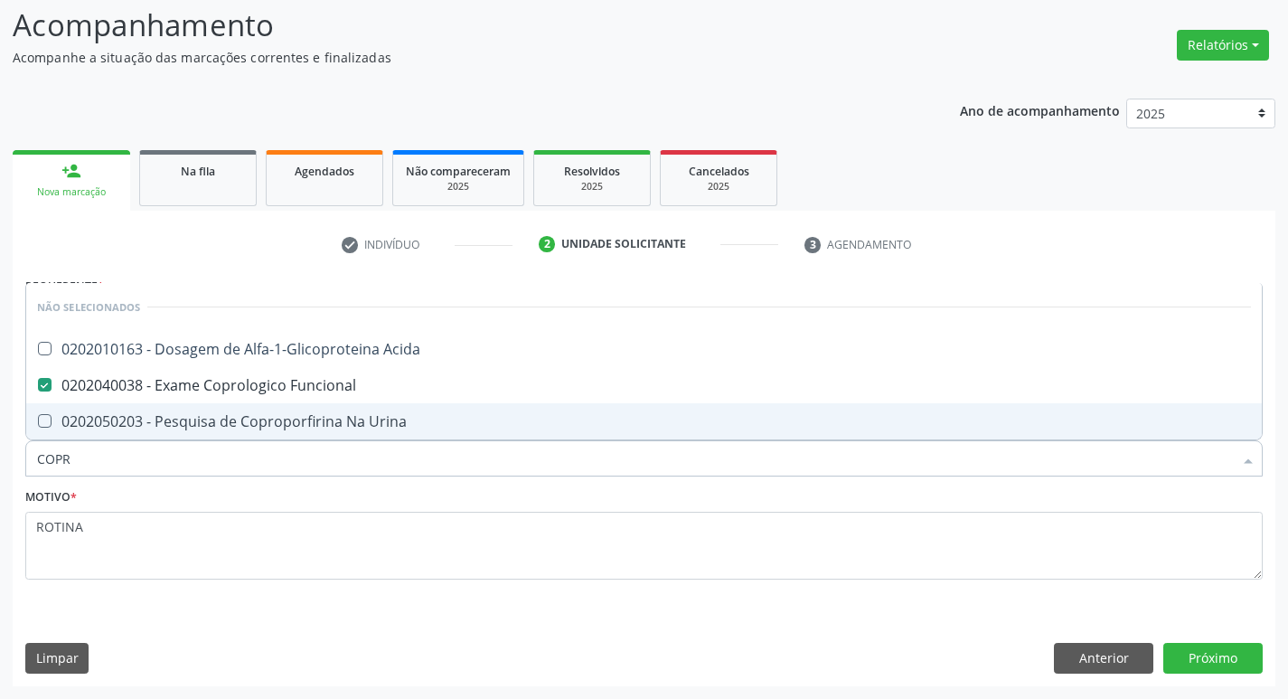
type input "COP"
checkbox Funcional "false"
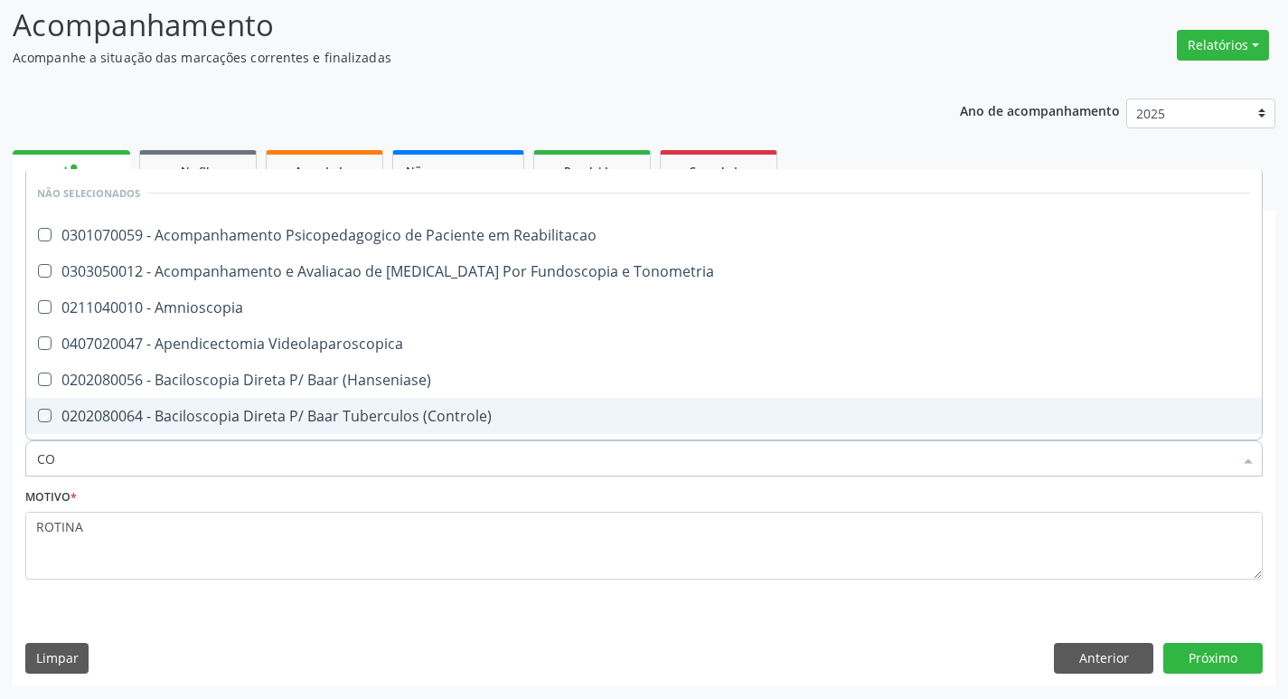
type input "C"
checkbox Reabilitacao "true"
checkbox Tonometria "true"
checkbox Amnioscopia "true"
checkbox Videolaparoscopica "true"
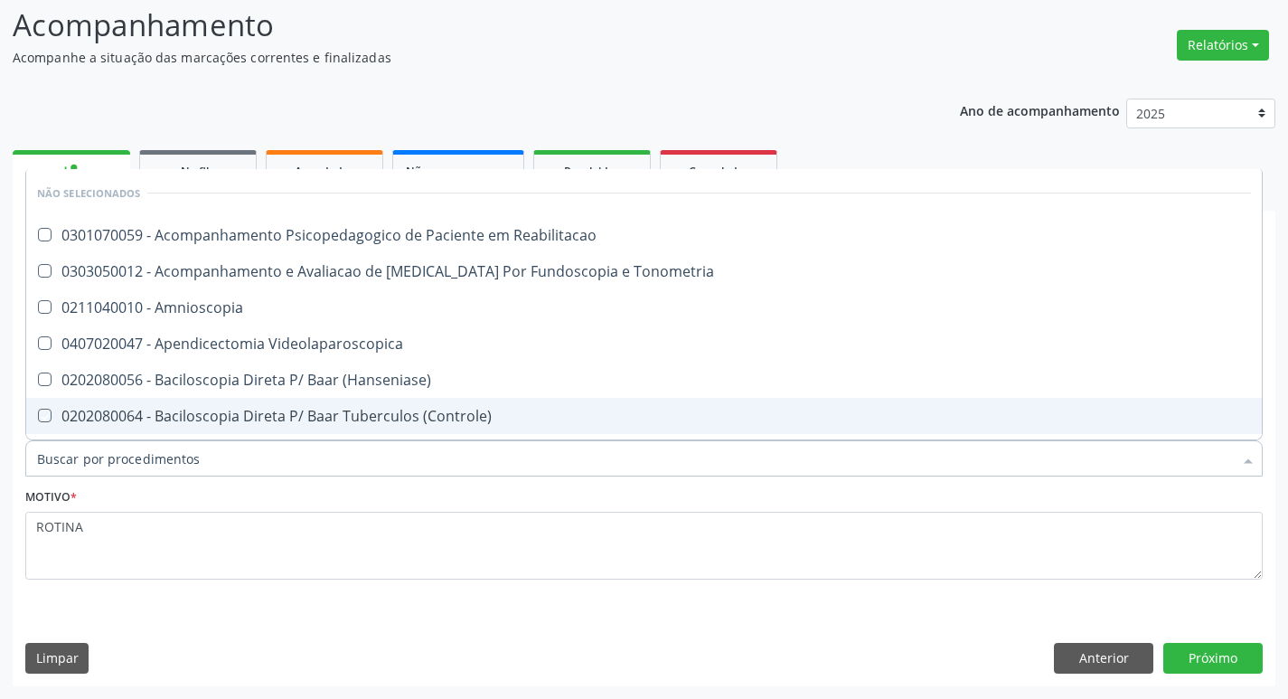
checkbox \(Hanseniase\) "true"
checkbox \(Controle\) "true"
checkbox \(Diagnóstica\) "true"
checkbox \(Gram\) "true"
checkbox Olho "true"
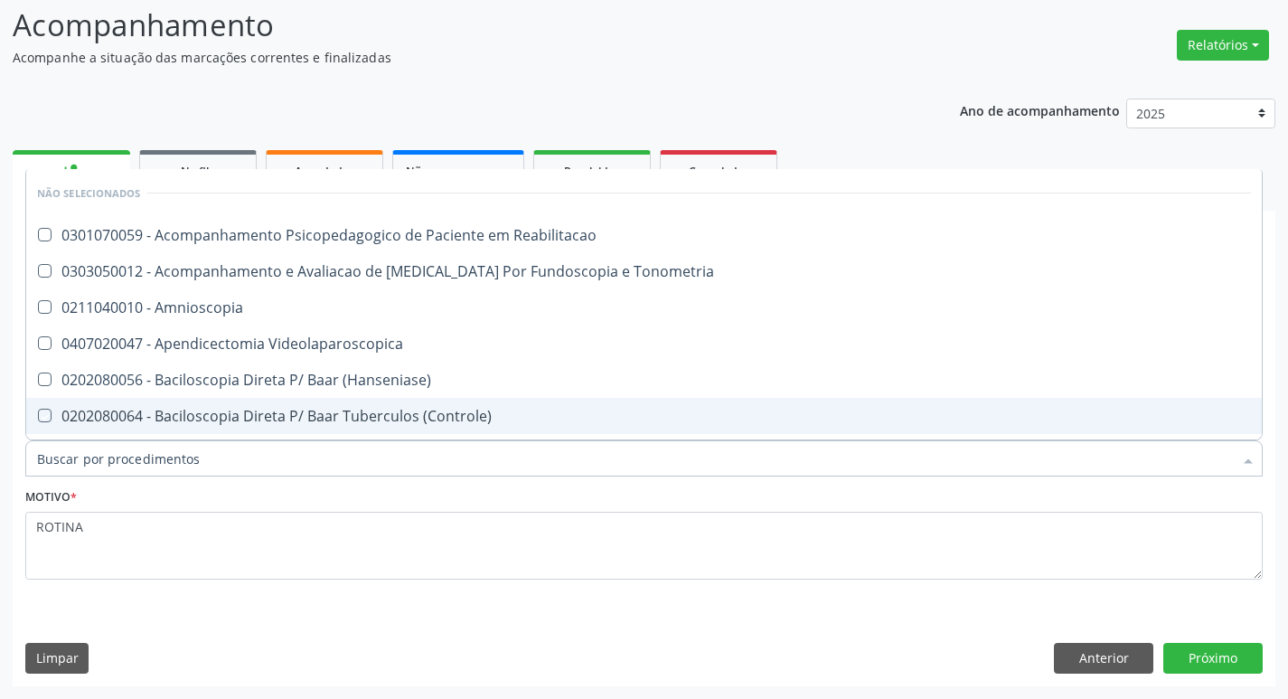
checkbox Pleuroscopia\) "true"
checkbox \(Broncofibroscopia\) "true"
checkbox Capilaroscopia "true"
checkbox Uretroscopia "true"
checkbox Endoscopica\) "true"
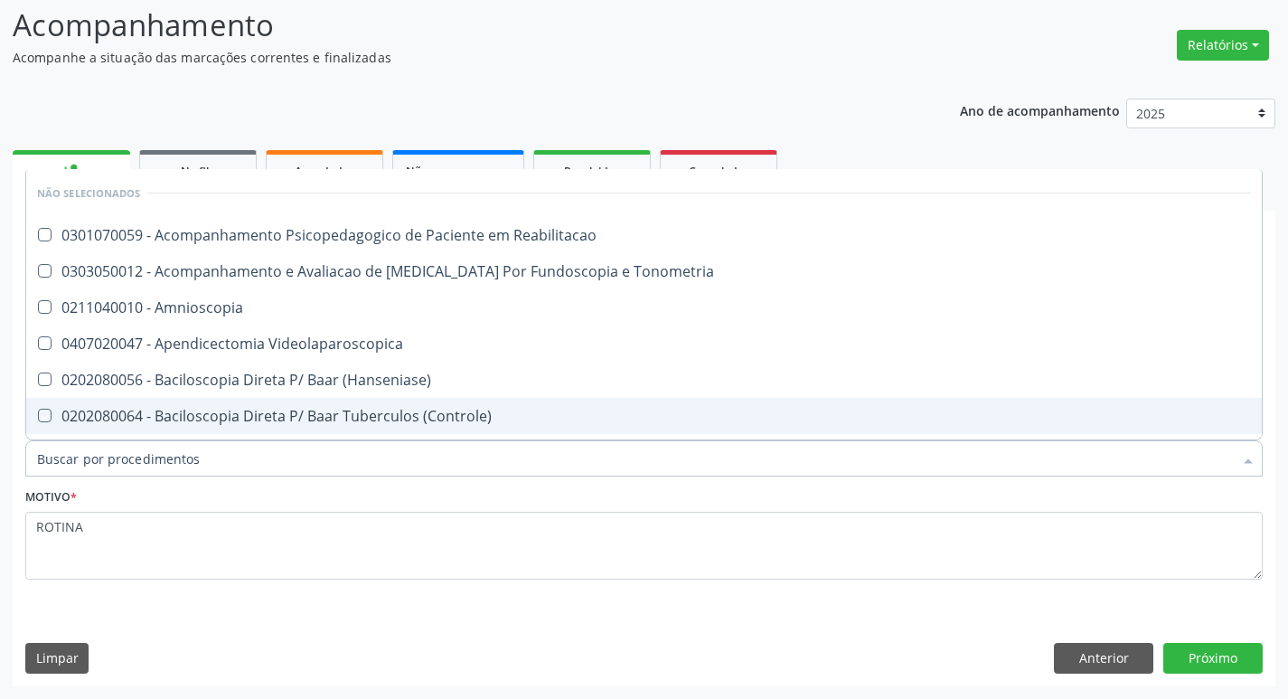
checkbox Videolaparoscopica "true"
checkbox Protese\) "true"
checkbox \(Coloscopia\) "true"
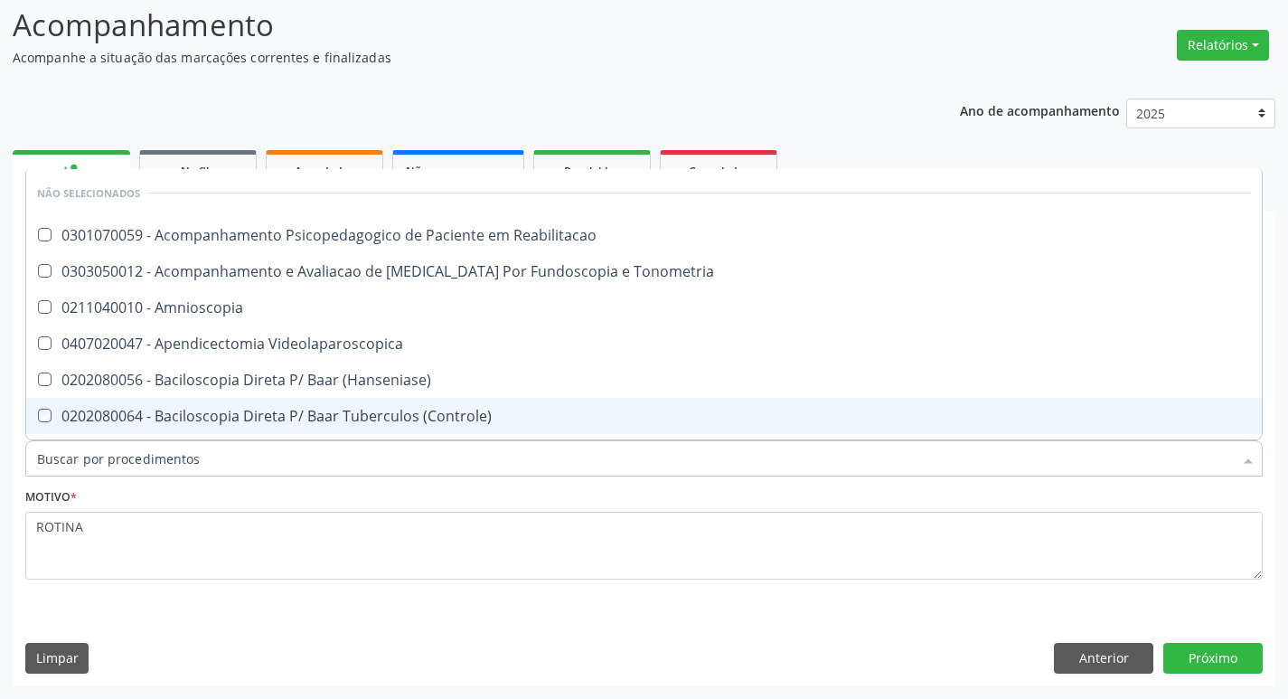
checkbox Colposcopia "true"
checkbox Campimetria\) "true"
checkbox Bilateral "true"
checkbox Sessao\) "true"
checkbox Acida "true"
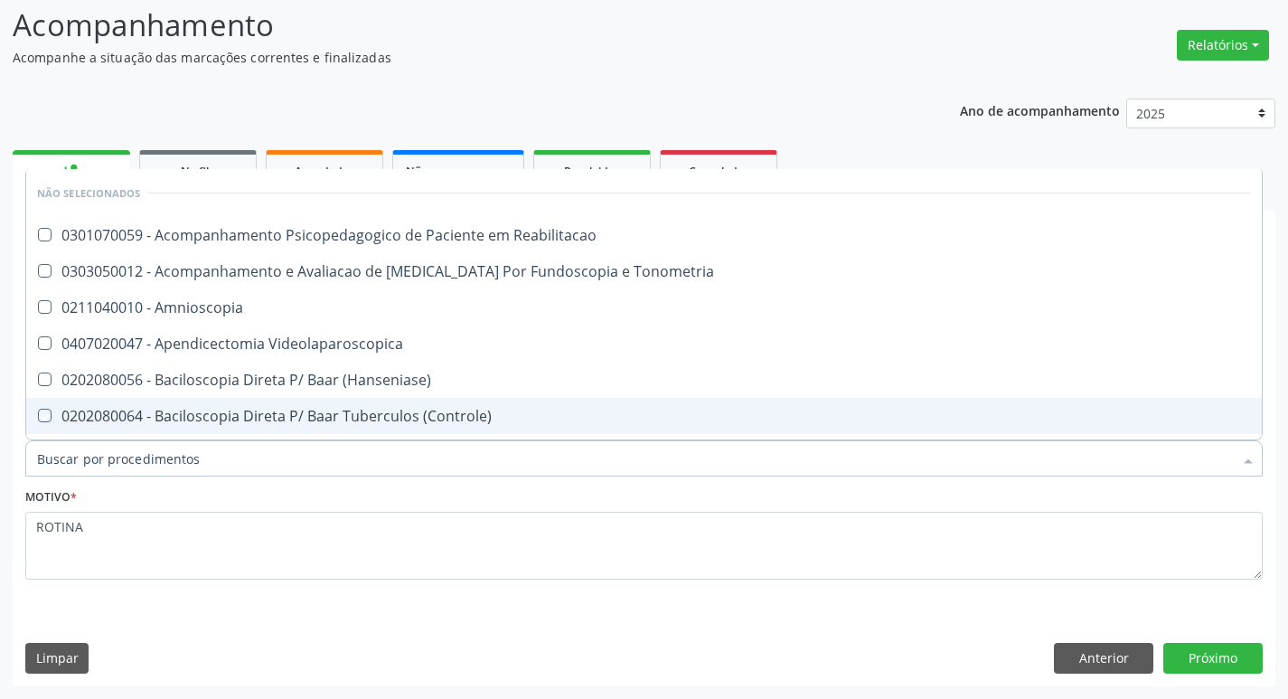
checkbox Angiografico\) "true"
checkbox Videolaparoscopica "true"
checkbox Esofagogastroduodenoscopia "true"
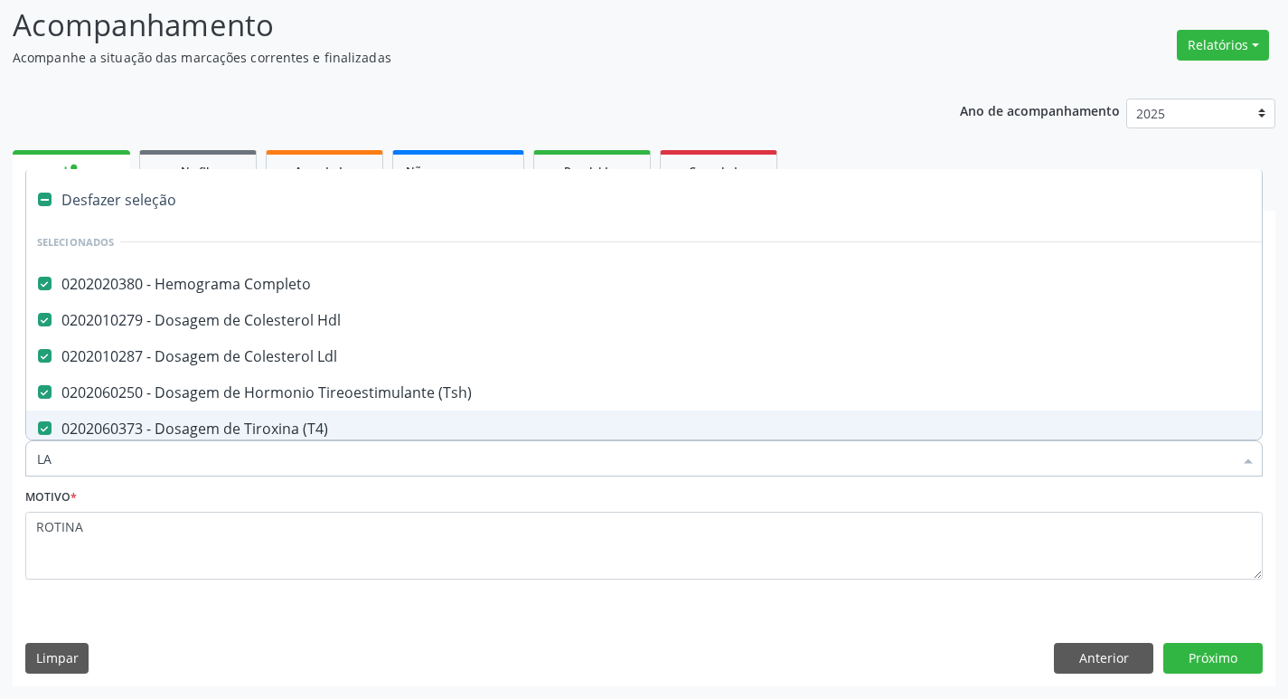
type input "LAC"
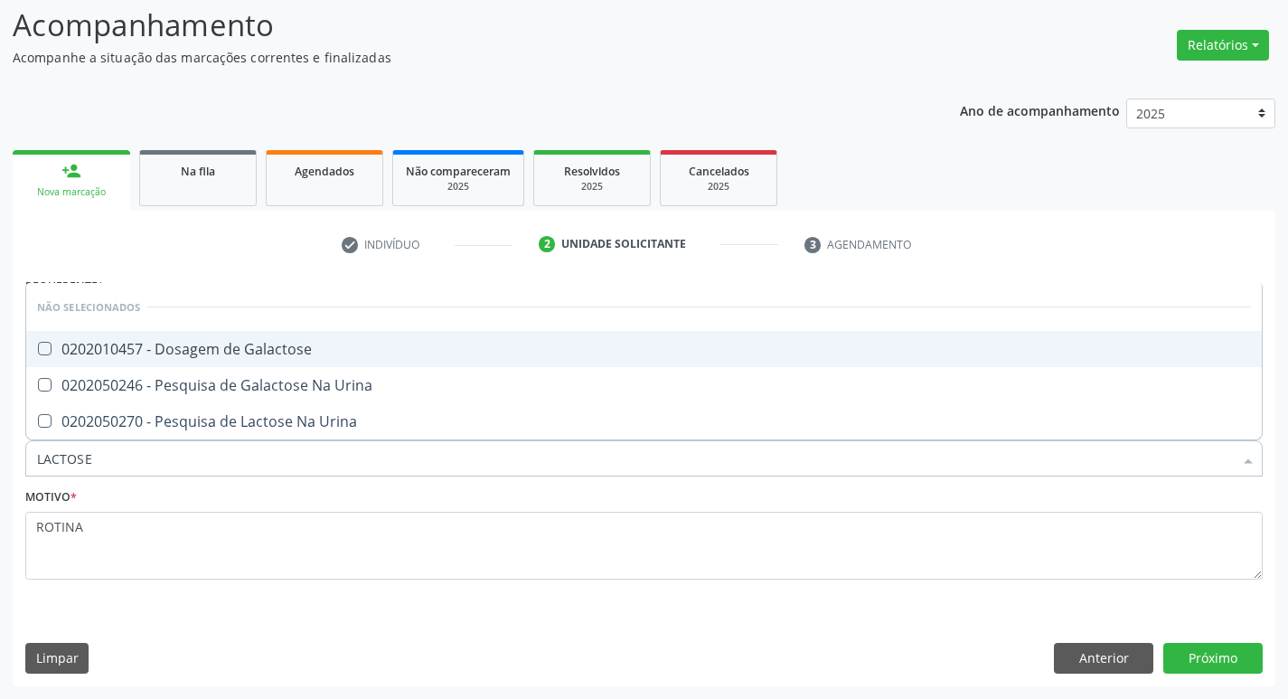
click at [410, 458] on input "LACTOSE" at bounding box center [635, 458] width 1196 height 36
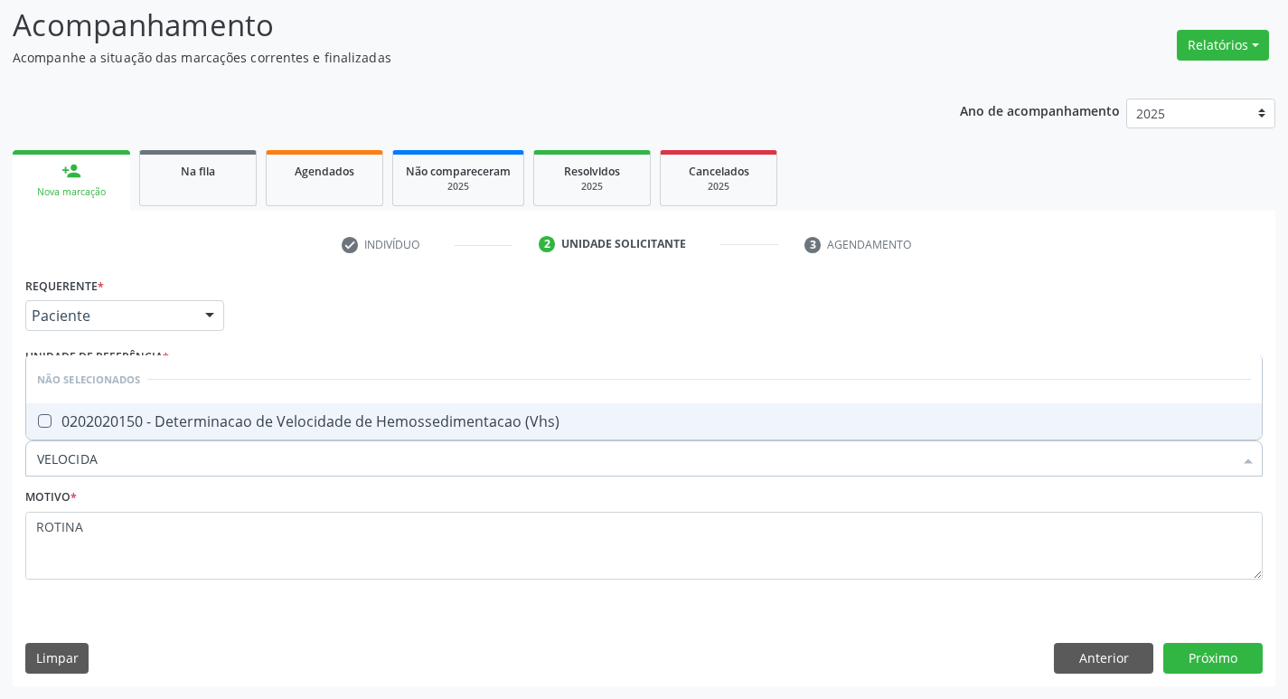
click at [415, 414] on div "0202020150 - Determinacao de Velocidade de Hemossedimentacao (Vhs)" at bounding box center [644, 421] width 1214 height 14
click at [291, 497] on div "Motivo * ROTINA" at bounding box center [643, 532] width 1237 height 96
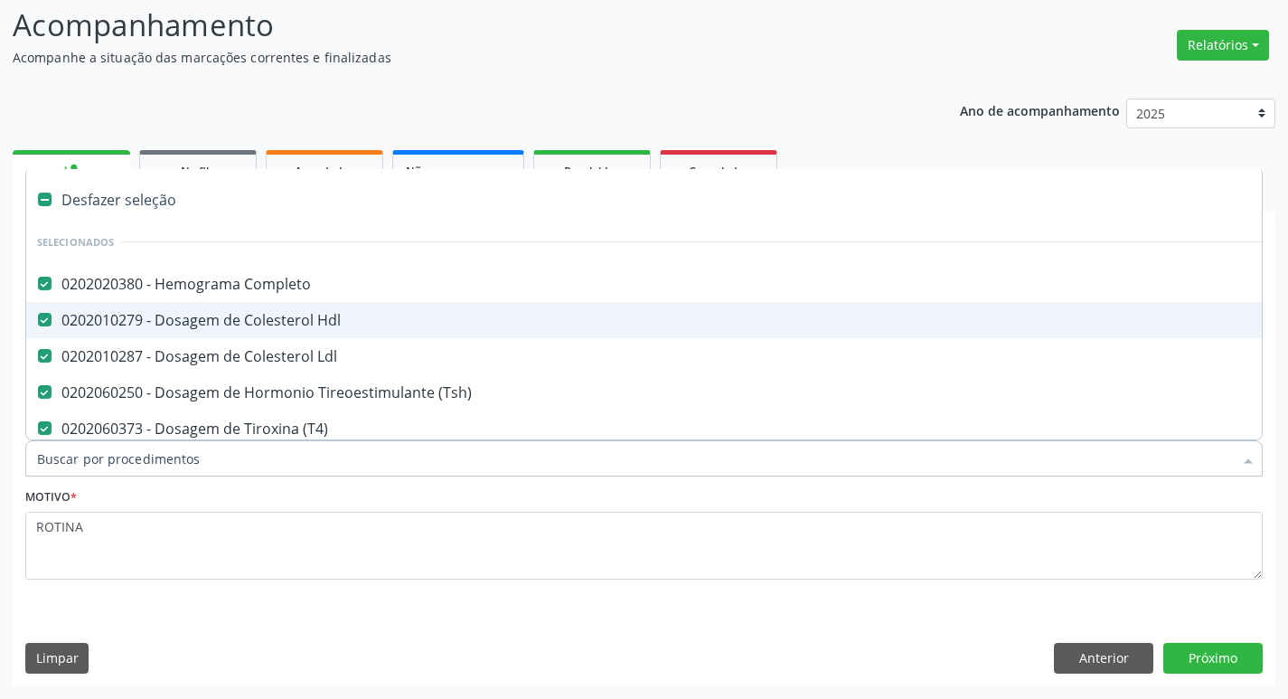
scroll to position [90, 0]
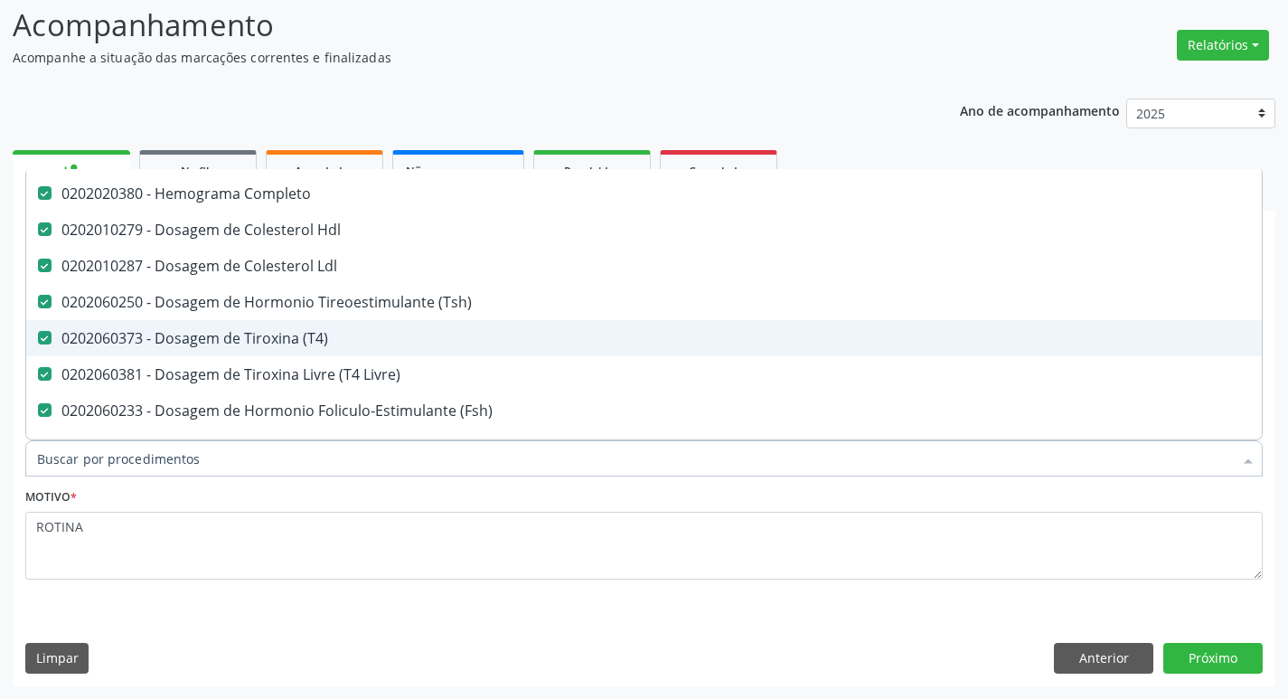
click at [189, 327] on span "0202060373 - Dosagem de Tiroxina (T4)" at bounding box center [740, 338] width 1429 height 36
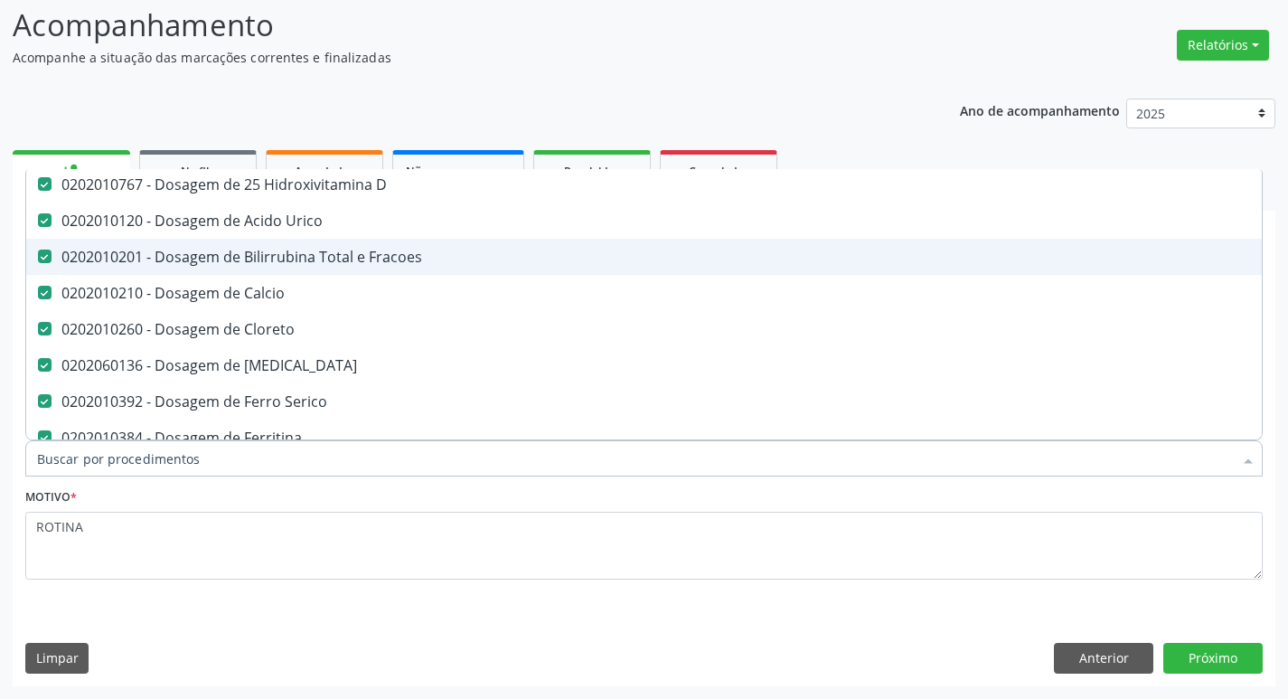
scroll to position [452, 0]
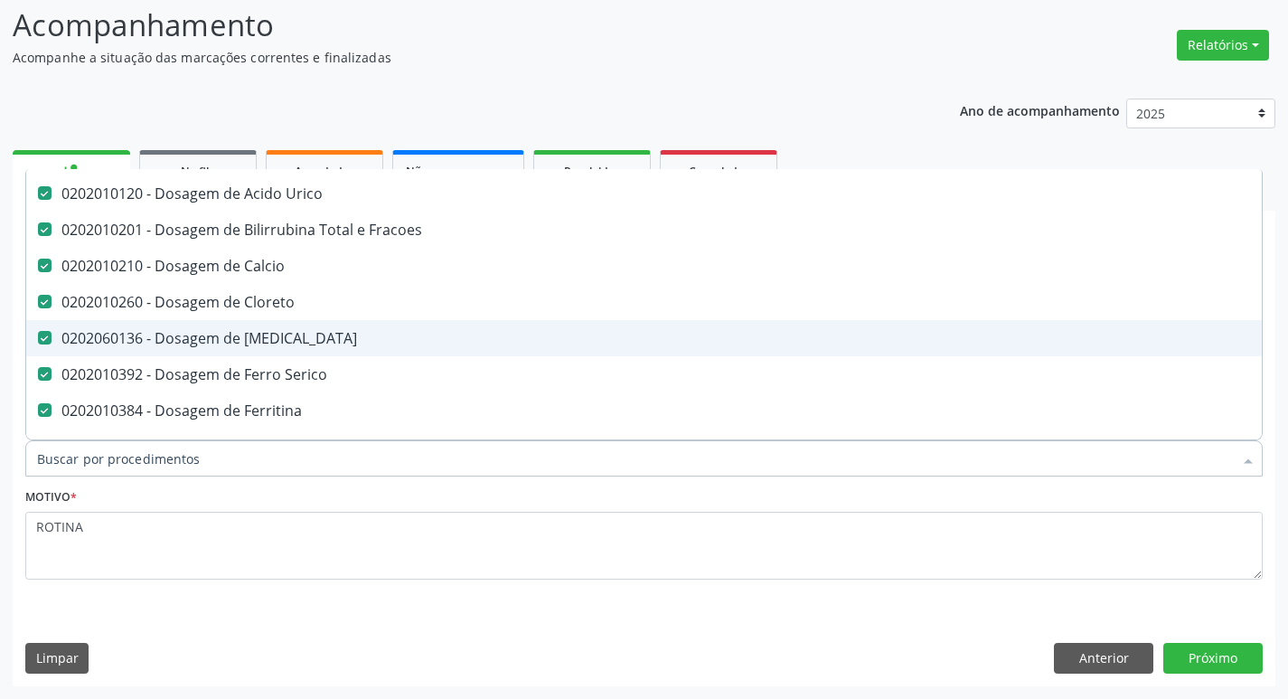
click at [284, 334] on div "0202060136 - Dosagem de [MEDICAL_DATA]" at bounding box center [740, 338] width 1407 height 14
click at [279, 331] on div "0202060136 - Dosagem de [MEDICAL_DATA]" at bounding box center [740, 338] width 1407 height 14
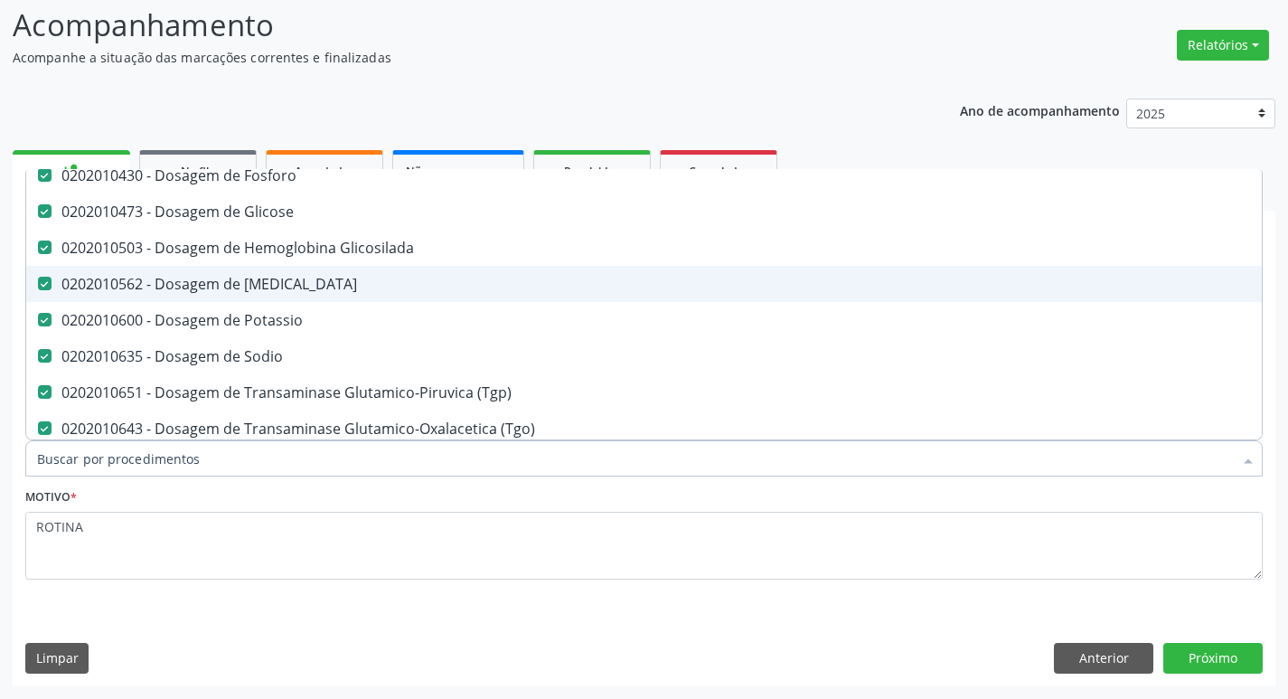
click at [279, 277] on div "0202010562 - Dosagem de [MEDICAL_DATA]" at bounding box center [740, 284] width 1407 height 14
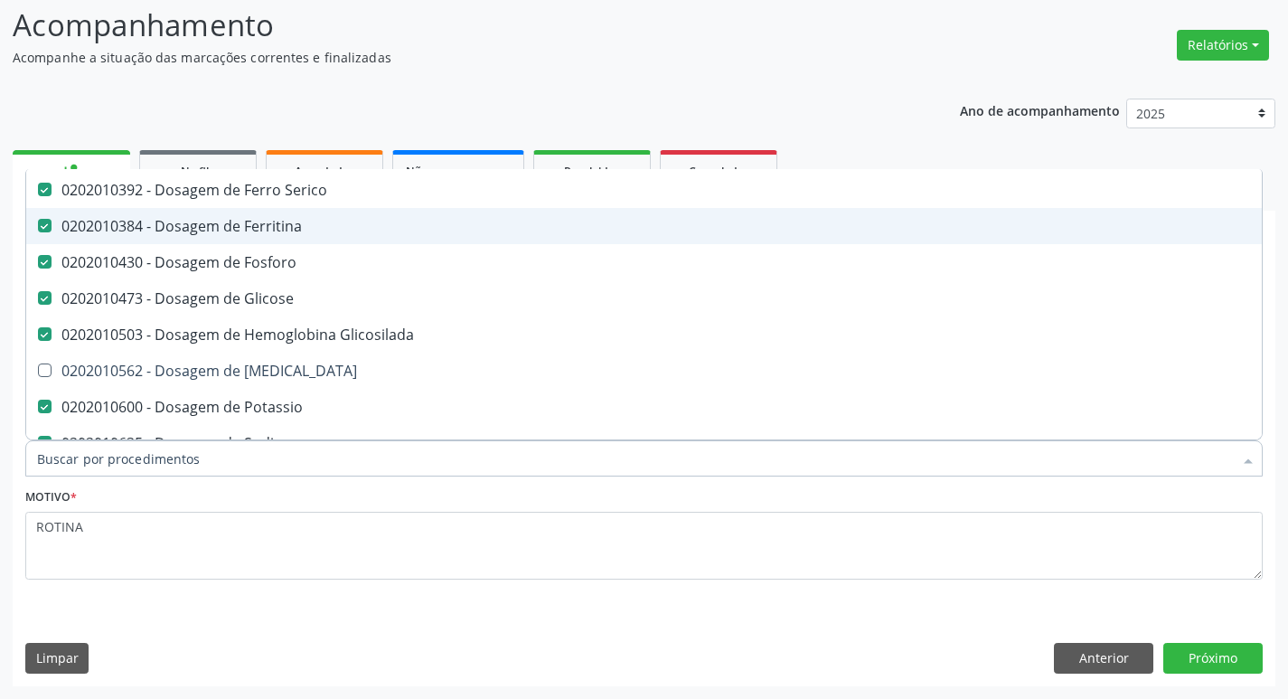
scroll to position [633, 0]
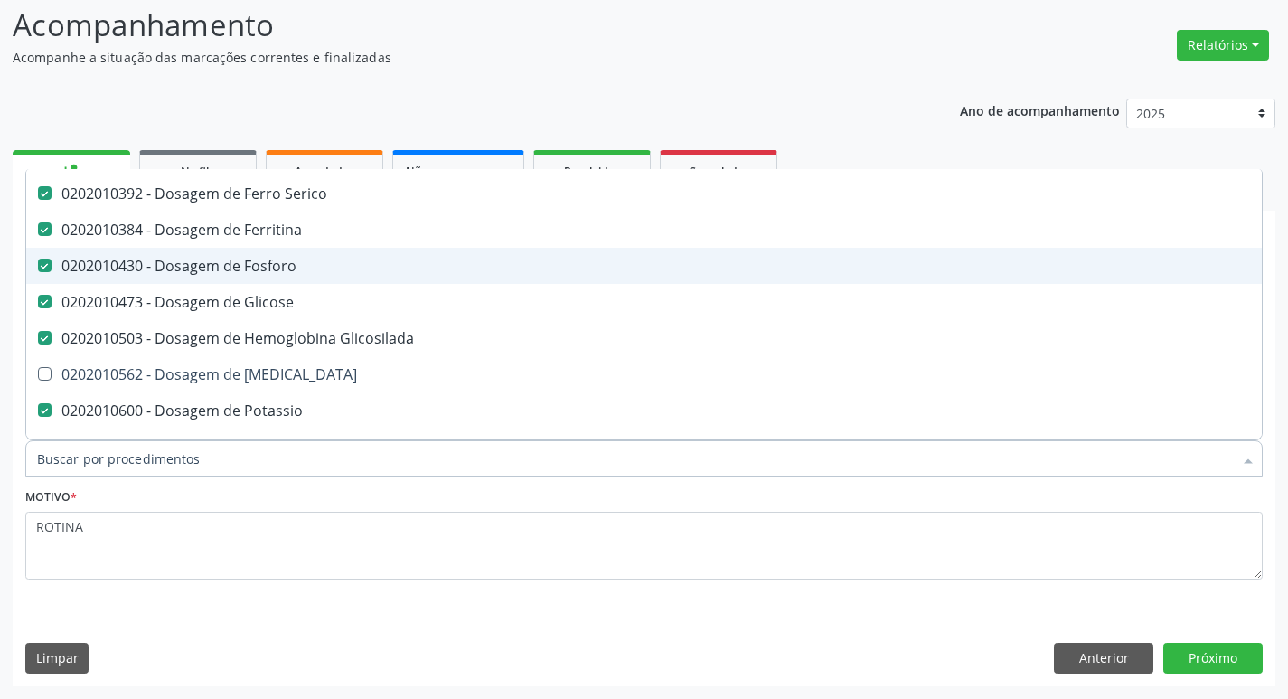
click at [275, 269] on div "0202010430 - Dosagem de Fosforo" at bounding box center [740, 265] width 1407 height 14
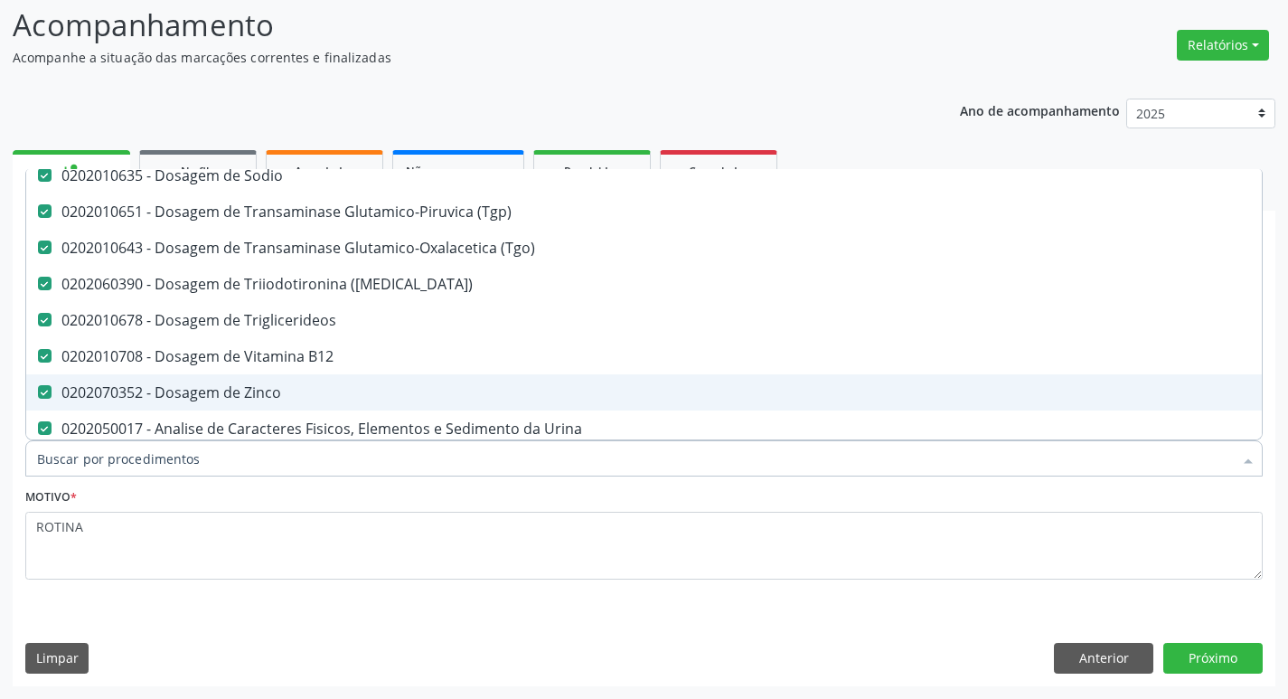
scroll to position [994, 0]
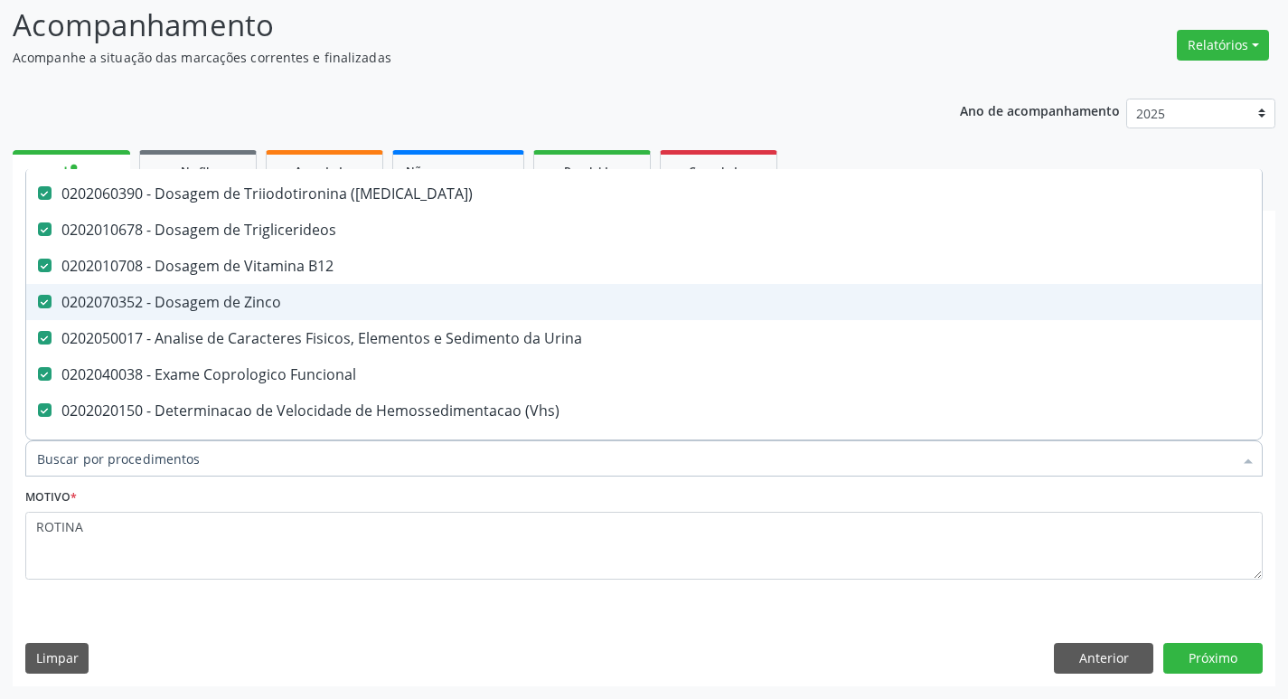
click at [227, 305] on div "0202070352 - Dosagem de Zinco" at bounding box center [740, 302] width 1407 height 14
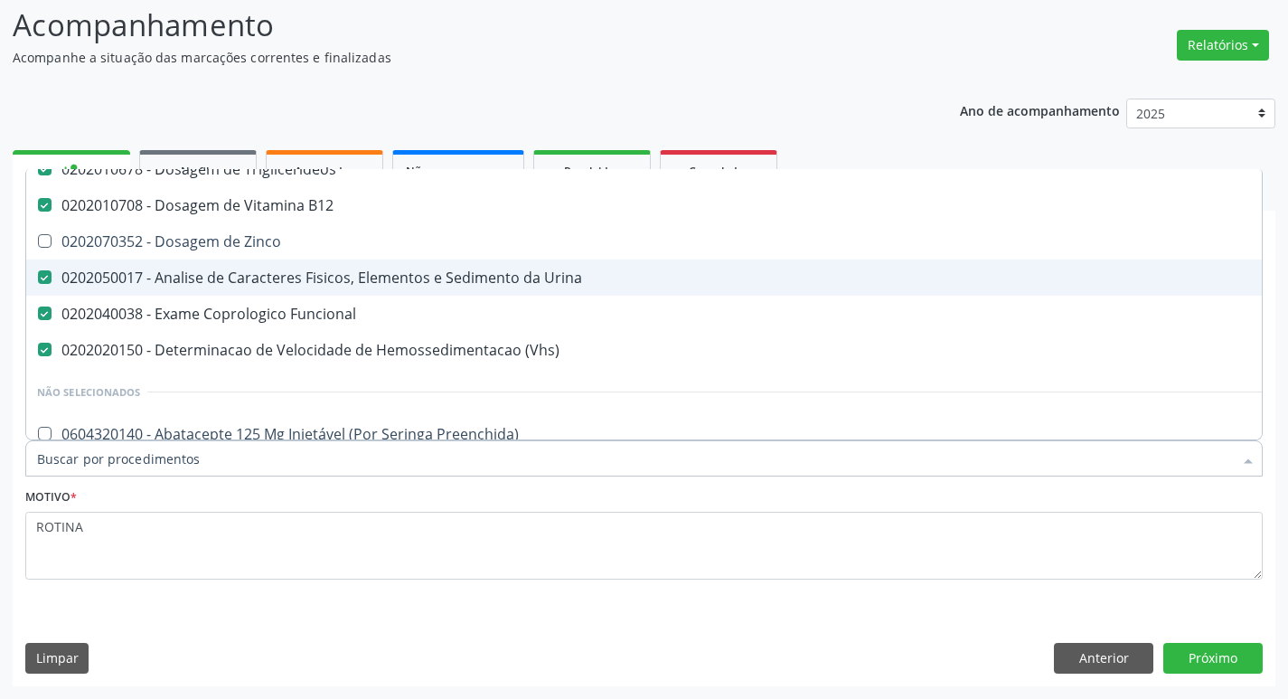
scroll to position [1085, 0]
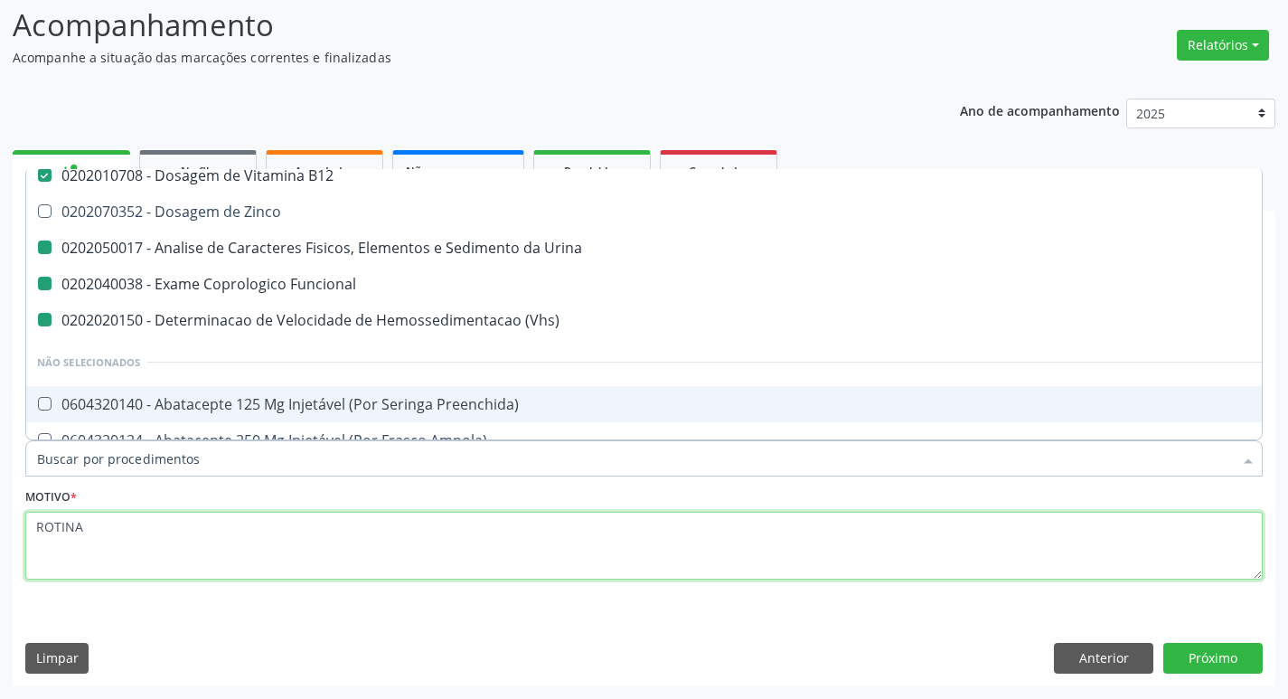
click at [188, 576] on textarea "ROTINA" at bounding box center [643, 546] width 1237 height 69
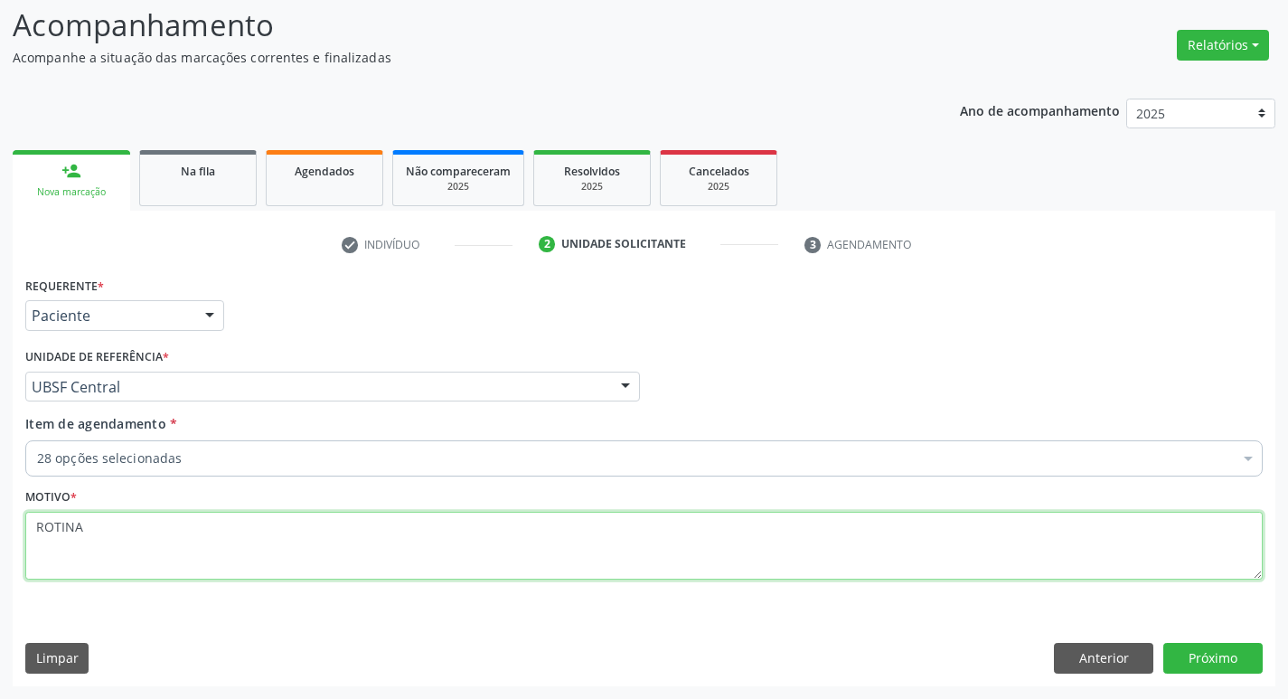
scroll to position [0, 0]
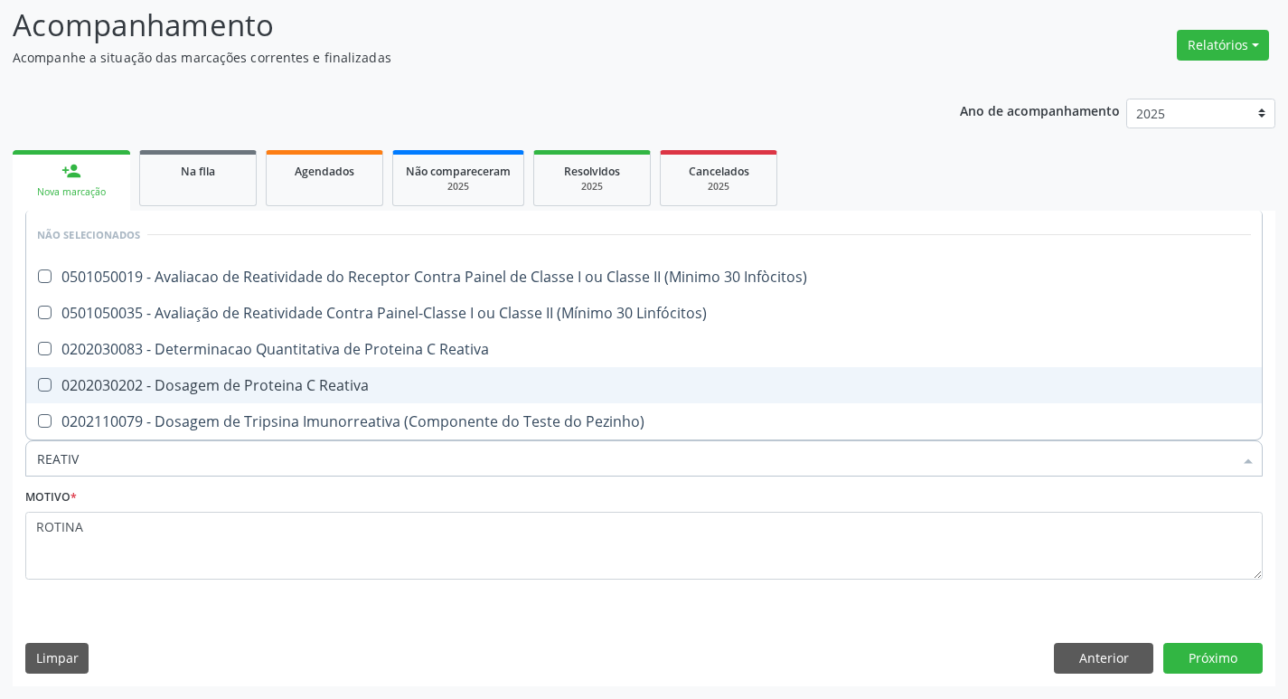
click at [306, 374] on span "0202030202 - Dosagem de Proteina C Reativa" at bounding box center [644, 385] width 1236 height 36
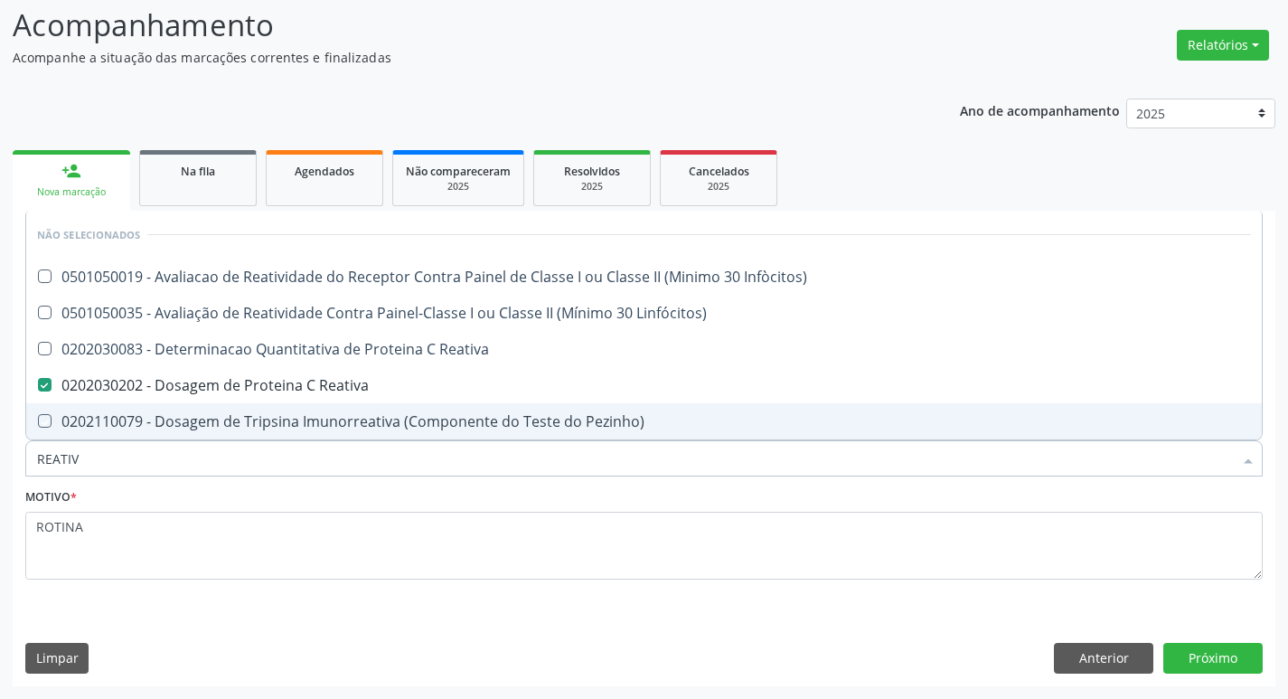
click at [270, 640] on div "Requerente * Paciente Médico(a) Enfermeiro(a) Paciente Nenhum resultado encontr…" at bounding box center [644, 478] width 1263 height 413
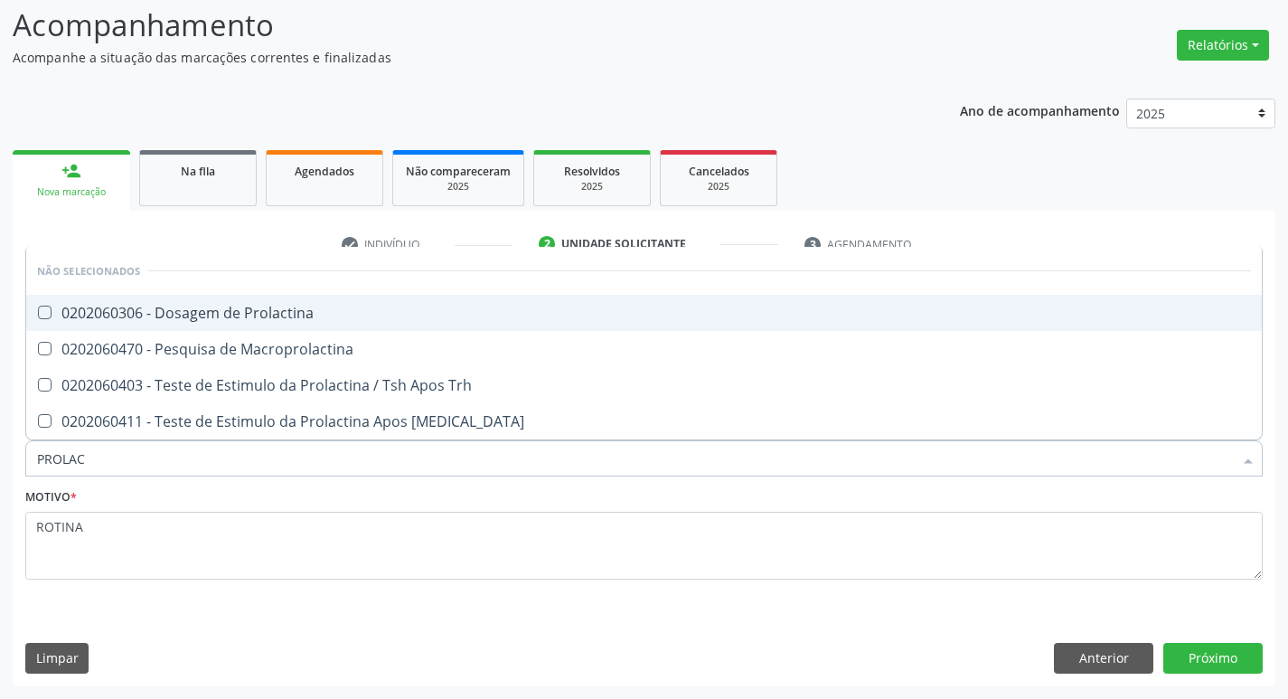
click at [242, 308] on div "0202060306 - Dosagem de Prolactina" at bounding box center [644, 312] width 1214 height 14
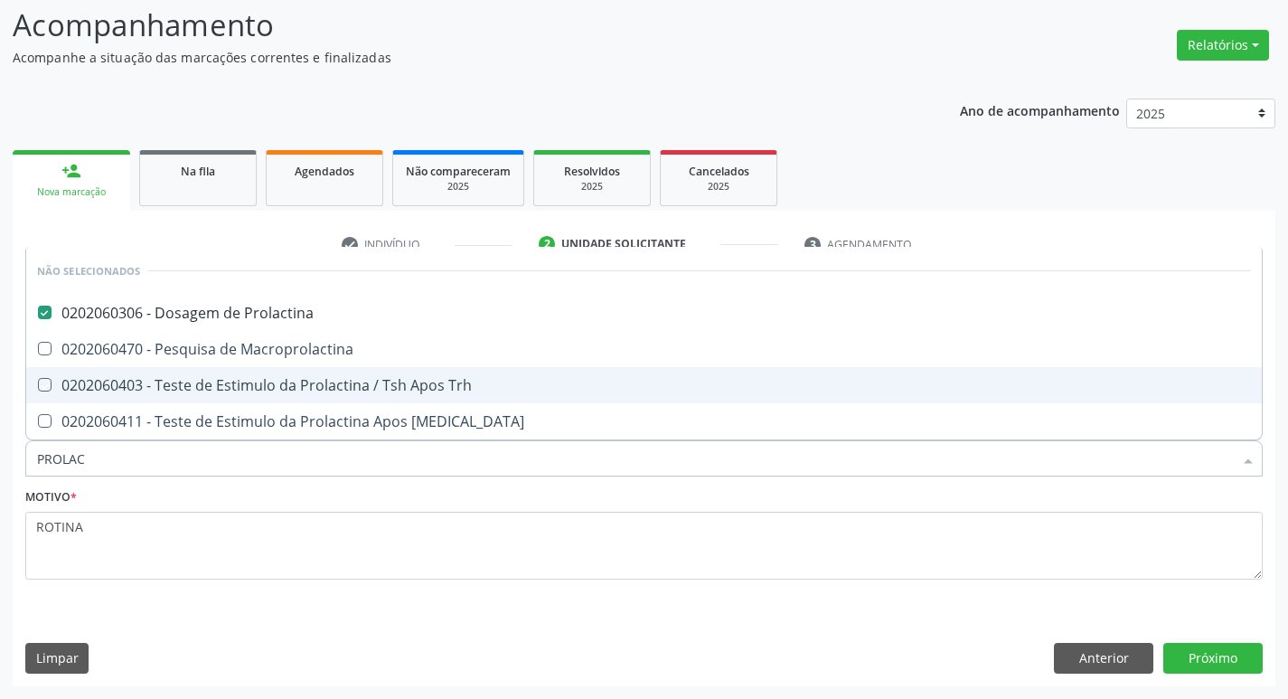
click at [411, 618] on div "Requerente * Paciente Médico(a) Enfermeiro(a) Paciente Nenhum resultado encontr…" at bounding box center [644, 478] width 1263 height 413
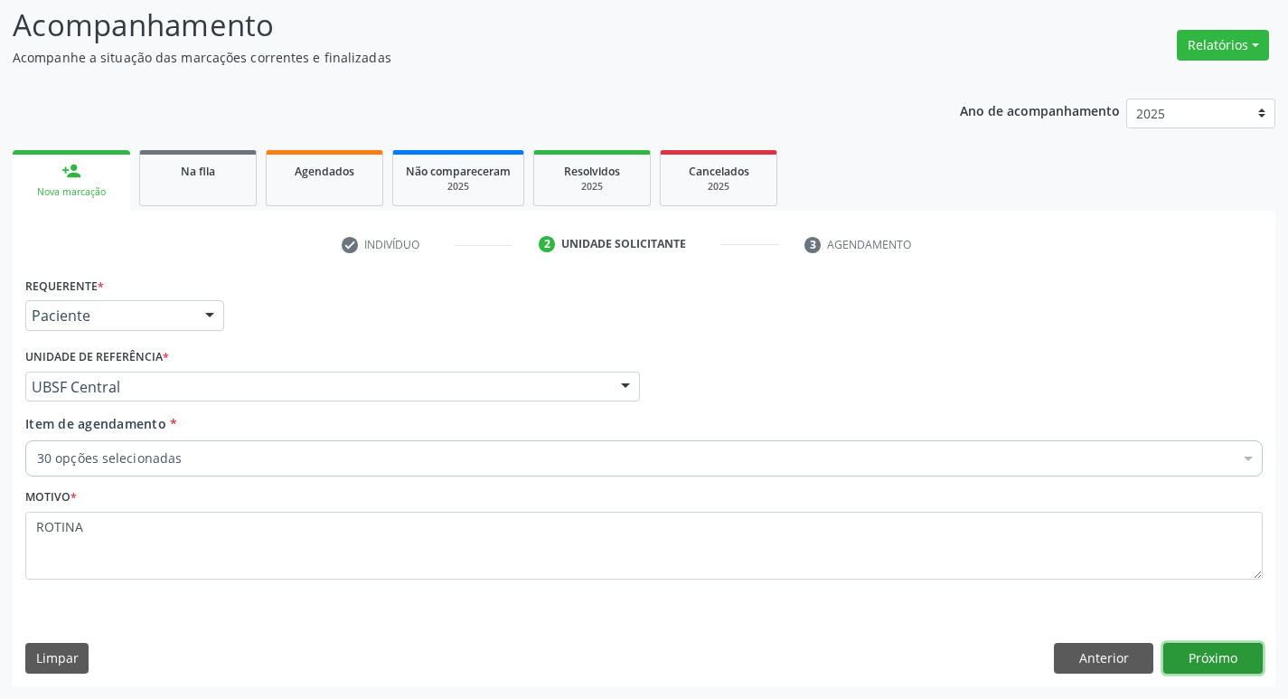
click at [1194, 657] on button "Próximo" at bounding box center [1212, 658] width 99 height 31
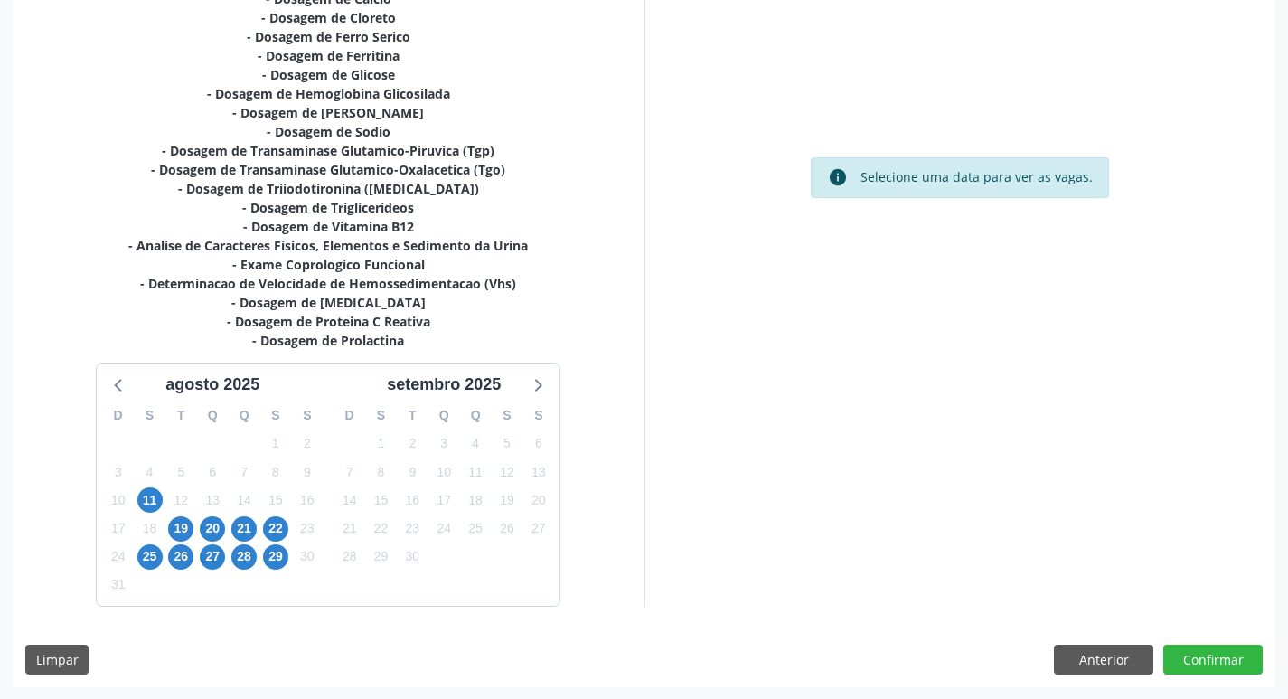
scroll to position [638, 0]
click at [1076, 642] on div "Dias com vagas disponíveis para: - Hemograma Completo - Dosagem de Colesterol H…" at bounding box center [644, 223] width 1263 height 926
click at [1093, 654] on button "Anterior" at bounding box center [1103, 659] width 99 height 31
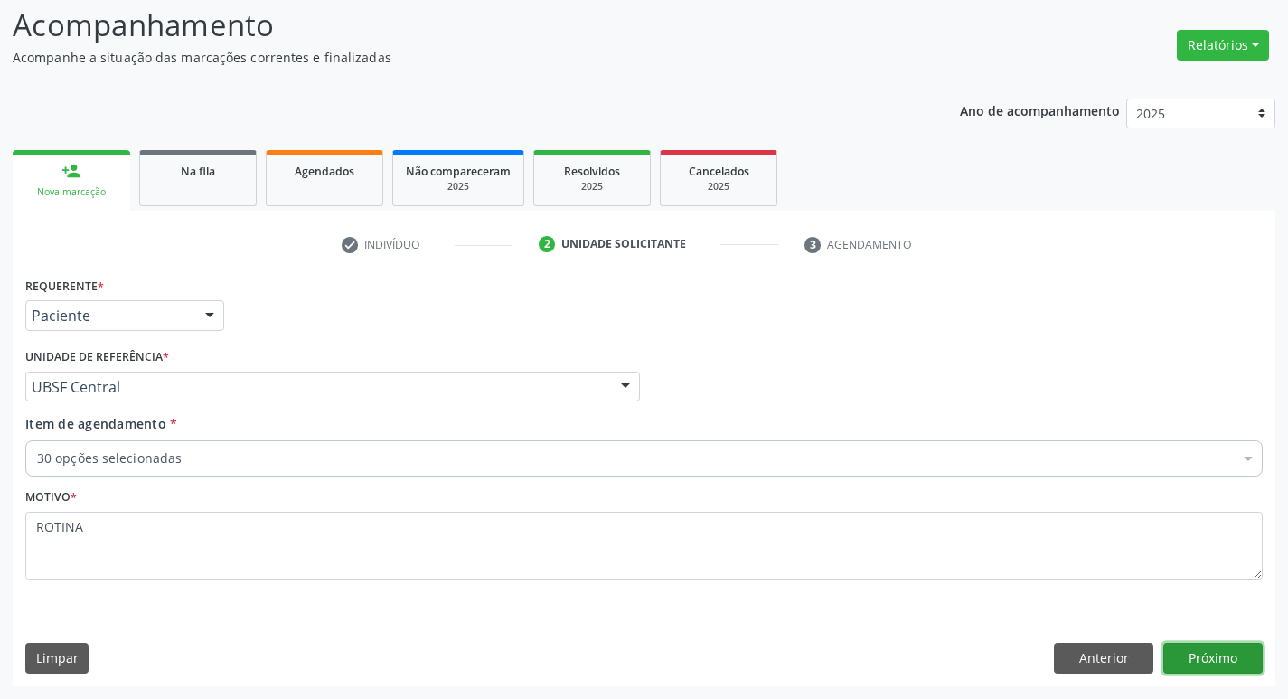
click at [1247, 653] on button "Próximo" at bounding box center [1212, 658] width 99 height 31
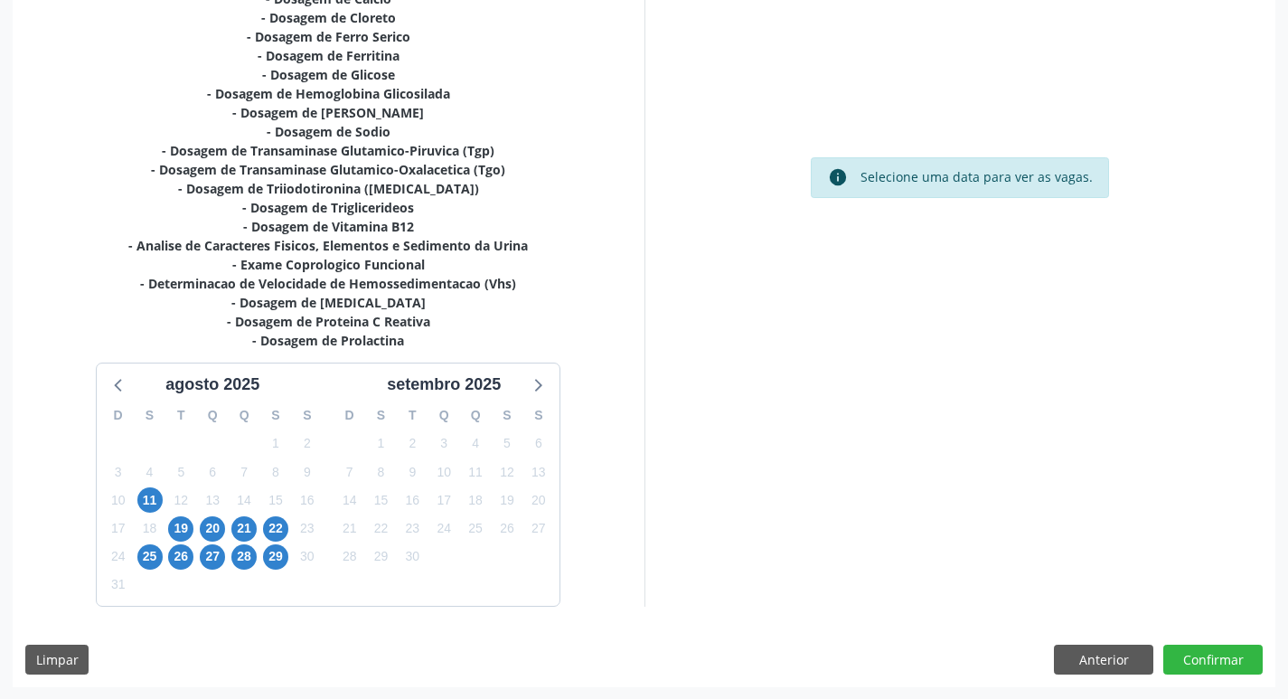
scroll to position [638, 0]
click at [173, 524] on span "19" at bounding box center [180, 527] width 25 height 25
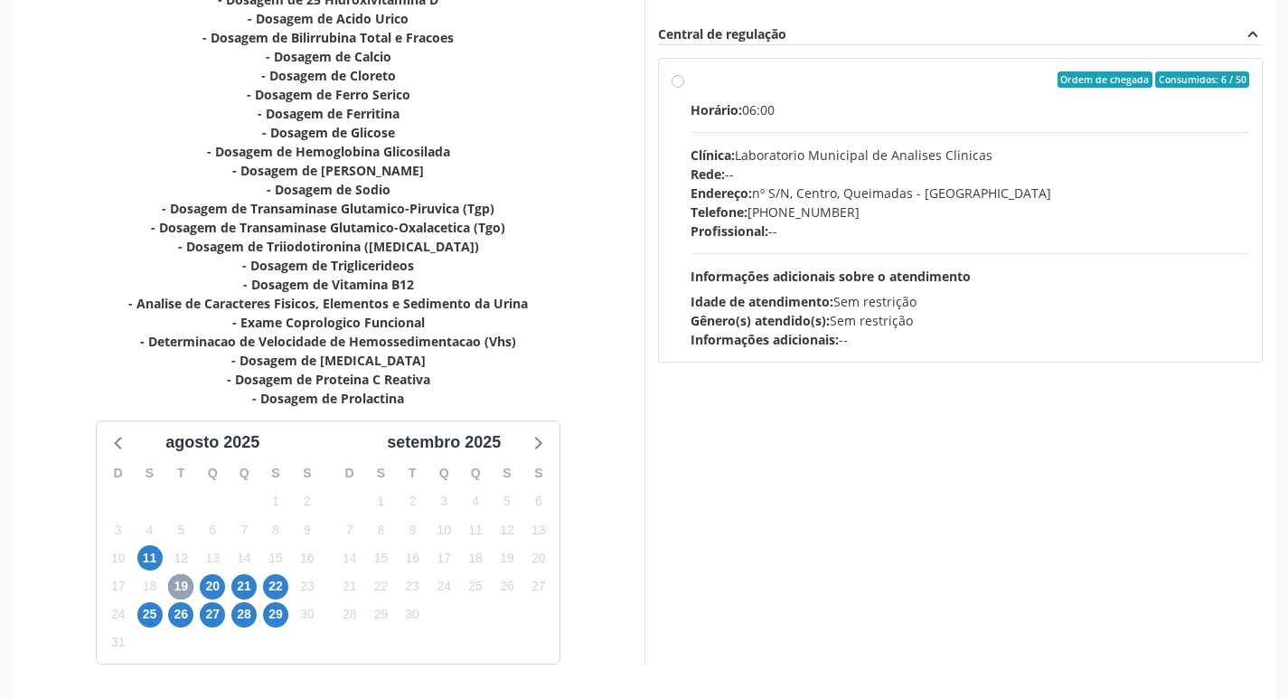
scroll to position [548, 0]
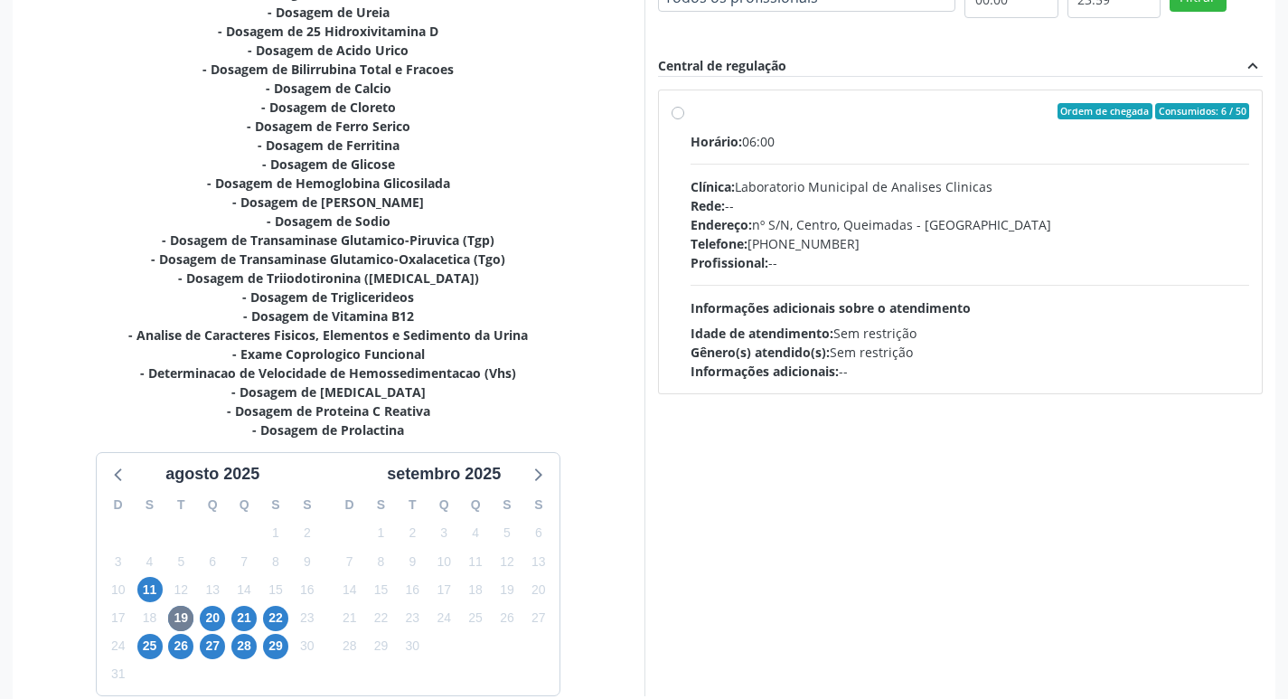
click at [1057, 162] on div "Horário: 06:00 Clínica: Laboratorio Municipal de Analises Clinicas Rede: -- End…" at bounding box center [970, 256] width 559 height 249
click at [684, 119] on input "Ordem de chegada Consumidos: 6 / 50 Horário: 06:00 Clínica: Laboratorio Municip…" at bounding box center [678, 111] width 13 height 16
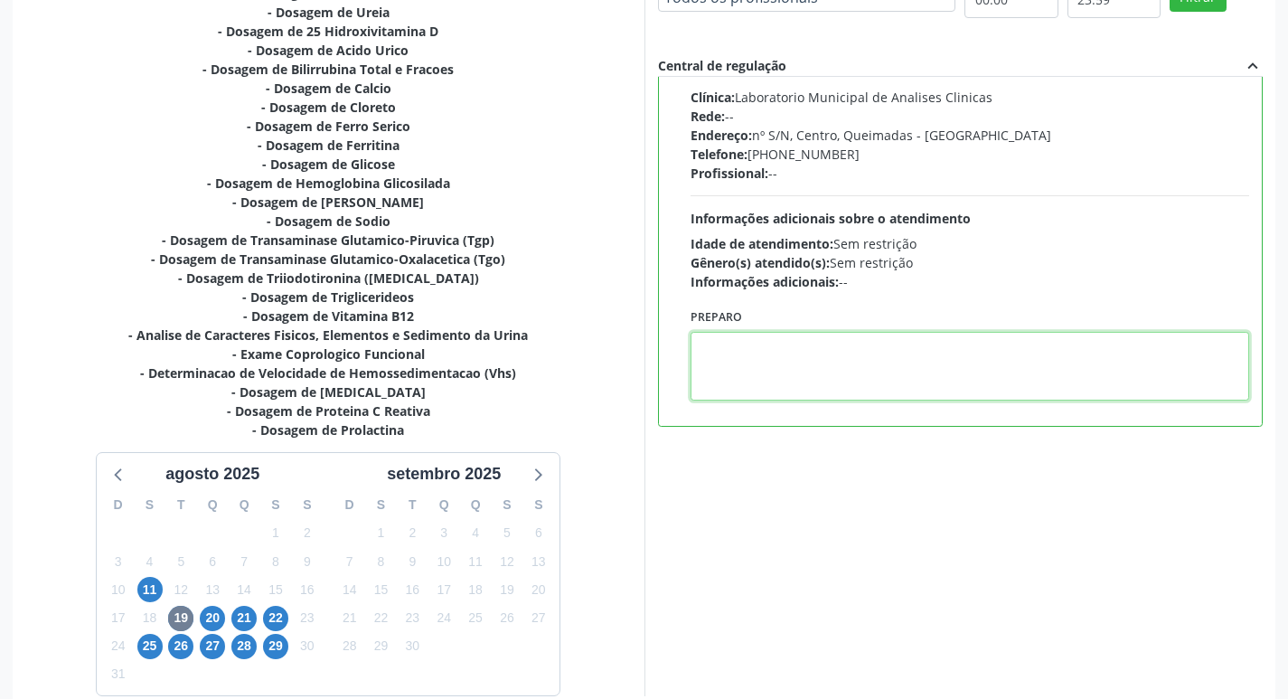
click at [887, 368] on textarea at bounding box center [970, 366] width 559 height 69
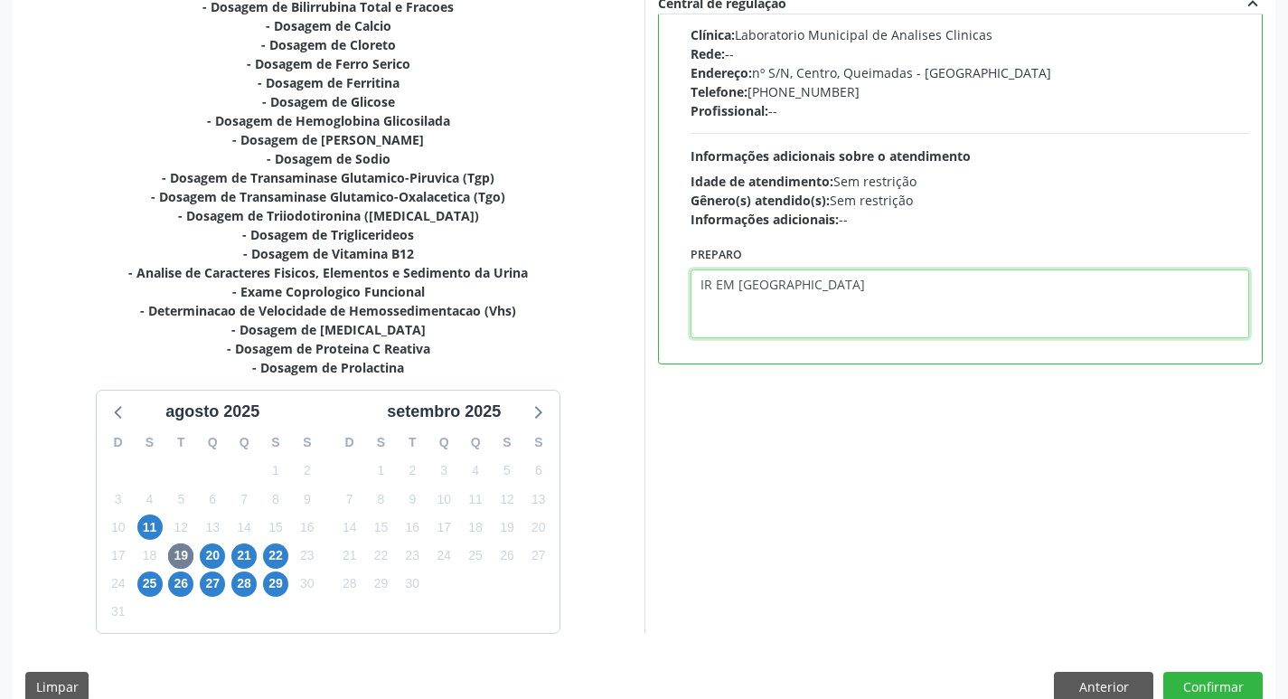
scroll to position [638, 0]
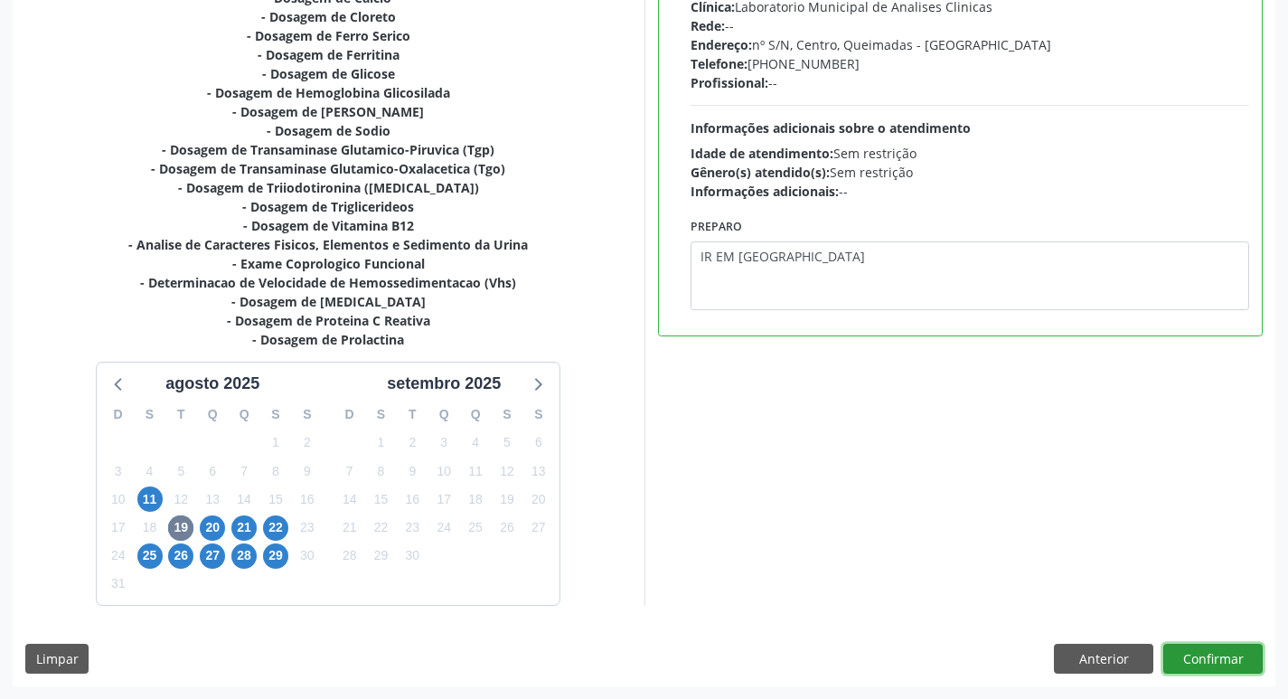
click at [1245, 671] on button "Confirmar" at bounding box center [1212, 659] width 99 height 31
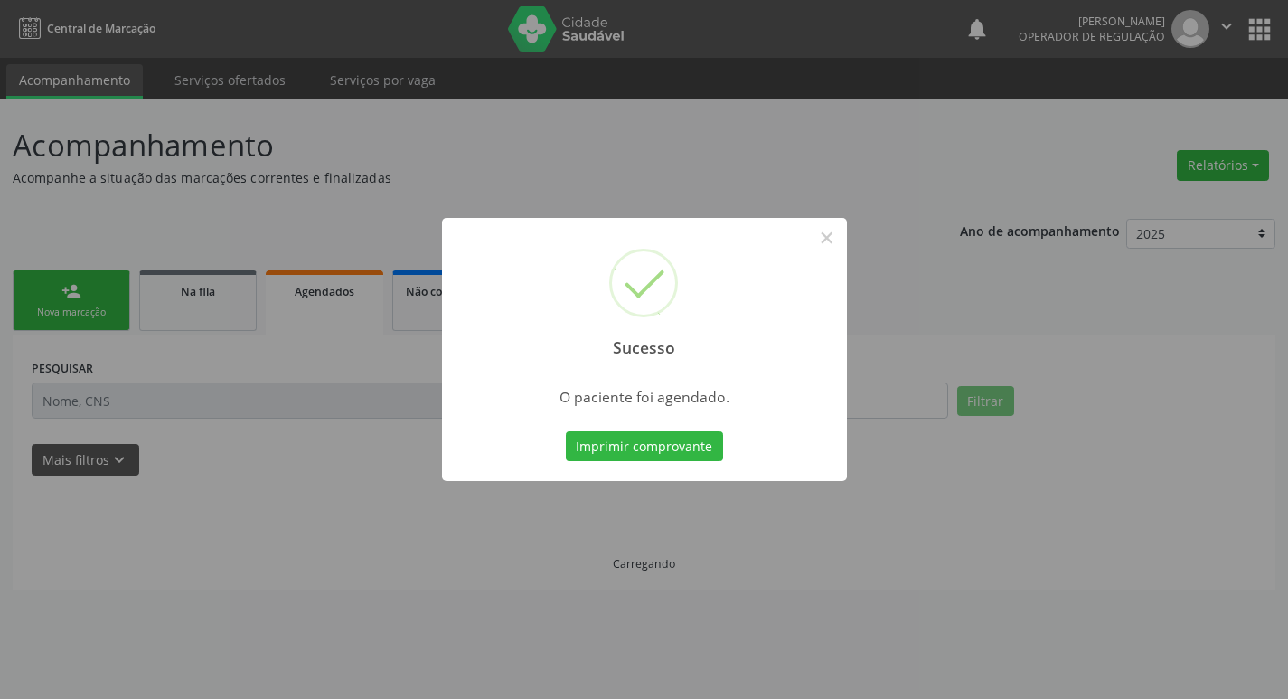
scroll to position [0, 0]
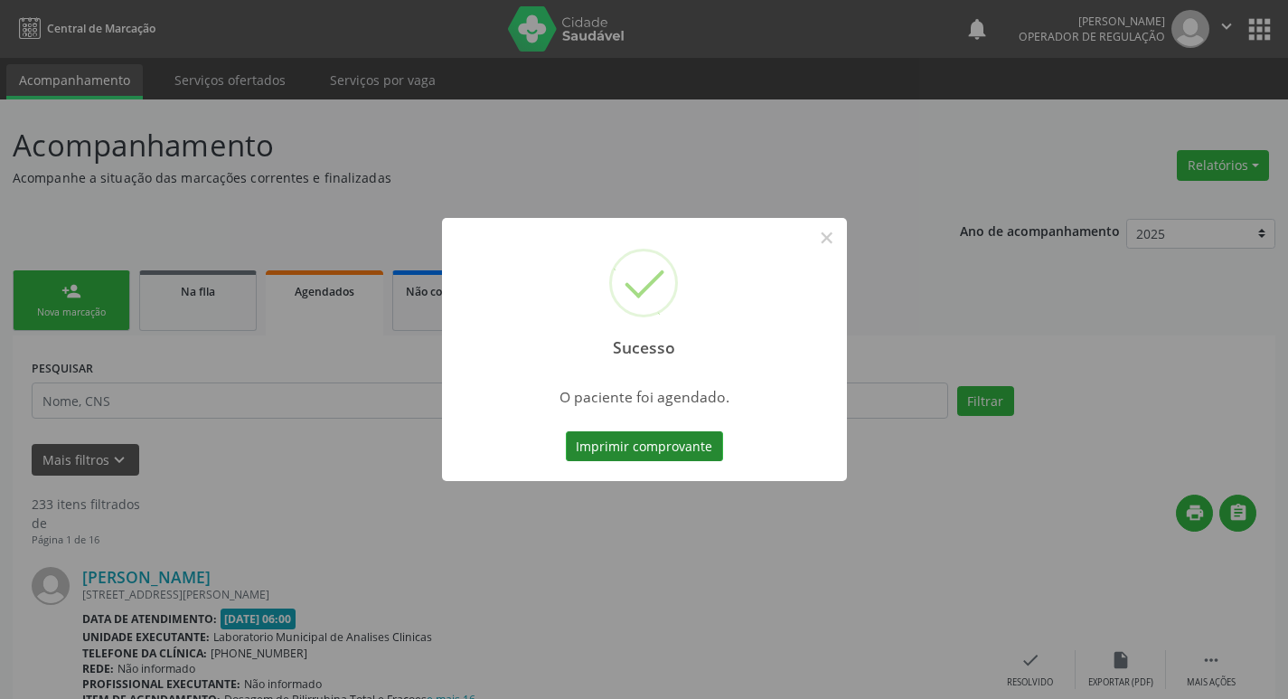
click at [639, 455] on button "Imprimir comprovante" at bounding box center [644, 446] width 157 height 31
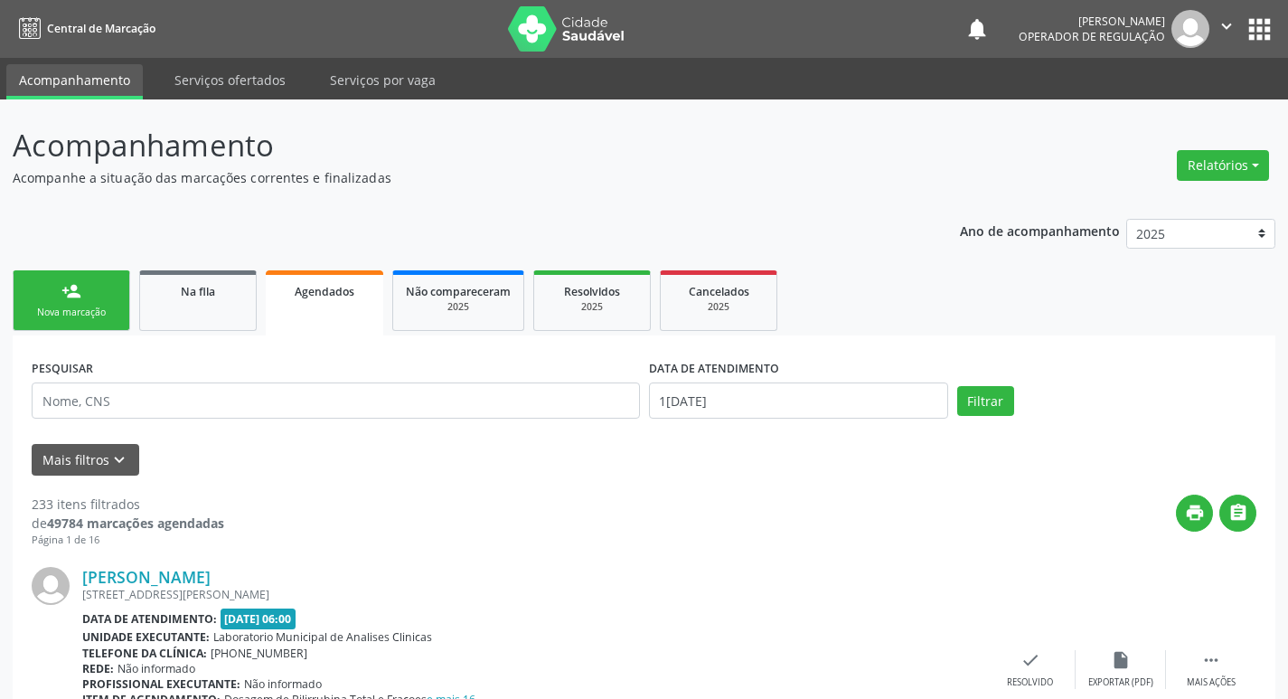
click at [88, 309] on div "Nova marcação" at bounding box center [71, 312] width 90 height 14
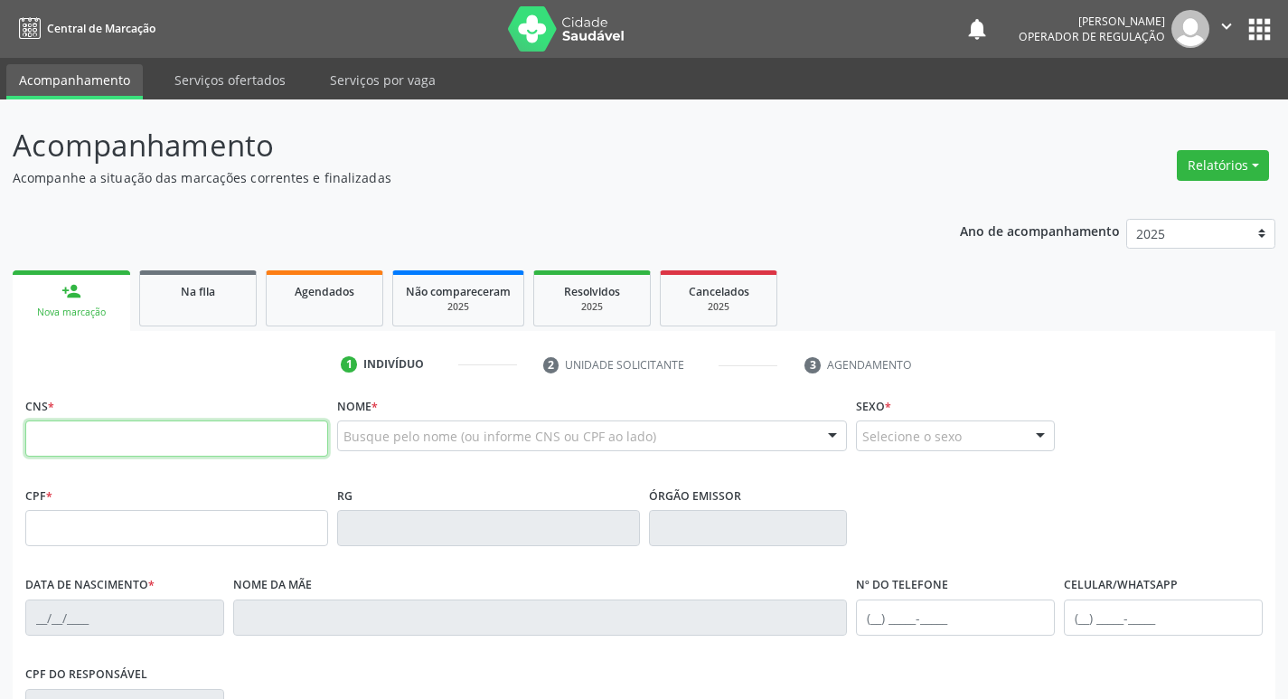
click at [174, 428] on input "text" at bounding box center [176, 438] width 303 height 36
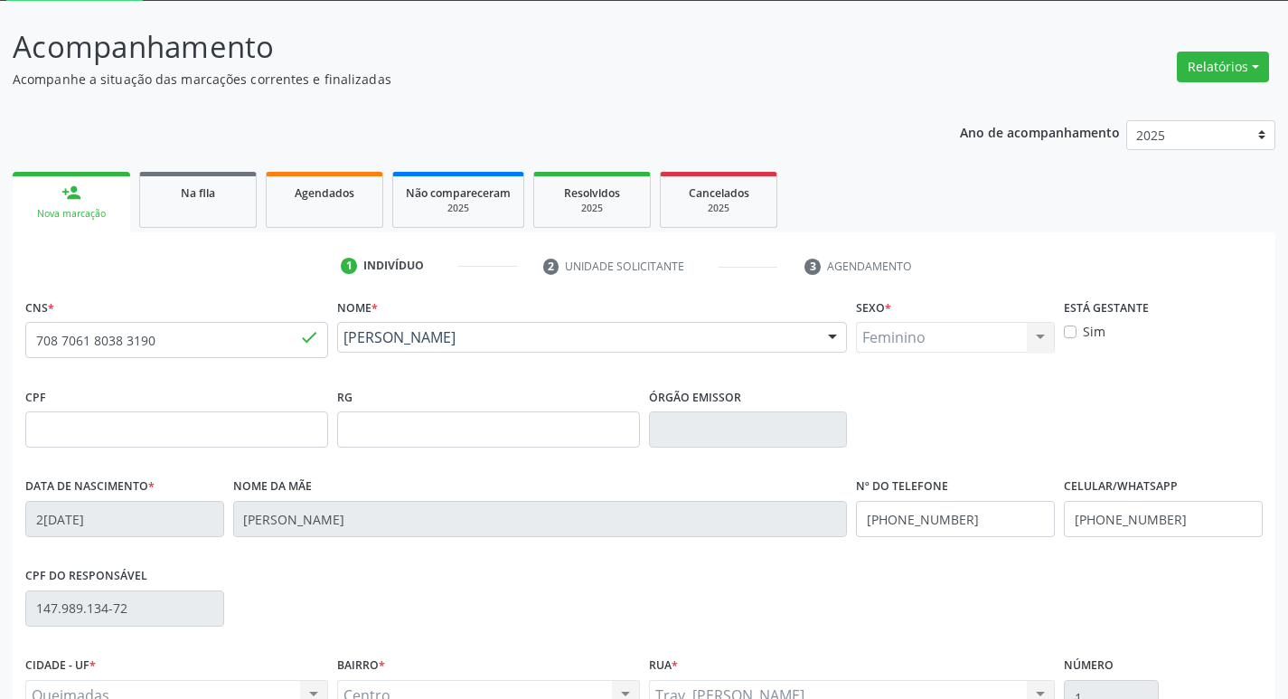
scroll to position [281, 0]
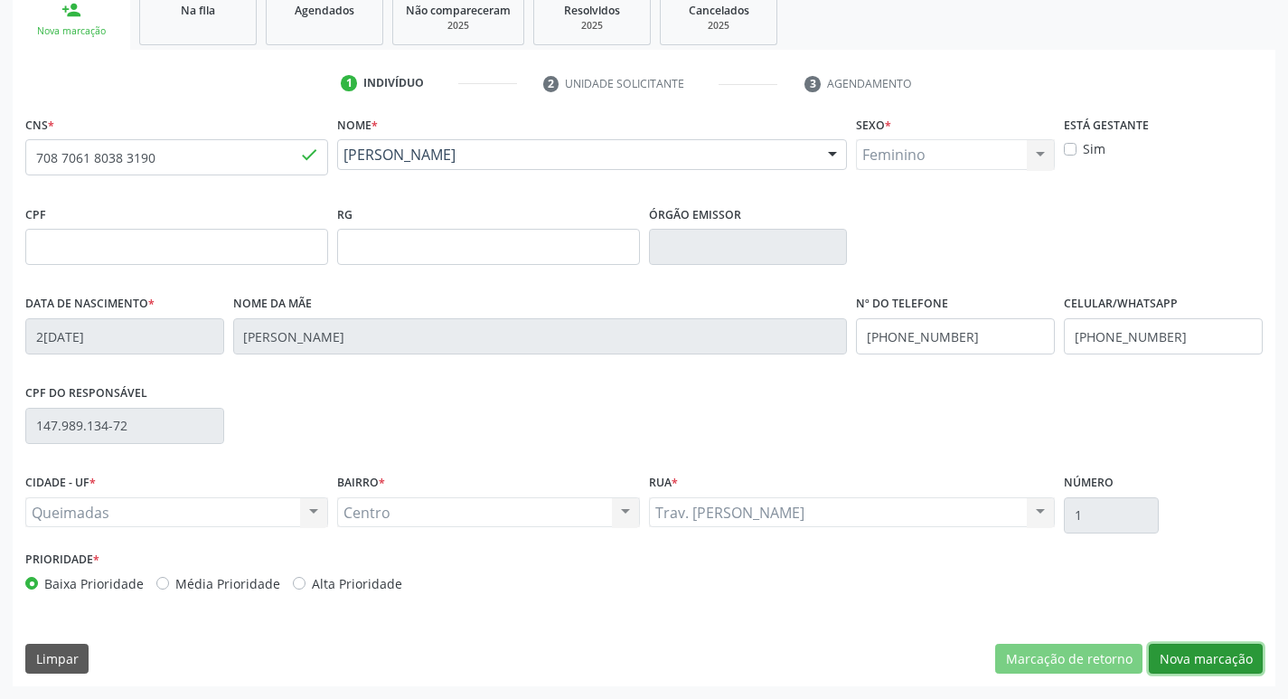
click at [1179, 653] on button "Nova marcação" at bounding box center [1206, 659] width 114 height 31
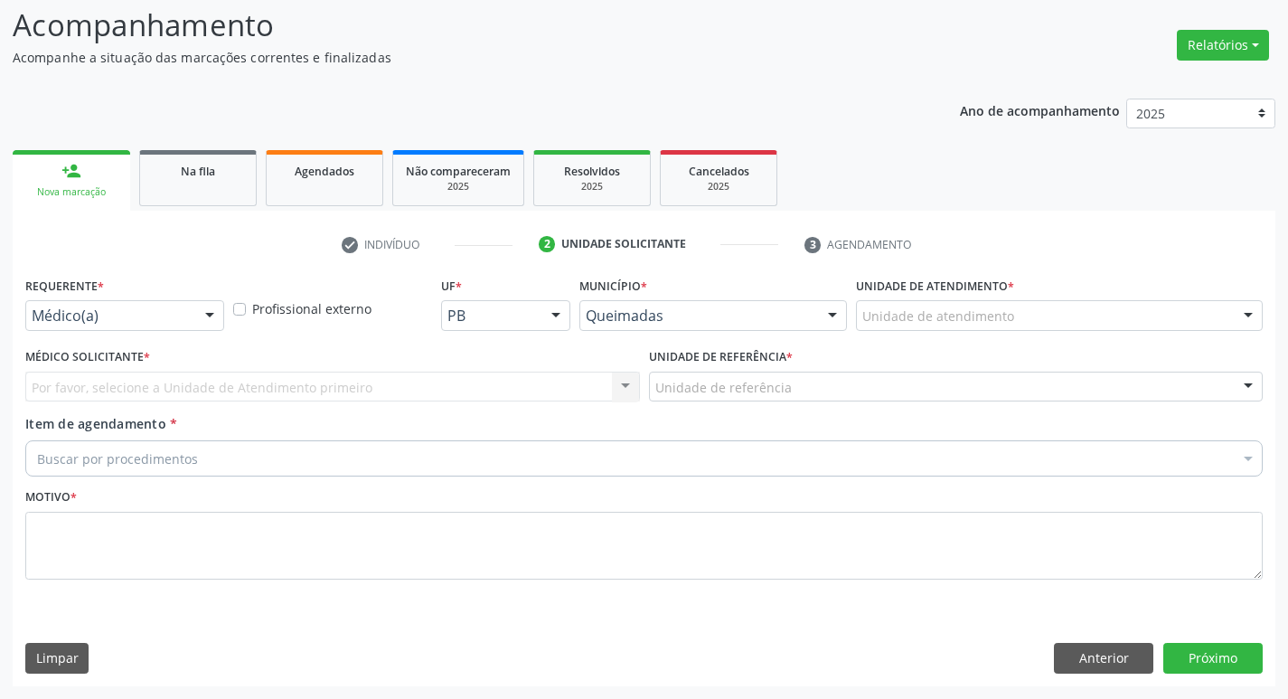
scroll to position [120, 0]
click at [72, 333] on div "Requerente * Médico(a) Médico(a) Enfermeiro(a) Paciente Nenhum resultado encont…" at bounding box center [125, 307] width 208 height 70
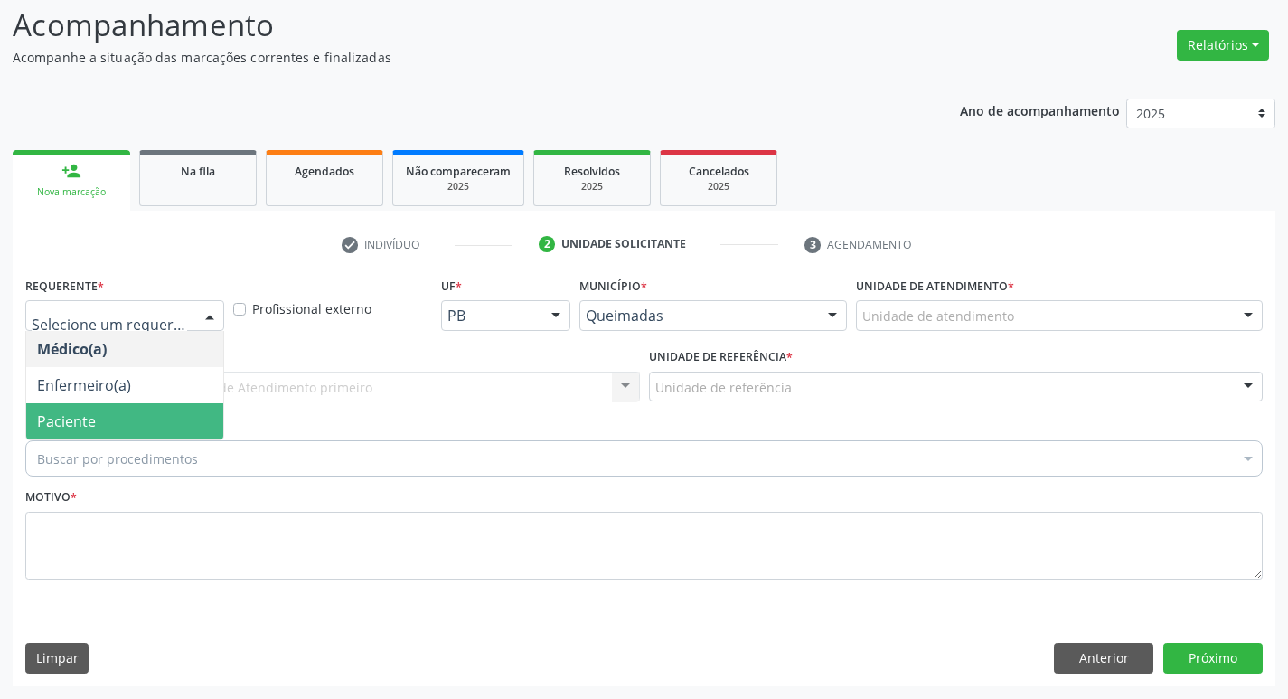
click at [63, 424] on span "Paciente" at bounding box center [66, 421] width 59 height 20
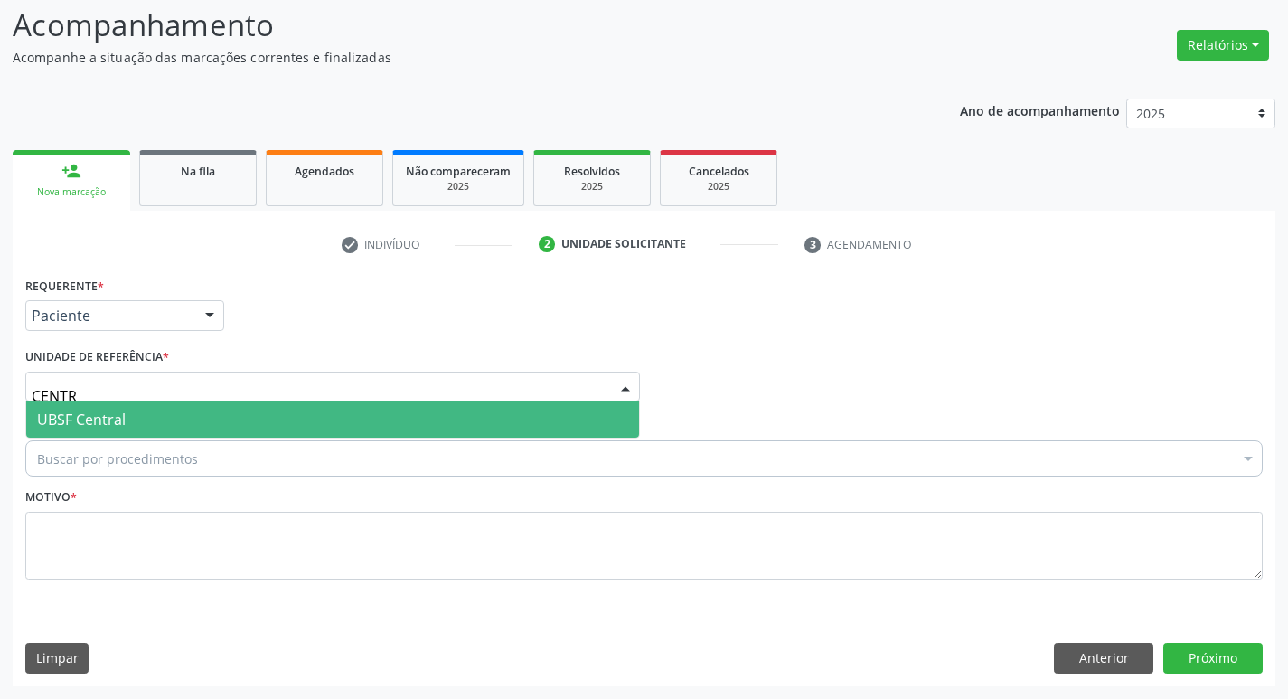
click at [97, 422] on span "UBSF Central" at bounding box center [81, 419] width 89 height 20
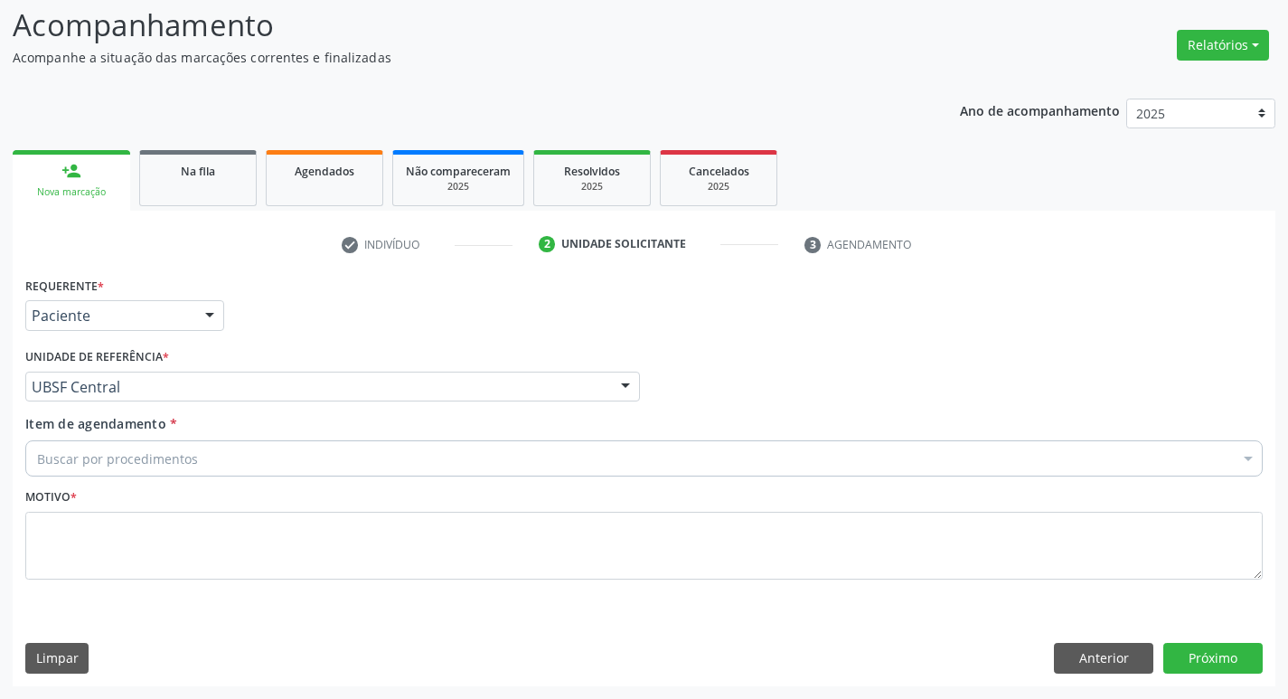
click at [106, 447] on div "Buscar por procedimentos" at bounding box center [643, 458] width 1237 height 36
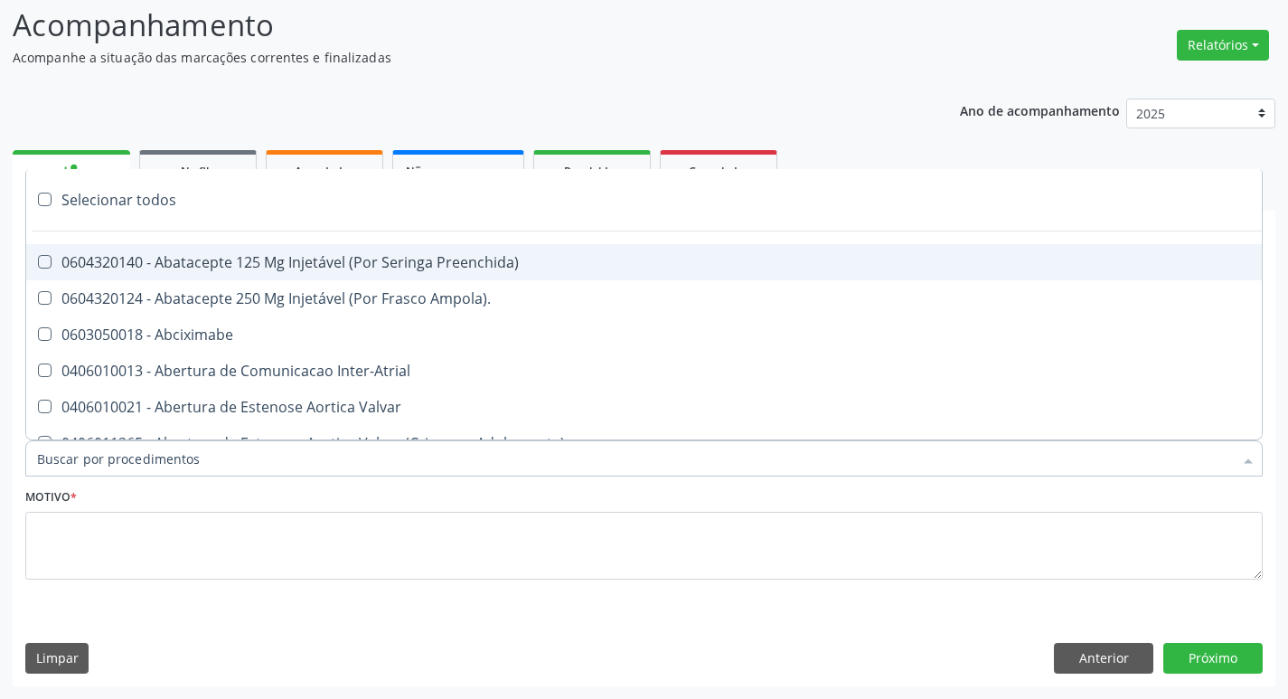
click at [106, 447] on input "Item de agendamento *" at bounding box center [635, 458] width 1196 height 36
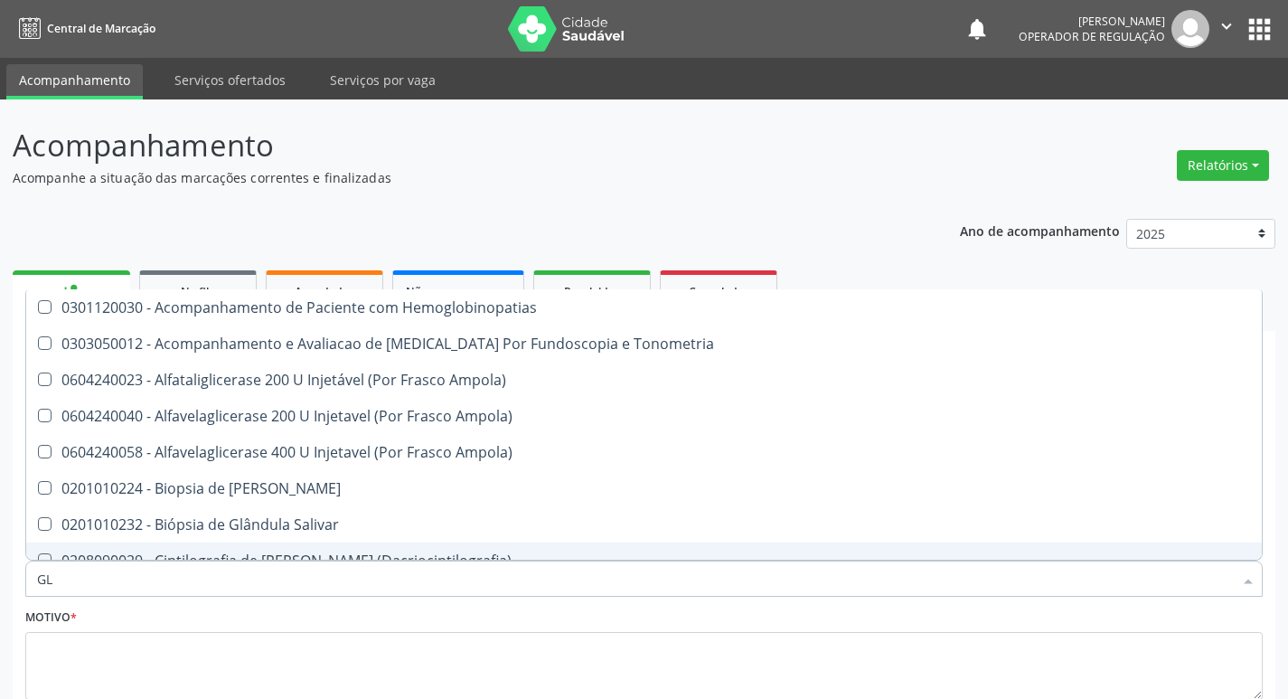
scroll to position [120, 0]
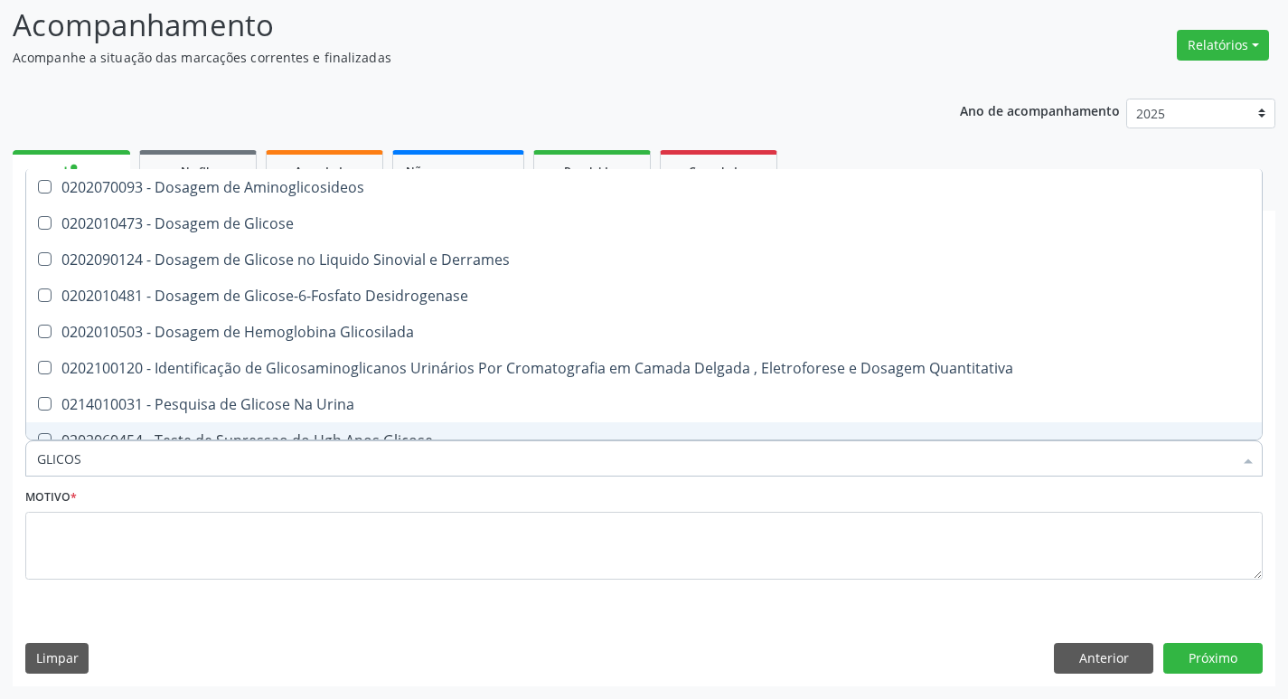
type input "GLICOSE"
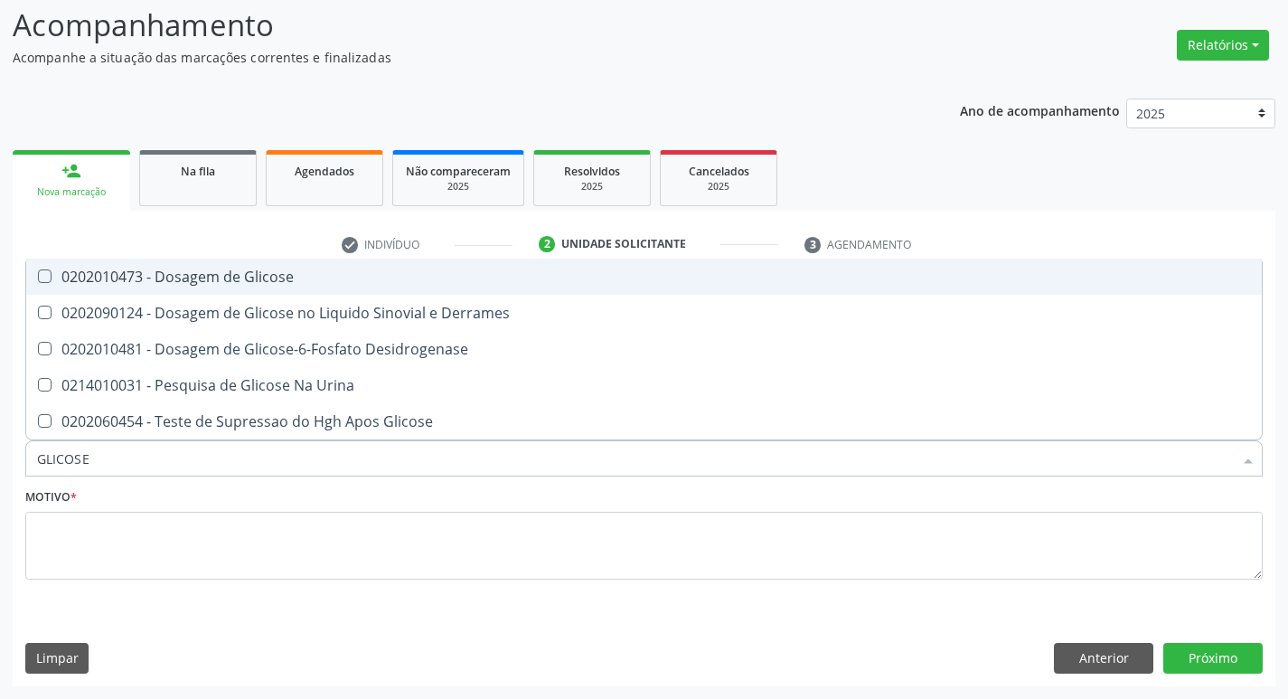
click at [246, 284] on div "0202010473 - Dosagem de Glicose" at bounding box center [644, 276] width 1214 height 14
checkbox Glicose "true"
type input "GLICOS"
checkbox Glicose "false"
checkbox Derrames "true"
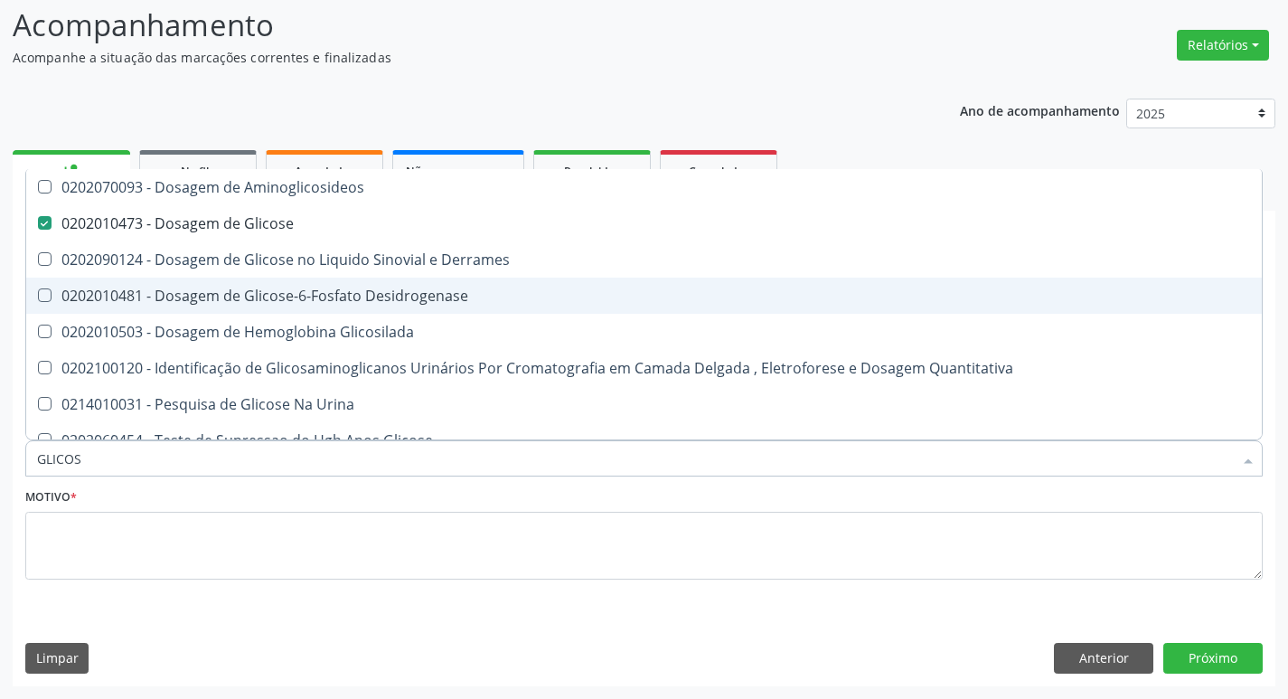
type input "GLICO"
checkbox Glicose "false"
checkbox Derrames "true"
type input "GLIC"
checkbox Derrames "false"
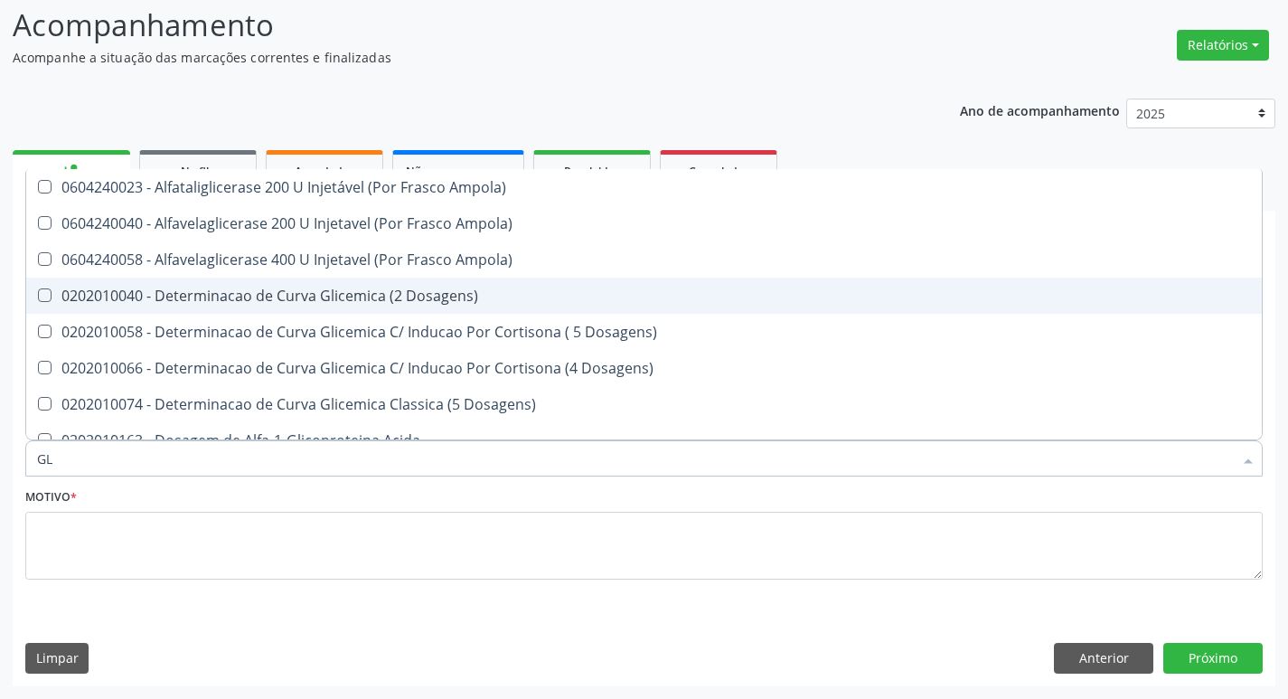
type input "G"
type input "HE"
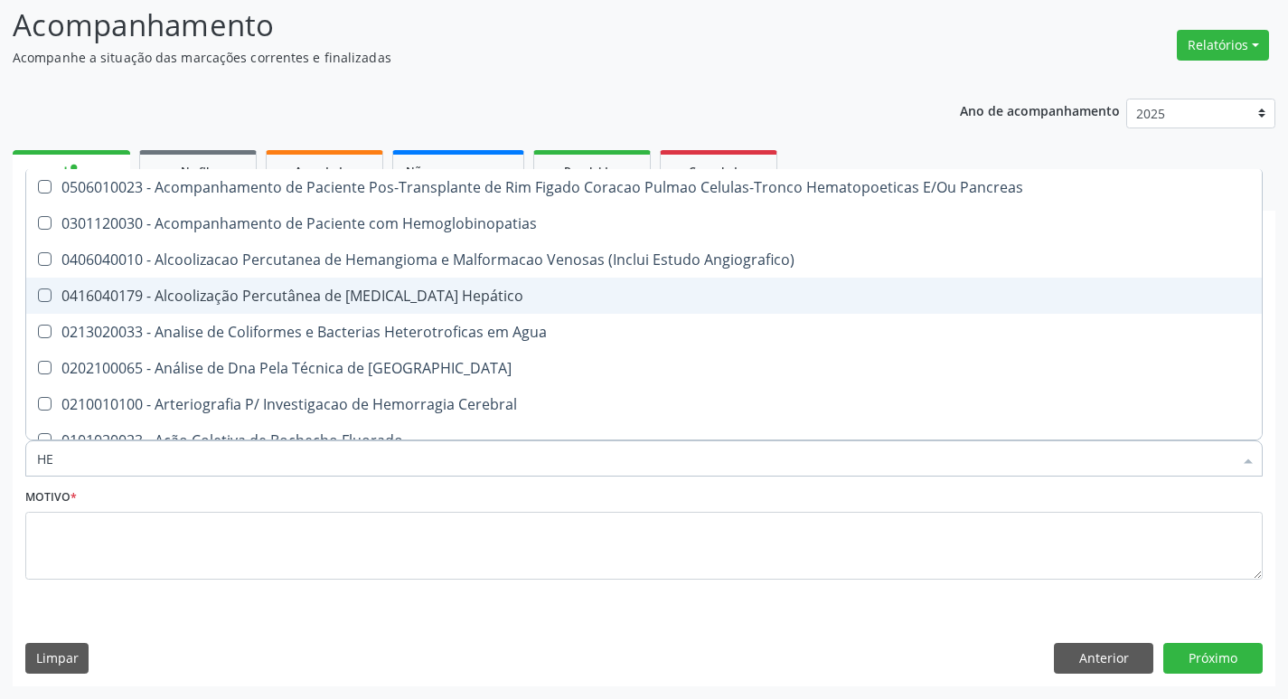
checkbox Hemodialise "false"
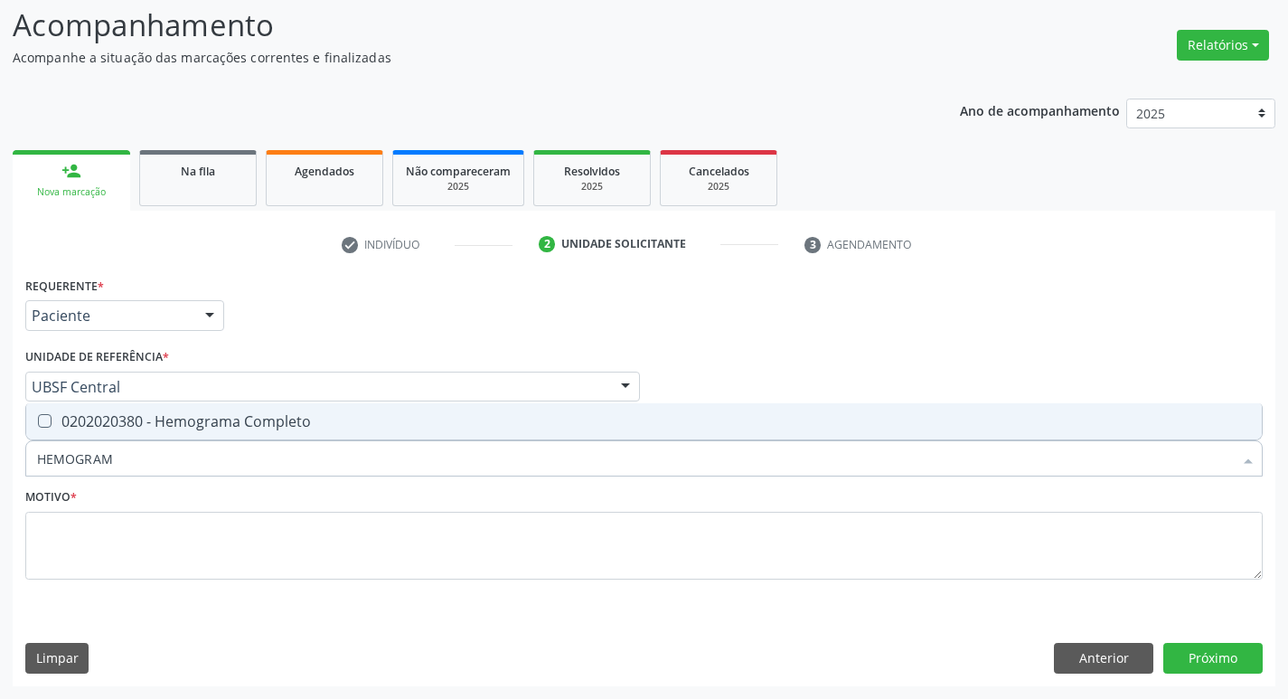
type input "HEMOGRAMA"
click at [178, 423] on div "0202020380 - Hemograma Completo" at bounding box center [644, 421] width 1214 height 14
checkbox Completo "true"
type input "H"
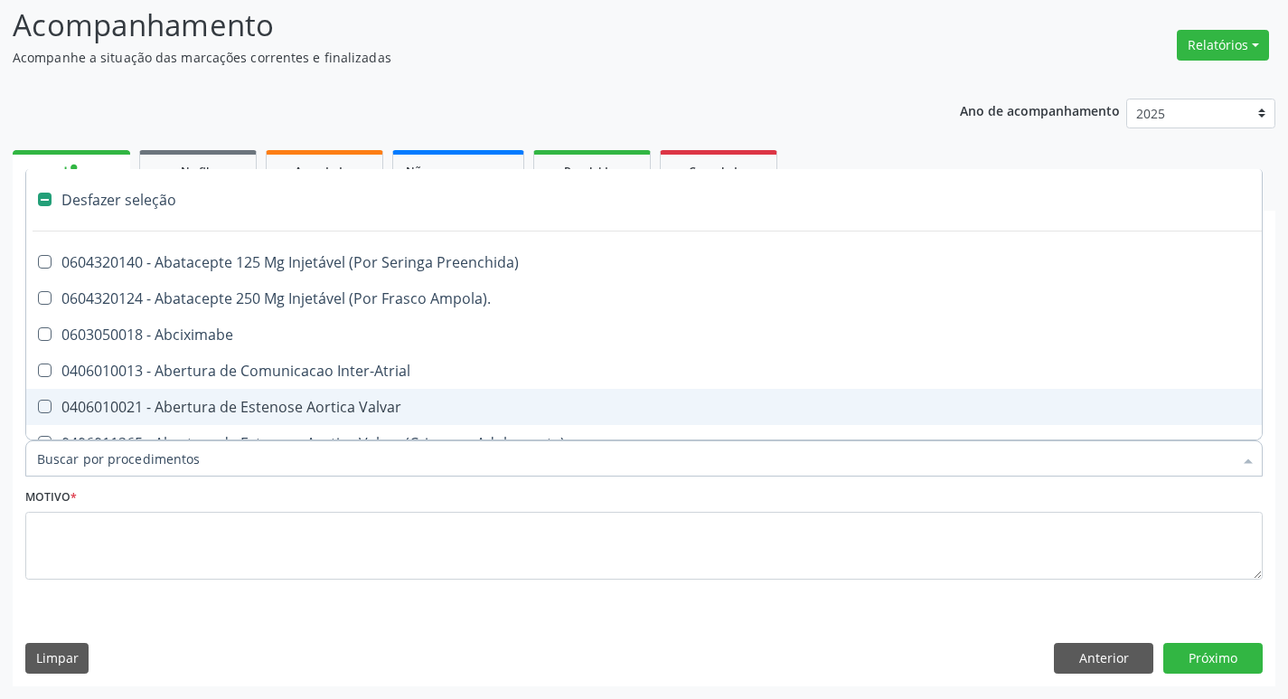
checkbox Preenchida\) "false"
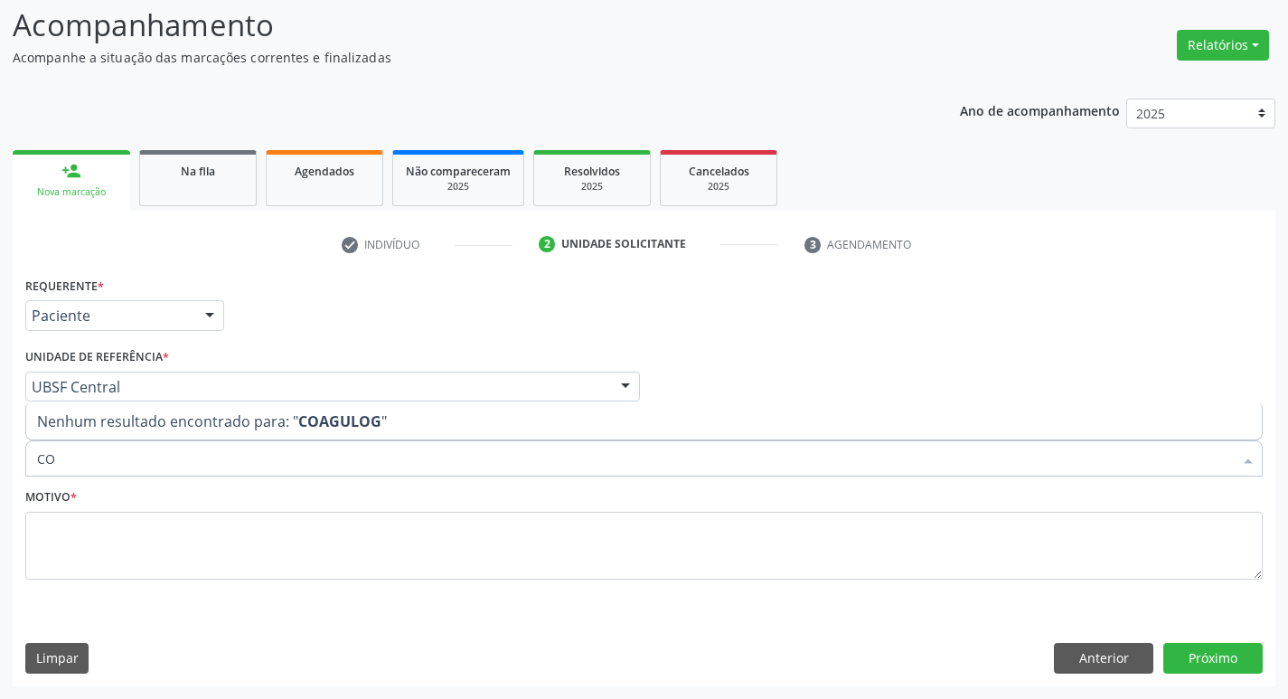
type input "C"
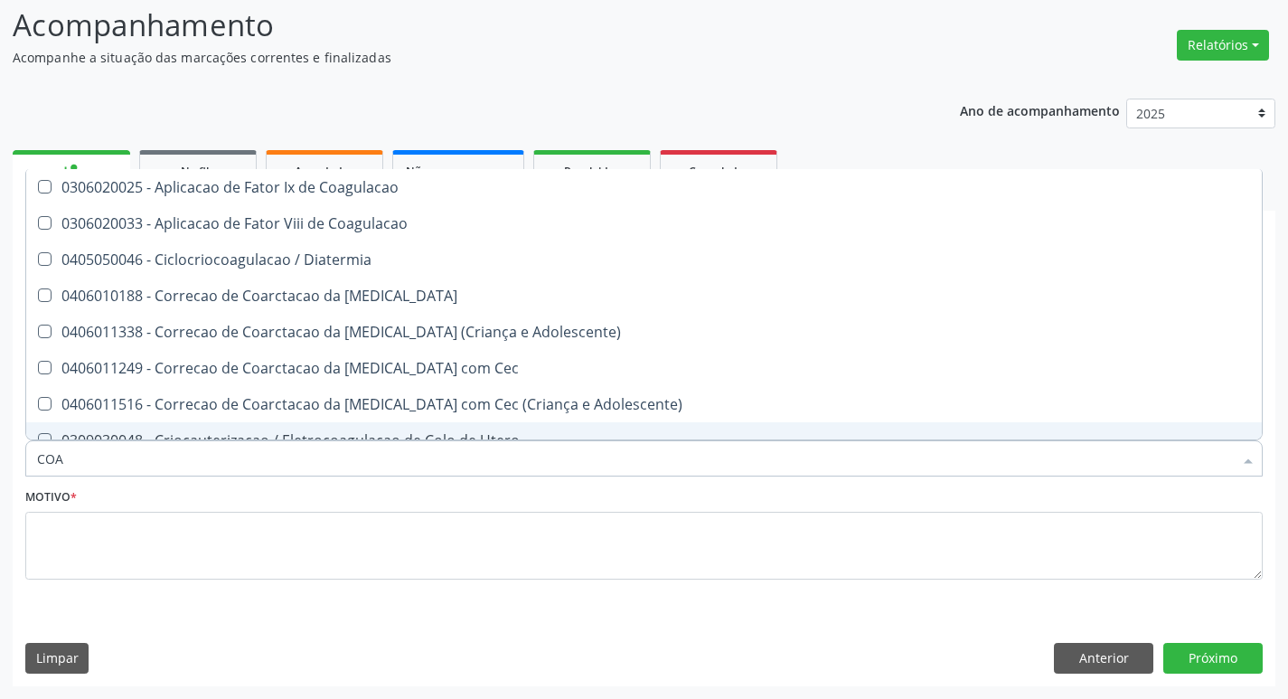
type input "COAG"
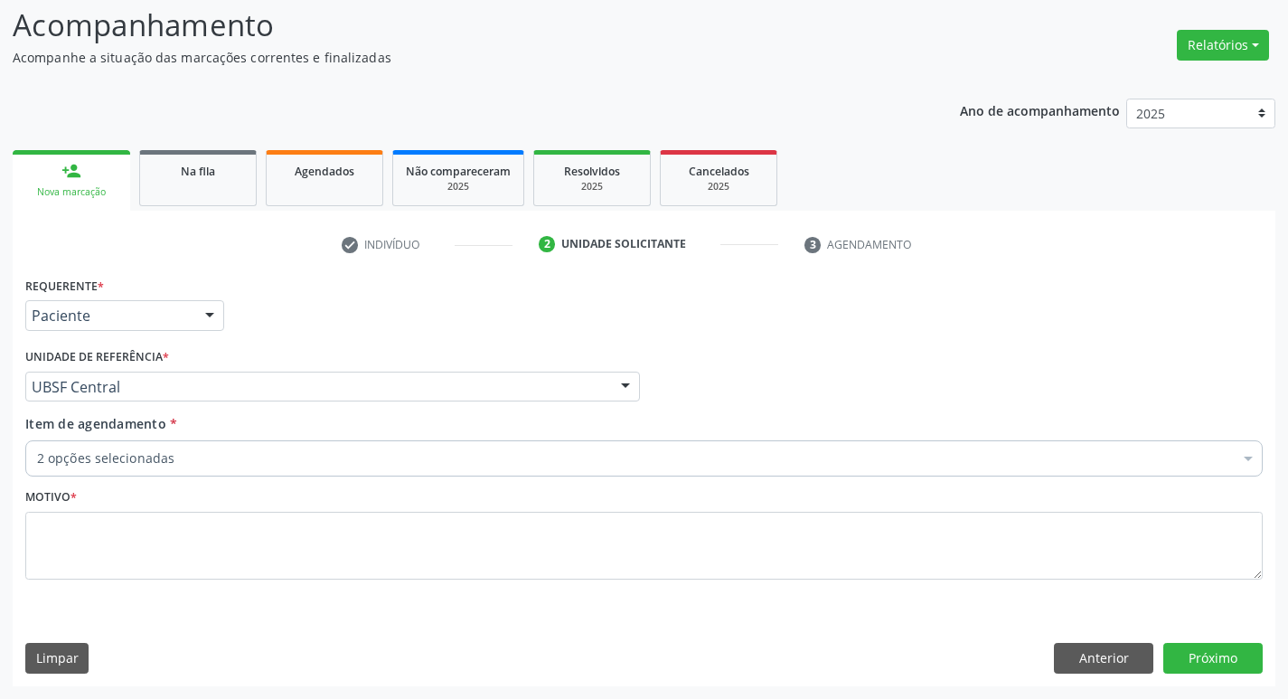
checkbox Glicose "true"
checkbox Completo "true"
click at [171, 486] on div "Motivo *" at bounding box center [643, 532] width 1237 height 96
click at [169, 434] on div "Item de agendamento * 2 opções selecionadas Desfazer seleção Selecionados 02020…" at bounding box center [643, 442] width 1237 height 57
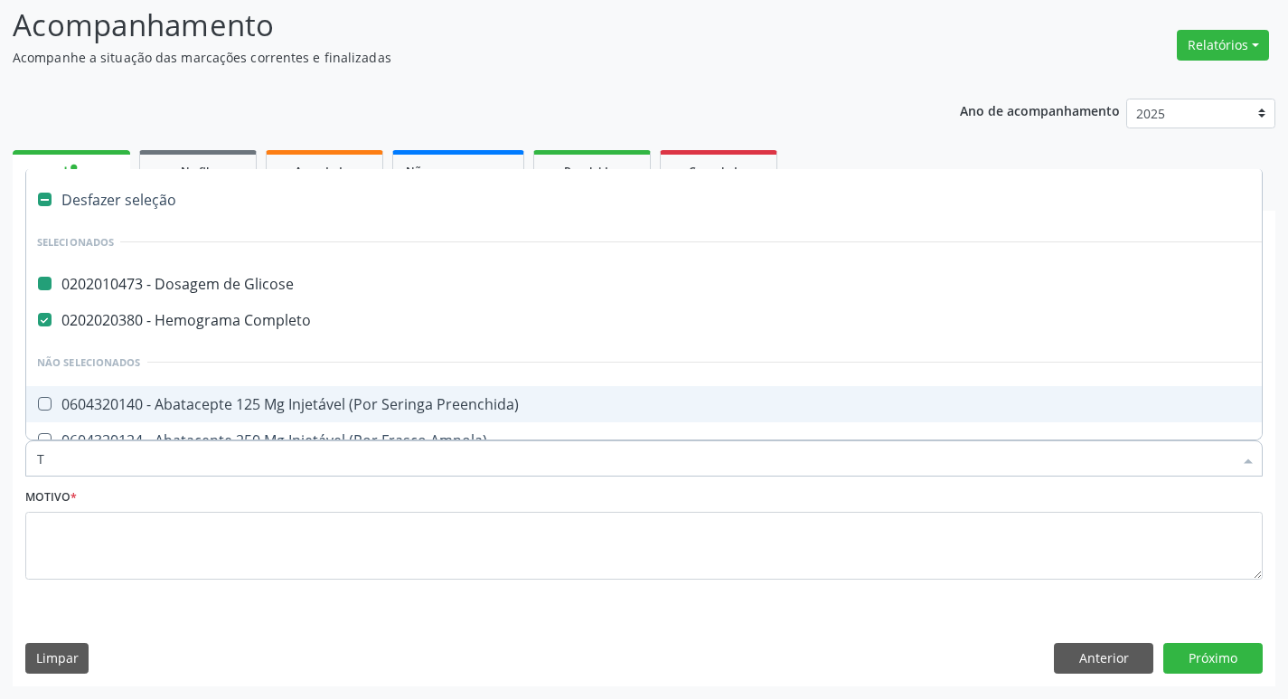
type input "TE"
checkbox Glicose "false"
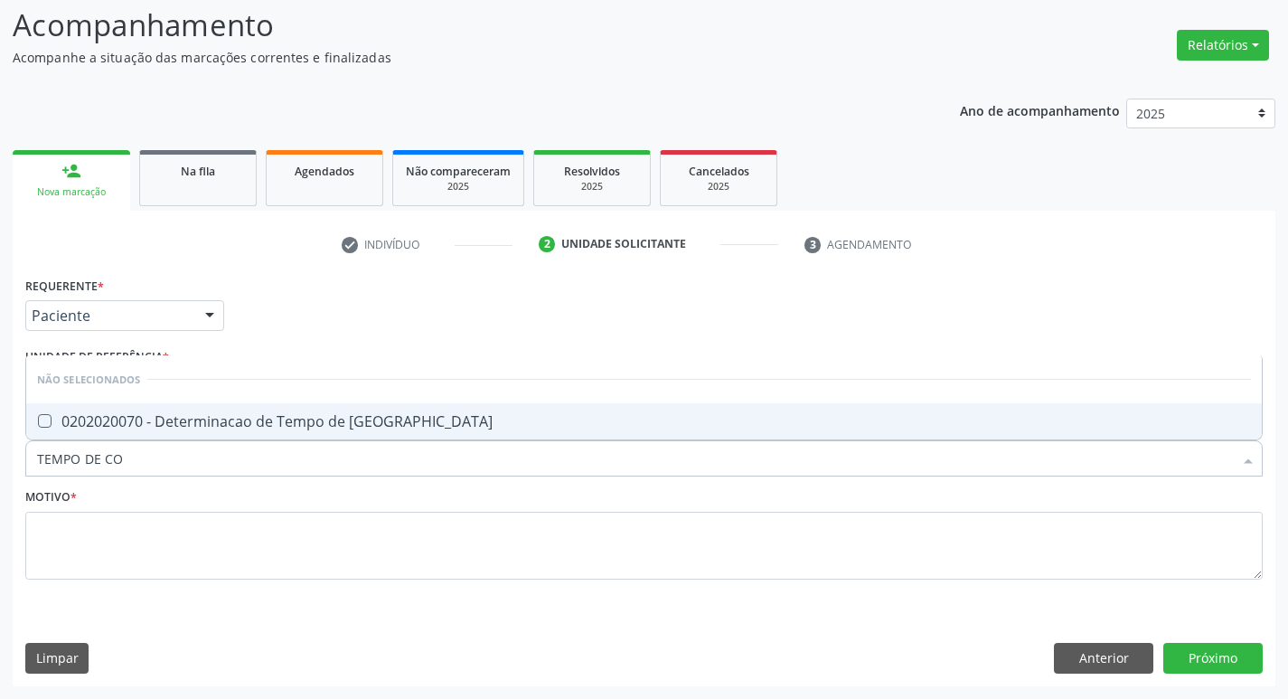
type input "TEMPO DE COA"
click at [173, 418] on div "0202020070 - Determinacao de Tempo de [GEOGRAPHIC_DATA]" at bounding box center [644, 421] width 1214 height 14
checkbox Coagulacao "true"
click at [156, 460] on input "TEMPO DE COA" at bounding box center [635, 458] width 1196 height 36
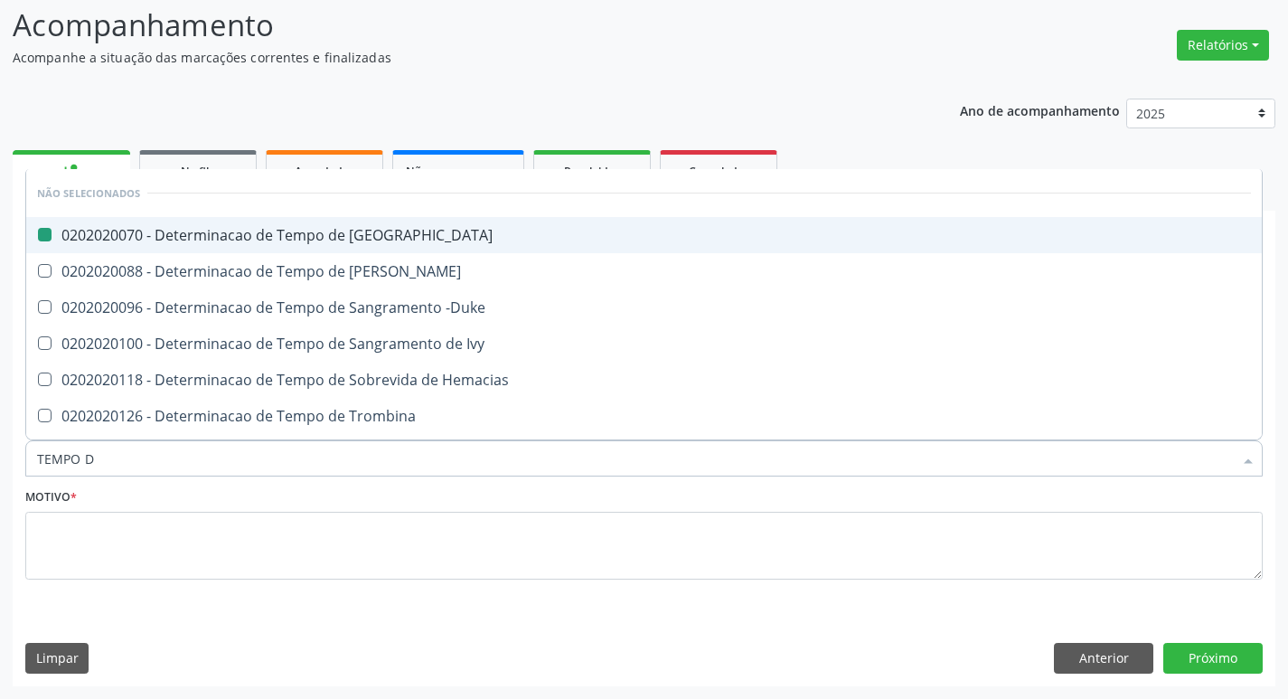
type input "TEMPO"
checkbox Coagulacao "false"
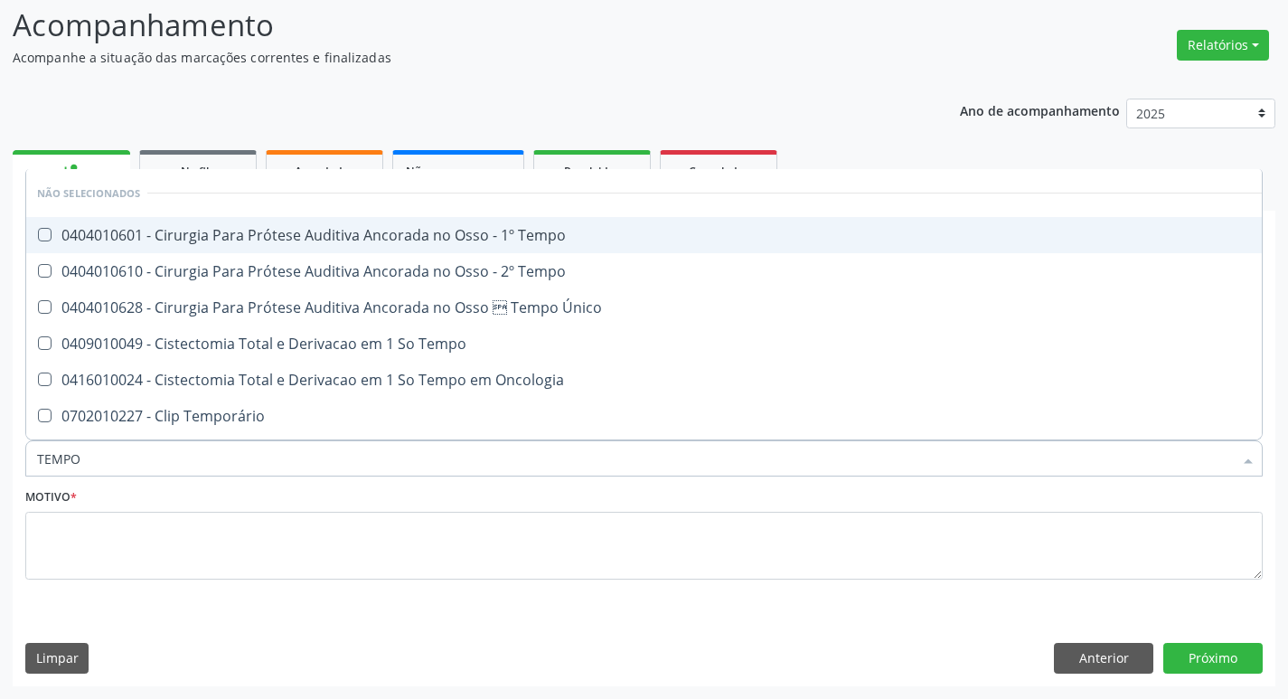
type input "TEMPO D"
checkbox Tempo "true"
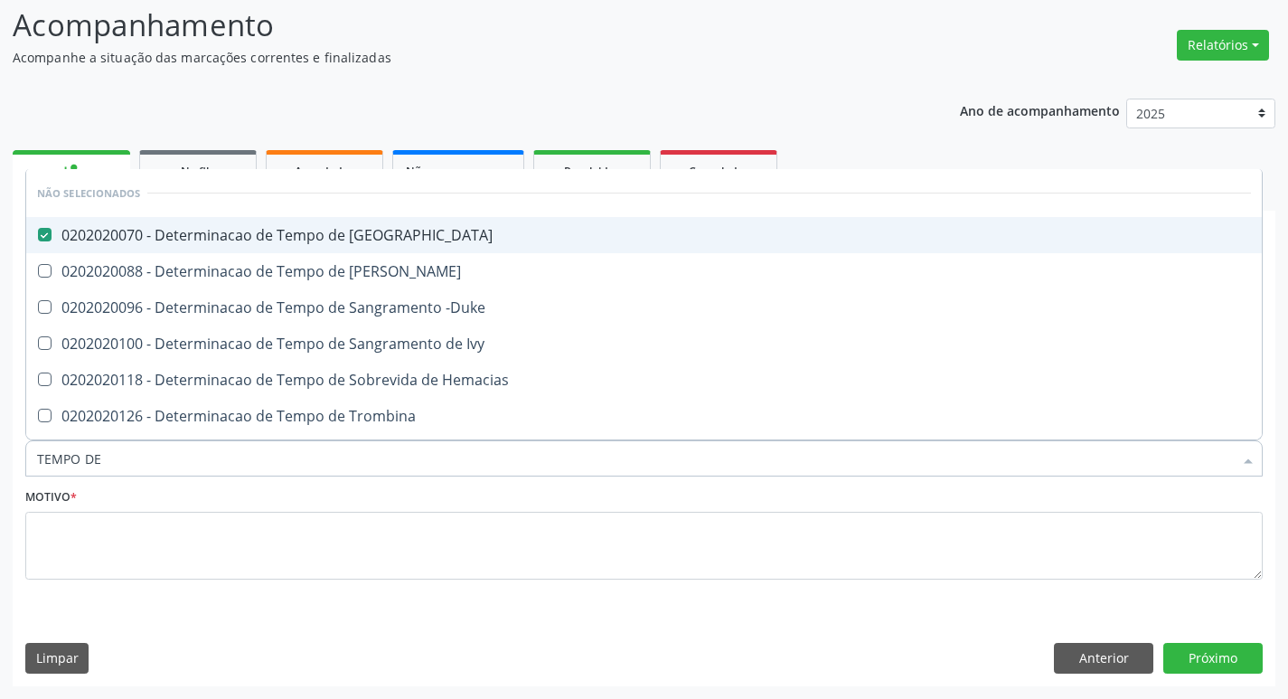
type input "TEMPO DE S"
checkbox Coagulacao "false"
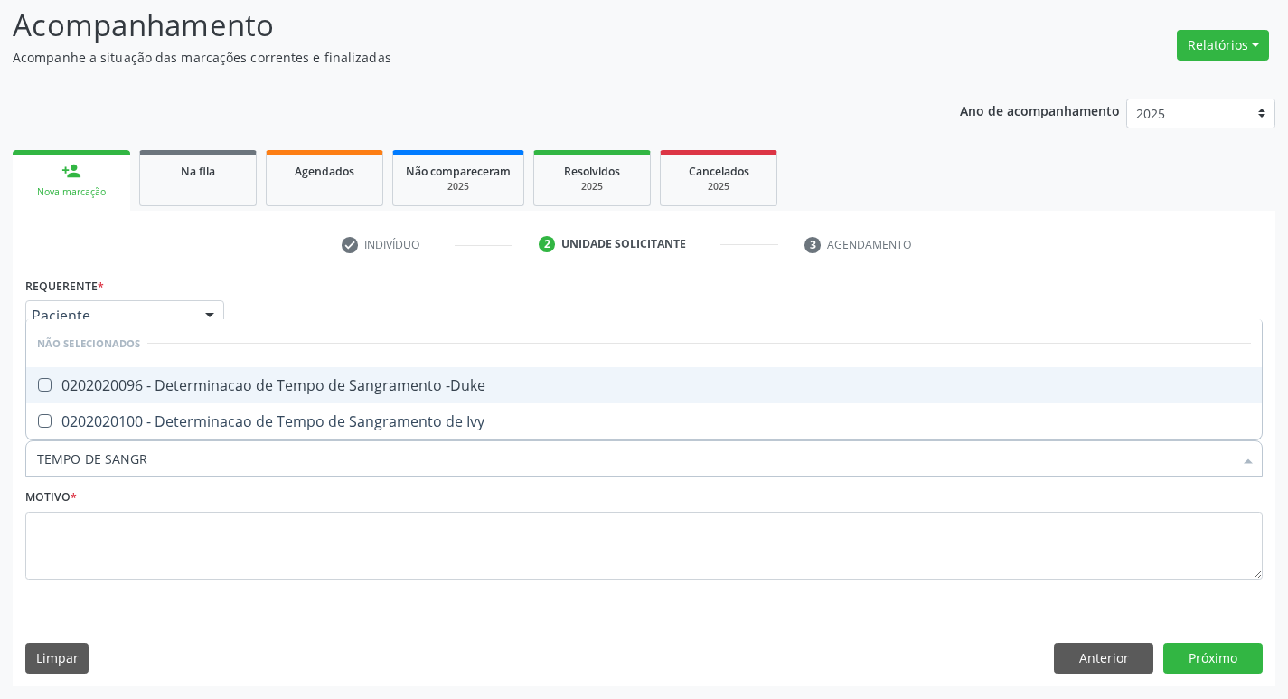
type input "TEMPO DE SANGRA"
click at [228, 392] on div "0202020096 - Determinacao de Tempo de Sangramento -Duke" at bounding box center [644, 385] width 1214 height 14
checkbox -Duke "true"
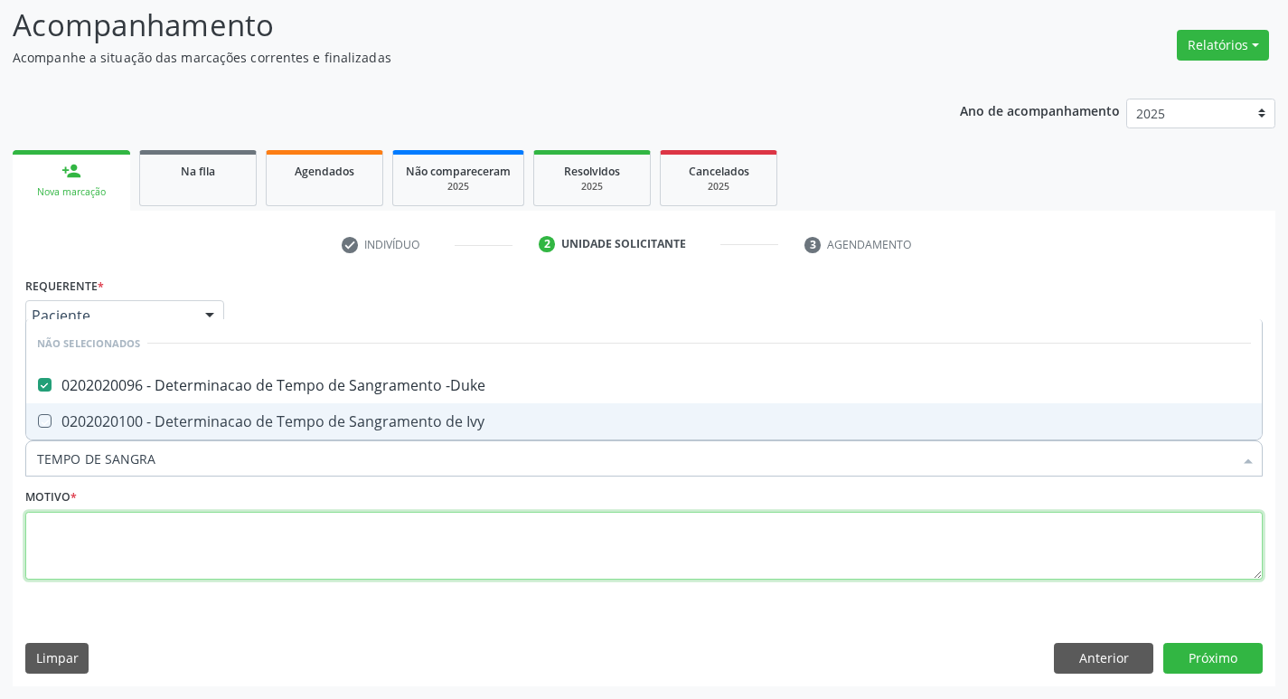
click at [184, 549] on textarea at bounding box center [643, 546] width 1237 height 69
checkbox Ivy "true"
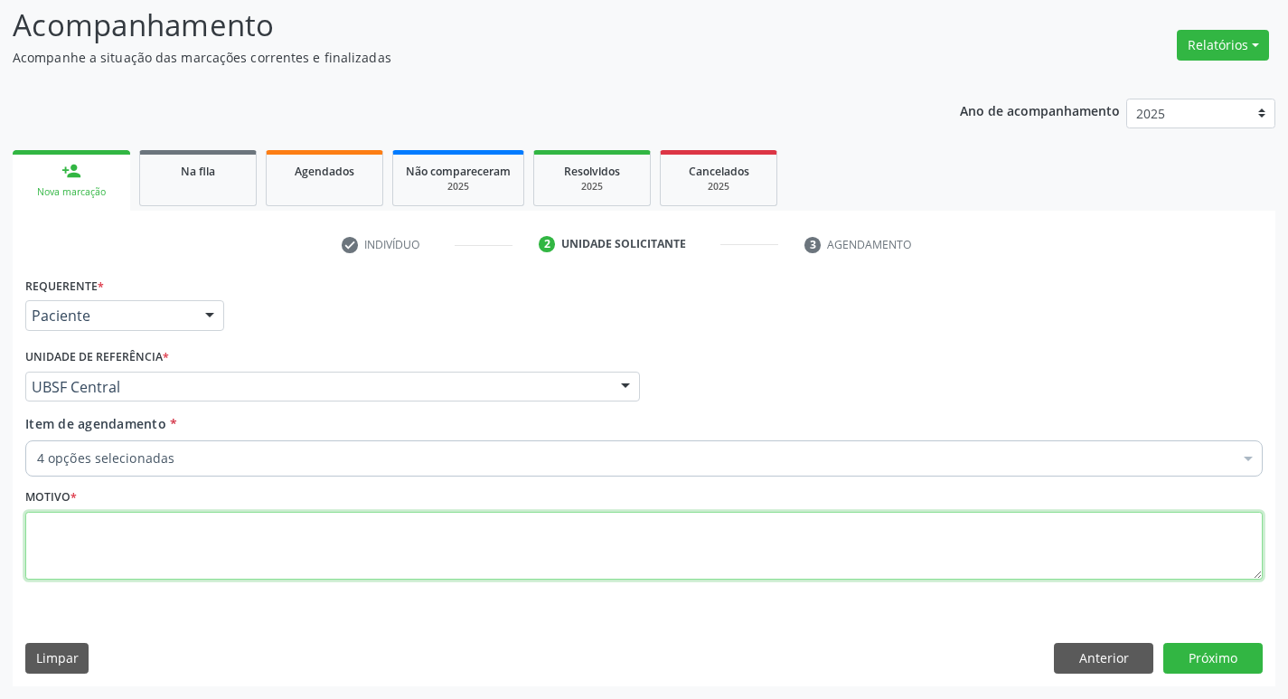
type textarea "R"
type textarea "PRÉ-OPERATÓRIO"
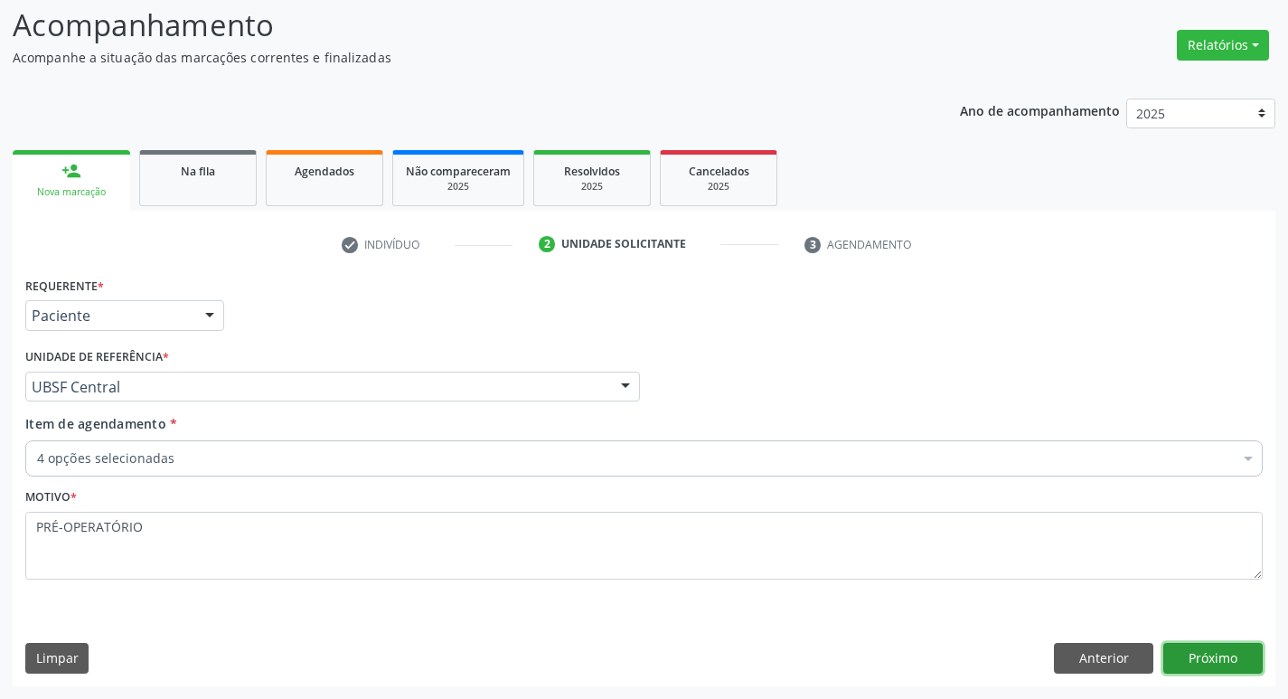
click at [1210, 667] on button "Próximo" at bounding box center [1212, 658] width 99 height 31
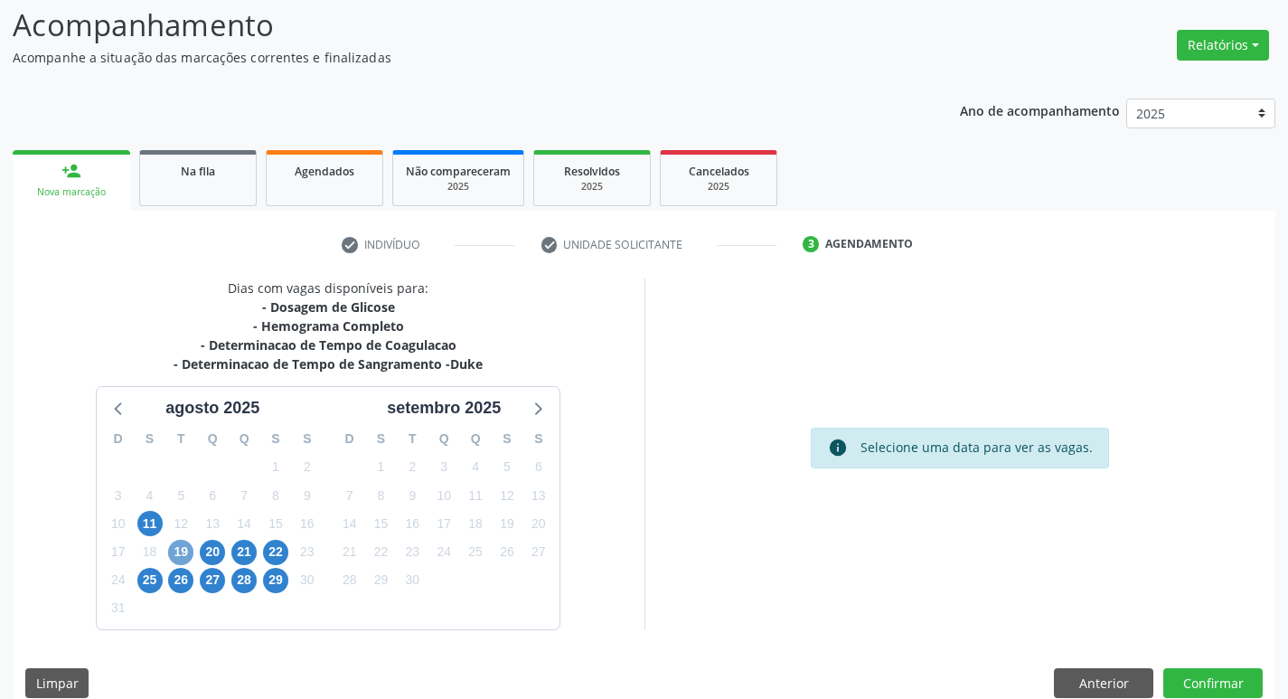
click at [180, 552] on span "19" at bounding box center [180, 552] width 25 height 25
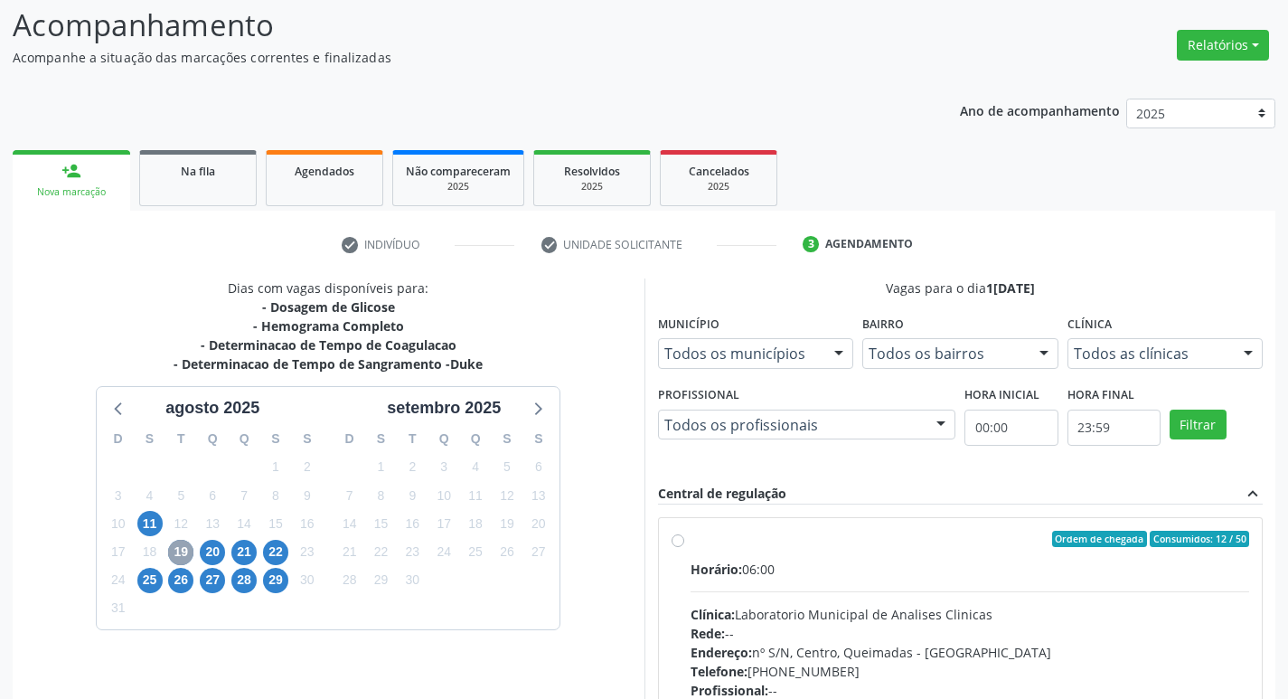
scroll to position [211, 0]
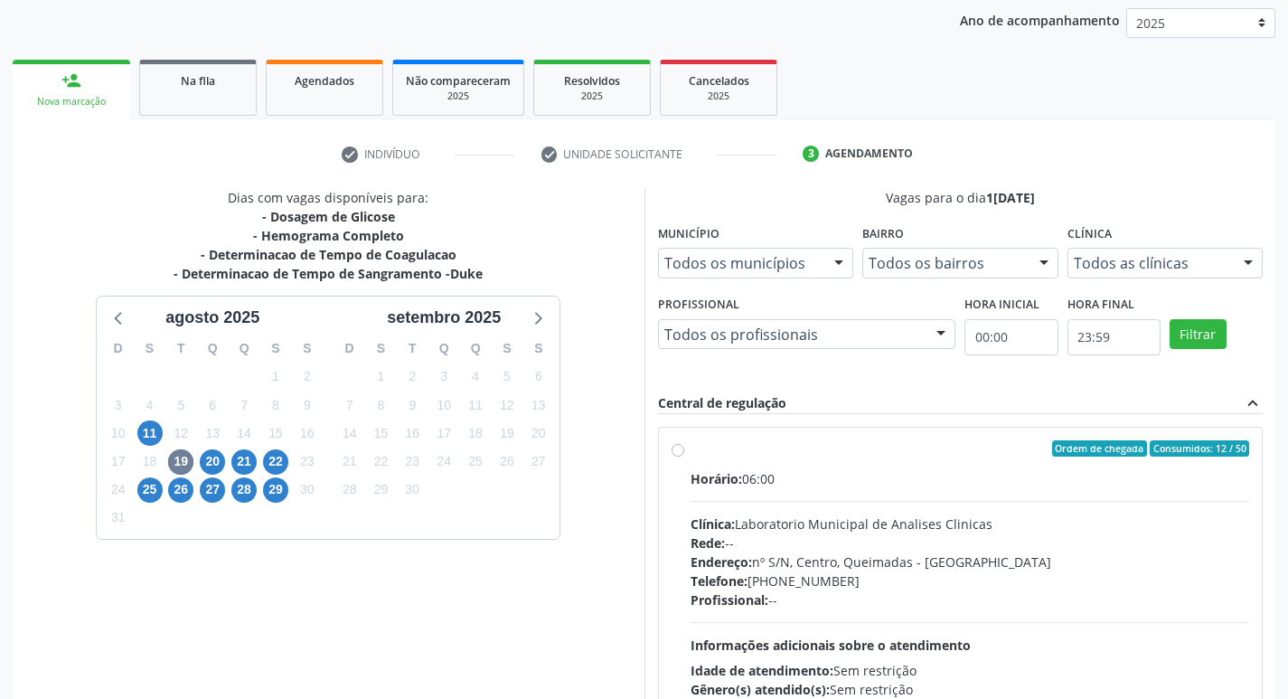
click at [935, 447] on div "Ordem de chegada Consumidos: 12 / 50" at bounding box center [970, 448] width 559 height 16
click at [684, 447] on input "Ordem de chegada Consumidos: 12 / 50 Horário: 06:00 Clínica: Laboratorio Munici…" at bounding box center [678, 448] width 13 height 16
radio input "true"
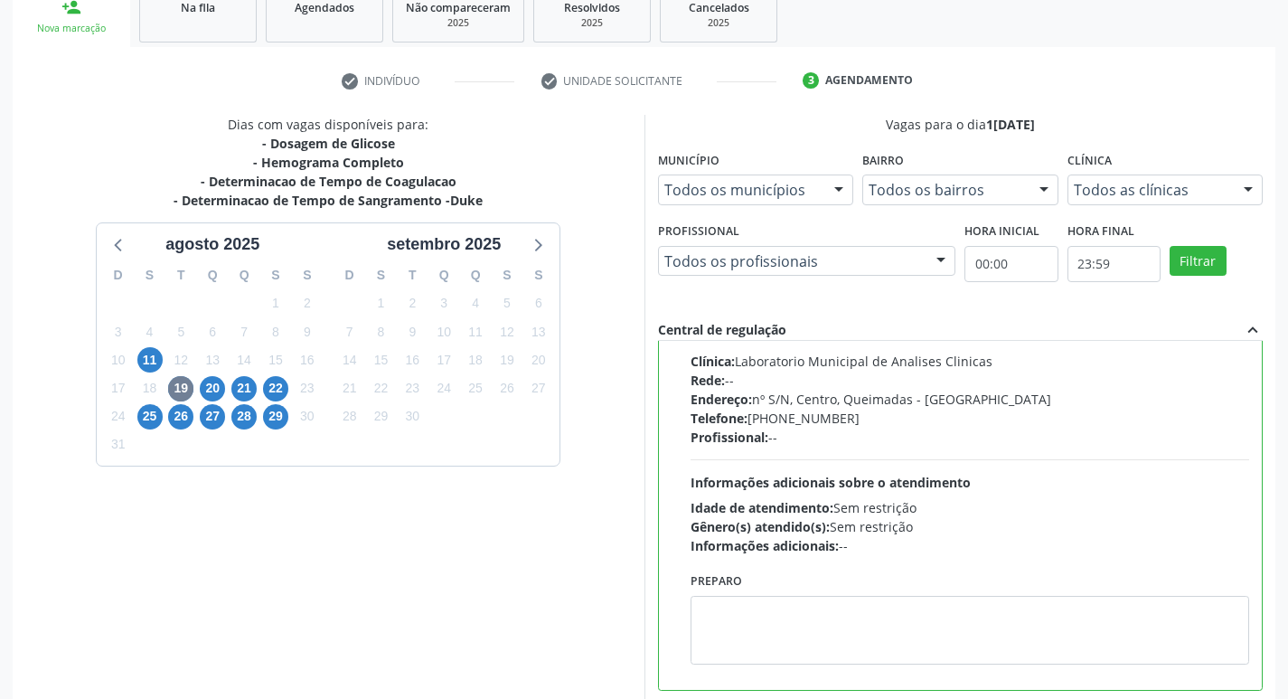
scroll to position [381, 0]
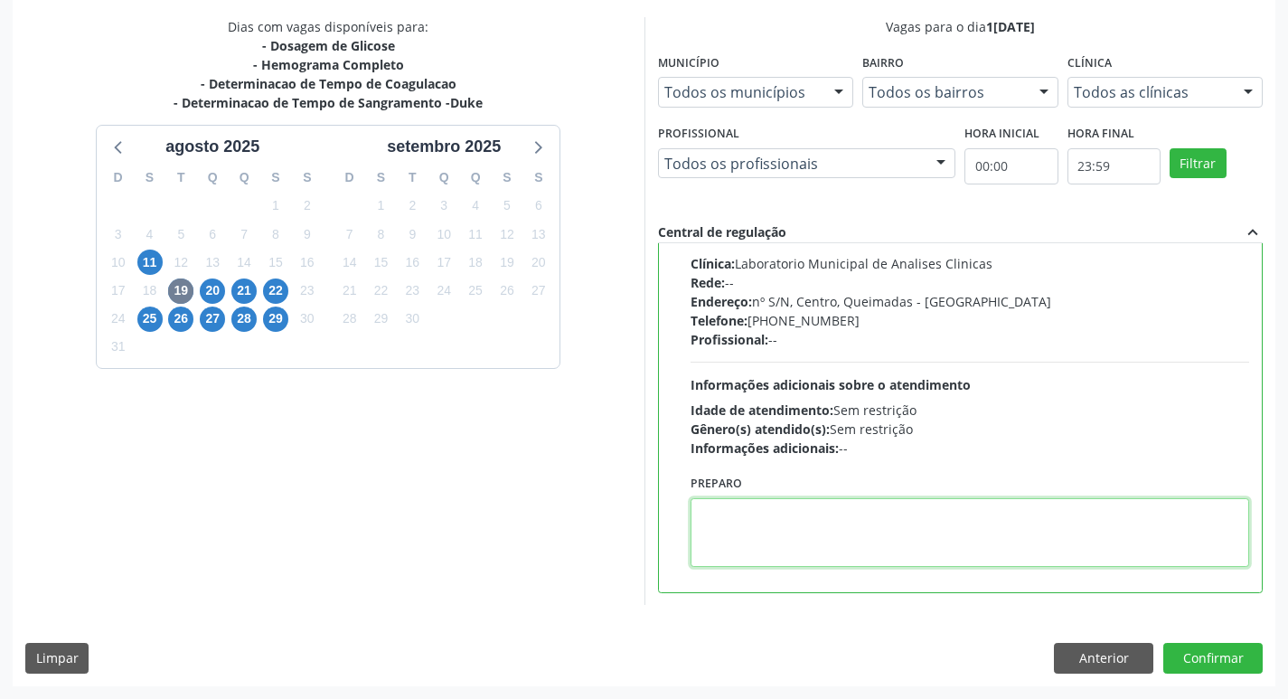
click at [740, 538] on textarea at bounding box center [970, 532] width 559 height 69
type textarea "IR EM [GEOGRAPHIC_DATA]"
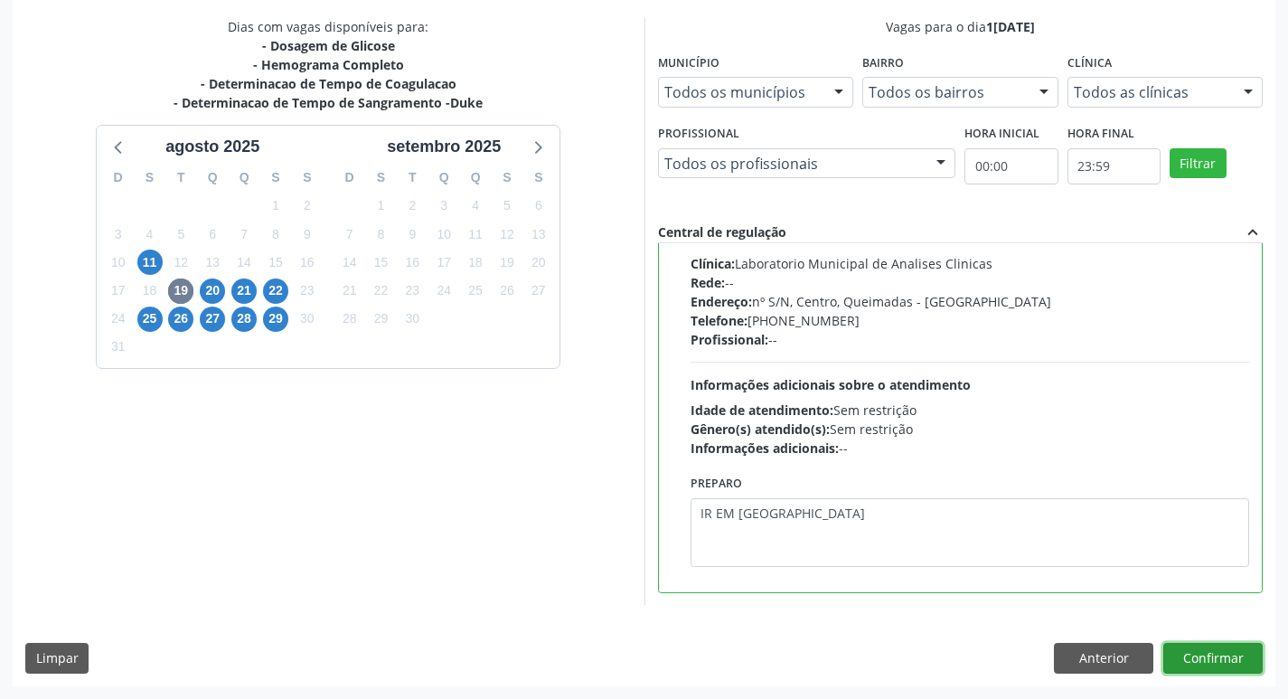
click at [1198, 650] on button "Confirmar" at bounding box center [1212, 658] width 99 height 31
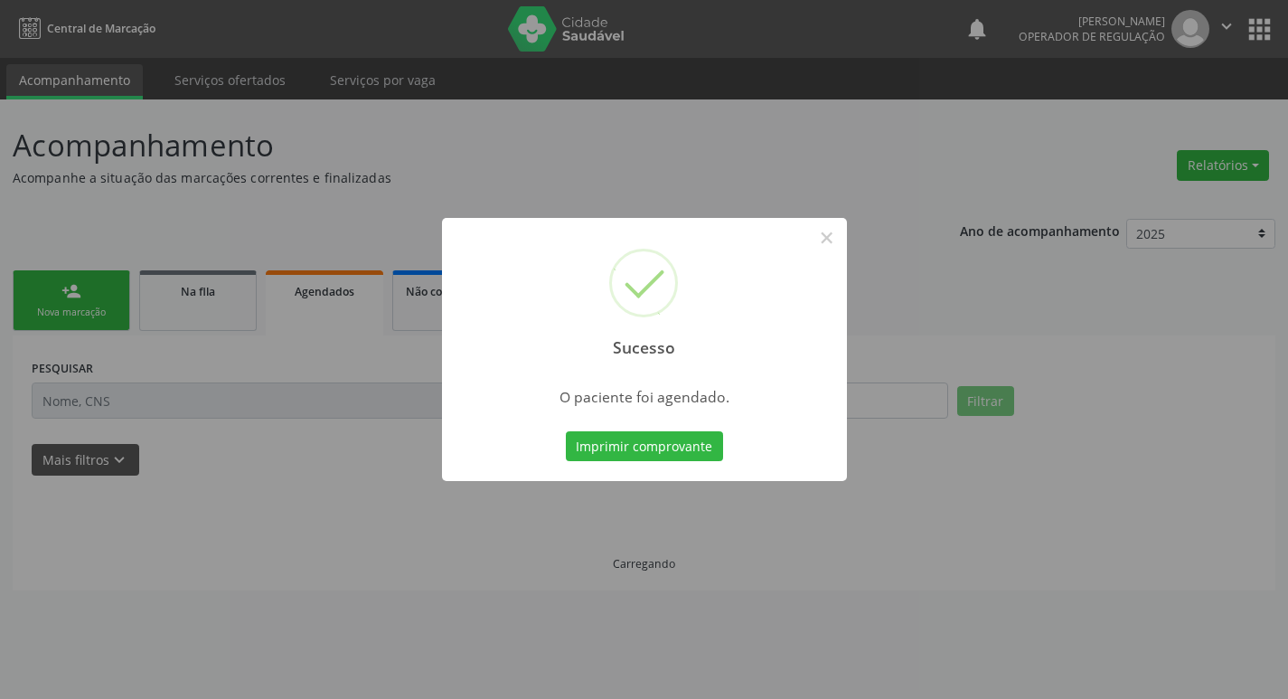
scroll to position [0, 0]
click at [640, 448] on button "Imprimir comprovante" at bounding box center [650, 446] width 157 height 31
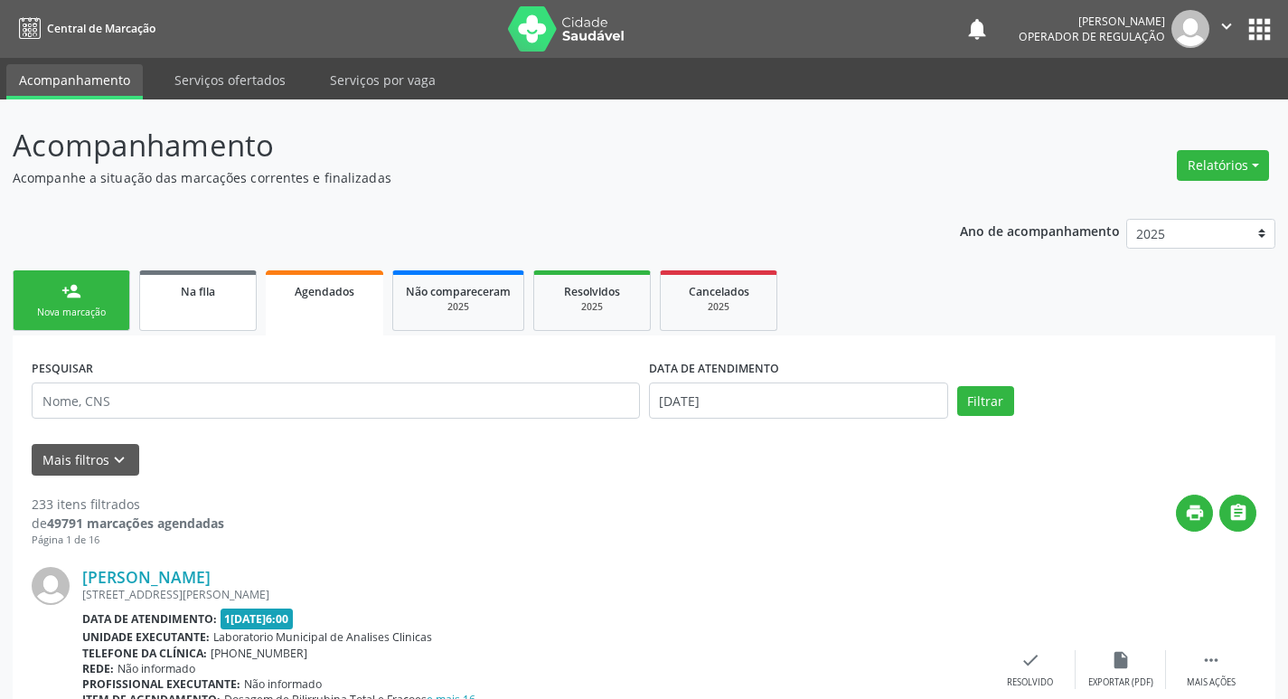
click at [208, 309] on link "Na fila" at bounding box center [197, 300] width 117 height 61
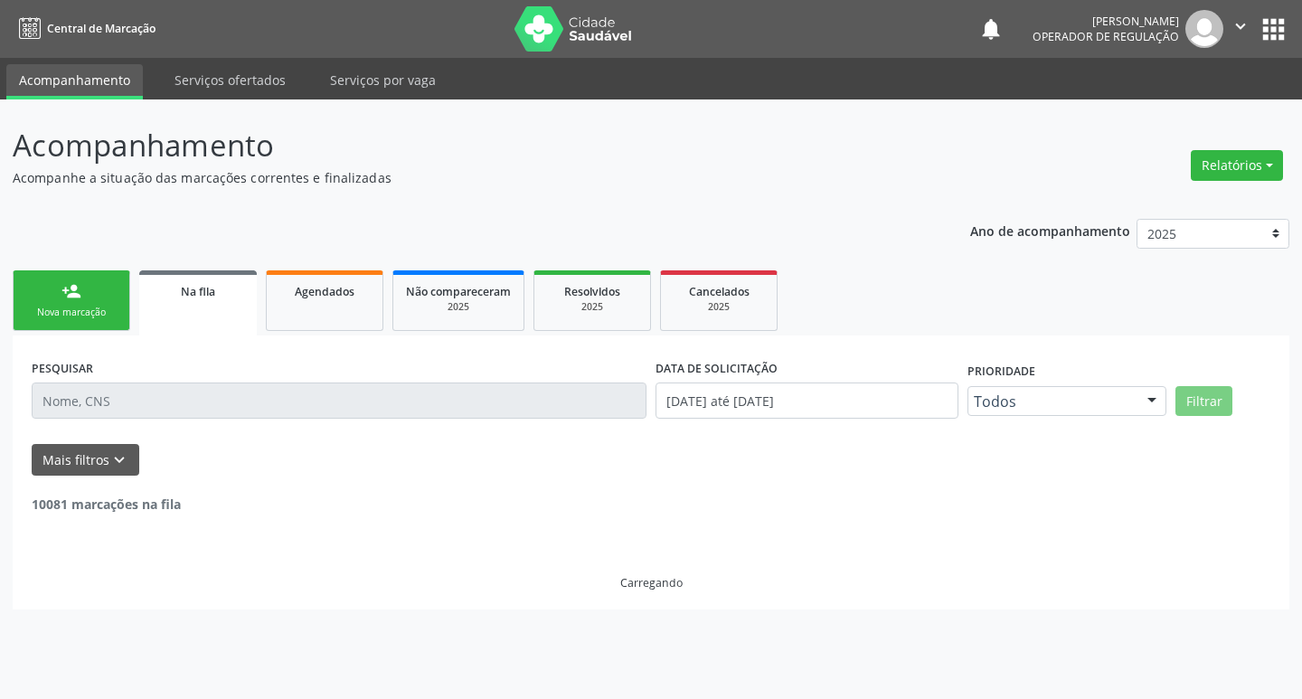
click at [174, 399] on input "text" at bounding box center [339, 400] width 615 height 36
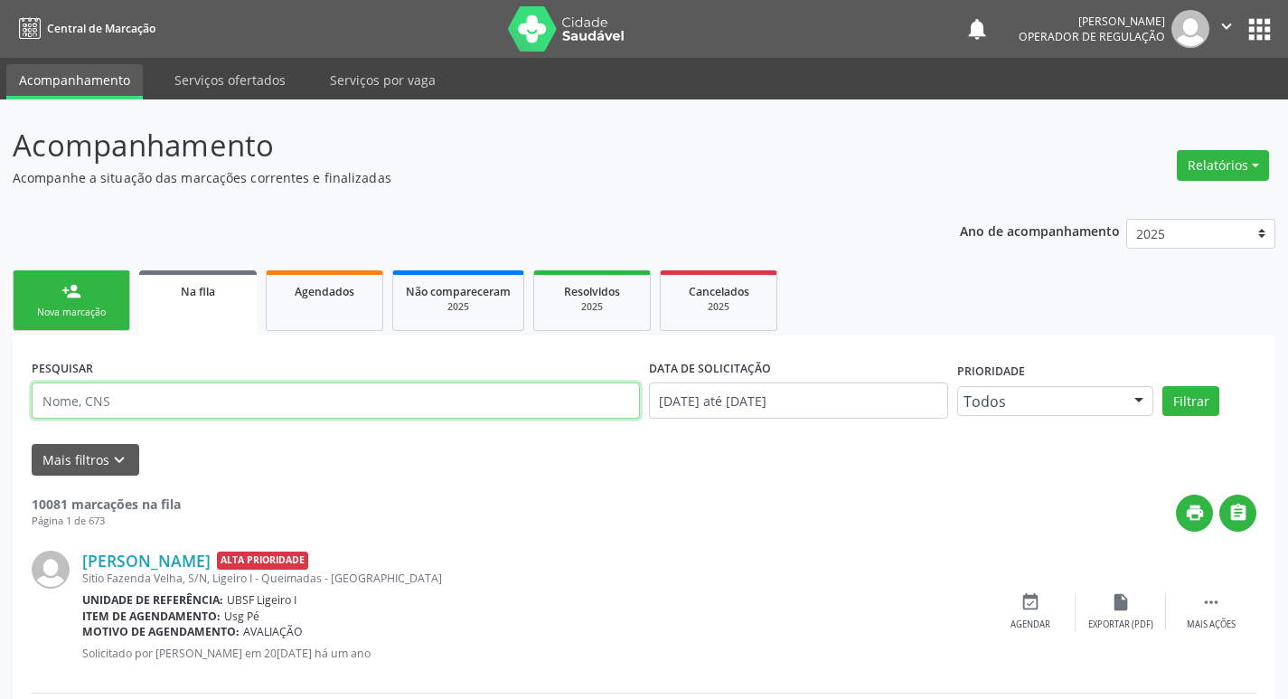
click at [171, 397] on input "text" at bounding box center [336, 400] width 608 height 36
type input "707802665940714"
click at [1162, 386] on button "Filtrar" at bounding box center [1190, 401] width 57 height 31
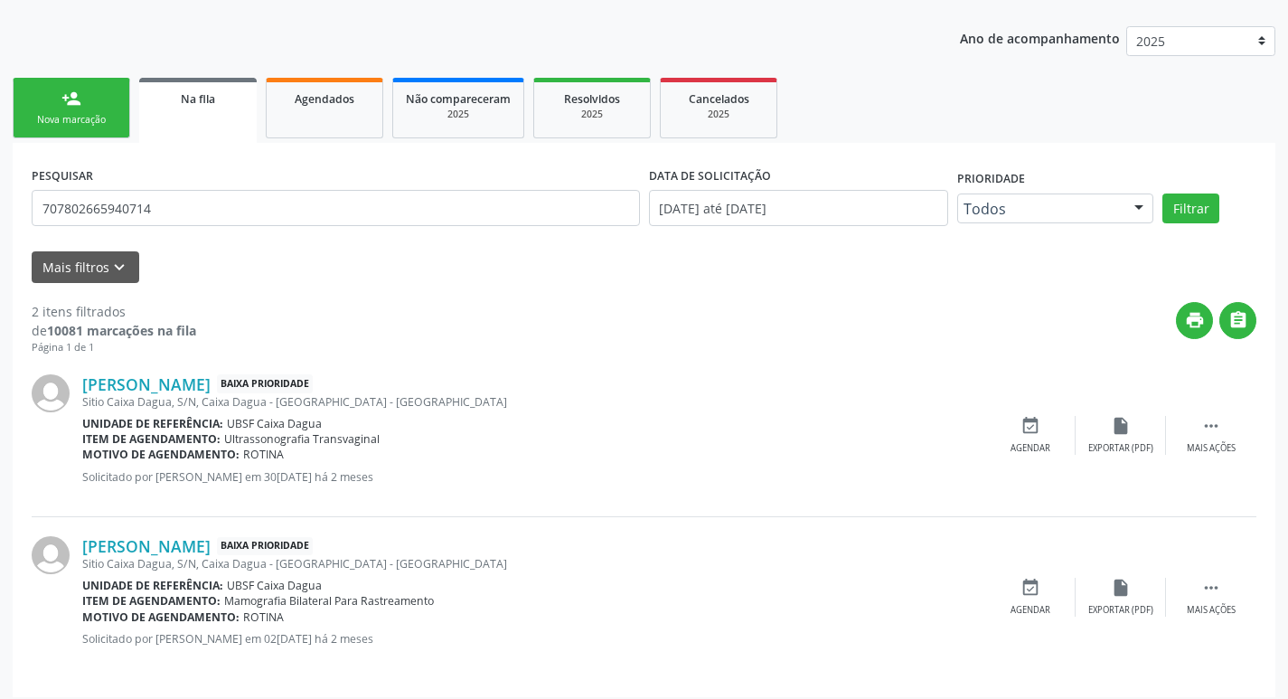
scroll to position [203, 0]
